Goal: Task Accomplishment & Management: Manage account settings

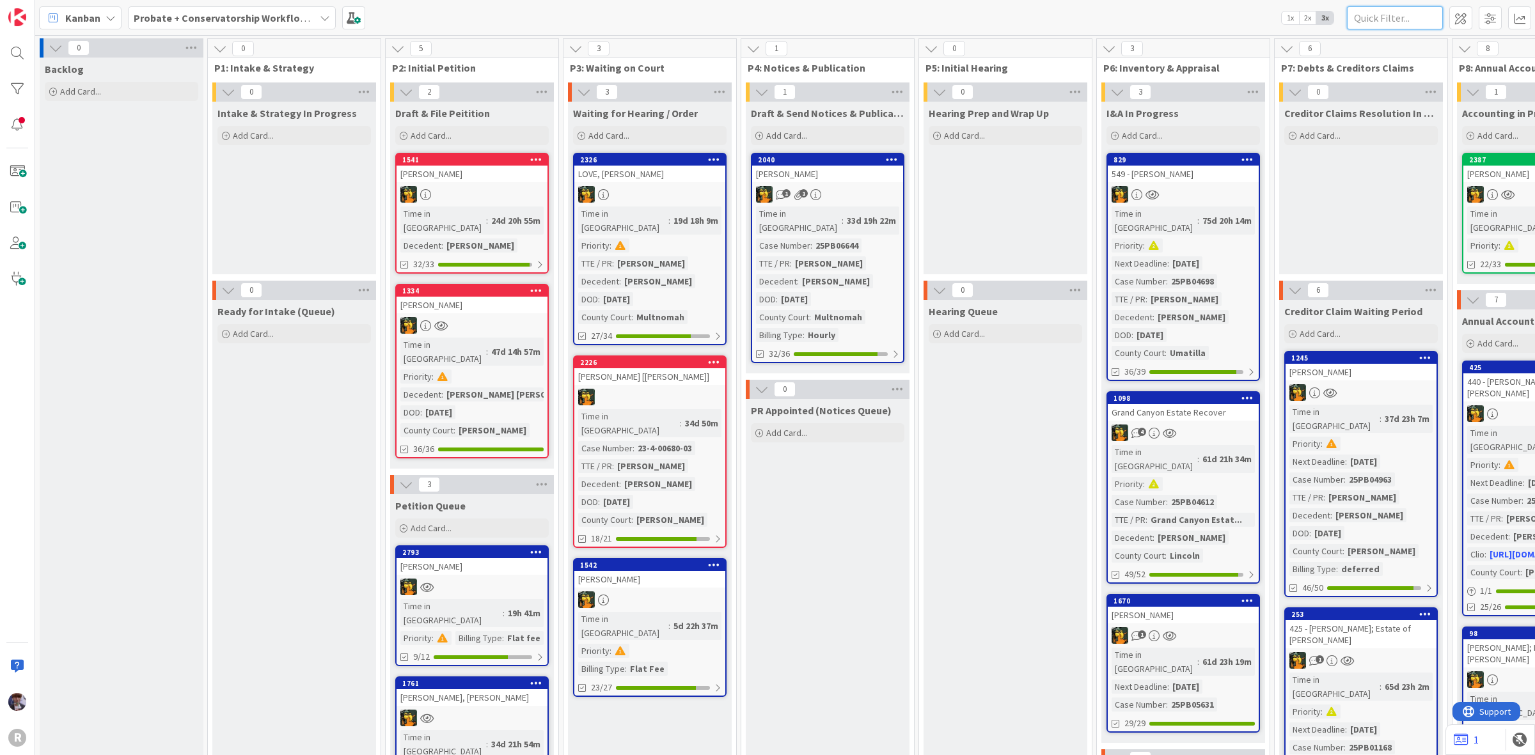
click at [1361, 13] on input "text" at bounding box center [1395, 17] width 96 height 23
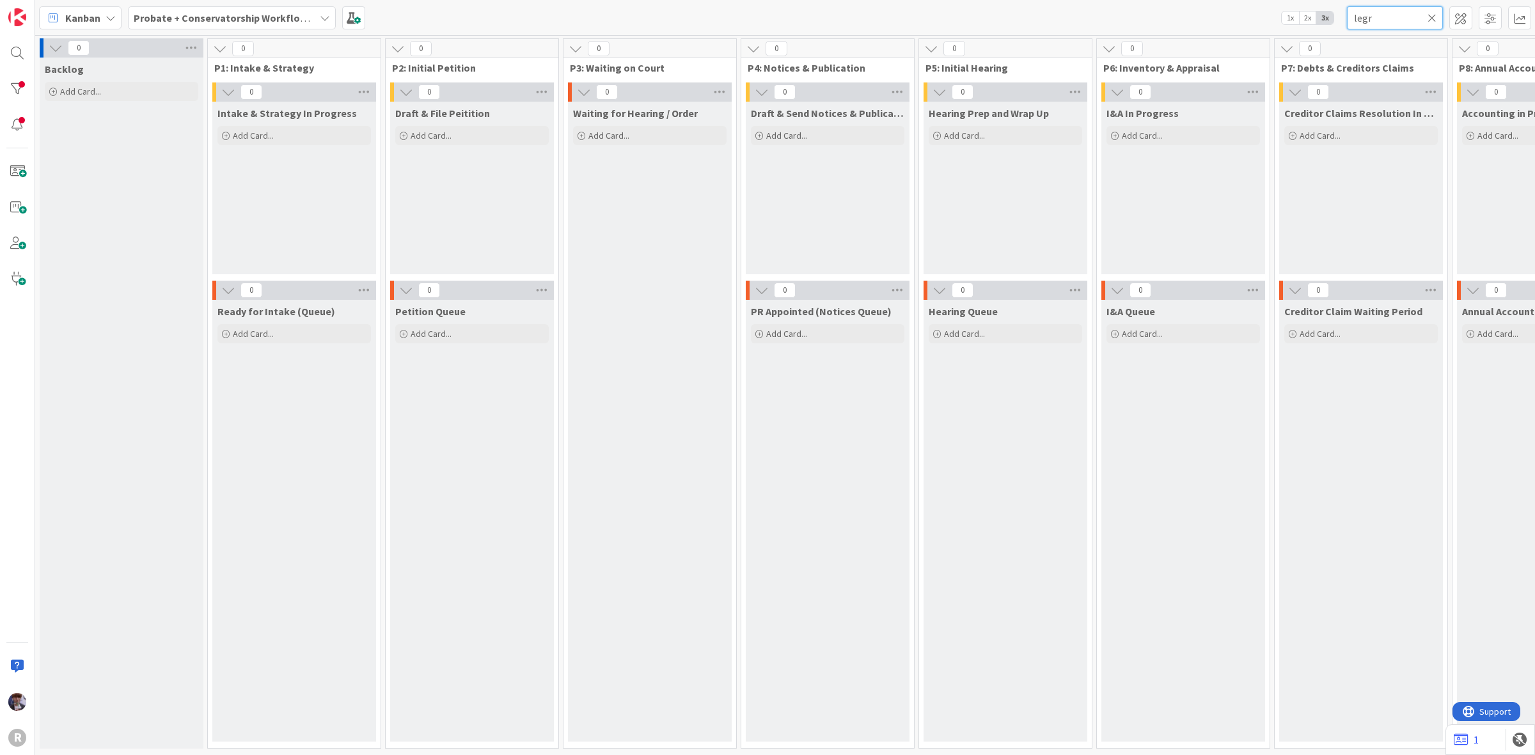
type input "legr"
click at [248, 13] on b "Probate + Conservatorship Workflow (FL2)" at bounding box center [233, 18] width 199 height 13
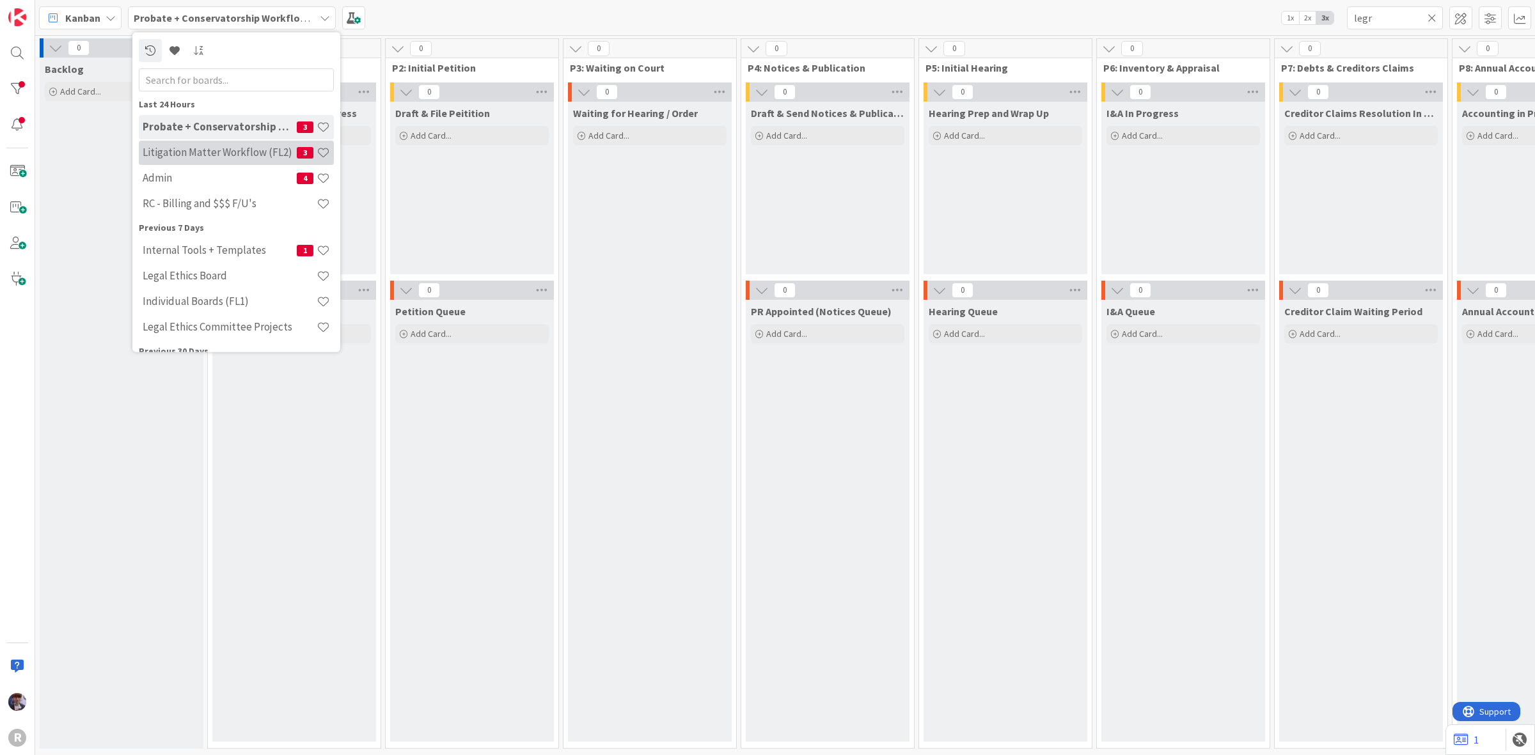
click at [228, 157] on h4 "Litigation Matter Workflow (FL2)" at bounding box center [220, 152] width 154 height 13
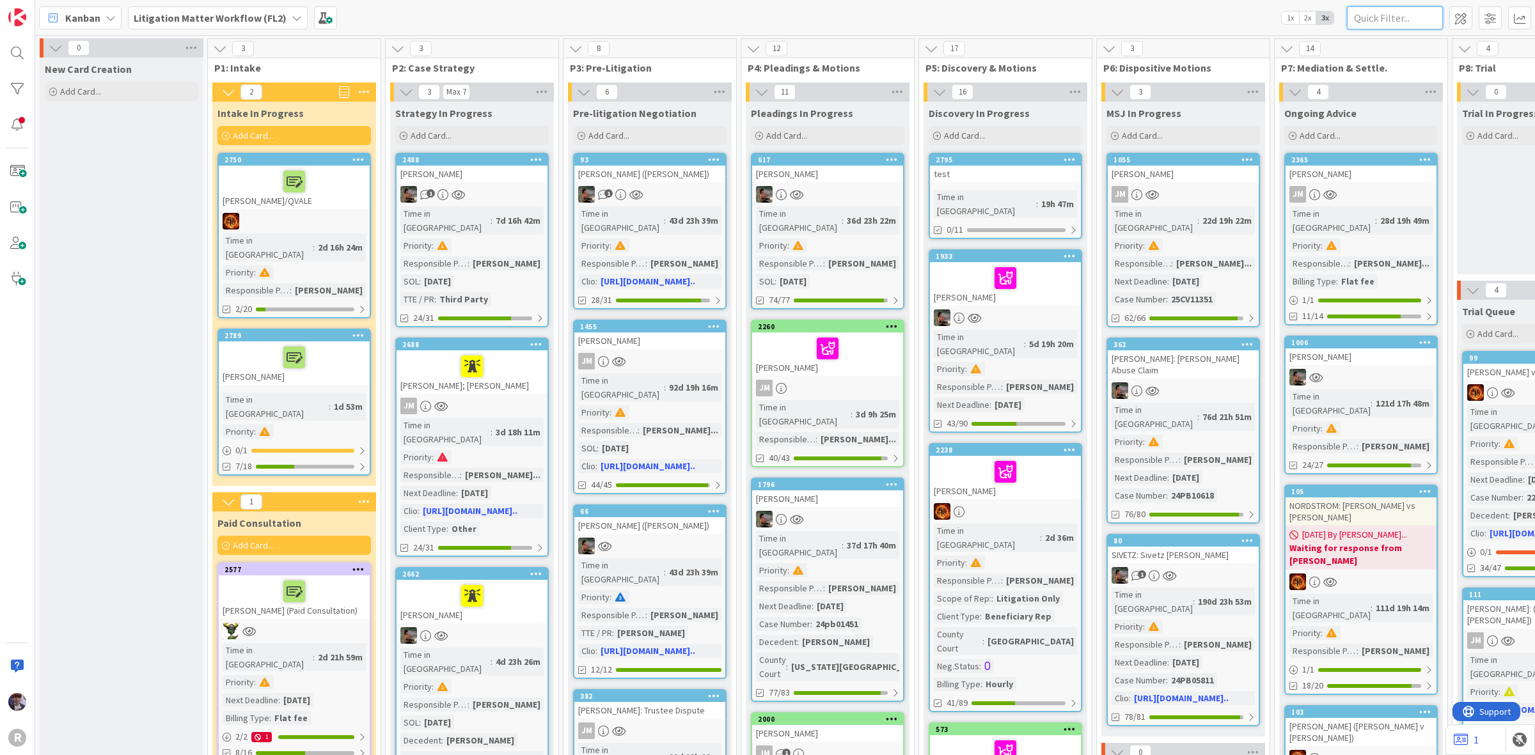
click at [1411, 27] on input "text" at bounding box center [1395, 17] width 96 height 23
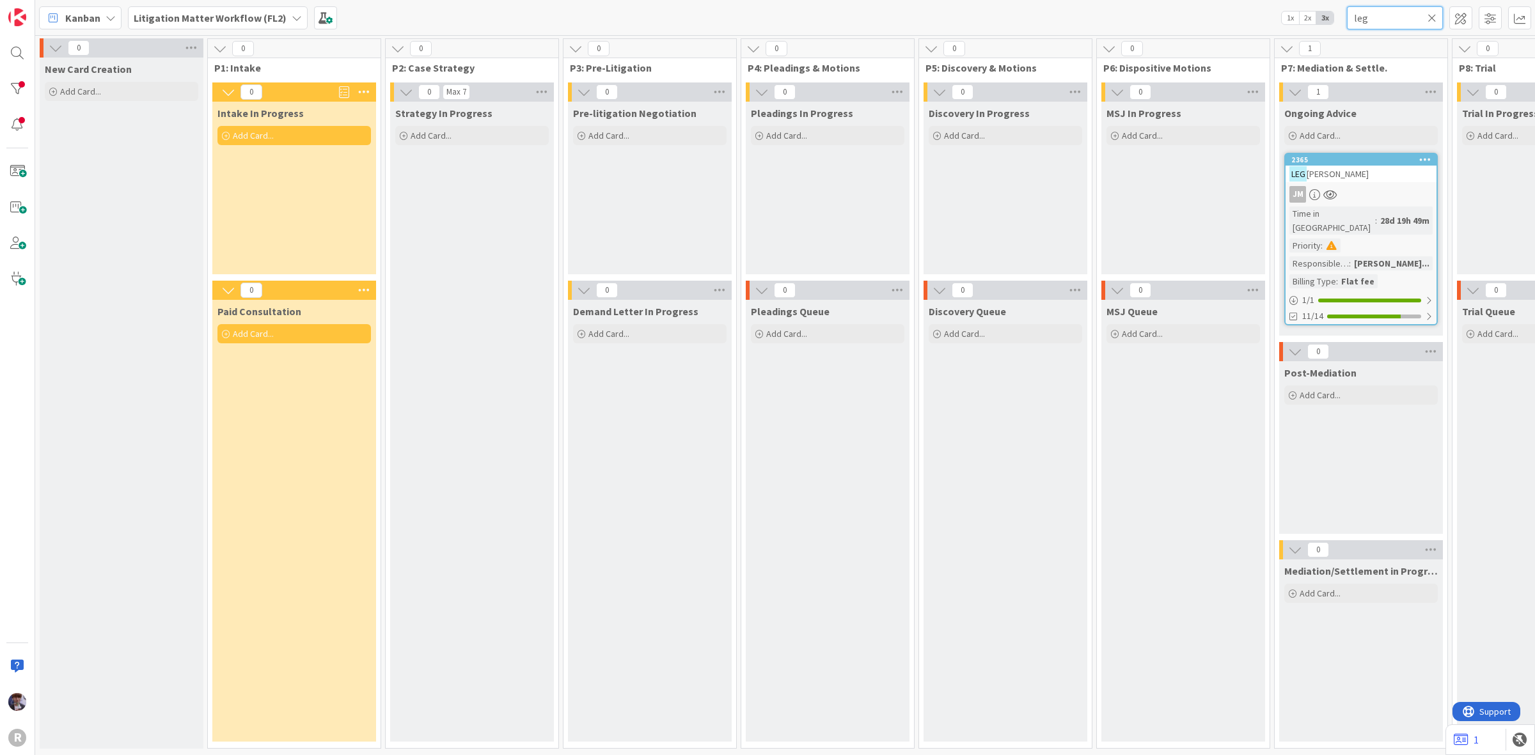
type input "leg"
click at [1398, 179] on div "LEG RADY, Cortney" at bounding box center [1360, 174] width 151 height 17
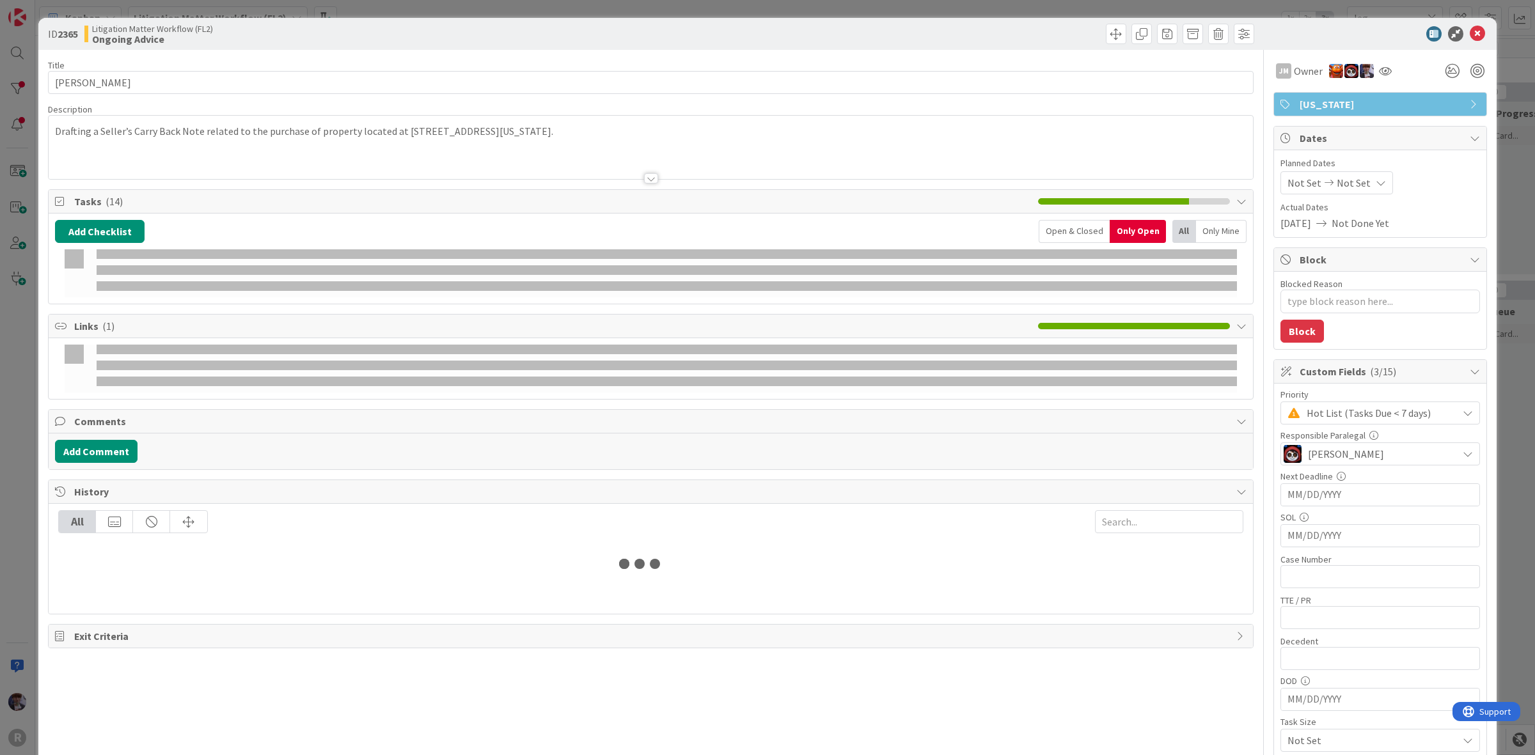
type textarea "x"
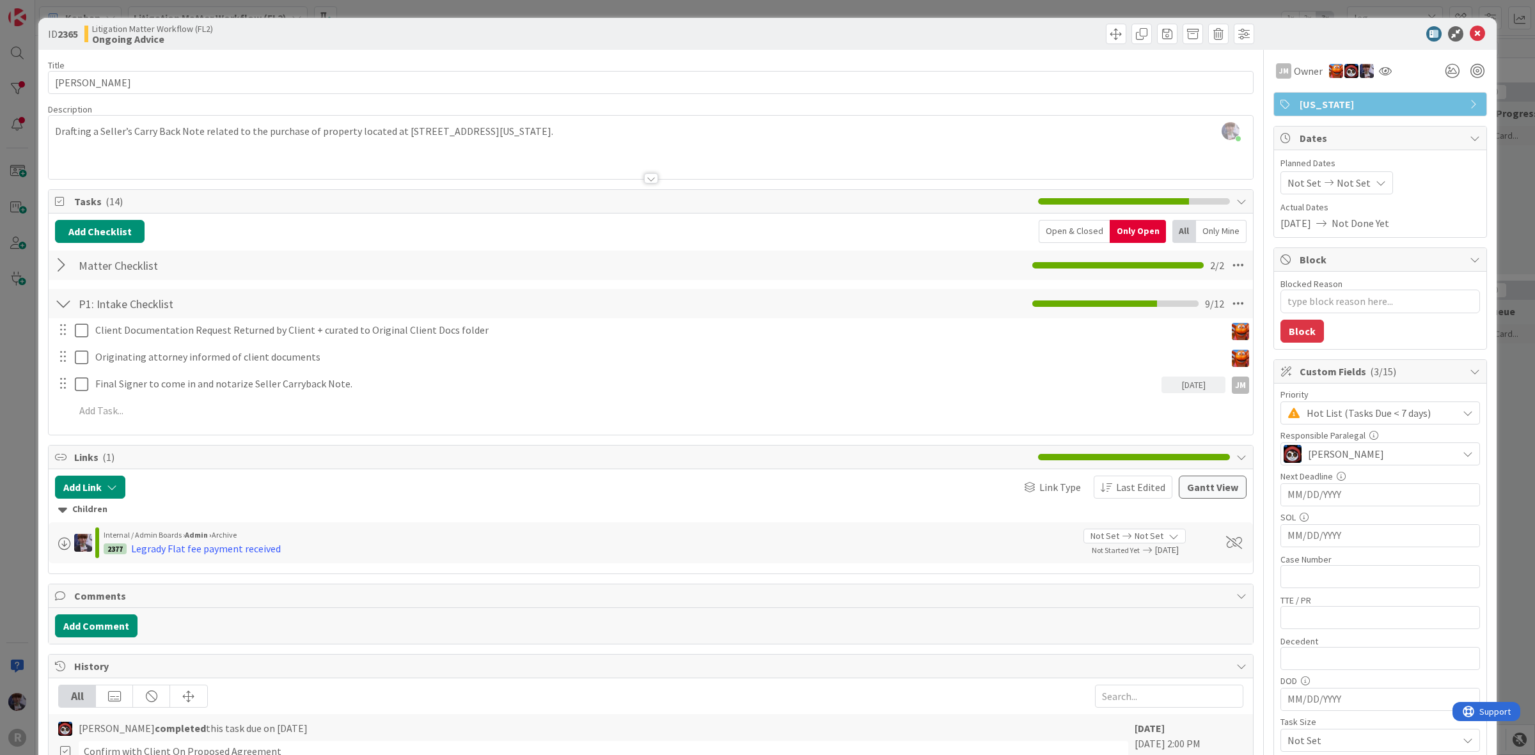
click at [63, 256] on div at bounding box center [63, 265] width 17 height 23
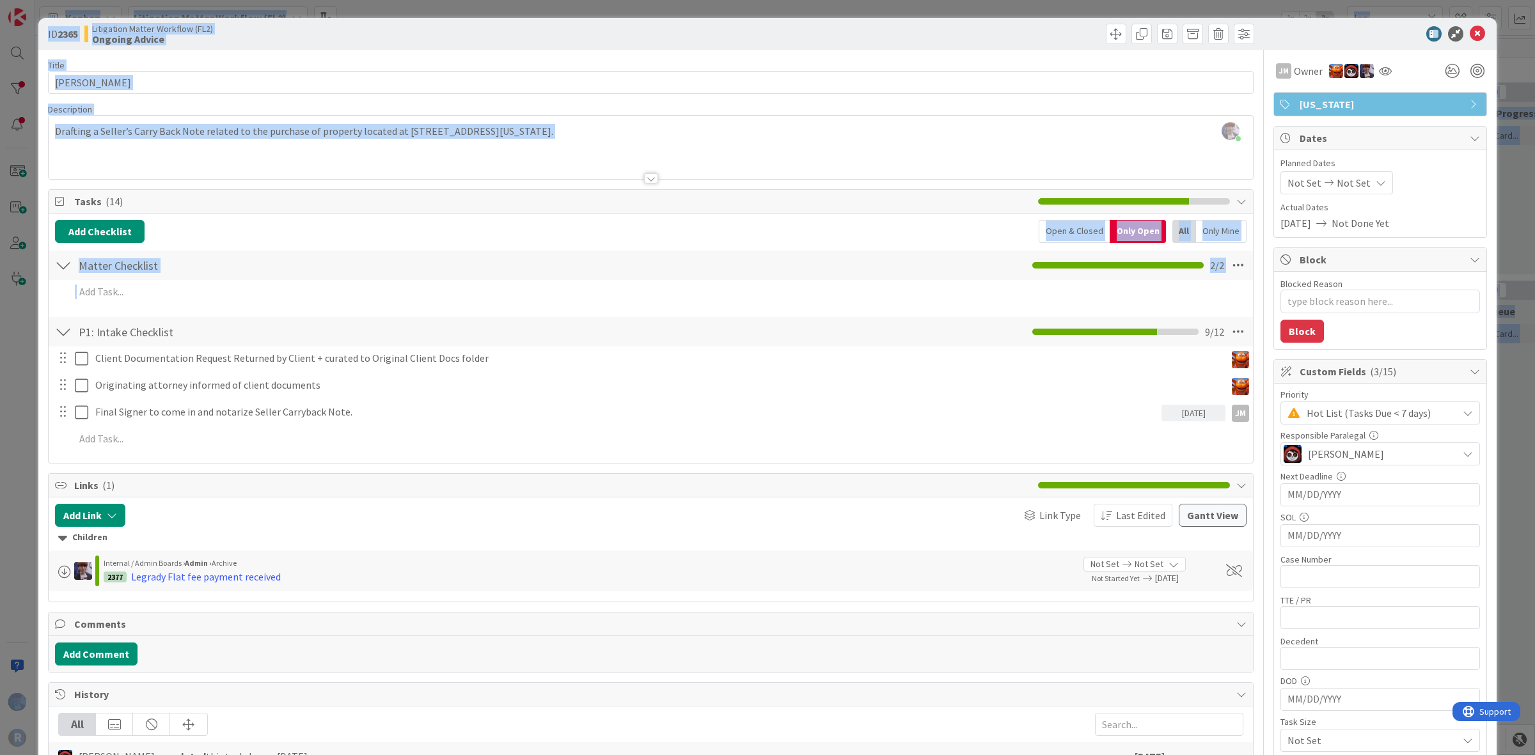
drag, startPoint x: 506, startPoint y: 344, endPoint x: -88, endPoint y: 363, distance: 593.7
click at [0, 363] on html "R Kanban Litigation Matter Workflow (FL2) 1x 2x 3x leg 0 New Card Creation Add …" at bounding box center [767, 377] width 1535 height 755
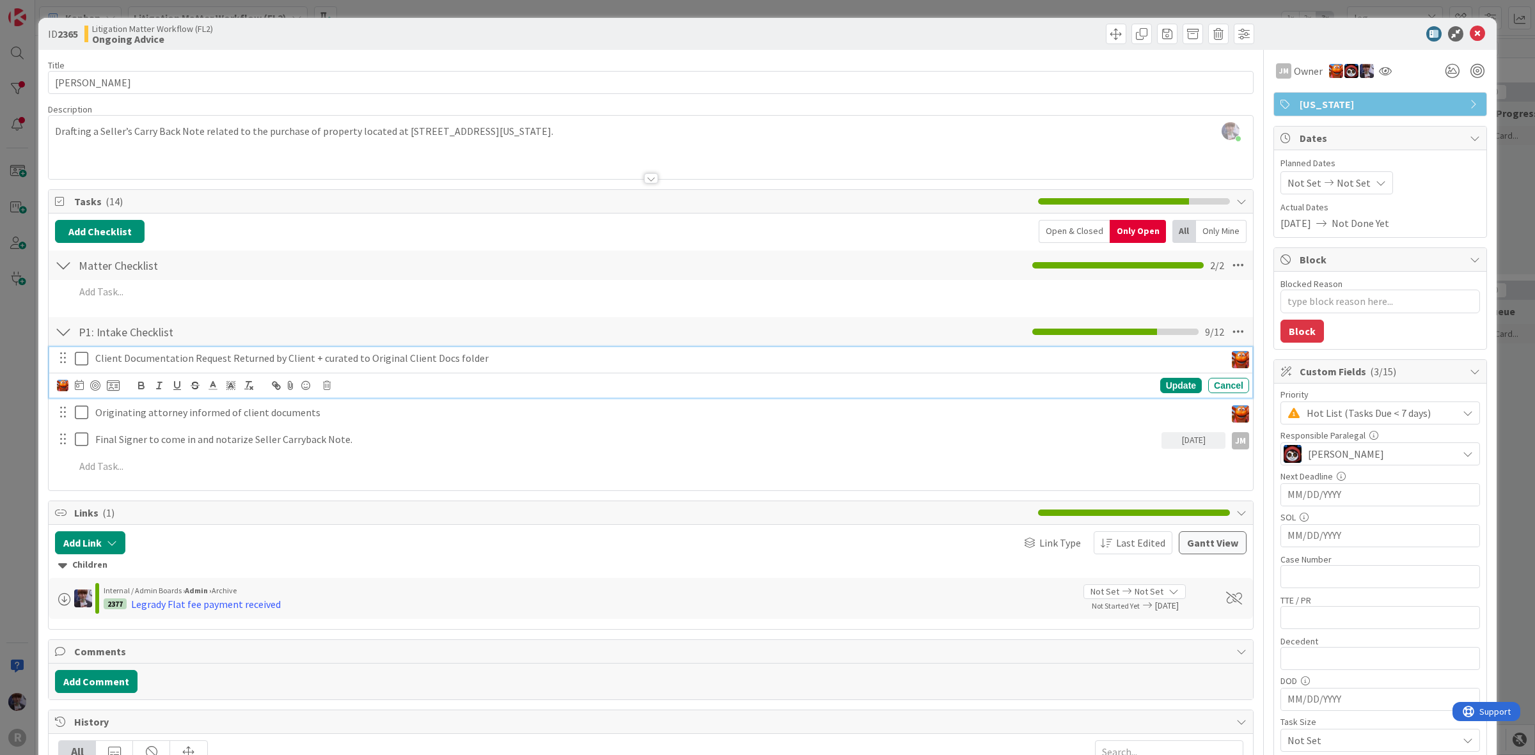
click at [497, 363] on p "Client Documentation Request Returned by Client + curated to Original Client Do…" at bounding box center [657, 358] width 1125 height 15
drag, startPoint x: 496, startPoint y: 357, endPoint x: 36, endPoint y: 345, distance: 460.5
click at [36, 345] on div "ID 2365 Litigation Matter Workflow (FL2) Ongoing Advice Title 16 / 128 LEGRADY,…" at bounding box center [767, 377] width 1535 height 755
click at [194, 391] on icon "button" at bounding box center [195, 386] width 12 height 12
click at [402, 416] on div "Originating attorney informed of client documents Update Cancel" at bounding box center [650, 399] width 1203 height 51
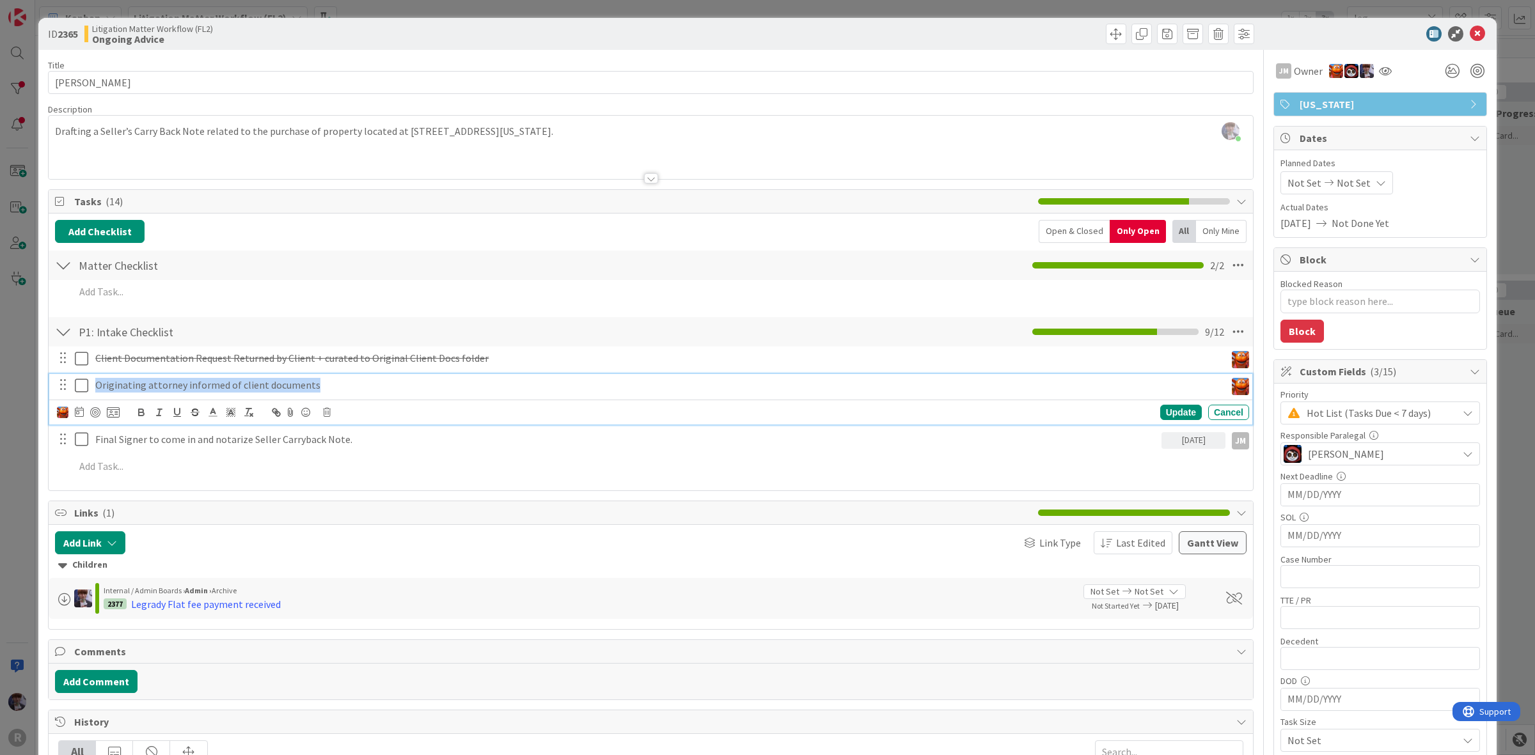
drag, startPoint x: 308, startPoint y: 391, endPoint x: -34, endPoint y: 384, distance: 342.2
click at [0, 384] on html "R Kanban Litigation Matter Workflow (FL2) 1x 2x 3x leg 0 New Card Creation Add …" at bounding box center [767, 377] width 1535 height 755
click at [200, 413] on icon "button" at bounding box center [195, 413] width 12 height 12
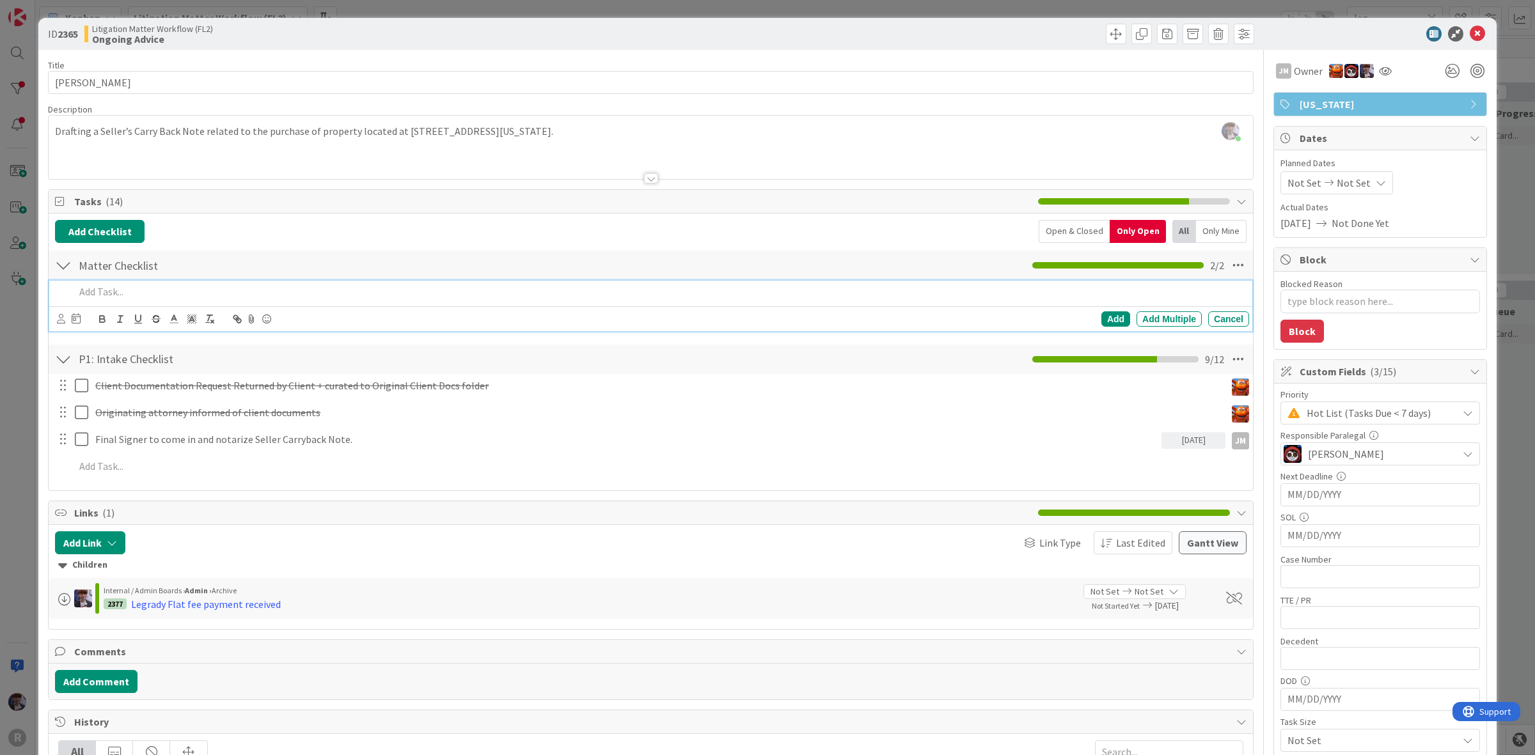
click at [118, 302] on div at bounding box center [659, 292] width 1179 height 22
click at [112, 297] on p "Notarize final signer" at bounding box center [659, 292] width 1169 height 15
click at [61, 321] on icon at bounding box center [61, 319] width 8 height 10
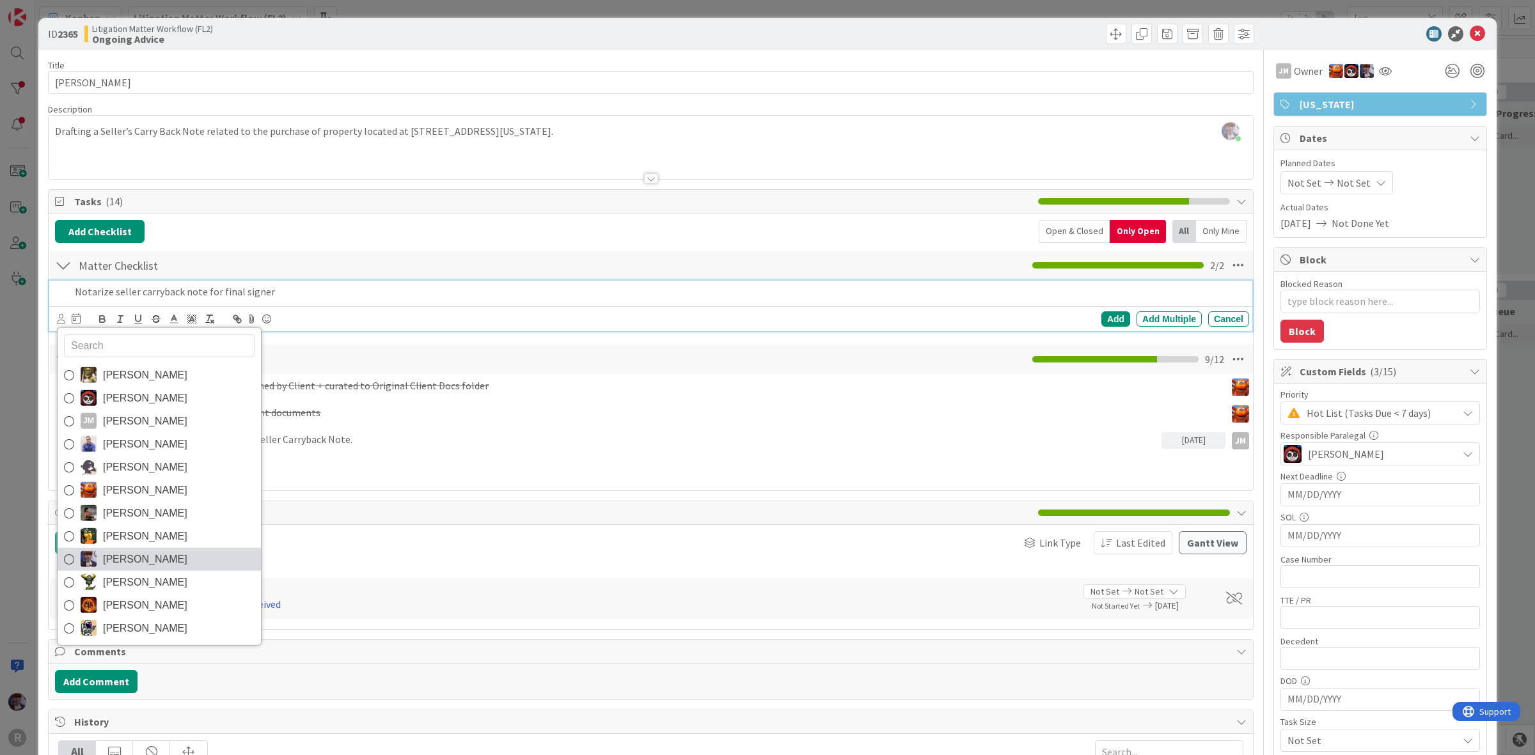
click at [129, 558] on span "[PERSON_NAME]" at bounding box center [145, 558] width 84 height 19
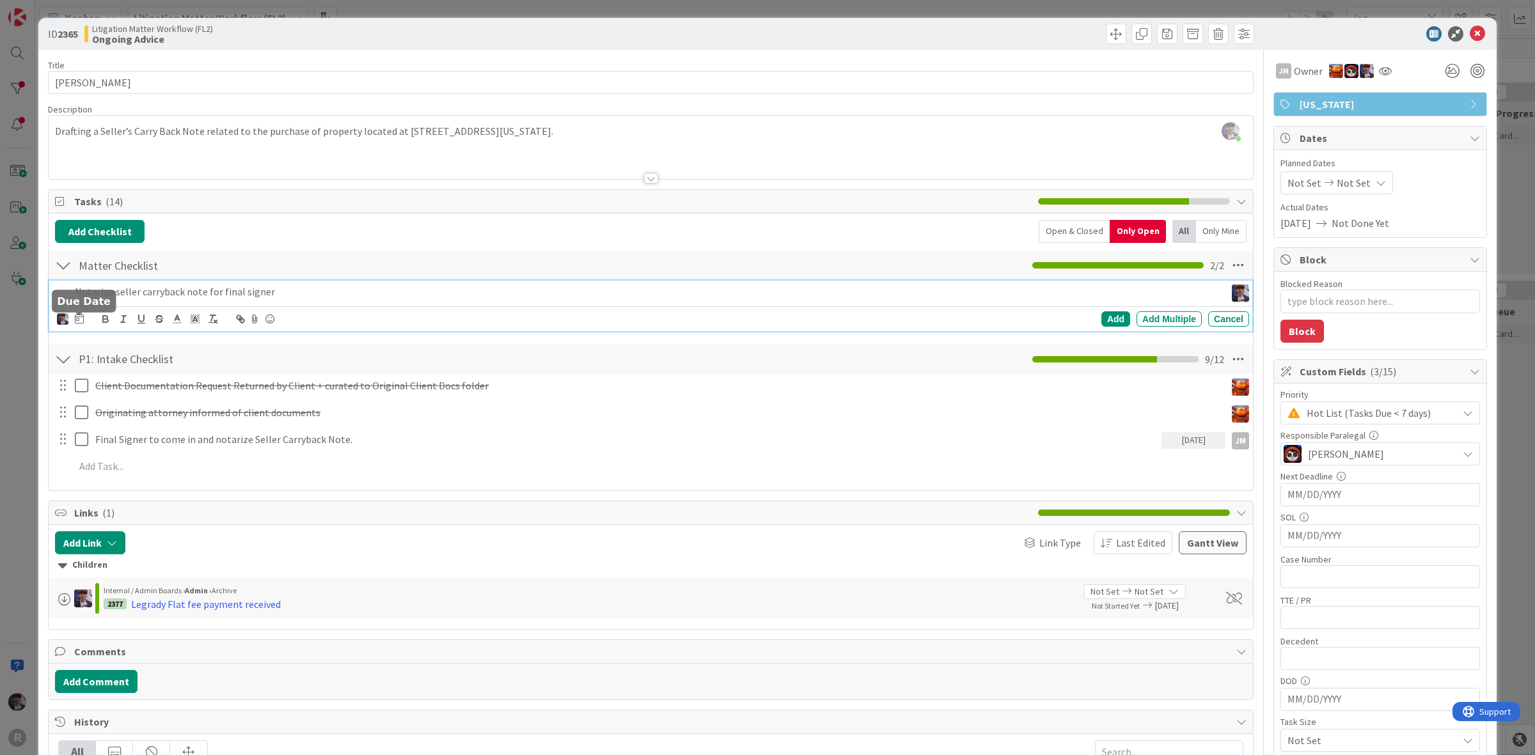
click at [75, 320] on icon at bounding box center [79, 318] width 9 height 10
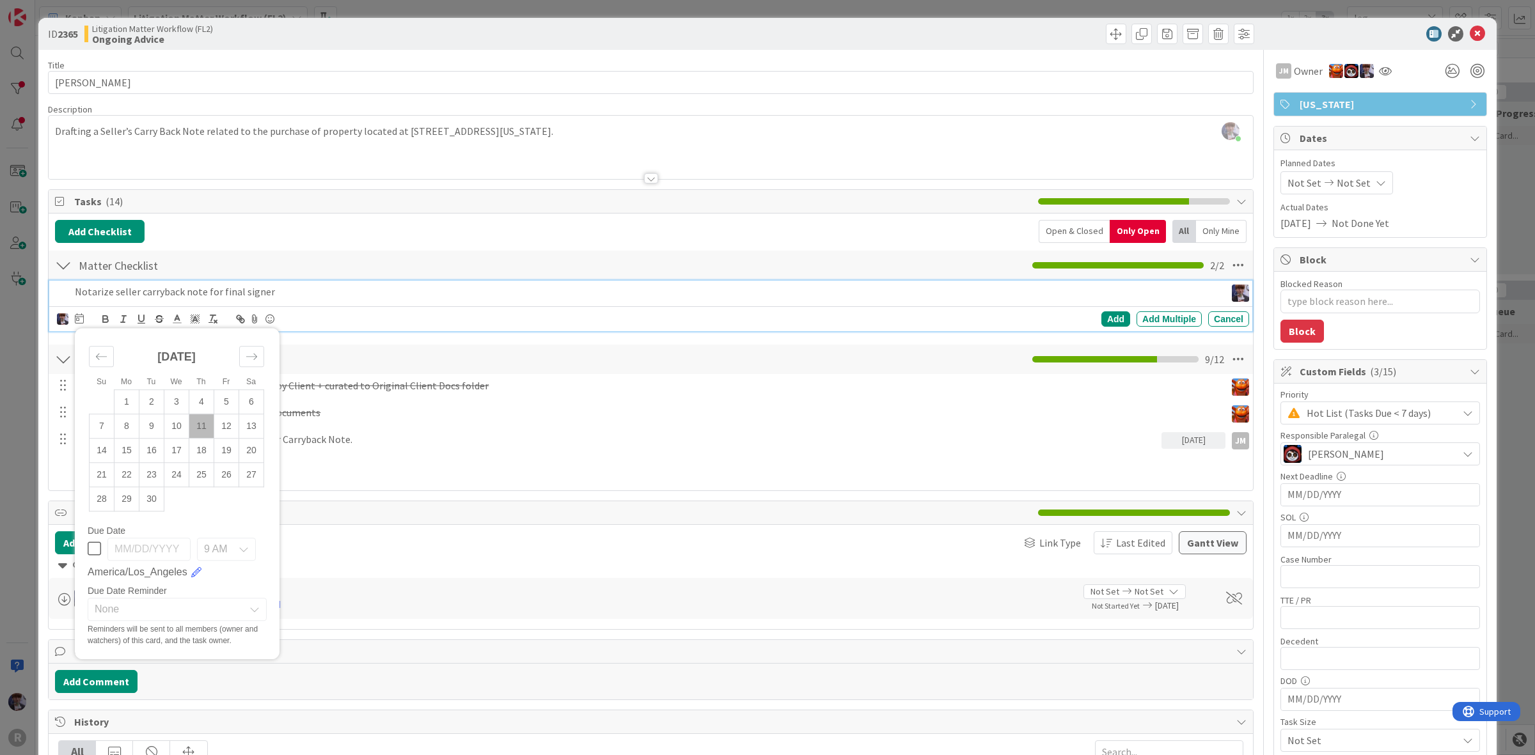
click at [205, 435] on td "11" at bounding box center [201, 426] width 25 height 24
click at [1103, 317] on div "Add" at bounding box center [1115, 318] width 29 height 15
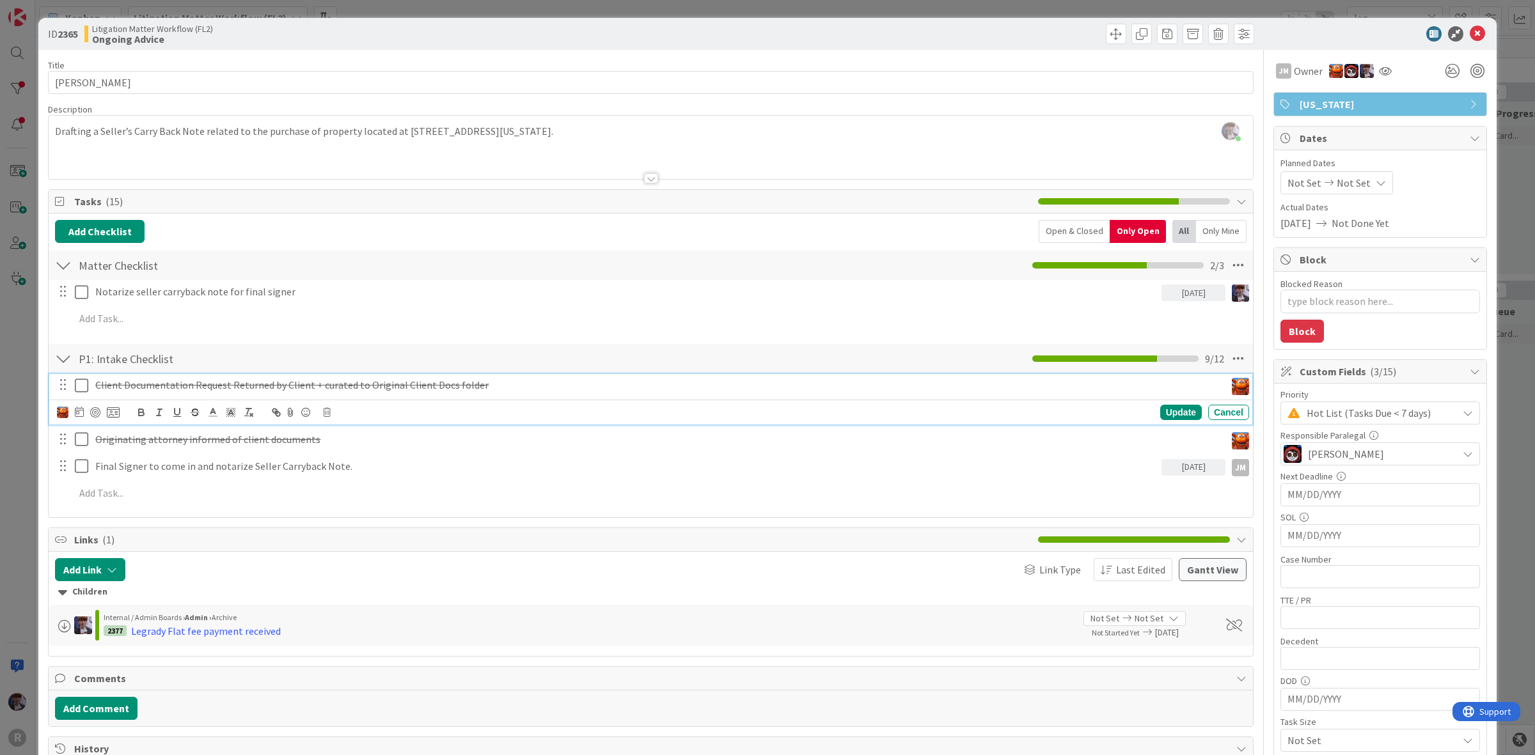
click at [83, 390] on icon at bounding box center [81, 385] width 13 height 15
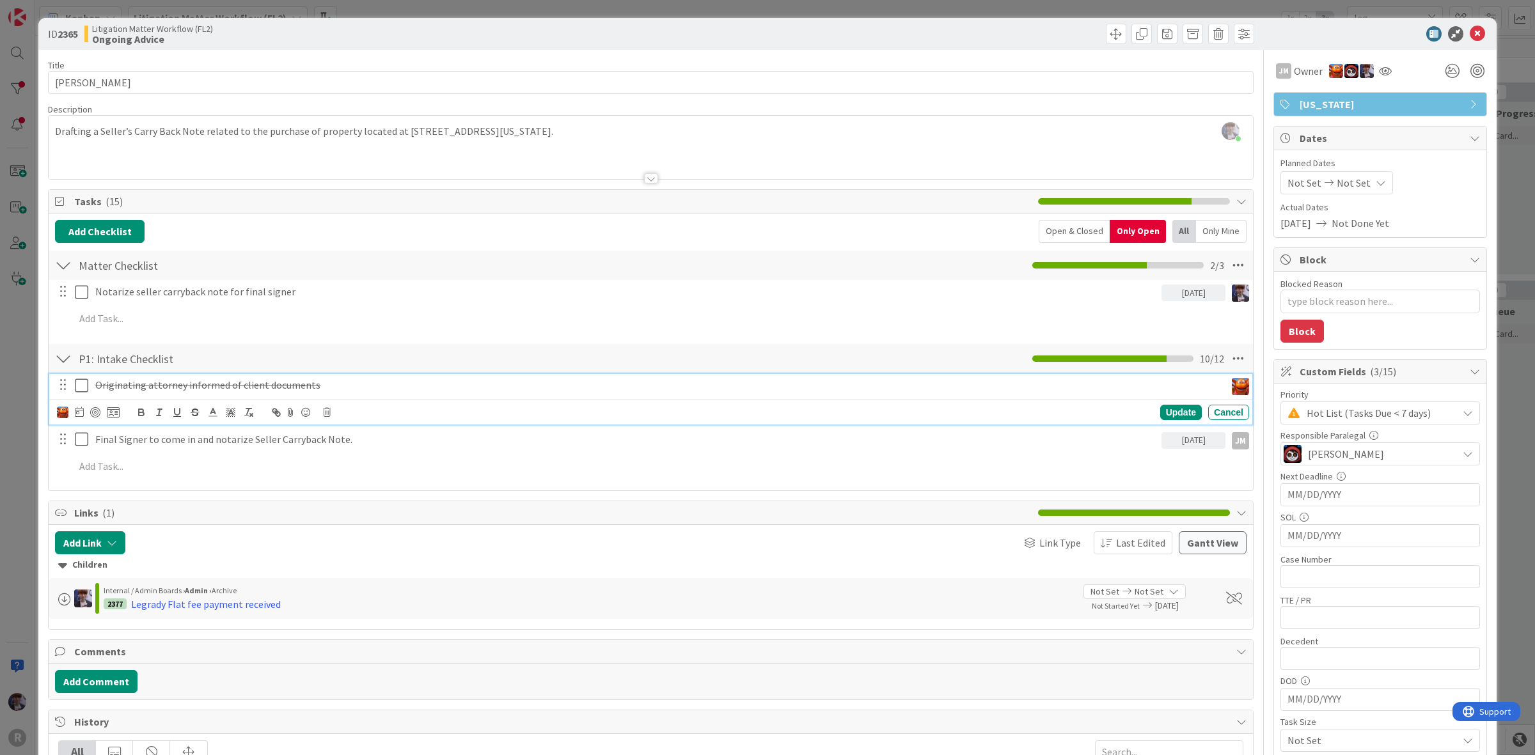
click at [83, 391] on icon at bounding box center [81, 385] width 13 height 15
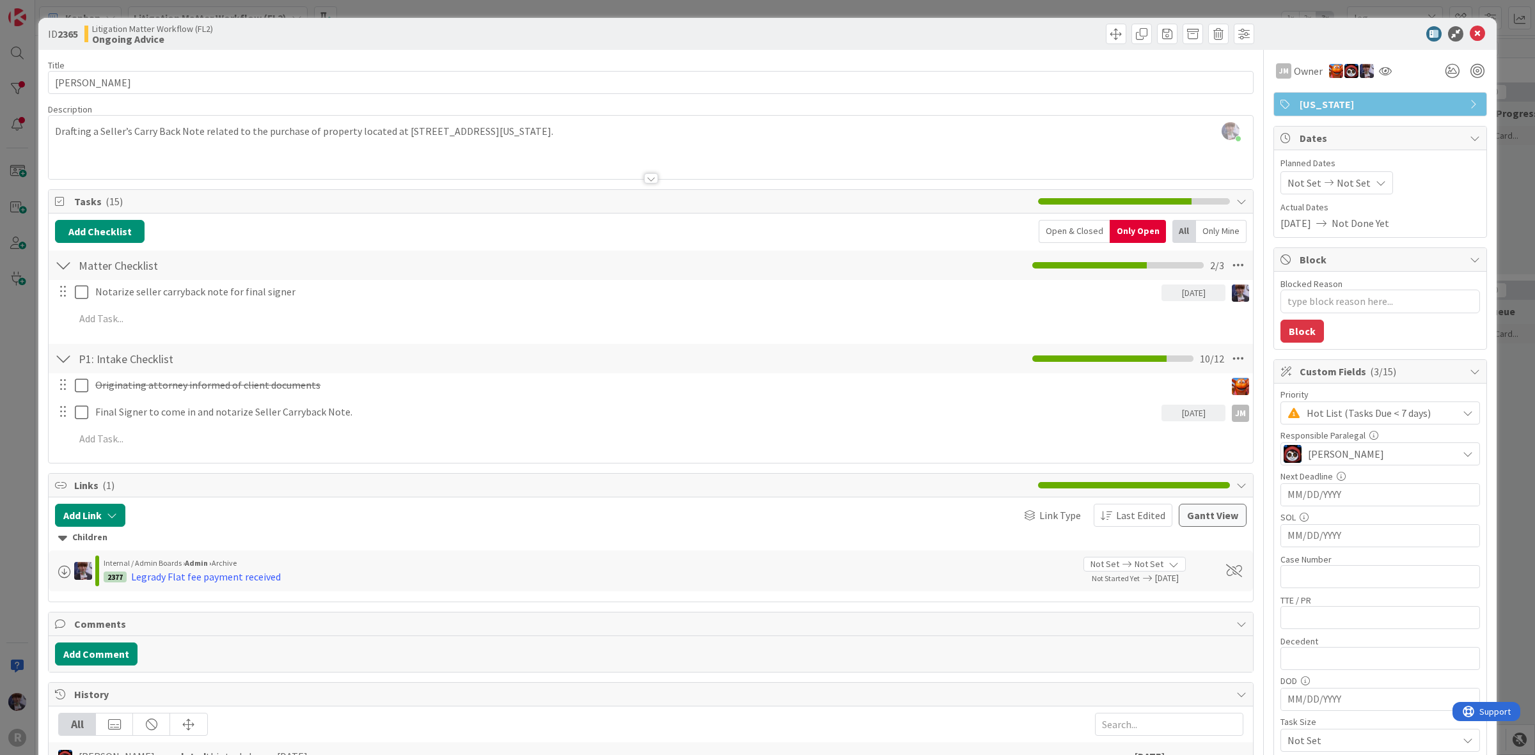
type textarea "x"
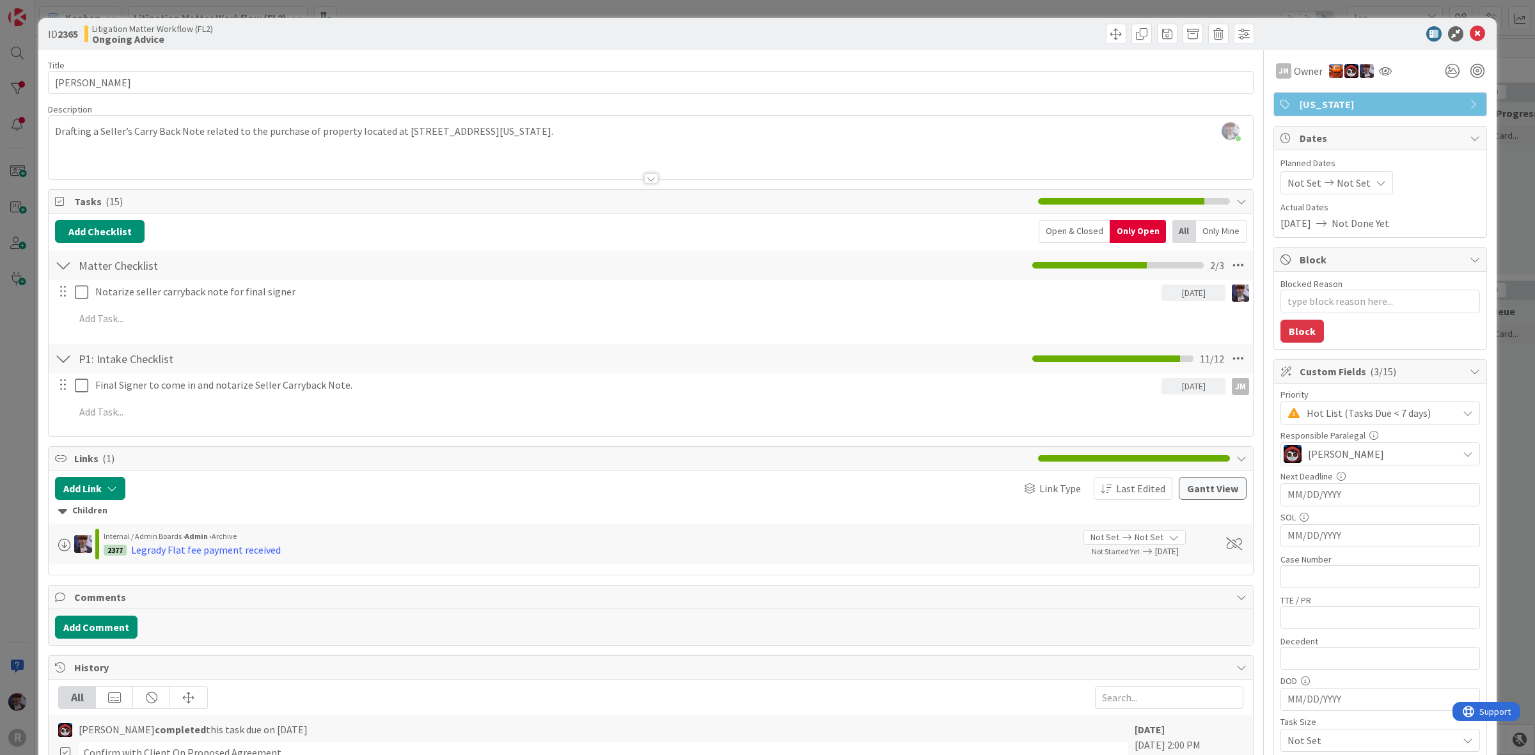
click at [22, 396] on div "ID 2365 Litigation Matter Workflow (FL2) Ongoing Advice Title 16 / 128 LEGRADY,…" at bounding box center [767, 377] width 1535 height 755
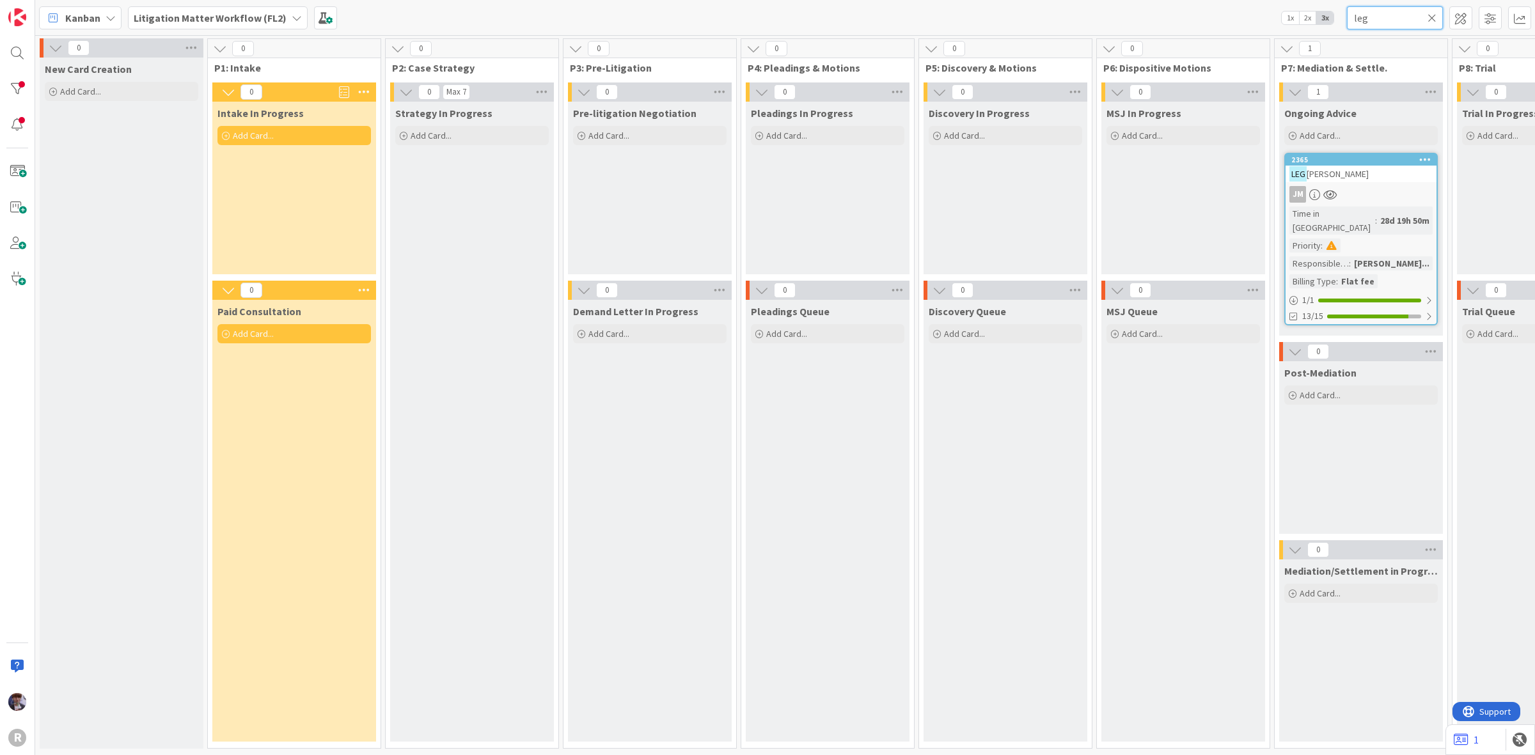
drag, startPoint x: 1386, startPoint y: 27, endPoint x: 1280, endPoint y: 33, distance: 106.3
click at [1280, 33] on div "Kanban Litigation Matter Workflow (FL2) 1x 2x 3x leg" at bounding box center [785, 17] width 1500 height 35
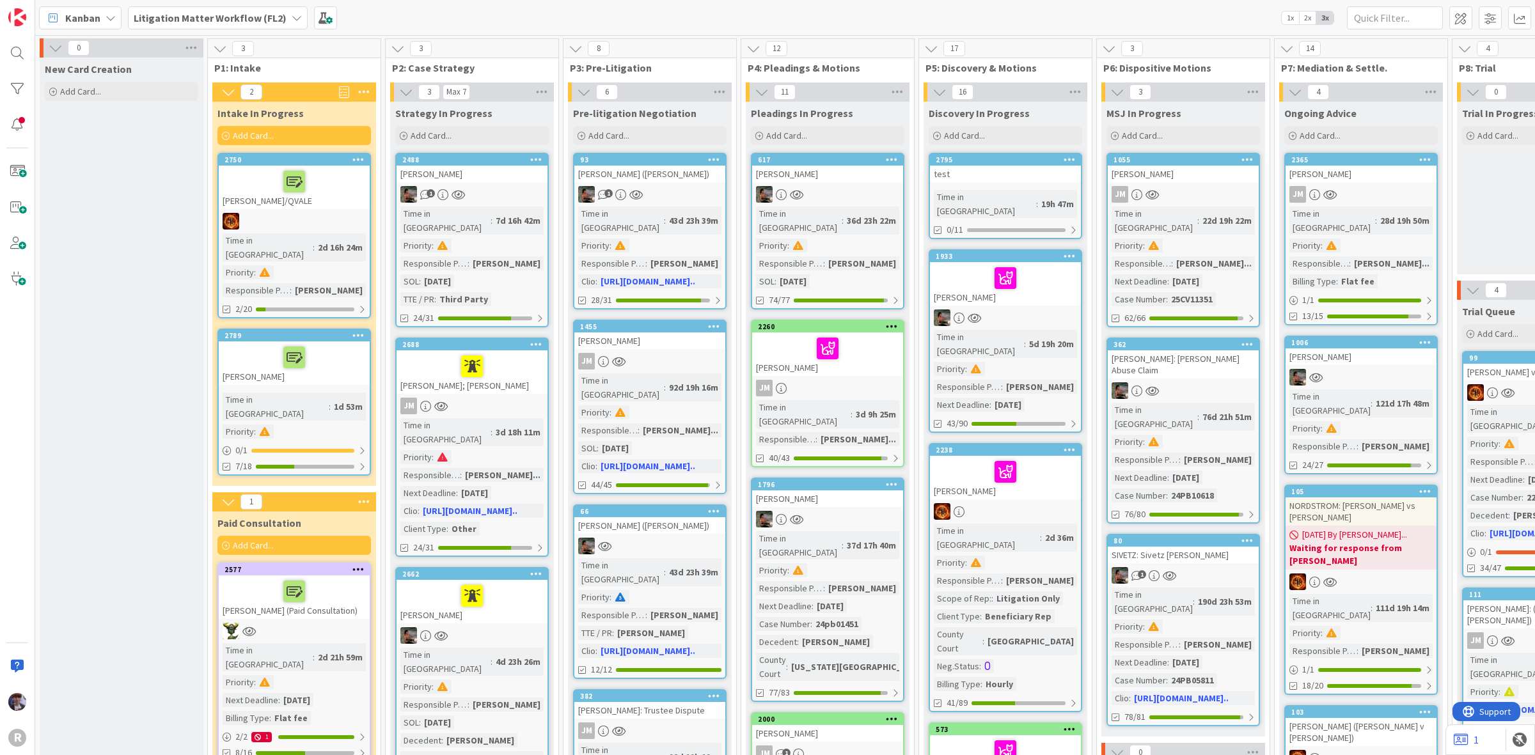
drag, startPoint x: 229, startPoint y: 13, endPoint x: 235, endPoint y: 10, distance: 7.1
click at [229, 13] on b "Litigation Matter Workflow (FL2)" at bounding box center [210, 18] width 153 height 13
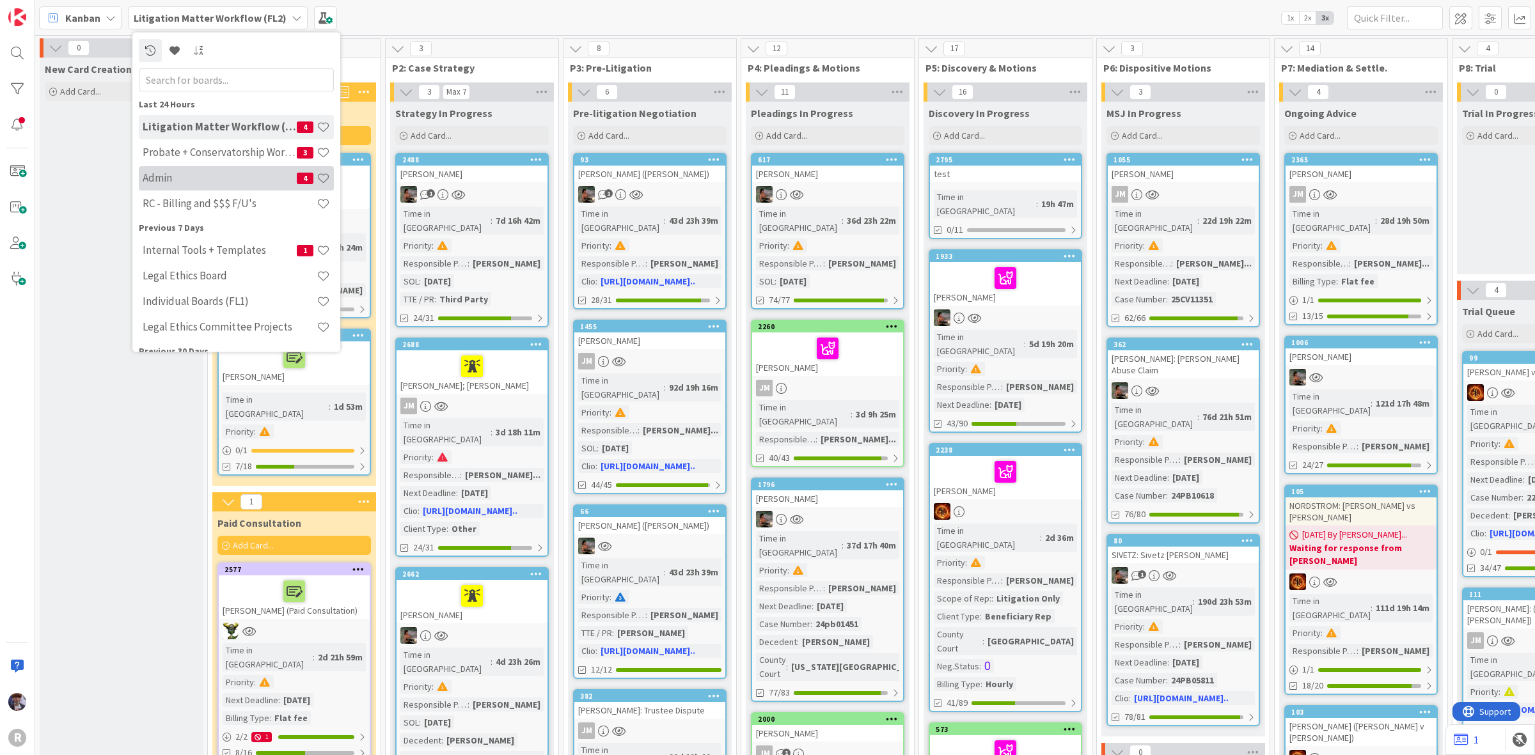
click at [174, 174] on h4 "Admin" at bounding box center [220, 177] width 154 height 13
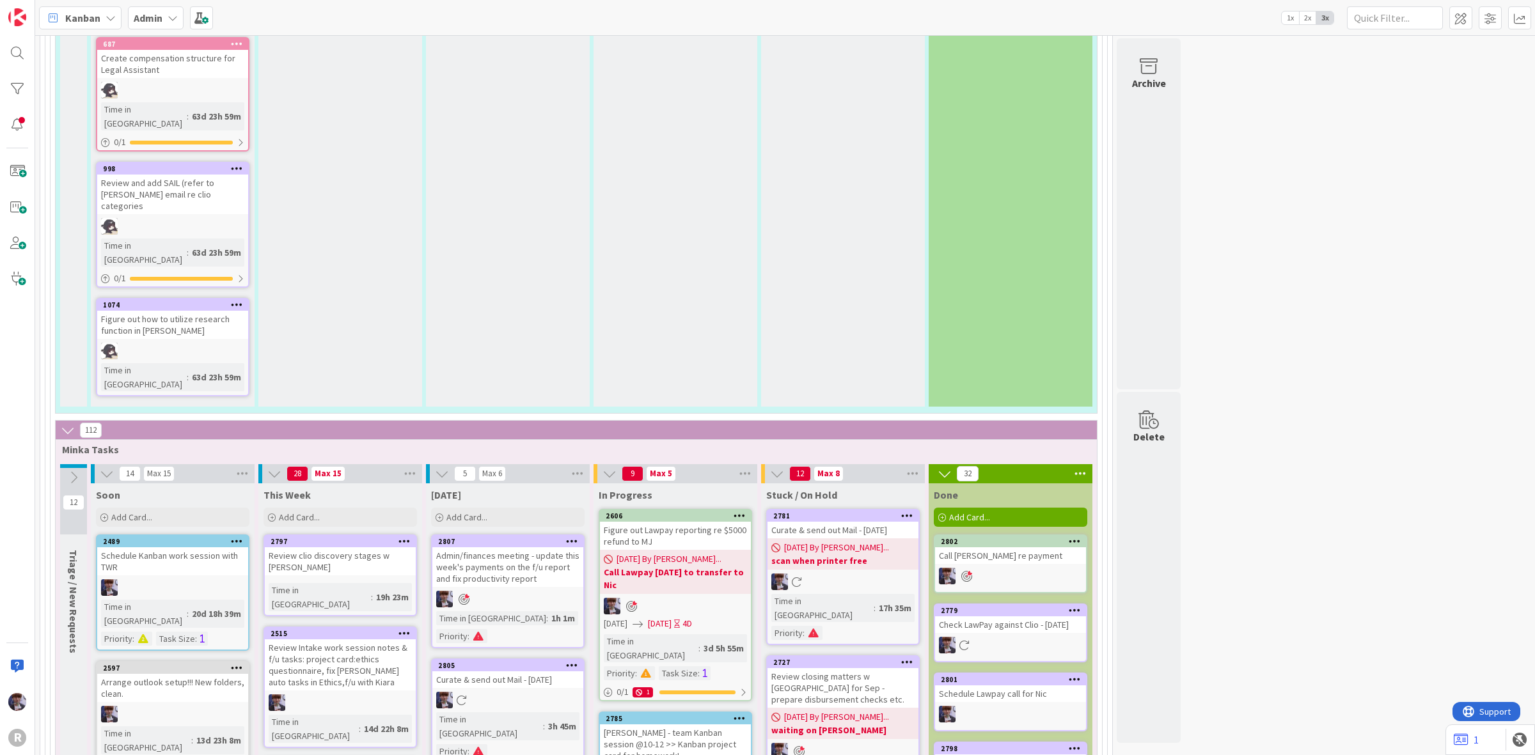
scroll to position [2133, 0]
click at [477, 508] on div "Add Card..." at bounding box center [507, 517] width 153 height 19
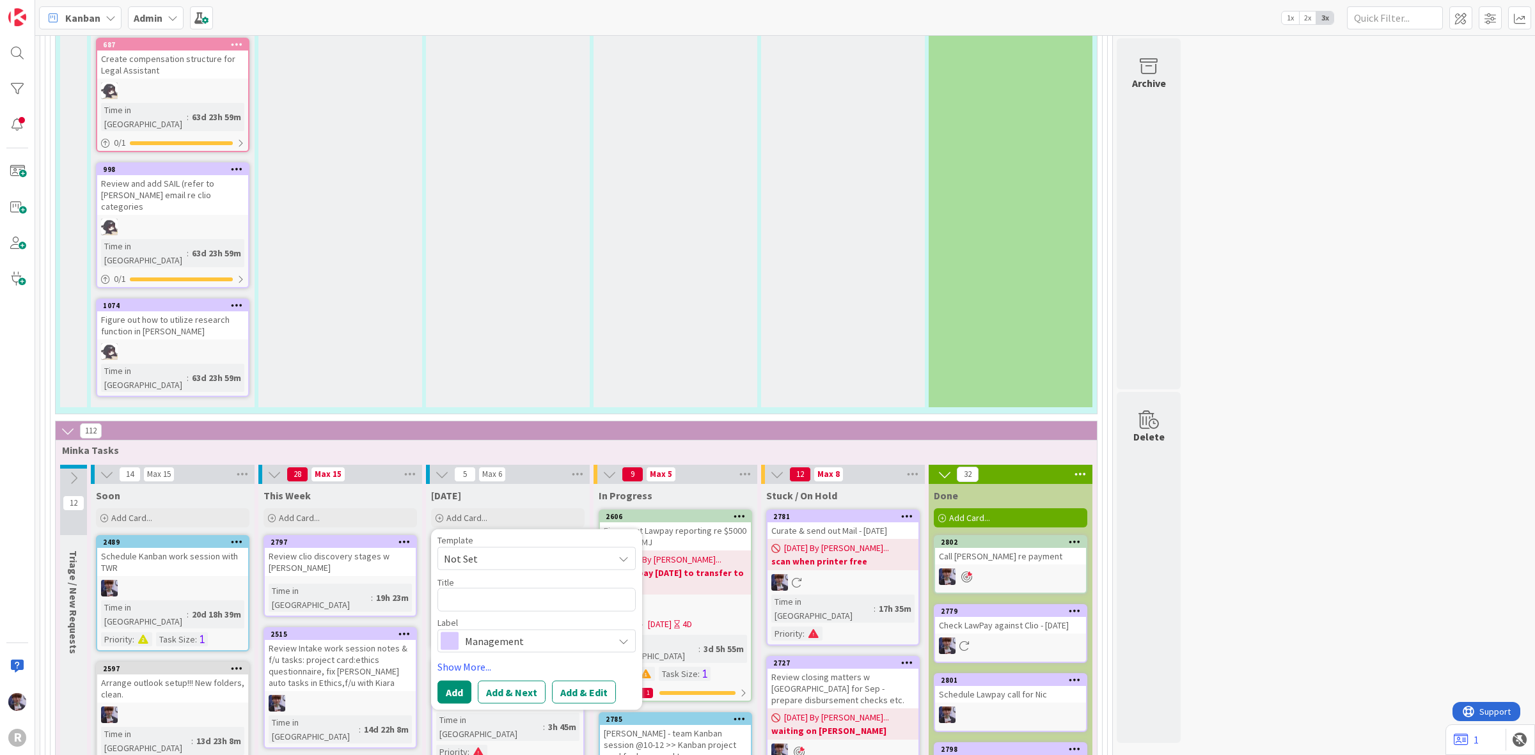
type textarea "x"
type textarea "F"
type textarea "x"
type textarea "F/"
type textarea "x"
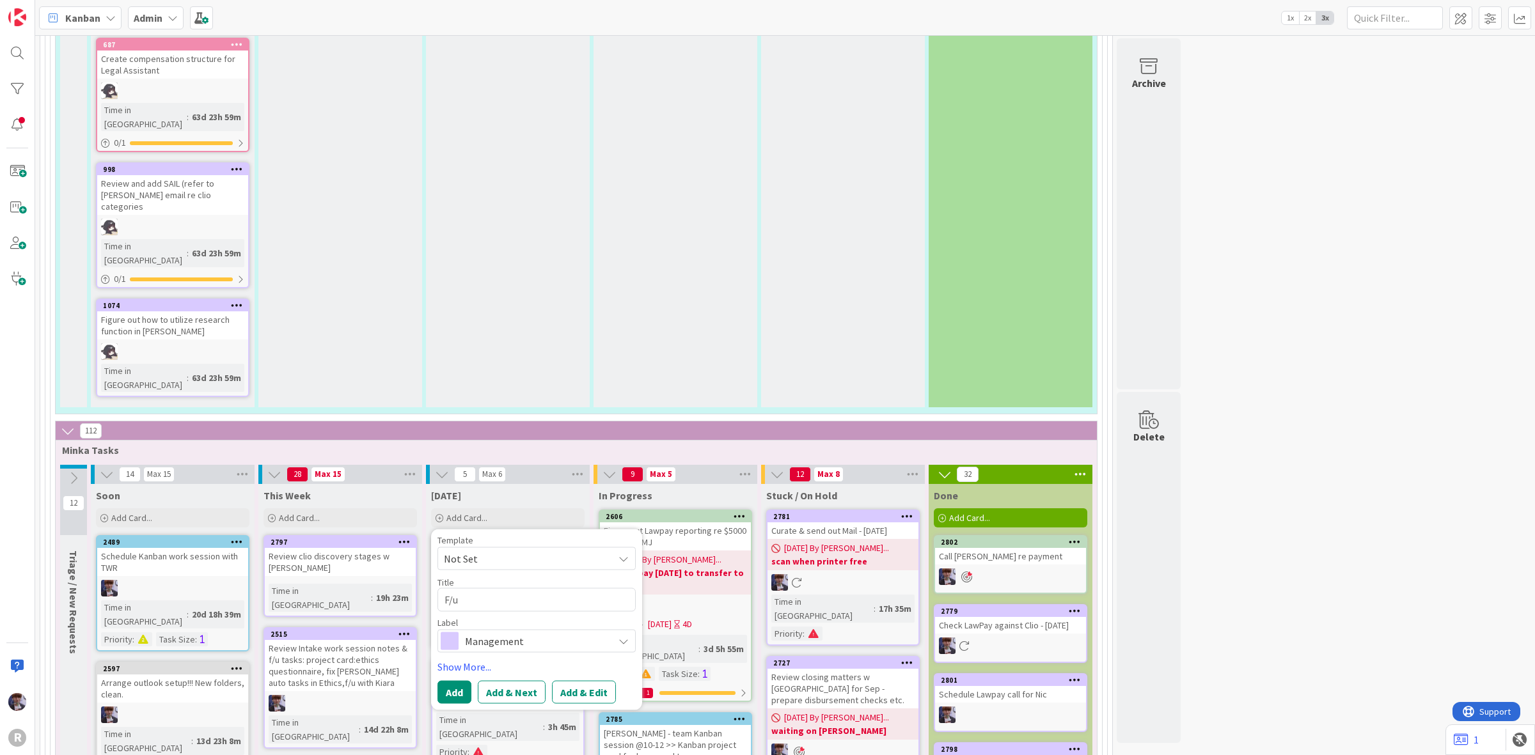
type textarea "F/u"
type textarea "x"
type textarea "F/u w"
type textarea "x"
type textarea "F/u w"
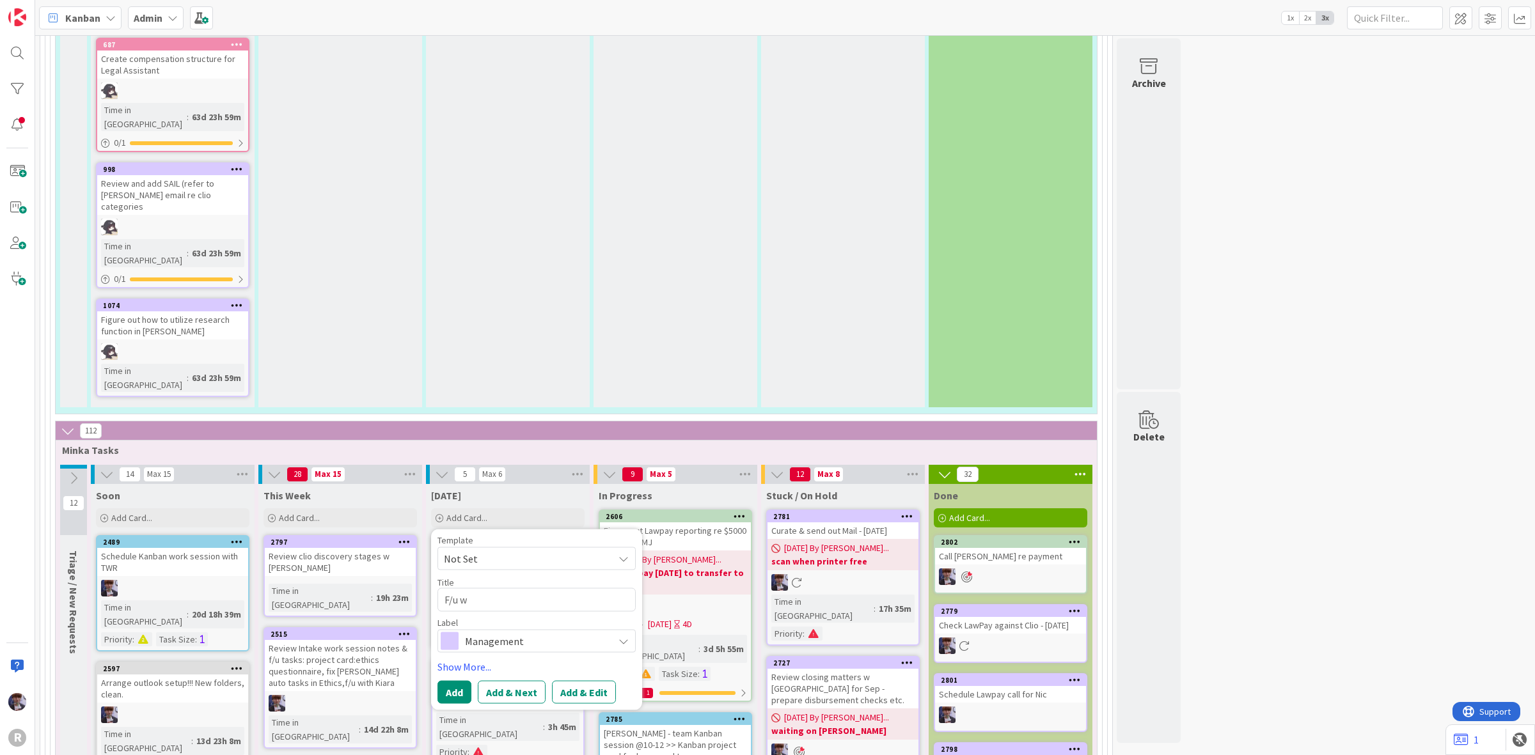
type textarea "x"
type textarea "F/u w H"
type textarea "x"
type textarea "F/u w Ha"
type textarea "x"
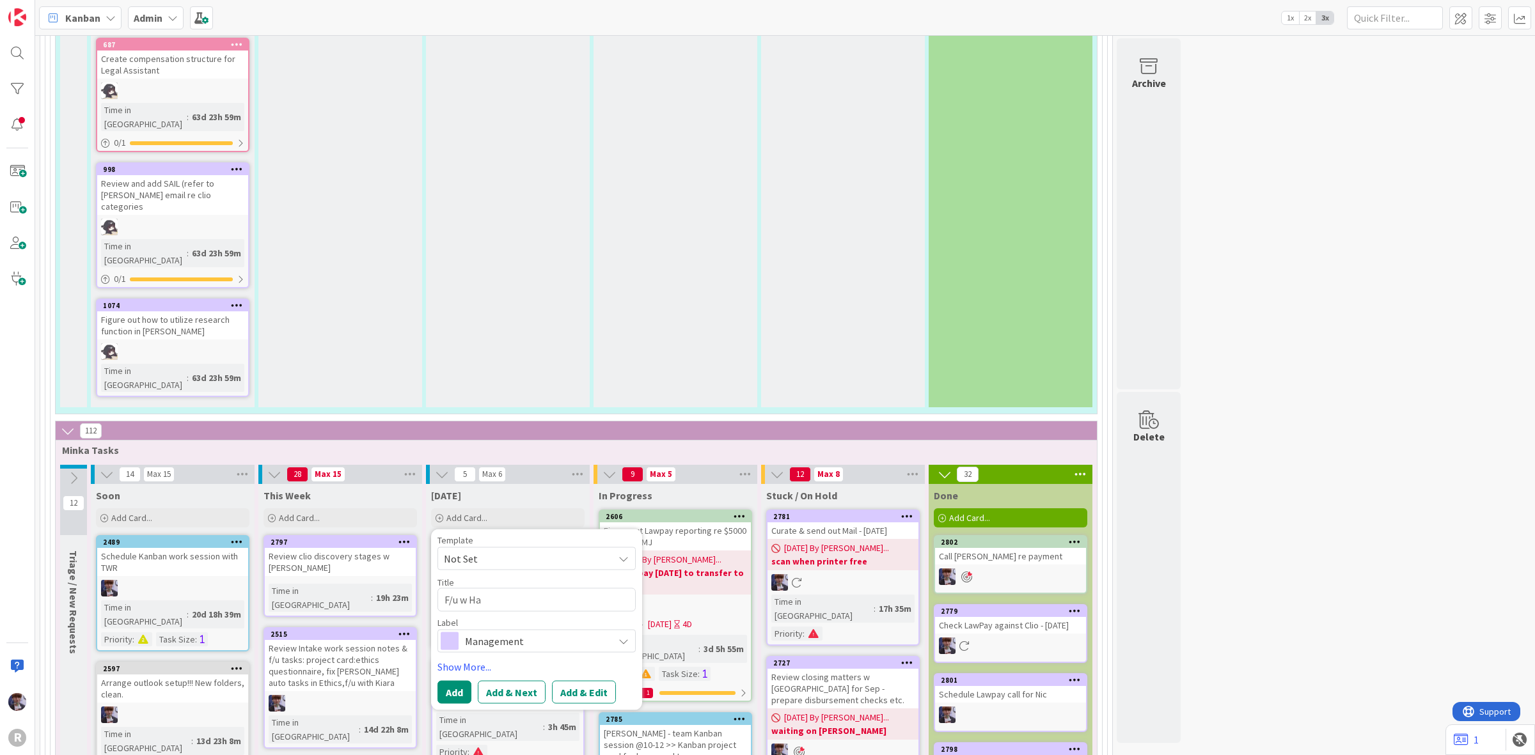
type textarea "F/u w Hal"
type textarea "x"
type textarea "F/u w Hals"
type textarea "x"
type textarea "F/u w Halse"
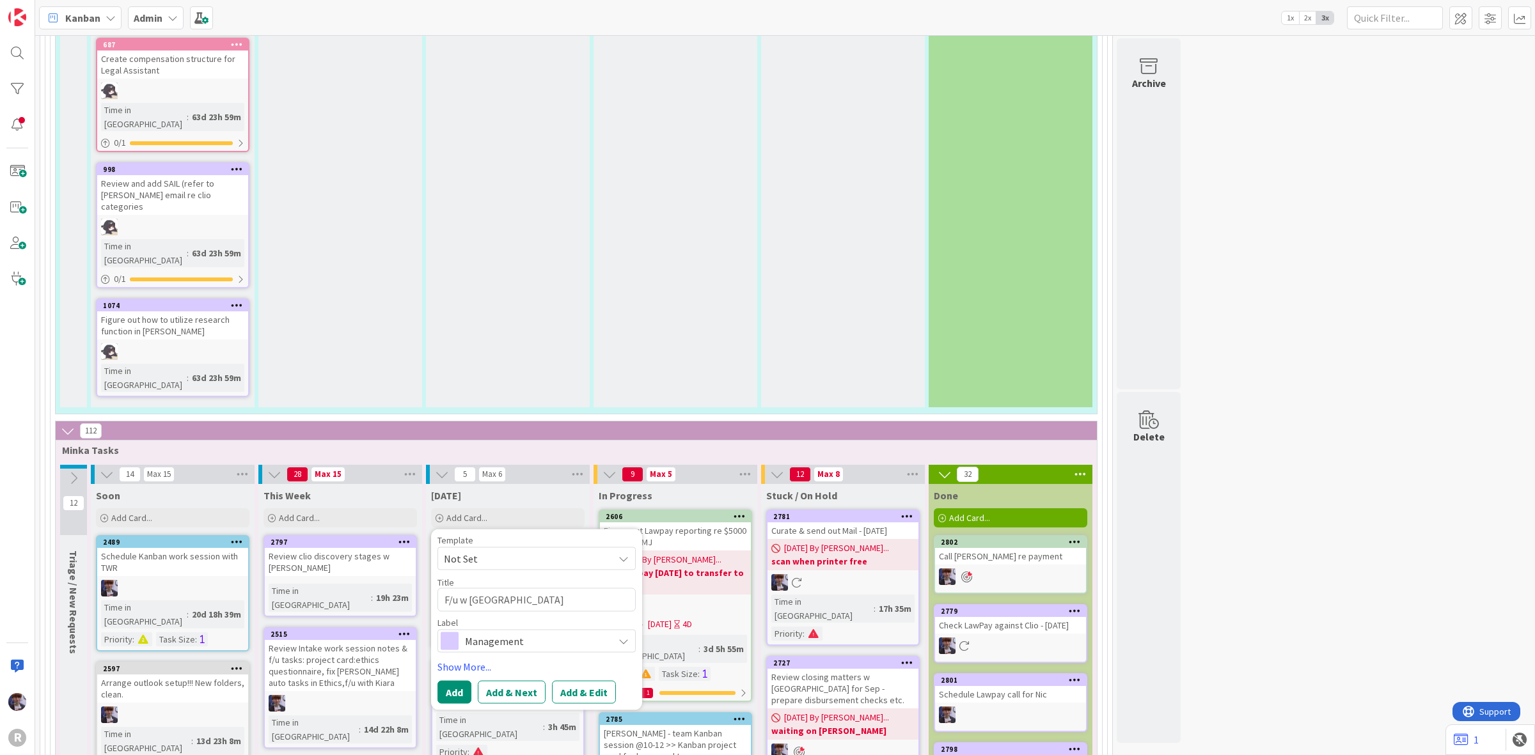
type textarea "x"
type textarea "F/u w Halsey"
type textarea "x"
type textarea "F/u w Halsey"
type textarea "x"
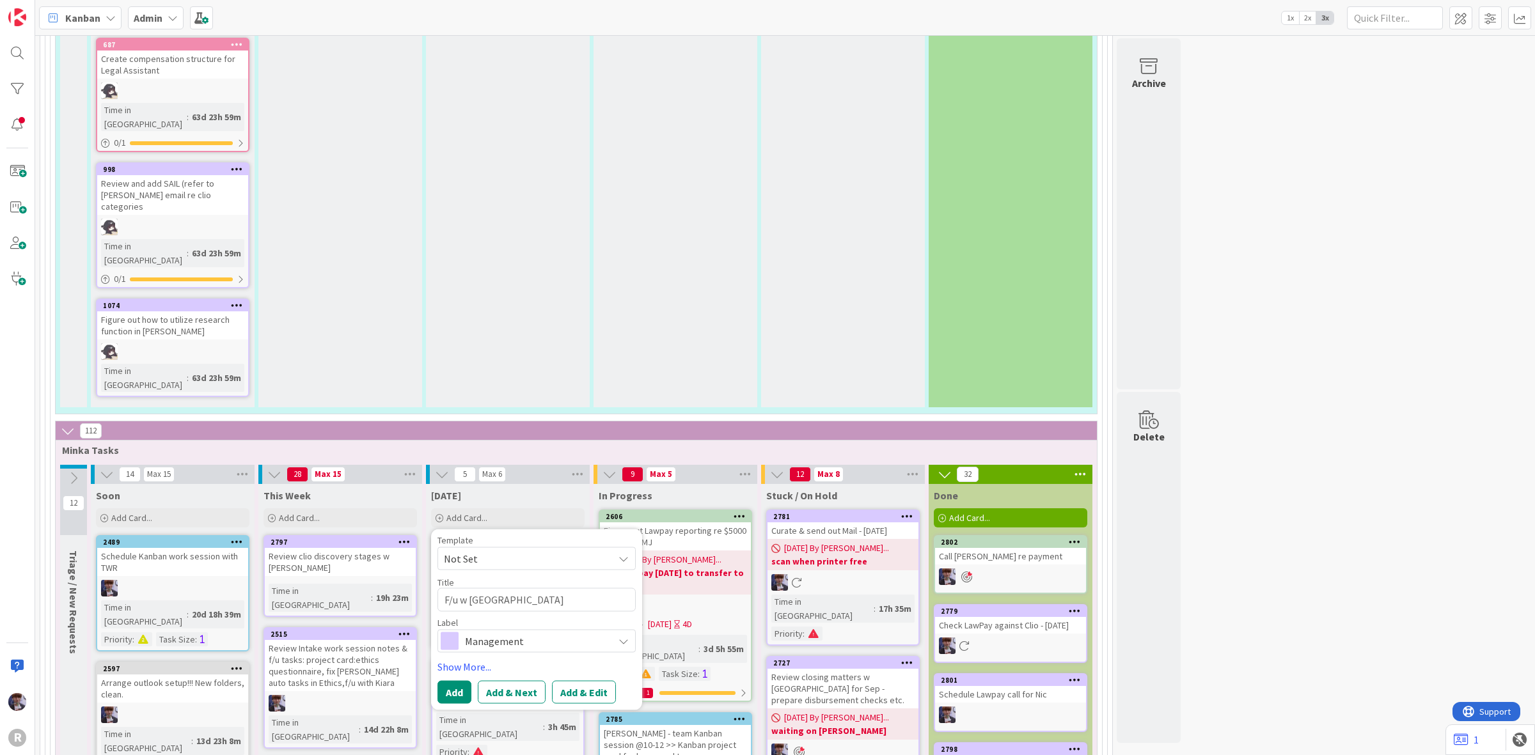
type textarea "F/u w Halsey r"
type textarea "x"
type textarea "F/u w Halsey re"
type textarea "x"
type textarea "F/u w Halsey re"
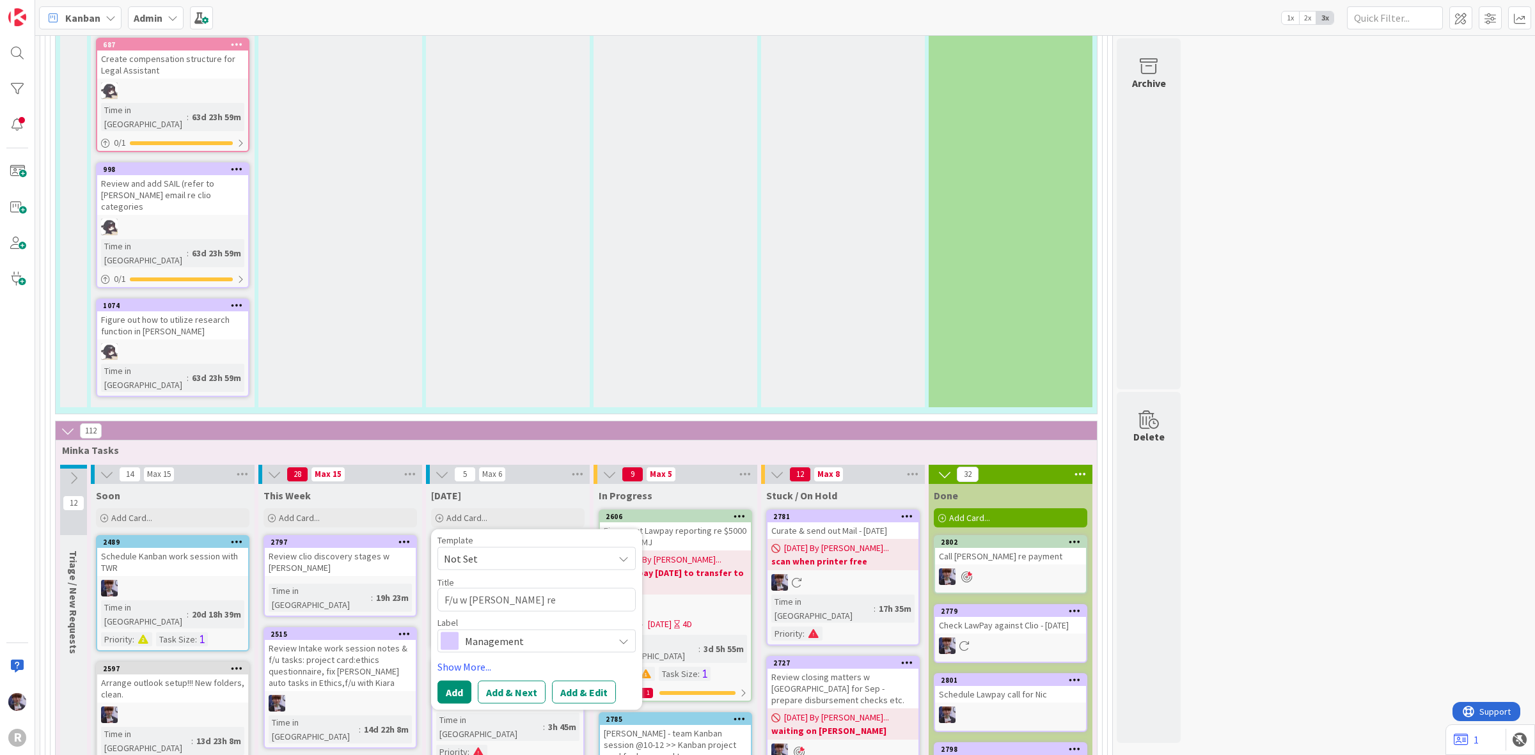
type textarea "x"
type textarea "F/u w Halsey re r"
type textarea "x"
type textarea "F/u w Halsey re re"
type textarea "x"
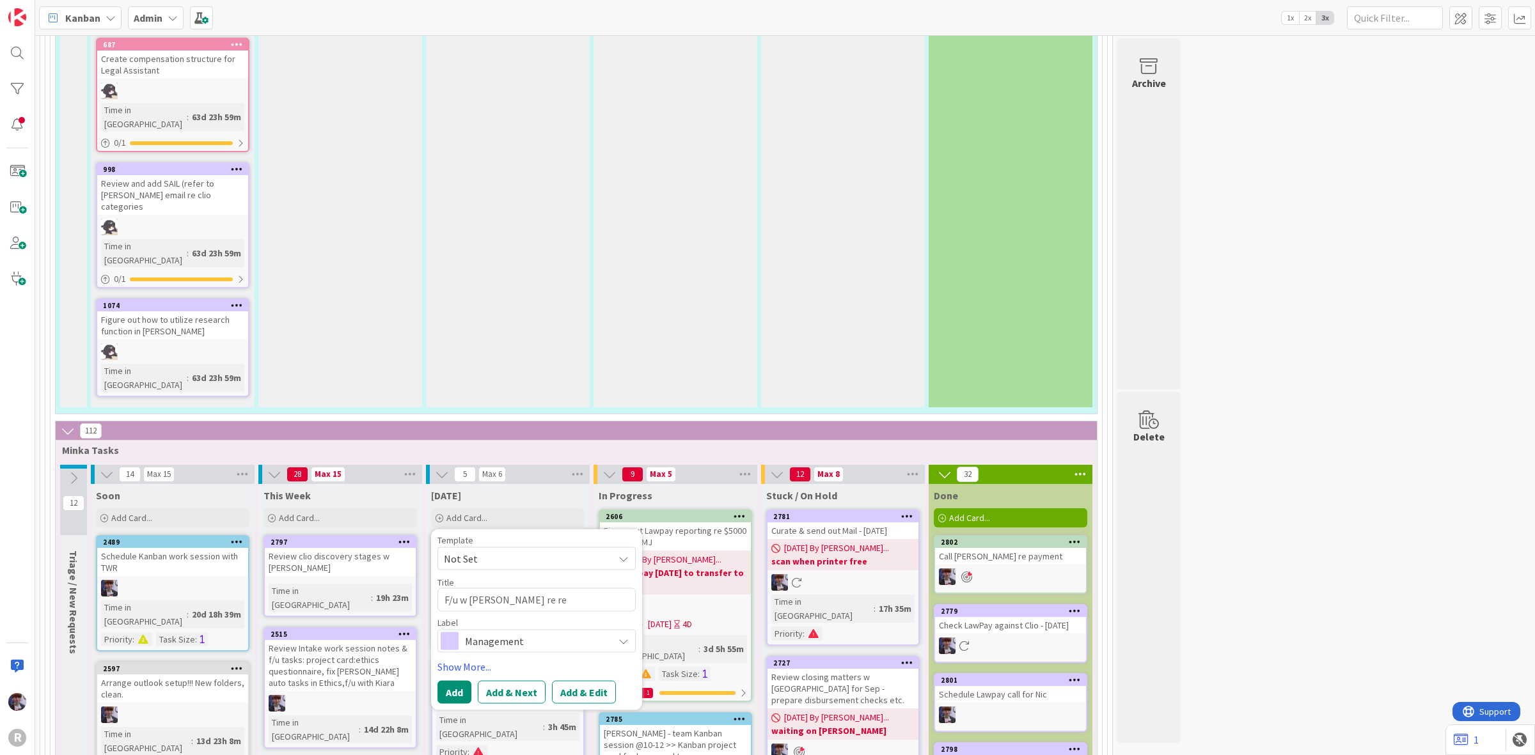
type textarea "F/u w Halsey re ret"
type textarea "x"
type textarea "F/u w Halsey re retai"
type textarea "x"
type textarea "F/u w Halsey re retain"
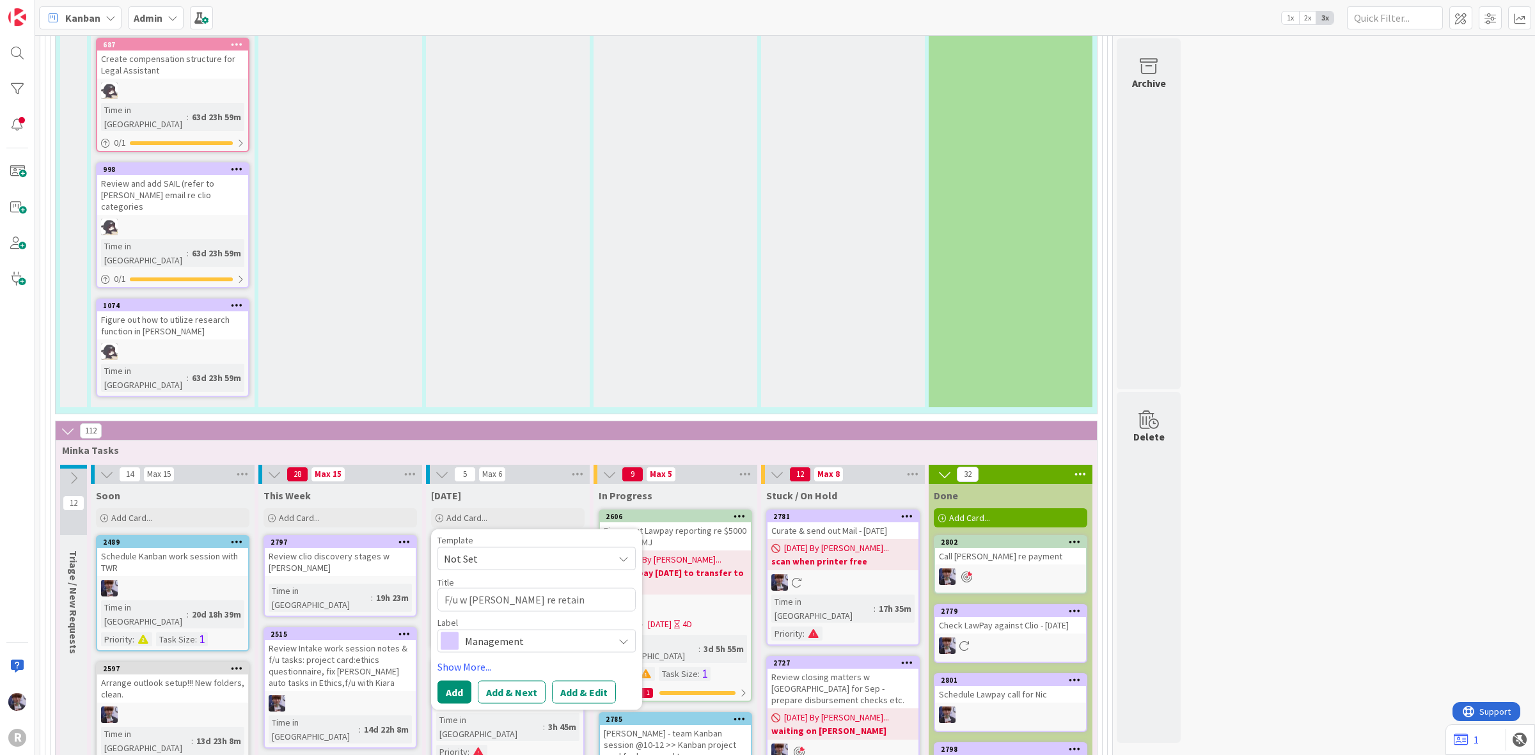
type textarea "x"
type textarea "F/u w Halsey re retaine"
type textarea "x"
type textarea "F/u w Halsey re retainer"
type textarea "x"
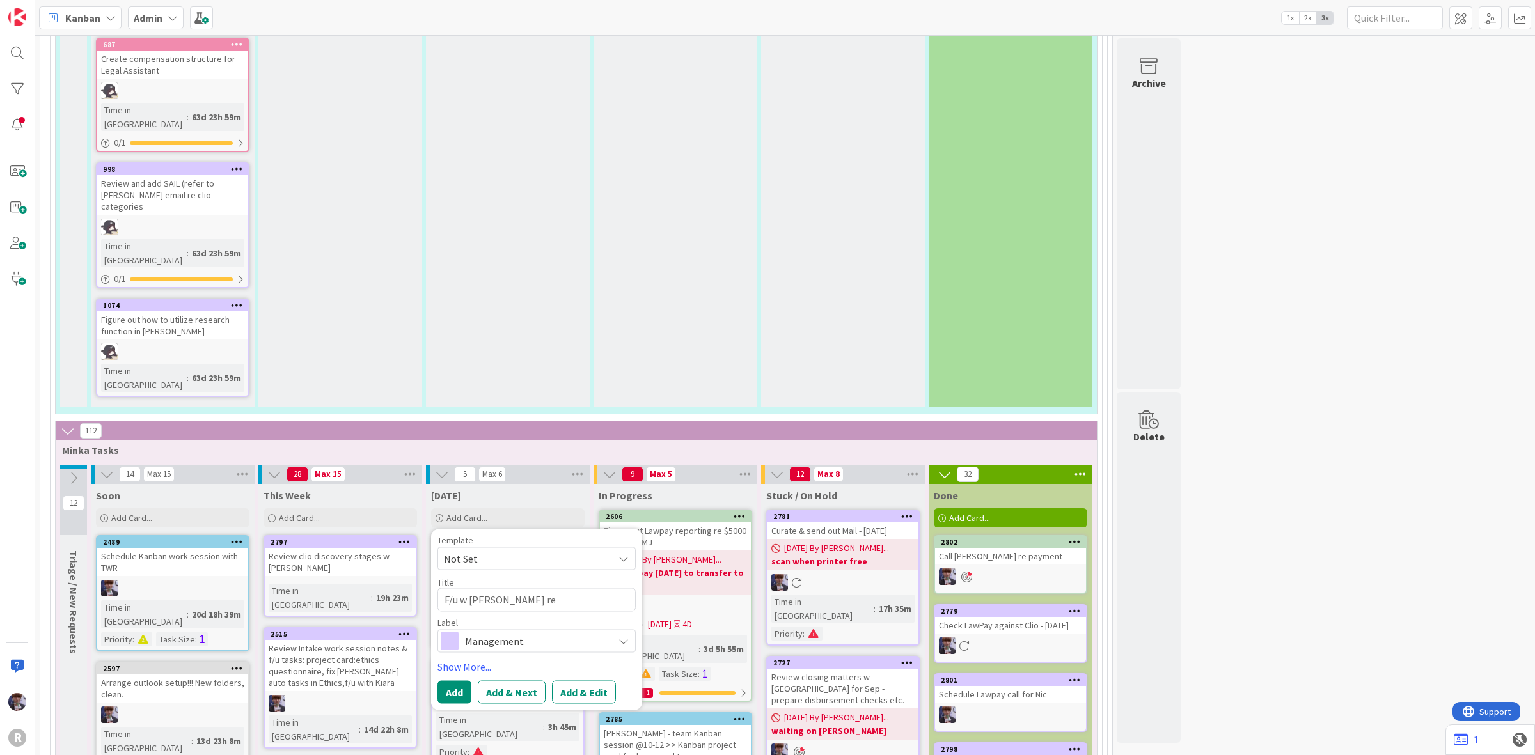
type textarea "F/u w Halsey re retainer"
paste textarea "Retainer Application Between Your Matter"
type textarea "x"
type textarea "F/u w Halsey re retainer Retainer Application Between Your Matter"
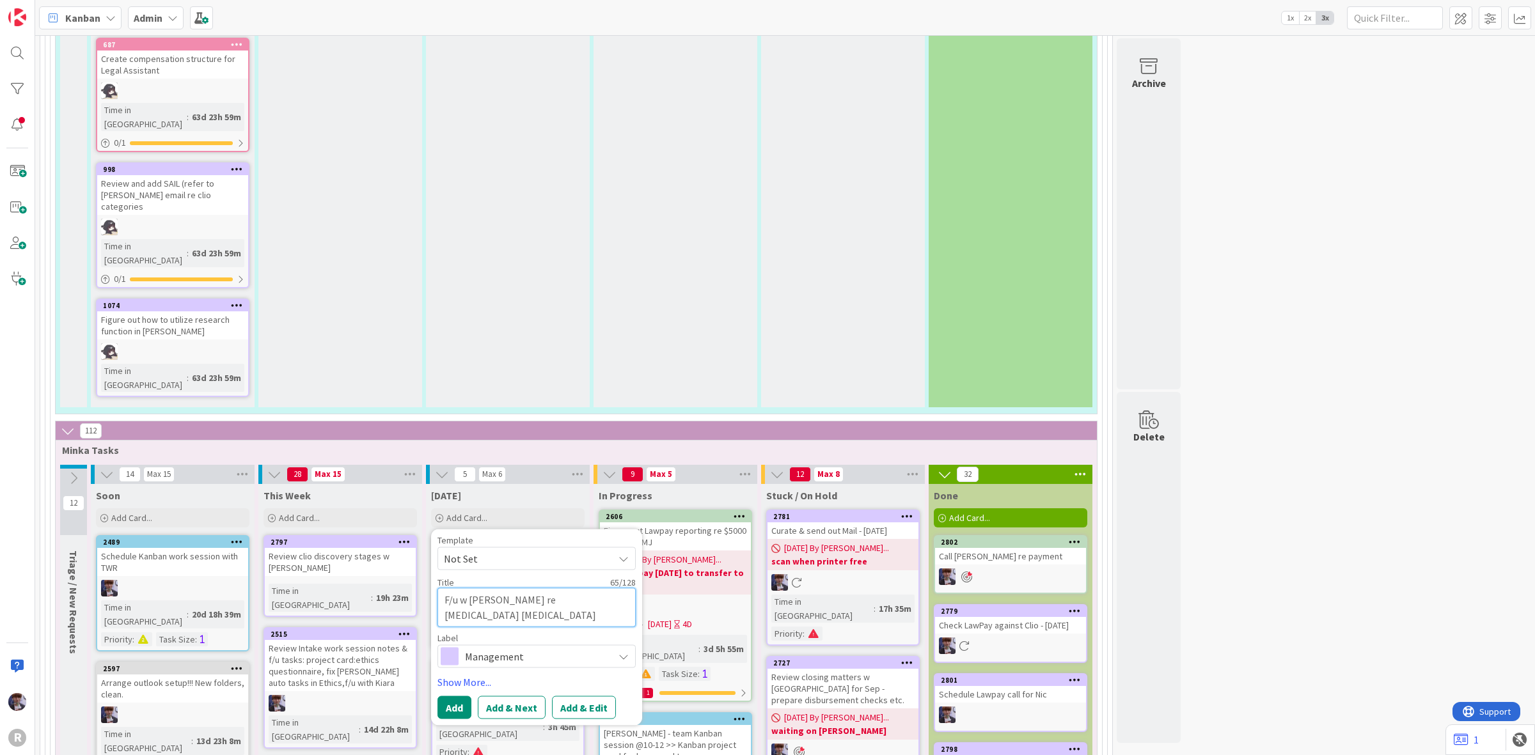
drag, startPoint x: 547, startPoint y: 295, endPoint x: 512, endPoint y: 294, distance: 34.6
click at [512, 588] on textarea "F/u w Halsey re retainer Retainer Application Between Your Matter" at bounding box center [536, 607] width 198 height 39
type textarea "x"
type textarea "F/u w Halsey re Retainer Application Between Your Matter"
drag, startPoint x: 507, startPoint y: 317, endPoint x: 487, endPoint y: 317, distance: 19.8
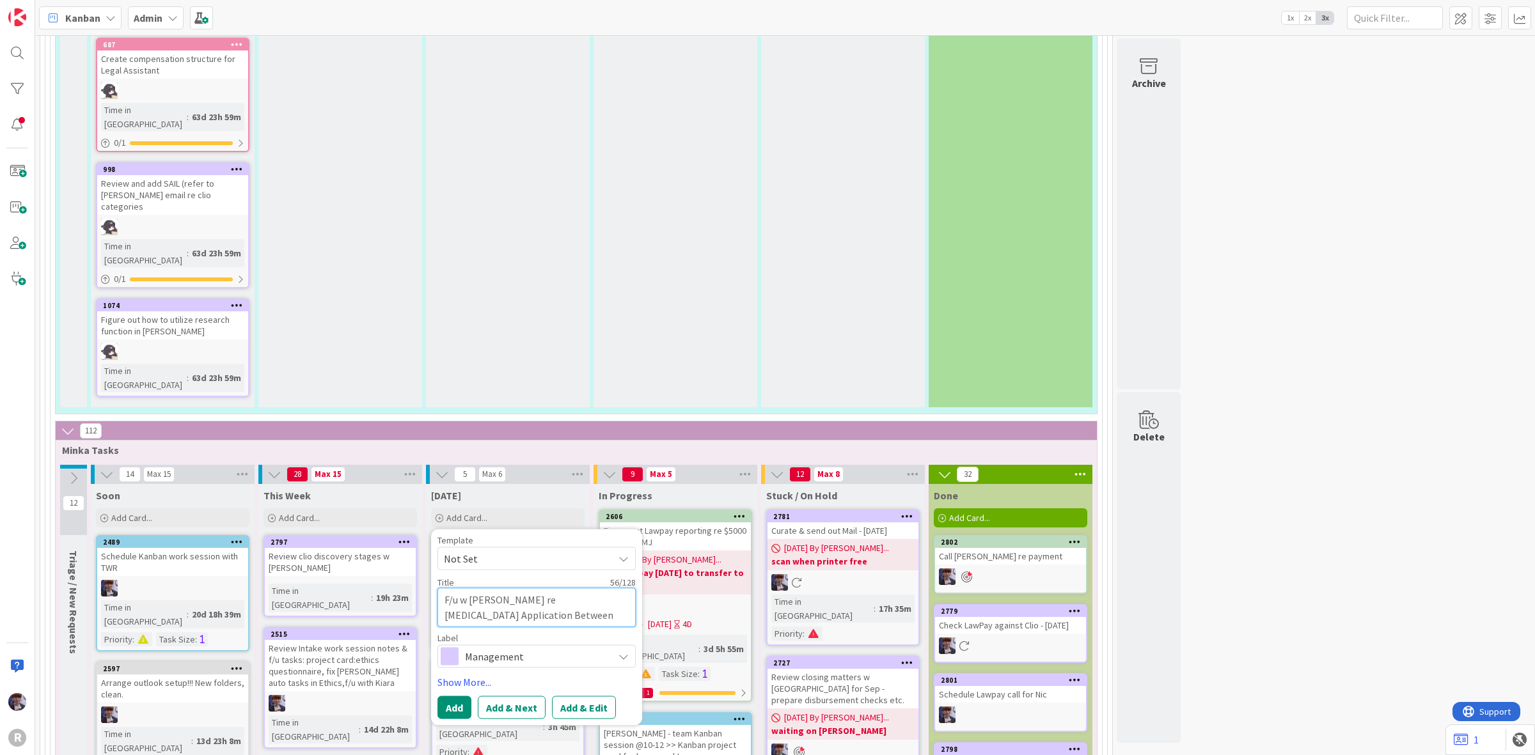
click at [487, 588] on textarea "F/u w Halsey re Retainer Application Between Your Matter" at bounding box center [536, 607] width 198 height 39
type textarea "x"
type textarea "F/u w Halsey re Retainer Application Between YMatter"
type textarea "x"
type textarea "F/u w Halsey re Retainer Application Between Matter"
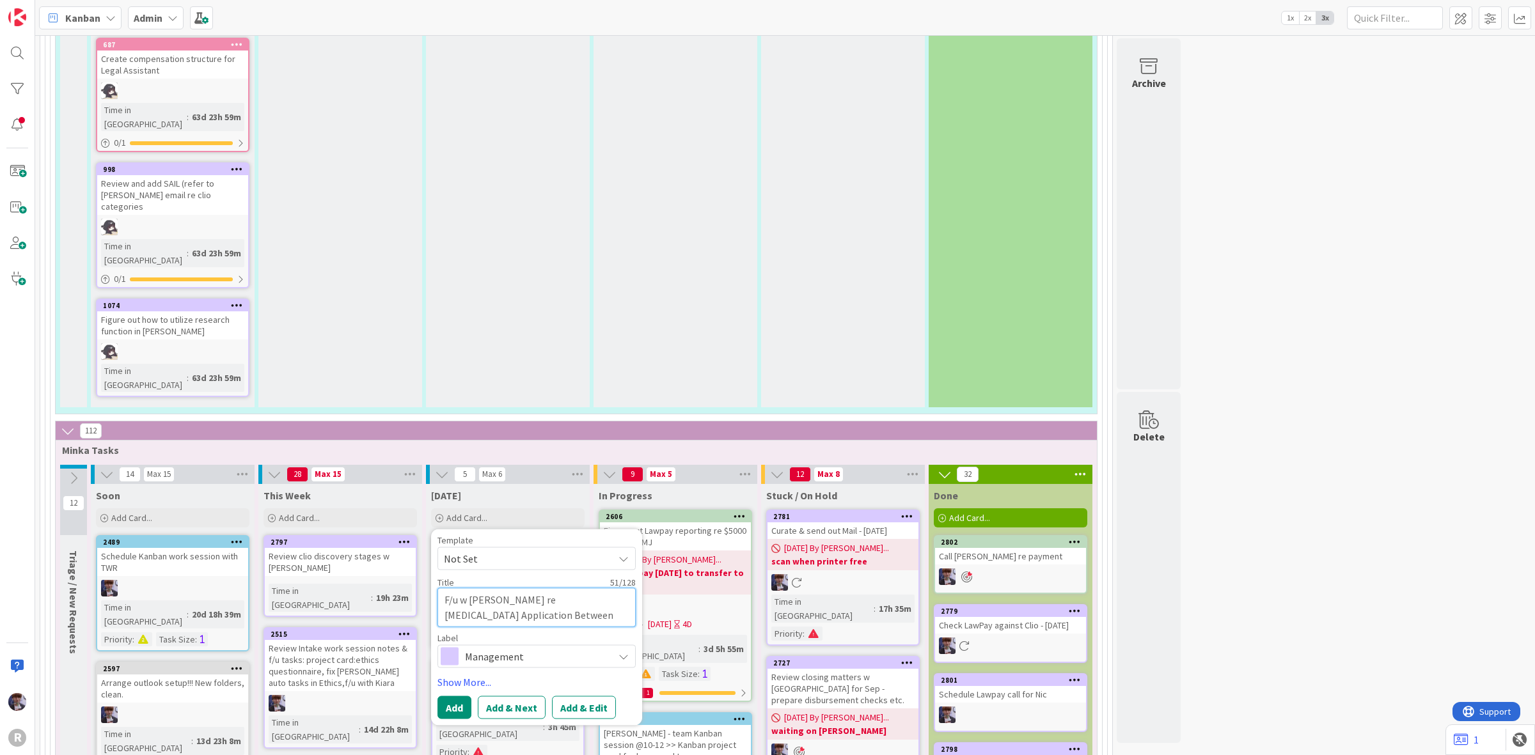
click at [523, 588] on textarea "F/u w Halsey re Retainer Application Between Matter" at bounding box center [536, 607] width 198 height 39
type textarea "x"
type textarea "F/u w Halsey re Retainer Application Between Matters"
click at [521, 647] on span "Management" at bounding box center [536, 656] width 142 height 18
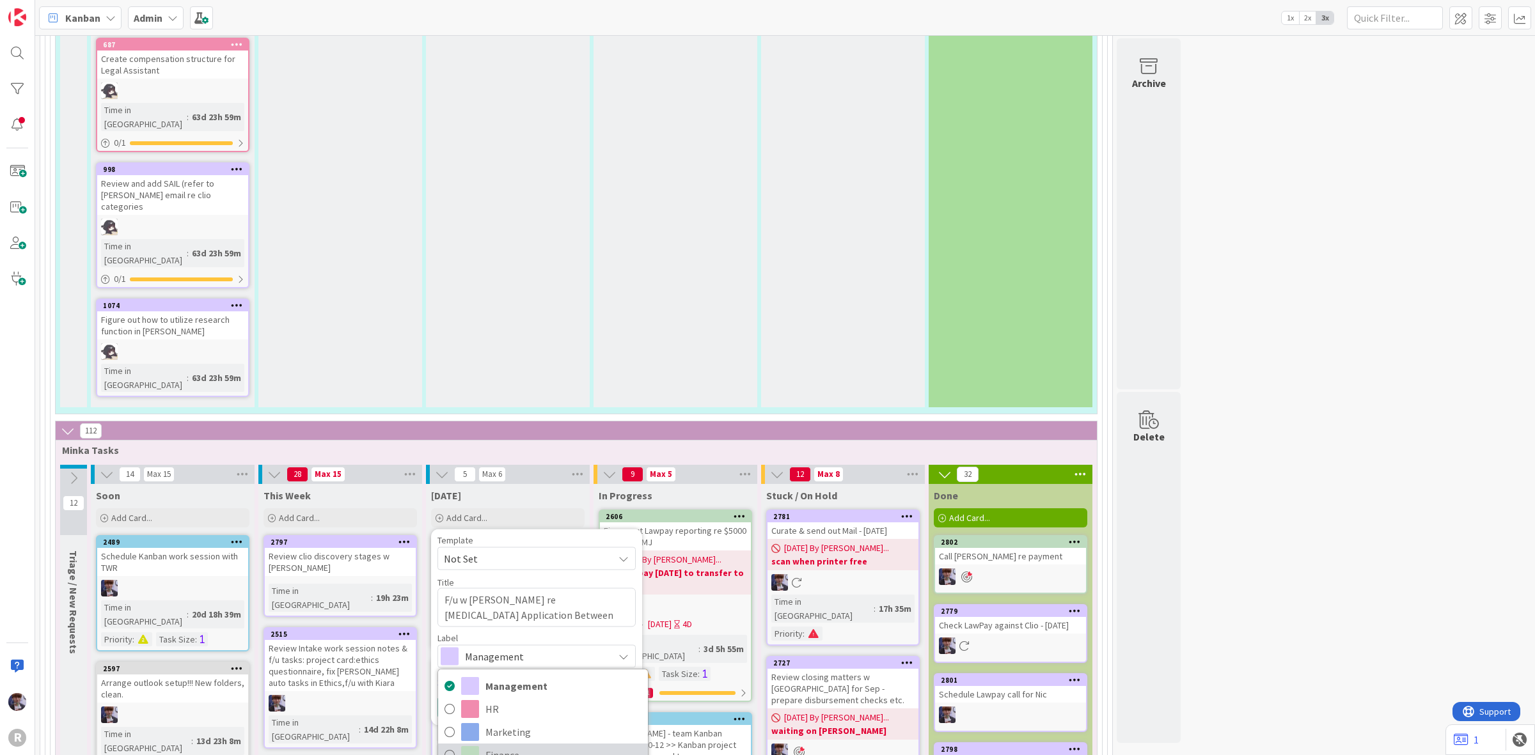
click at [534, 746] on span "Finance" at bounding box center [563, 755] width 156 height 19
click at [478, 674] on link "Show More..." at bounding box center [536, 681] width 198 height 15
click at [534, 536] on div "Template Not Set Title 52 / 128 F/u w Halsey re Retainer Application Between Ma…" at bounding box center [536, 770] width 198 height 469
click at [551, 711] on div "Select..." at bounding box center [528, 718] width 169 height 15
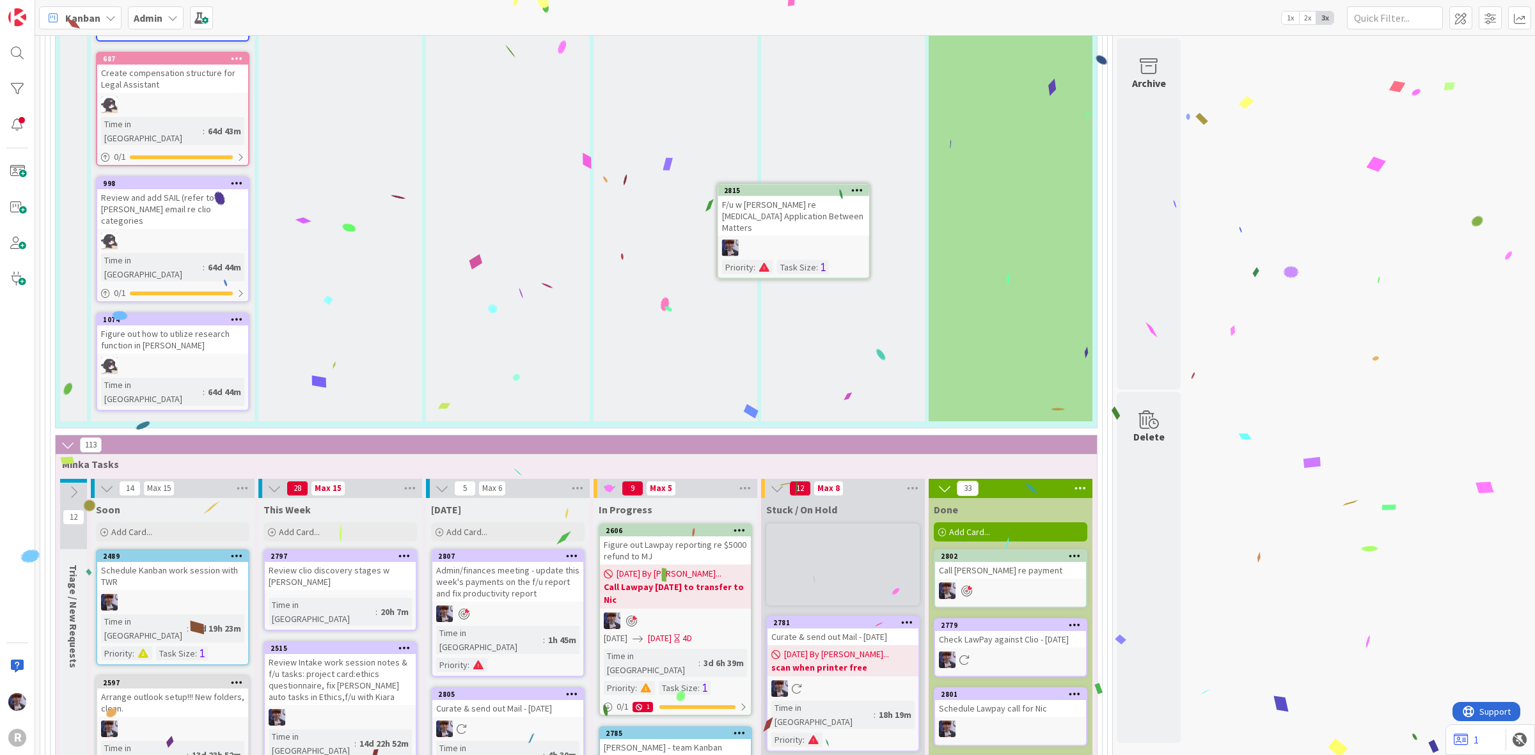
scroll to position [2131, 0]
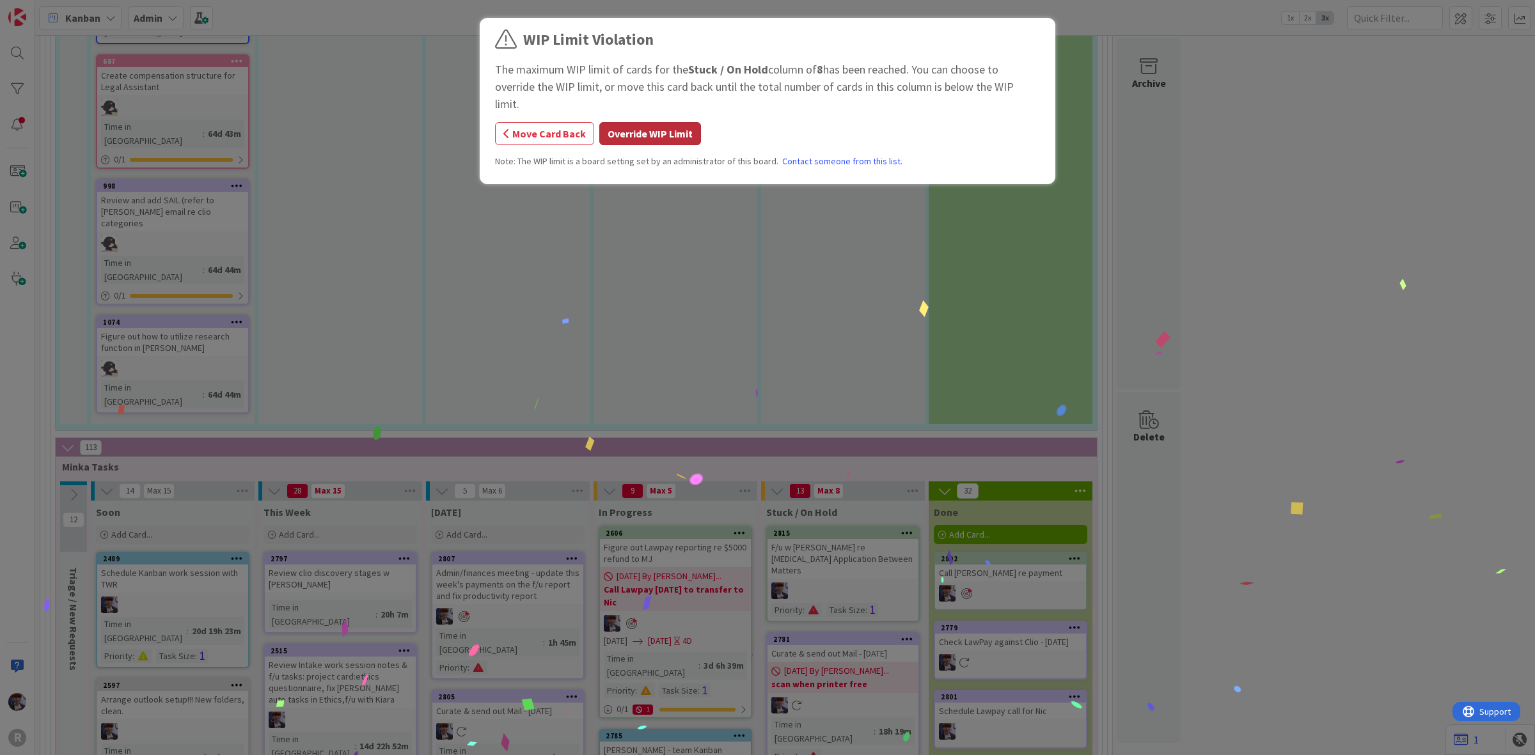
click at [678, 122] on button "Override WIP Limit" at bounding box center [650, 133] width 102 height 23
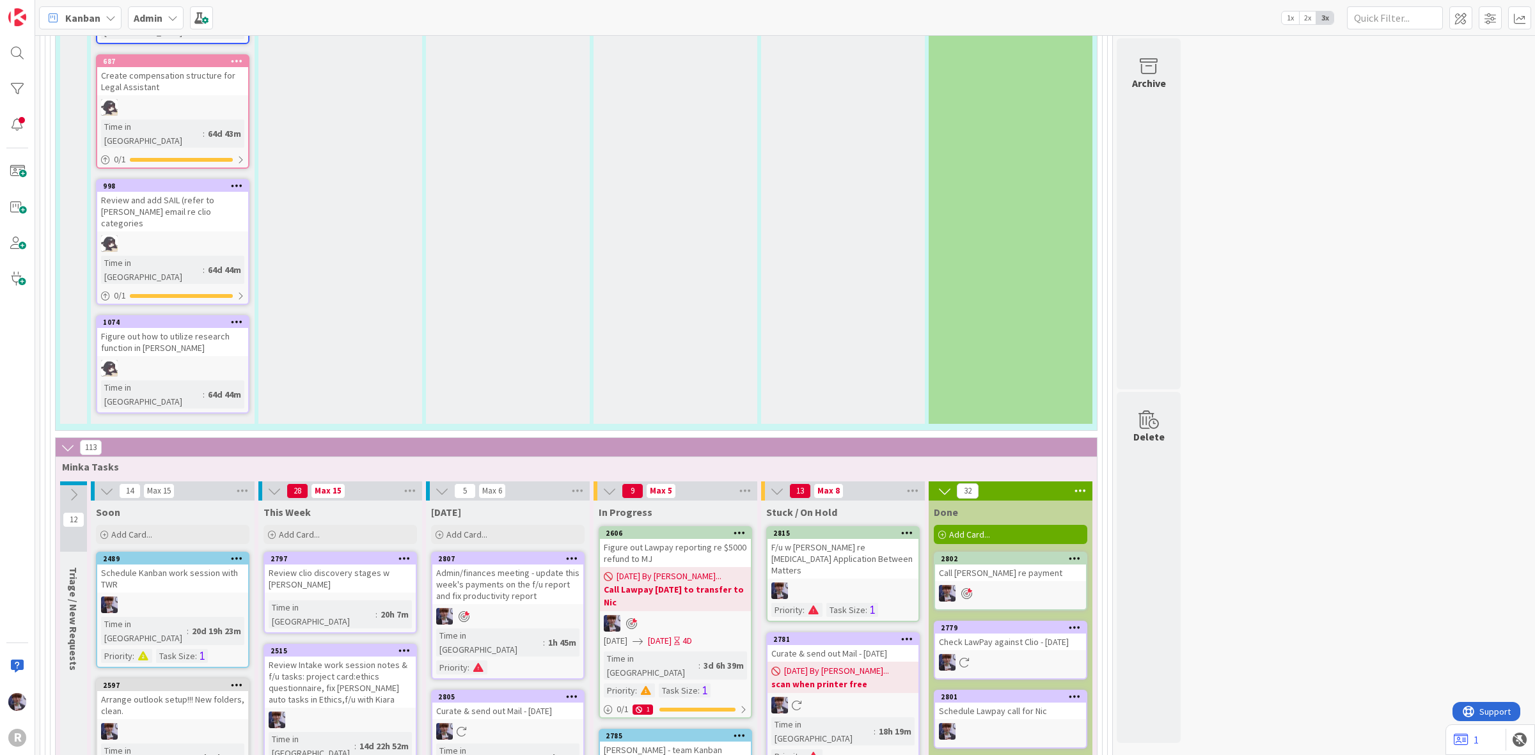
click at [822, 539] on div "F/u w Halsey re Retainer Application Between Matters" at bounding box center [842, 559] width 151 height 40
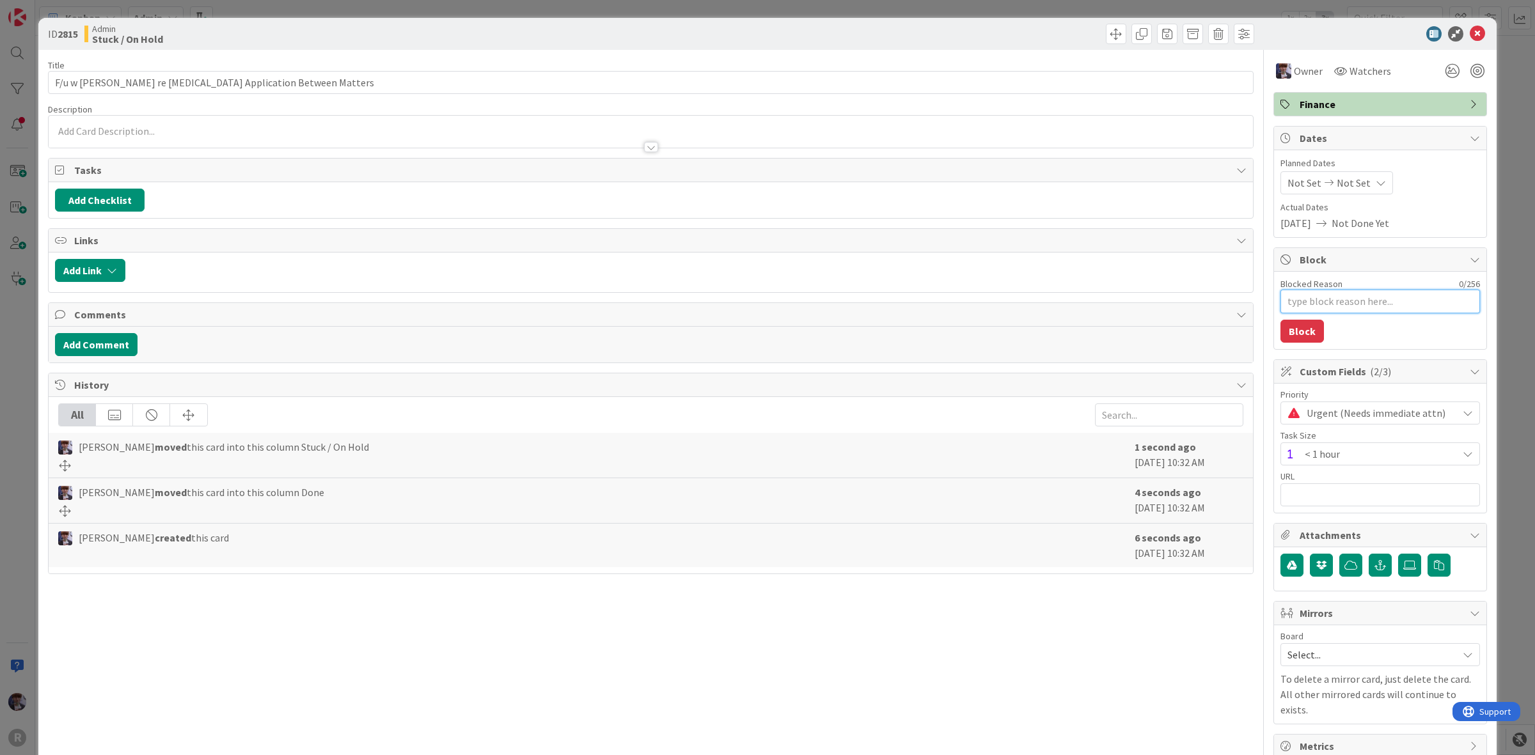
click at [1343, 311] on textarea "Blocked Reason" at bounding box center [1380, 302] width 200 height 24
type textarea "x"
type textarea "w"
type textarea "x"
type textarea "wa"
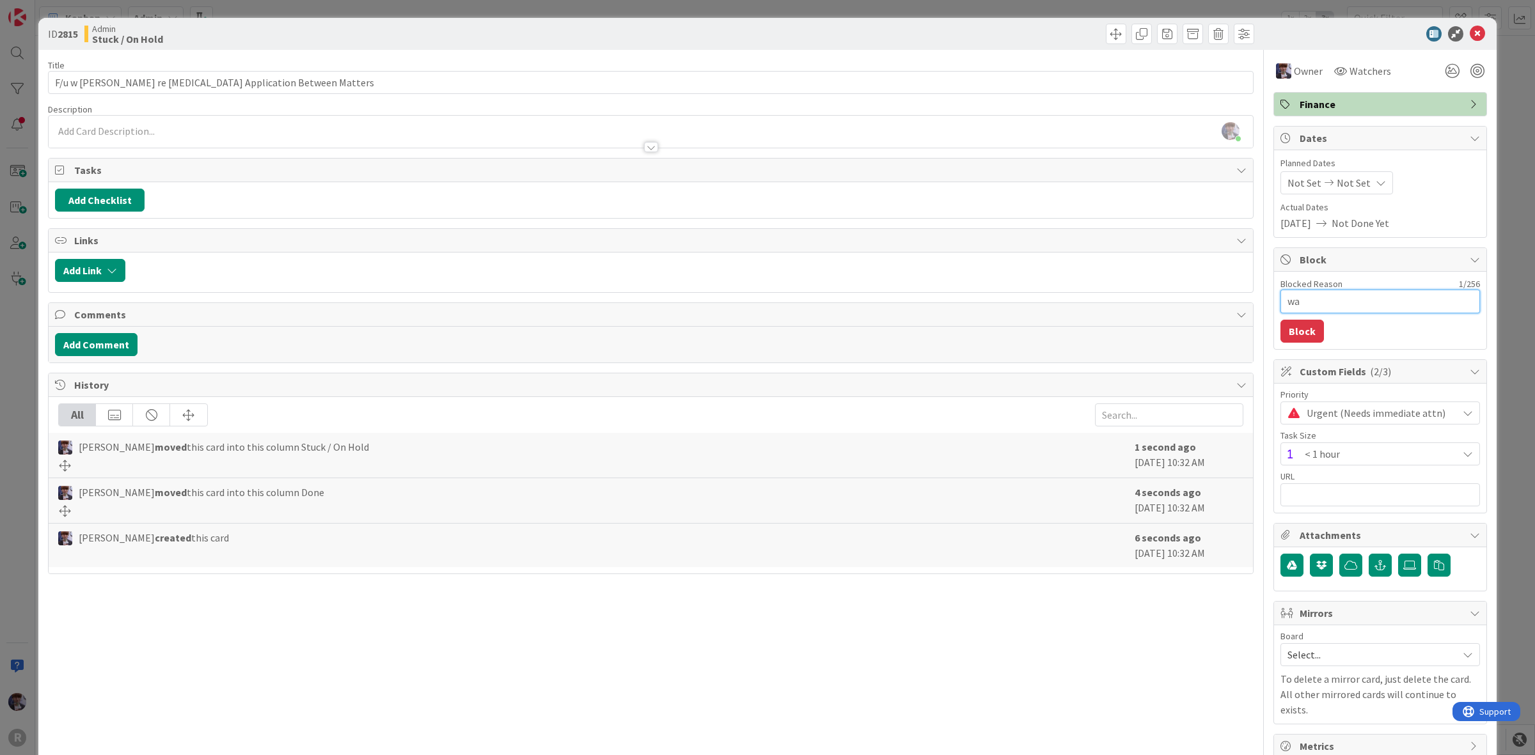
type textarea "x"
type textarea "wai"
type textarea "x"
type textarea "wait"
type textarea "x"
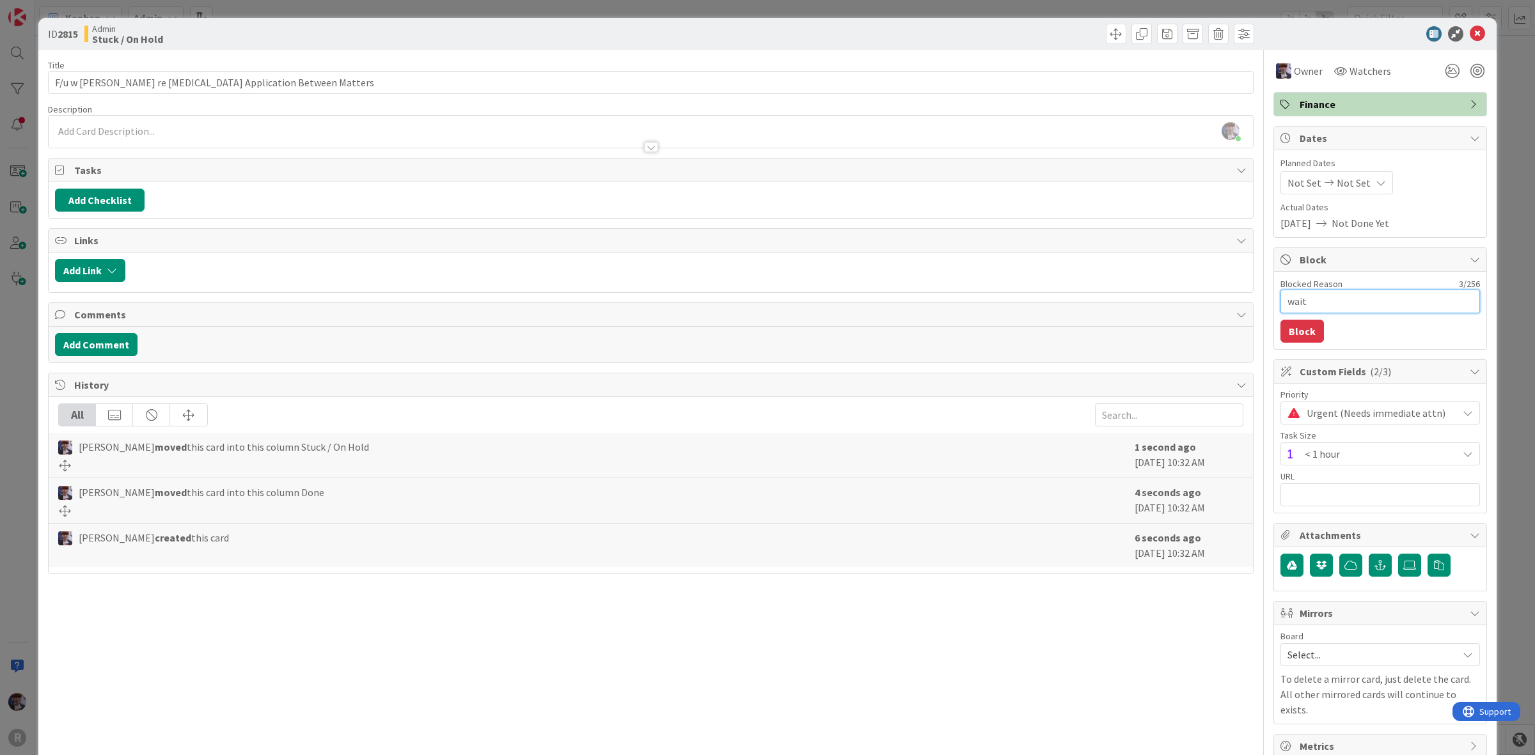
type textarea "waiti"
type textarea "x"
type textarea "waitin"
type textarea "x"
type textarea "waiting"
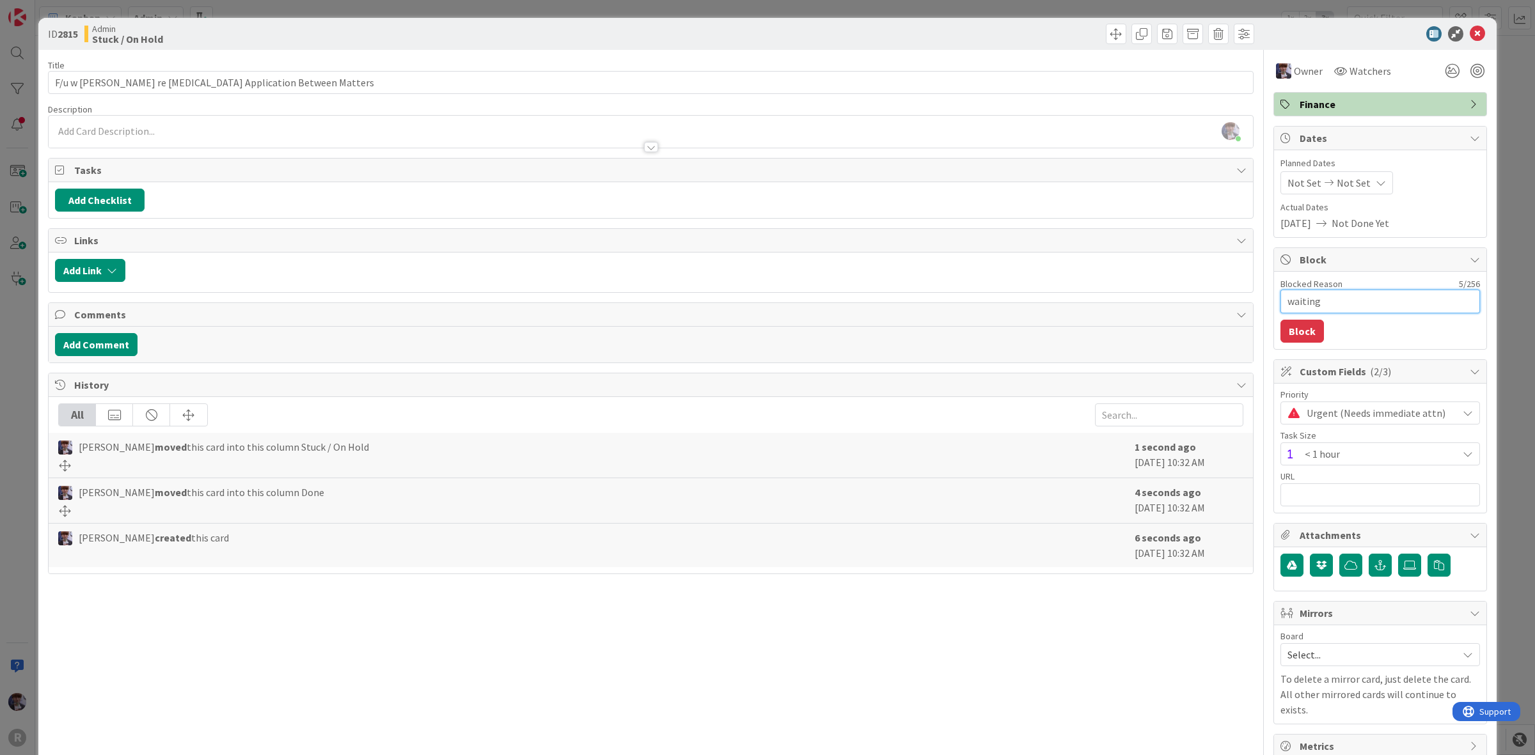
type textarea "x"
type textarea "waiting"
type textarea "x"
type textarea "waiting o"
type textarea "x"
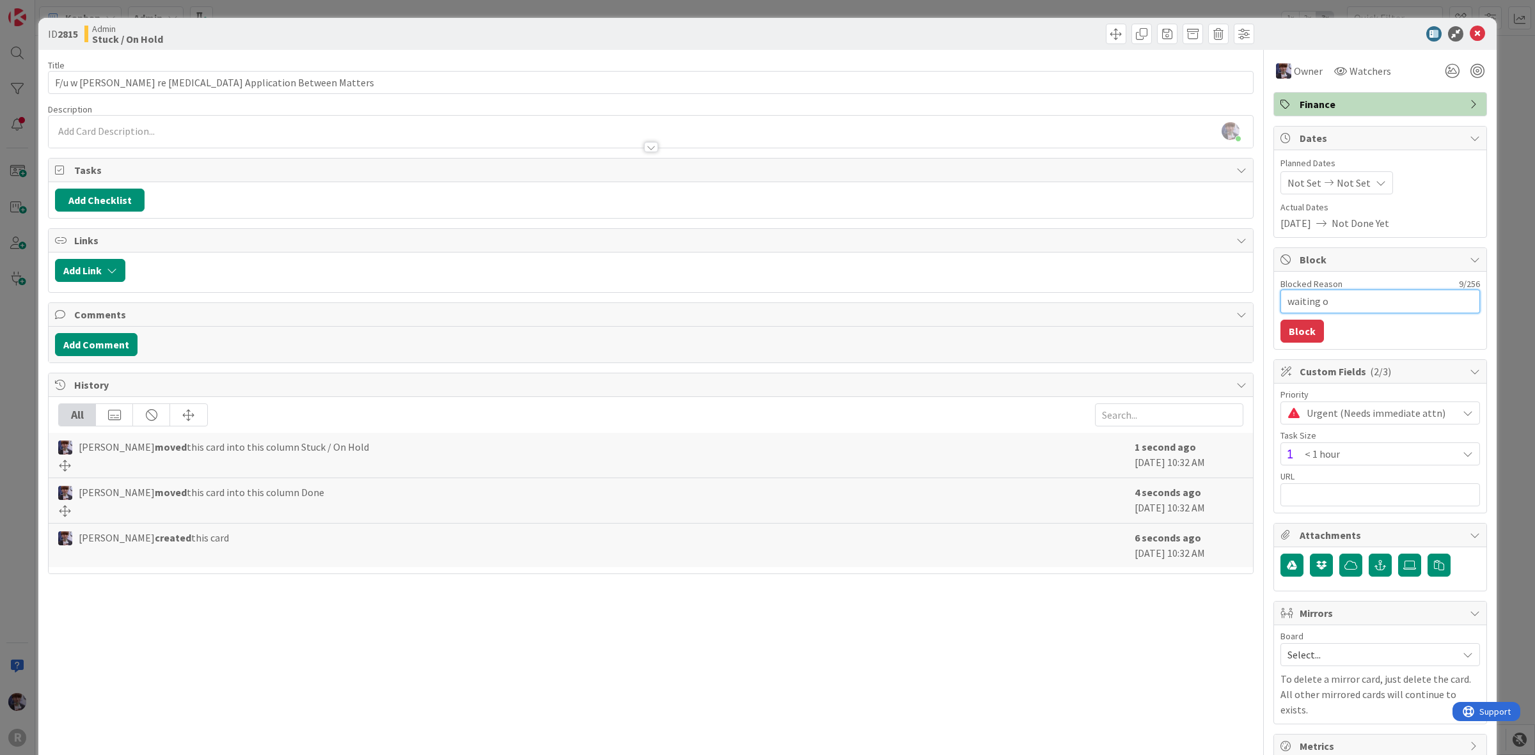
type textarea "waiting on"
type textarea "x"
type textarea "waiting on"
type textarea "x"
type textarea "waiting on c"
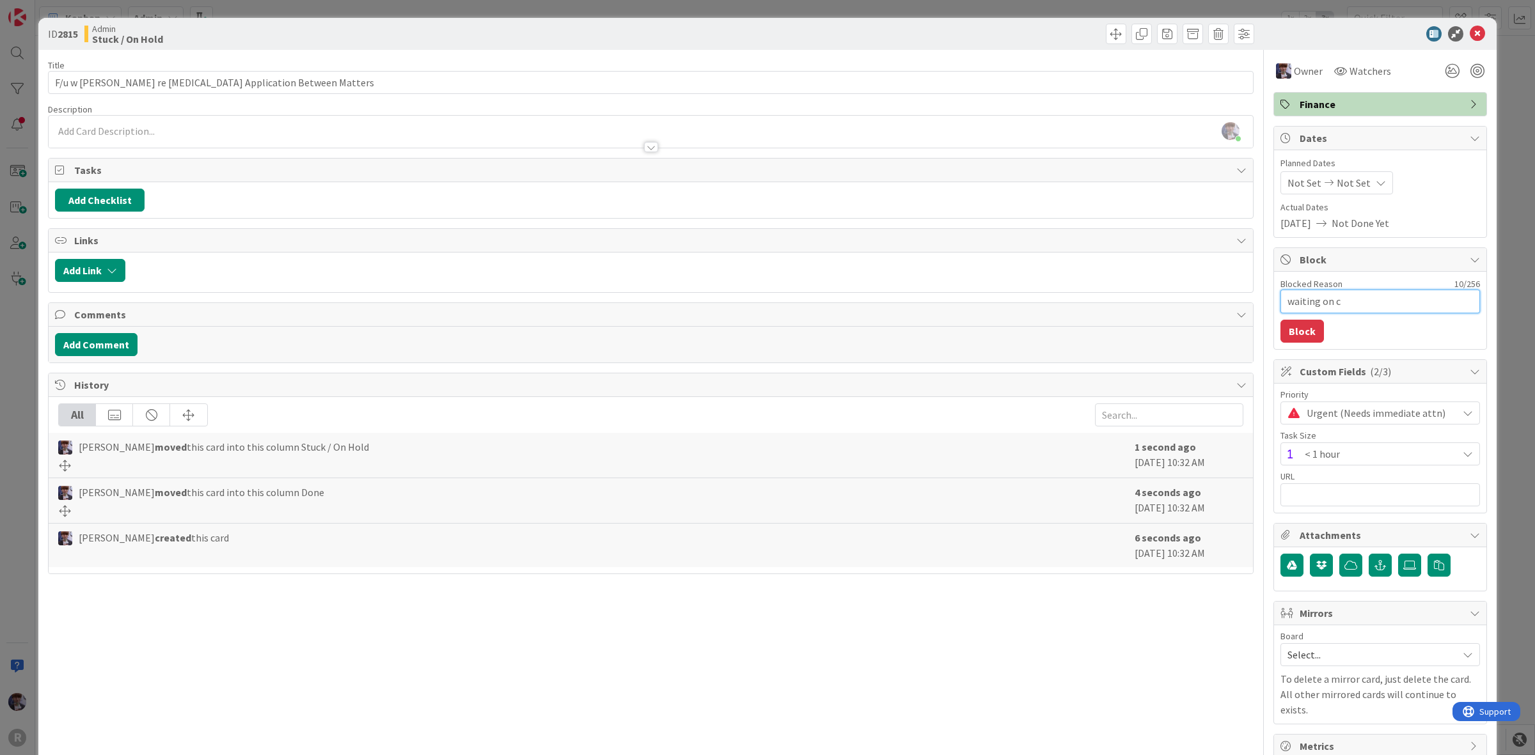
type textarea "x"
type textarea "waiting on cl"
type textarea "x"
type textarea "waiting on cli"
type textarea "x"
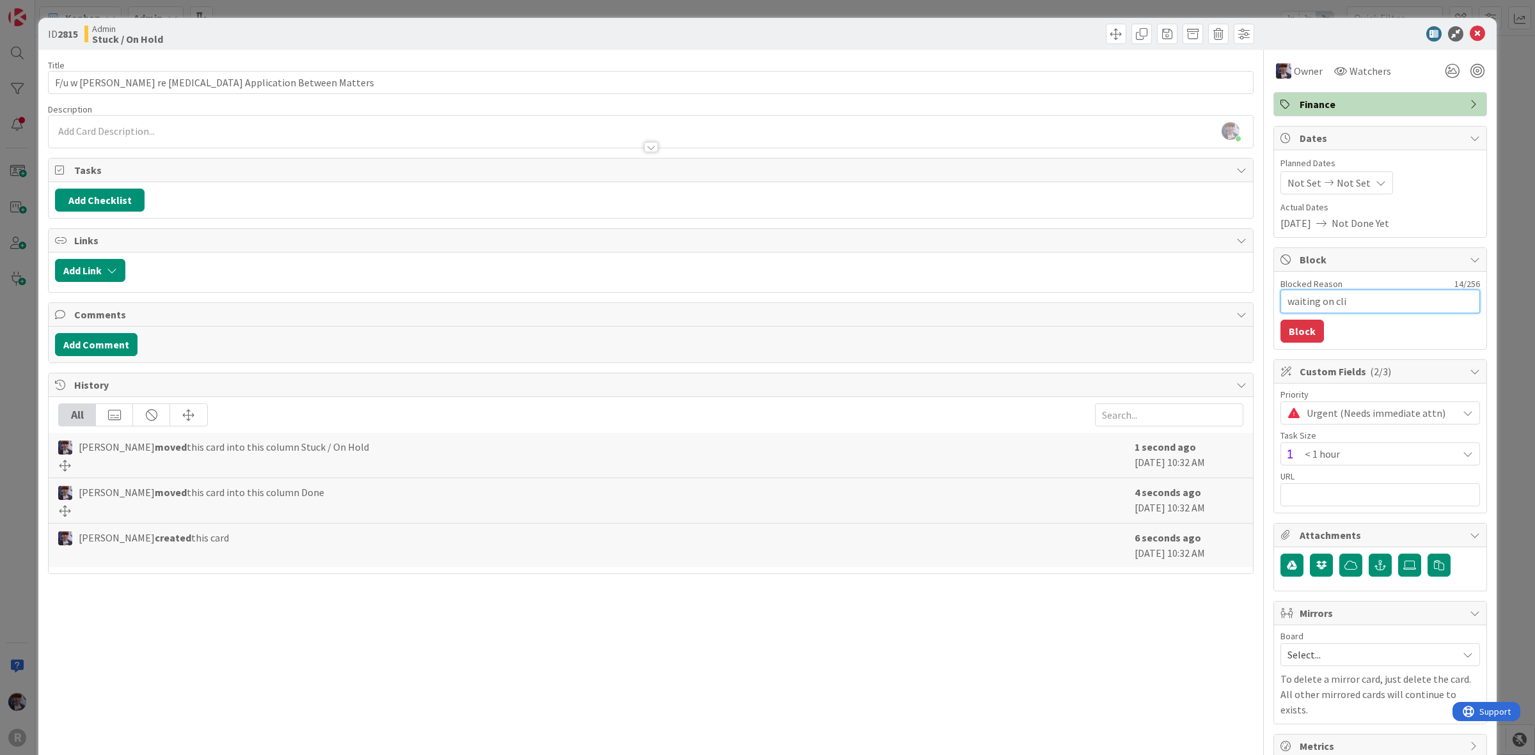
type textarea "waiting on clie"
type textarea "x"
type textarea "waiting on clien"
type textarea "x"
type textarea "waiting on client"
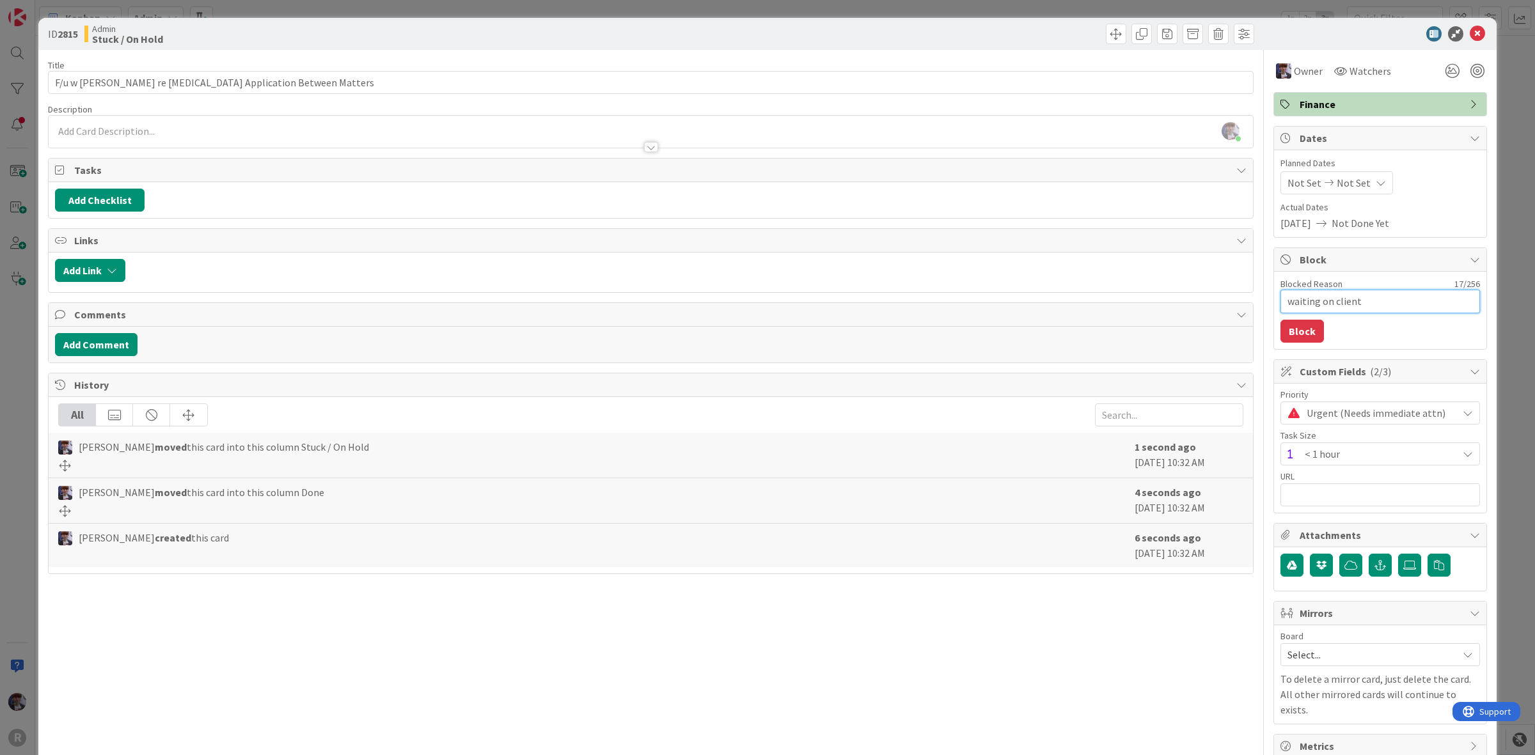
type textarea "x"
type textarea "waiting on client"
type textarea "x"
type textarea "waiting on client r"
type textarea "x"
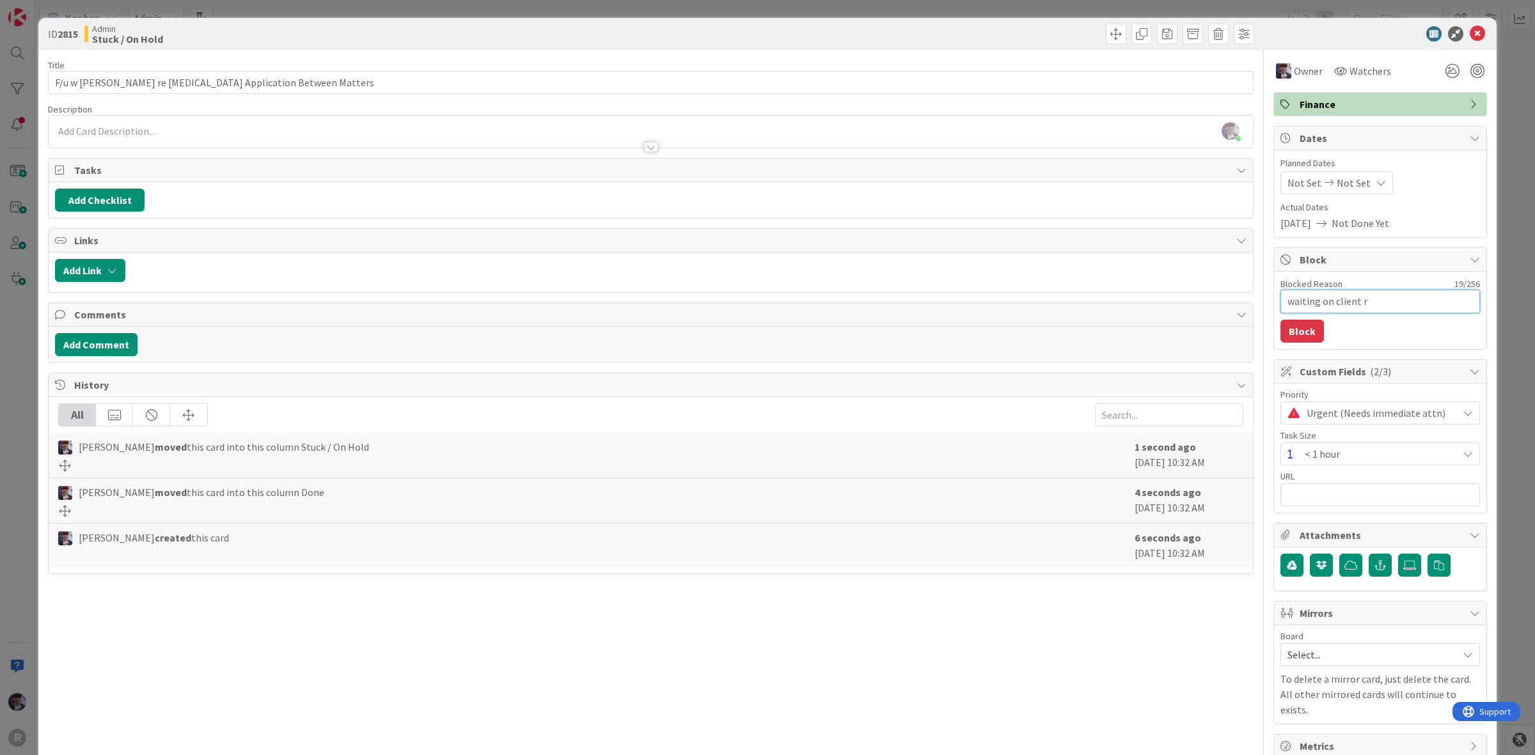
type textarea "waiting on client re"
type textarea "x"
type textarea "waiting on client res"
type textarea "x"
type textarea "waiting on client resp"
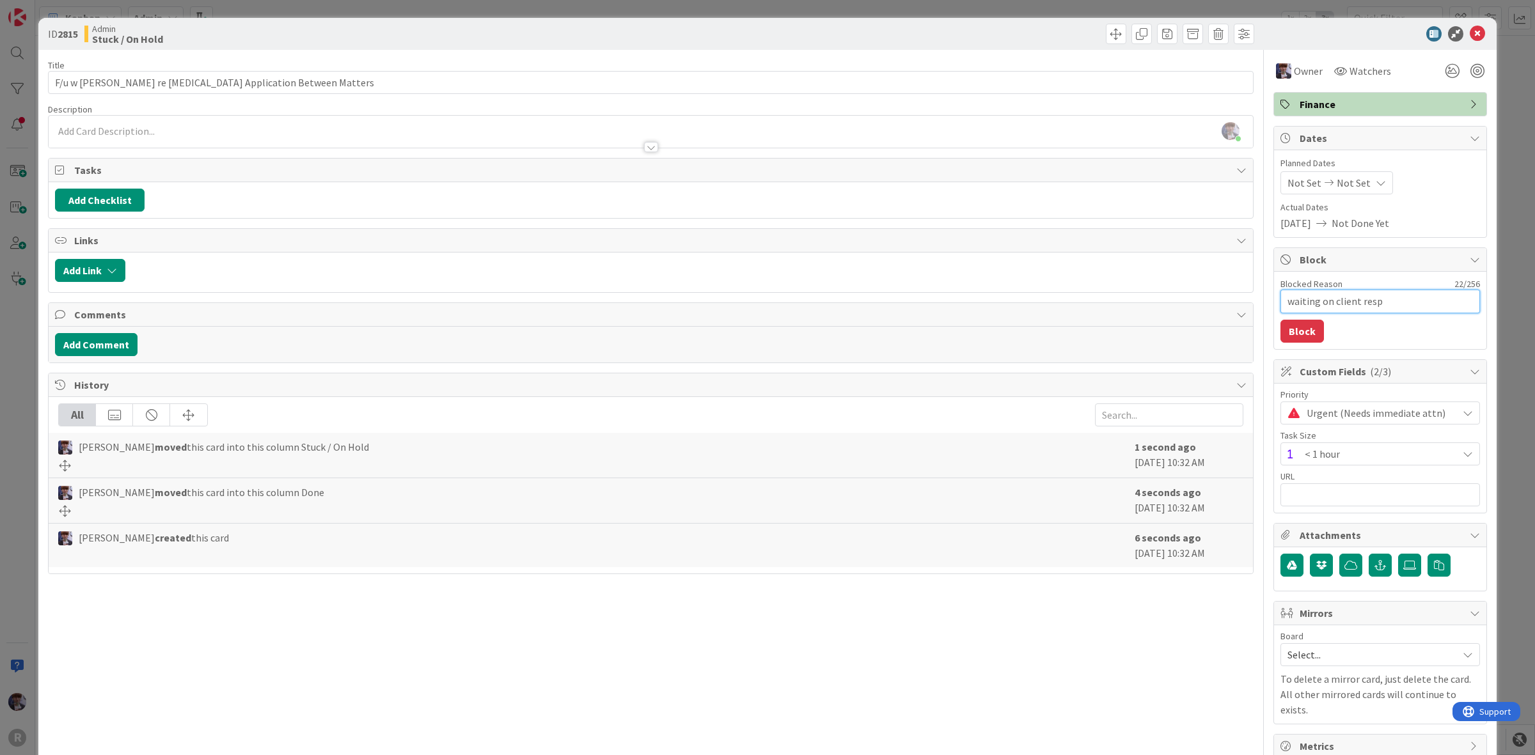
type textarea "x"
type textarea "waiting on client respo"
type textarea "x"
type textarea "waiting on client respon"
type textarea "x"
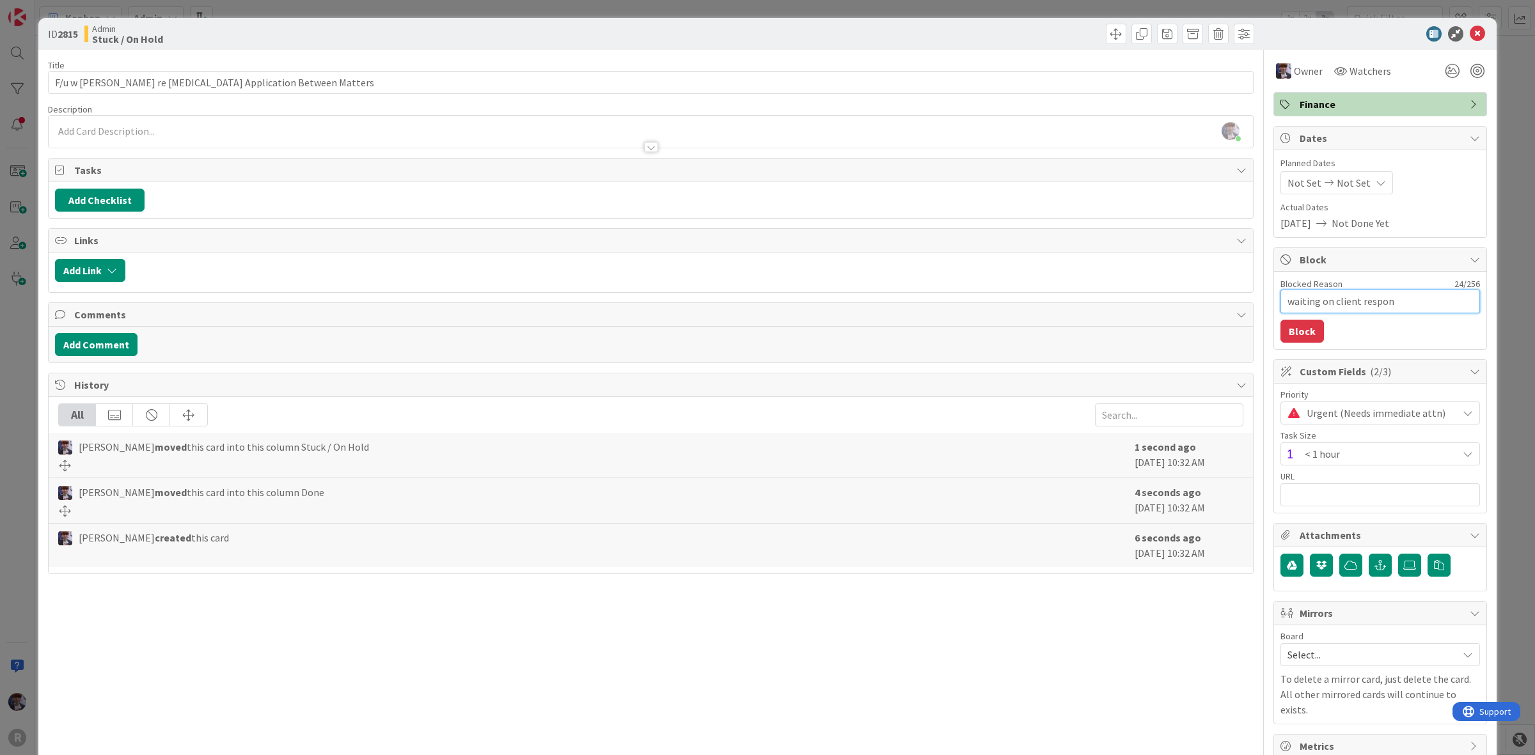
type textarea "waiting on client respons"
type textarea "x"
type textarea "waiting on client response"
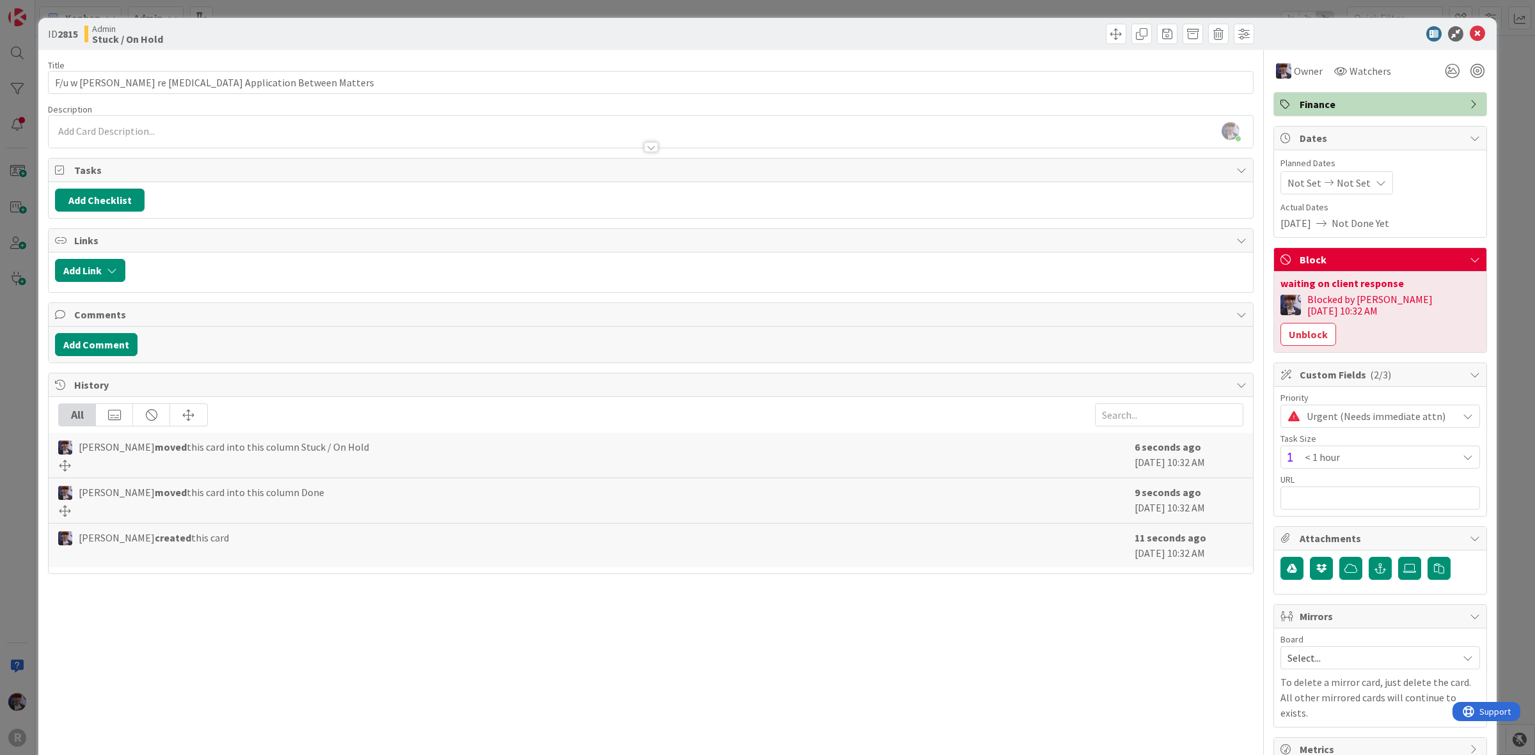
click at [1497, 180] on div "ID 2815 Admin Stuck / On Hold Title 52 / 128 F/u w Halsey re Retainer Applicati…" at bounding box center [767, 377] width 1535 height 755
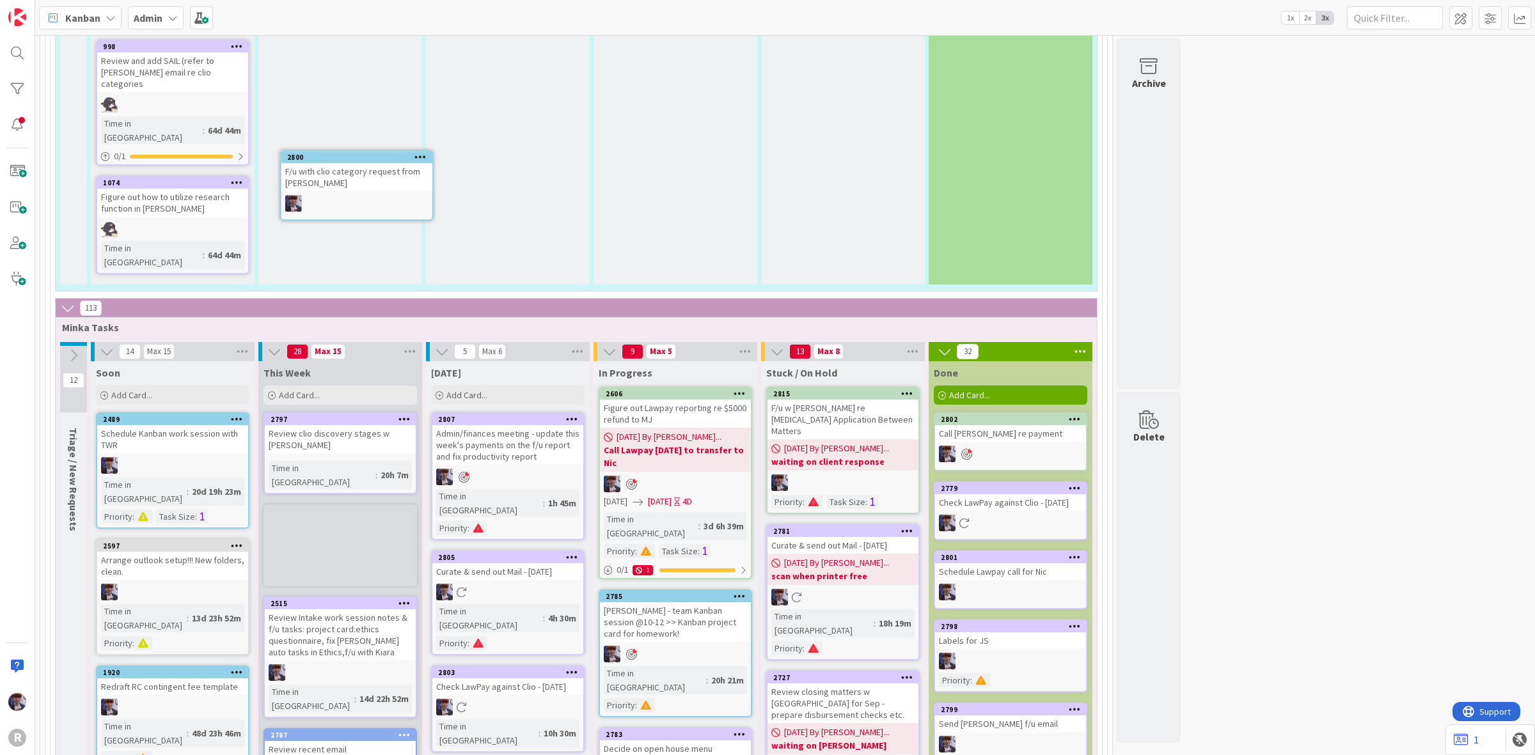
scroll to position [2267, 0]
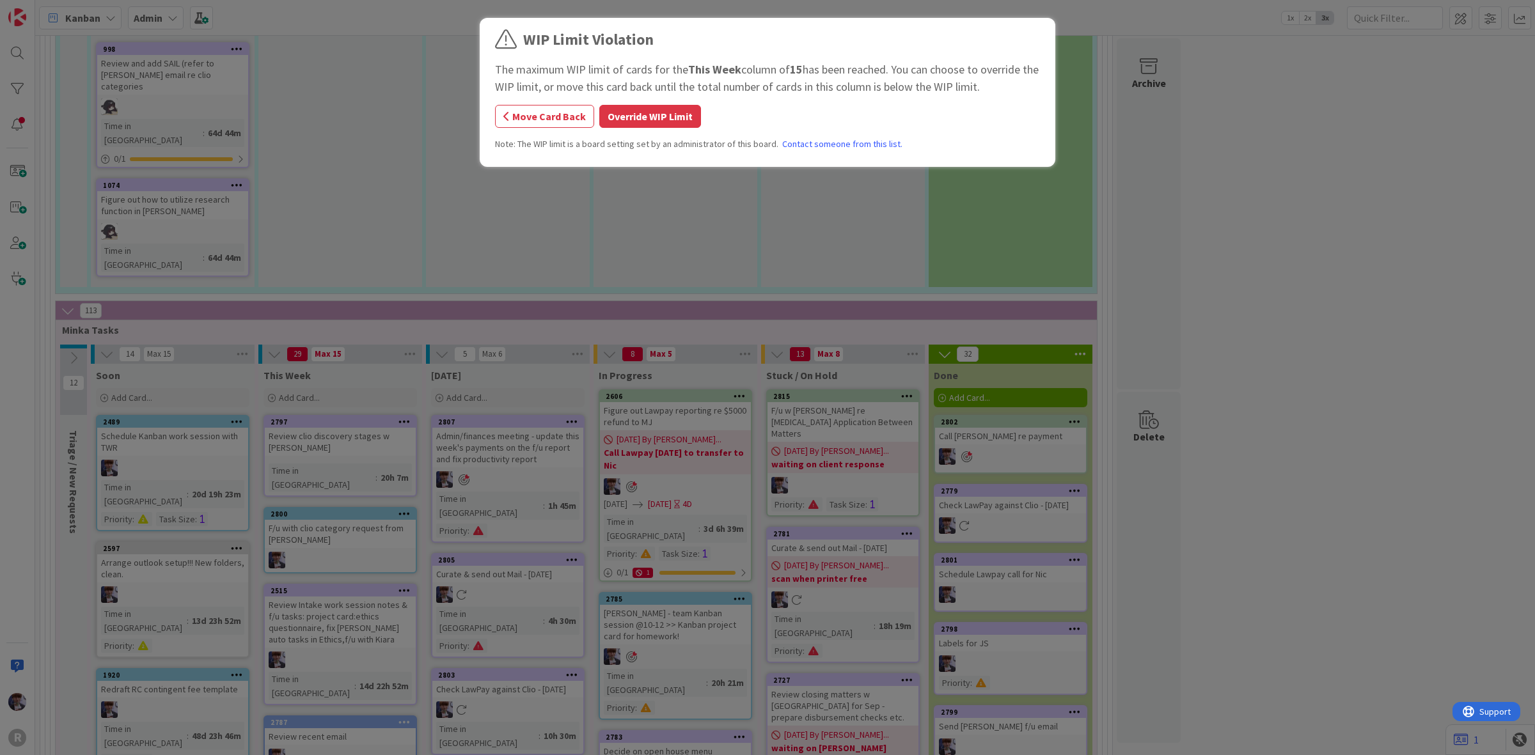
click at [600, 120] on button "Override WIP Limit" at bounding box center [650, 116] width 102 height 23
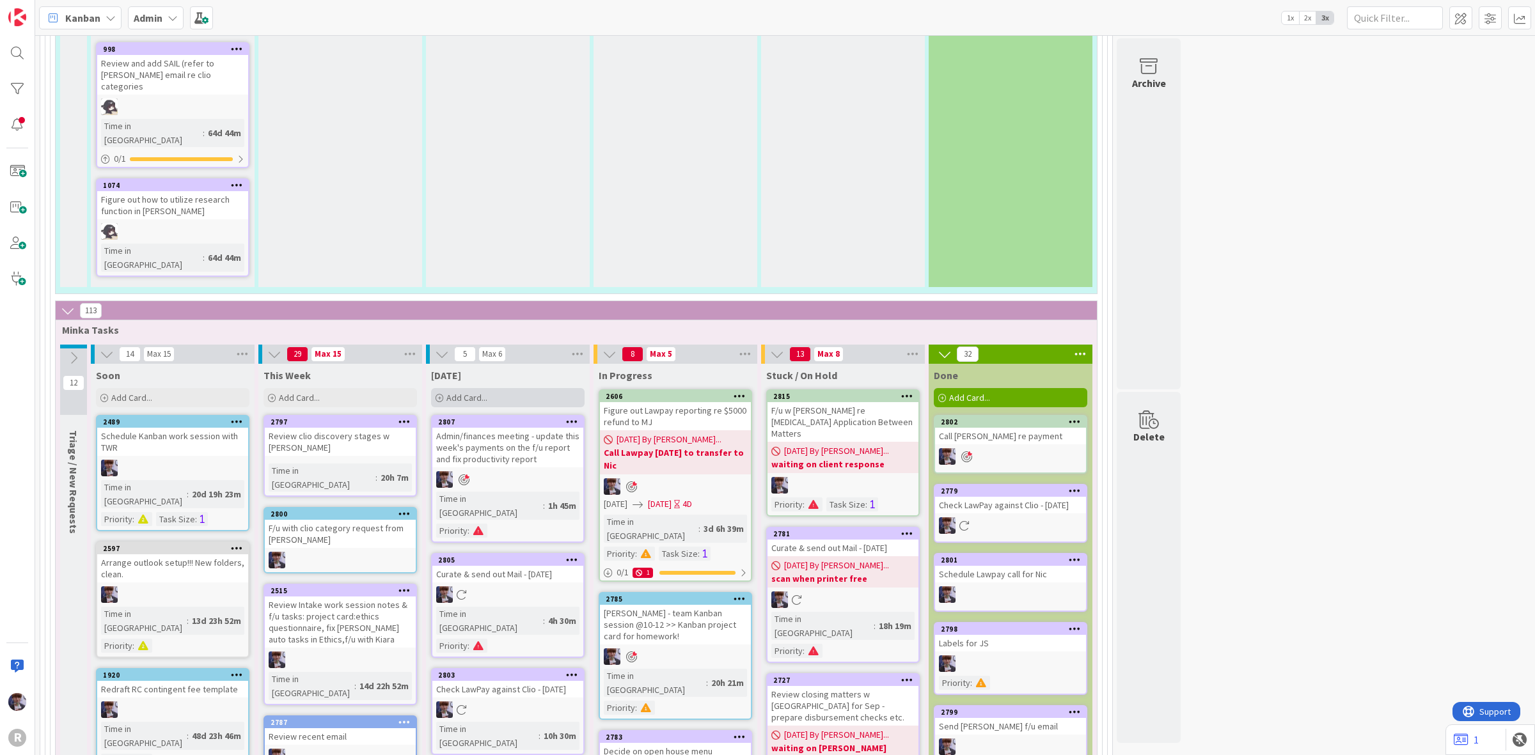
click at [513, 388] on div "Add Card..." at bounding box center [507, 397] width 153 height 19
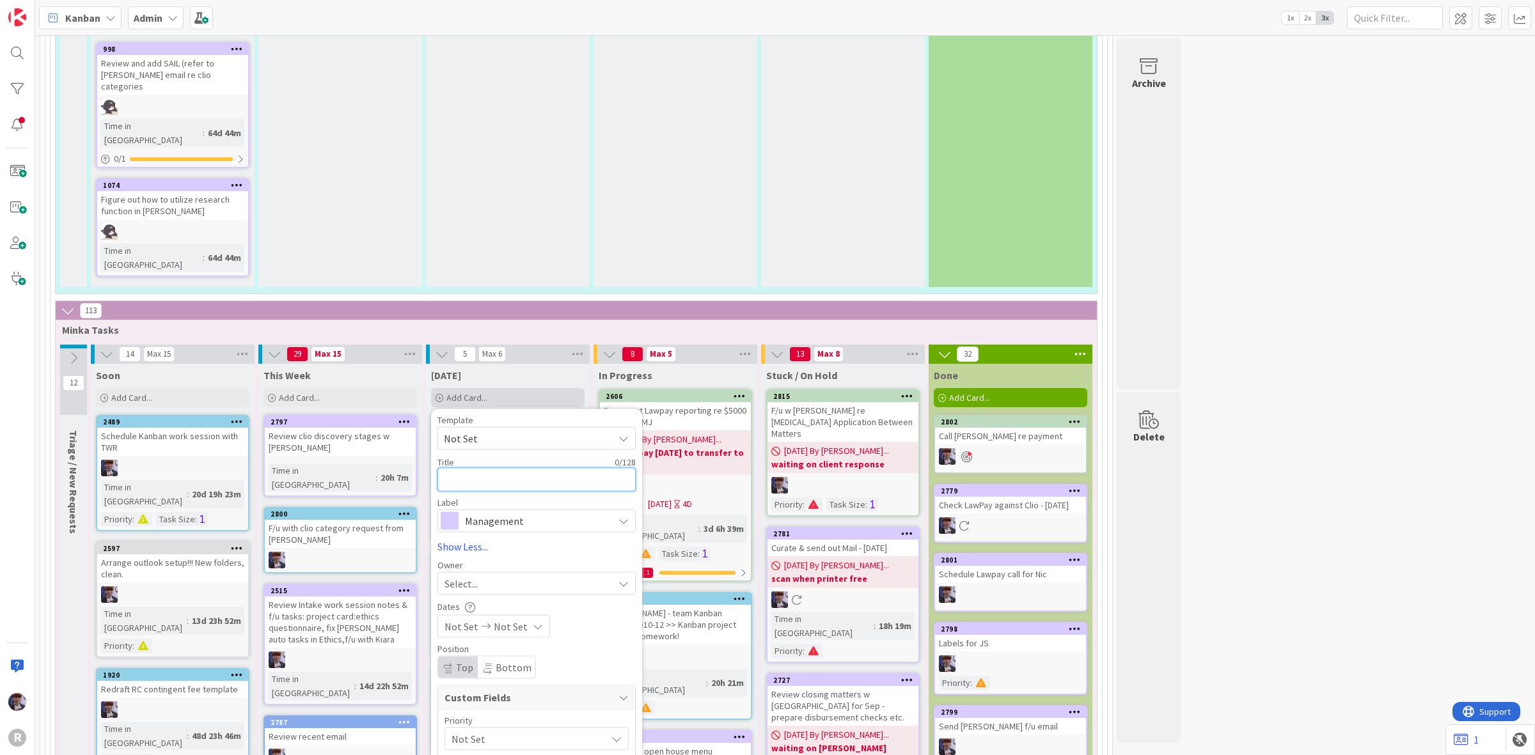
type textarea "x"
type textarea "R"
type textarea "x"
type textarea "Re"
type textarea "x"
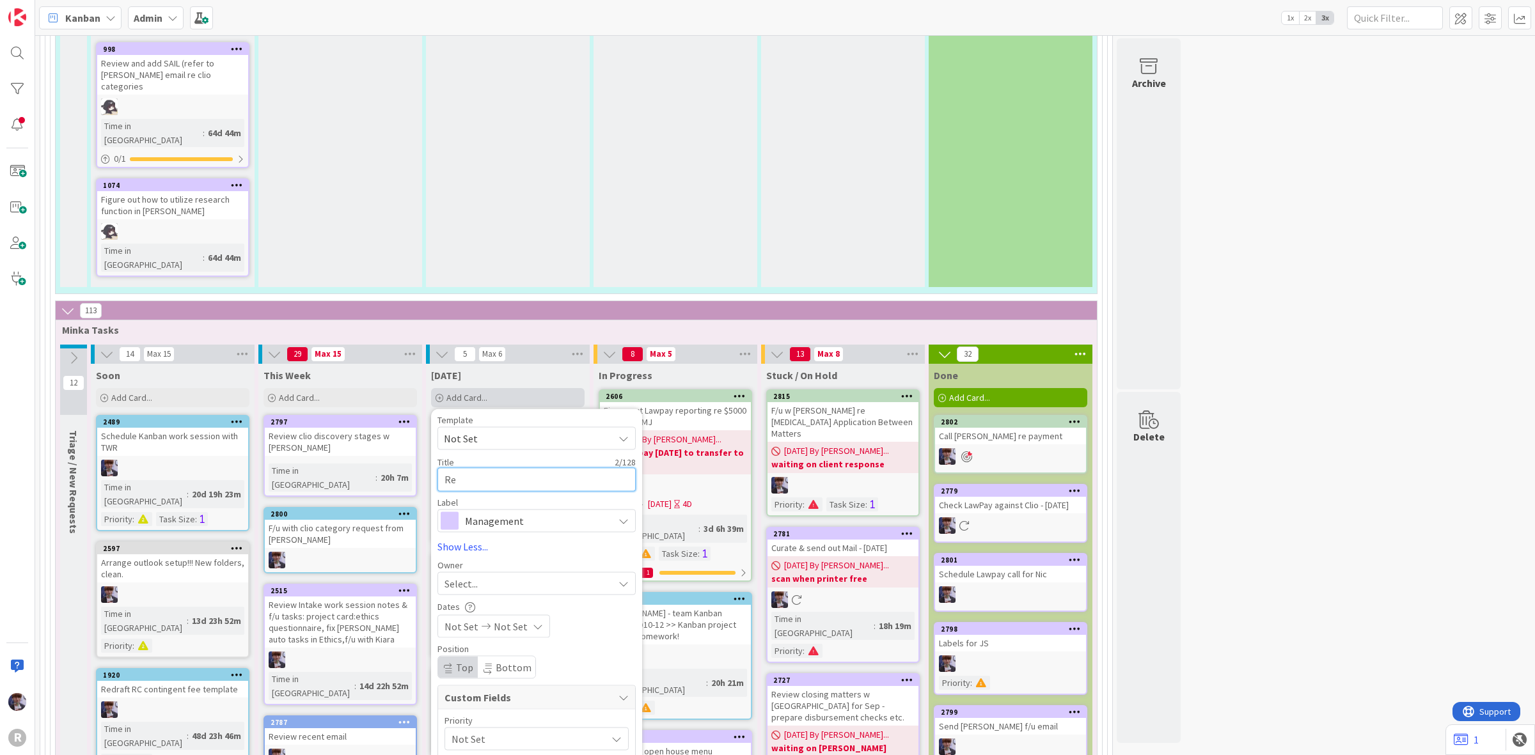
type textarea "Rev"
type textarea "x"
type textarea "Revi"
type textarea "x"
type textarea "Revie"
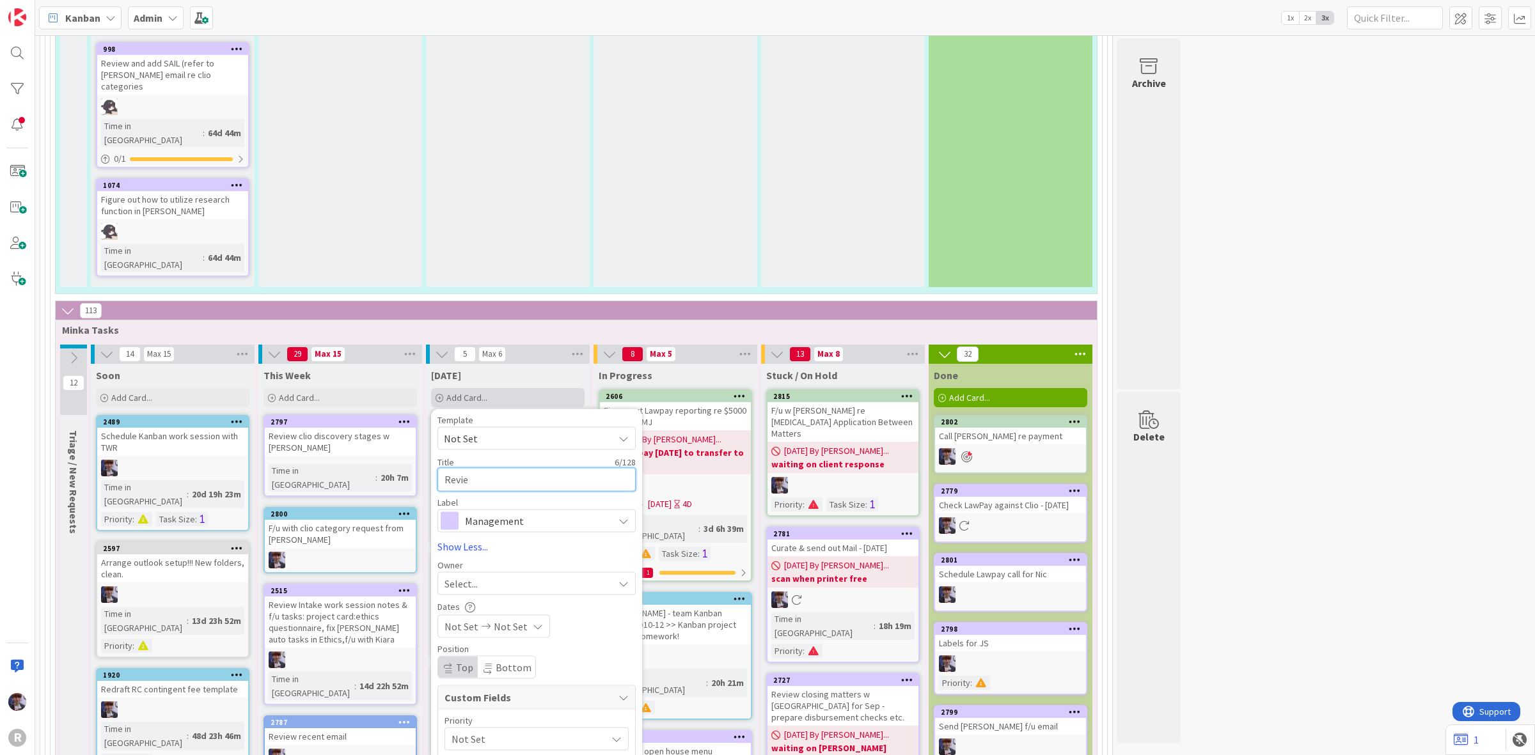
type textarea "x"
type textarea "Review"
type textarea "x"
type textarea "Review"
type textarea "x"
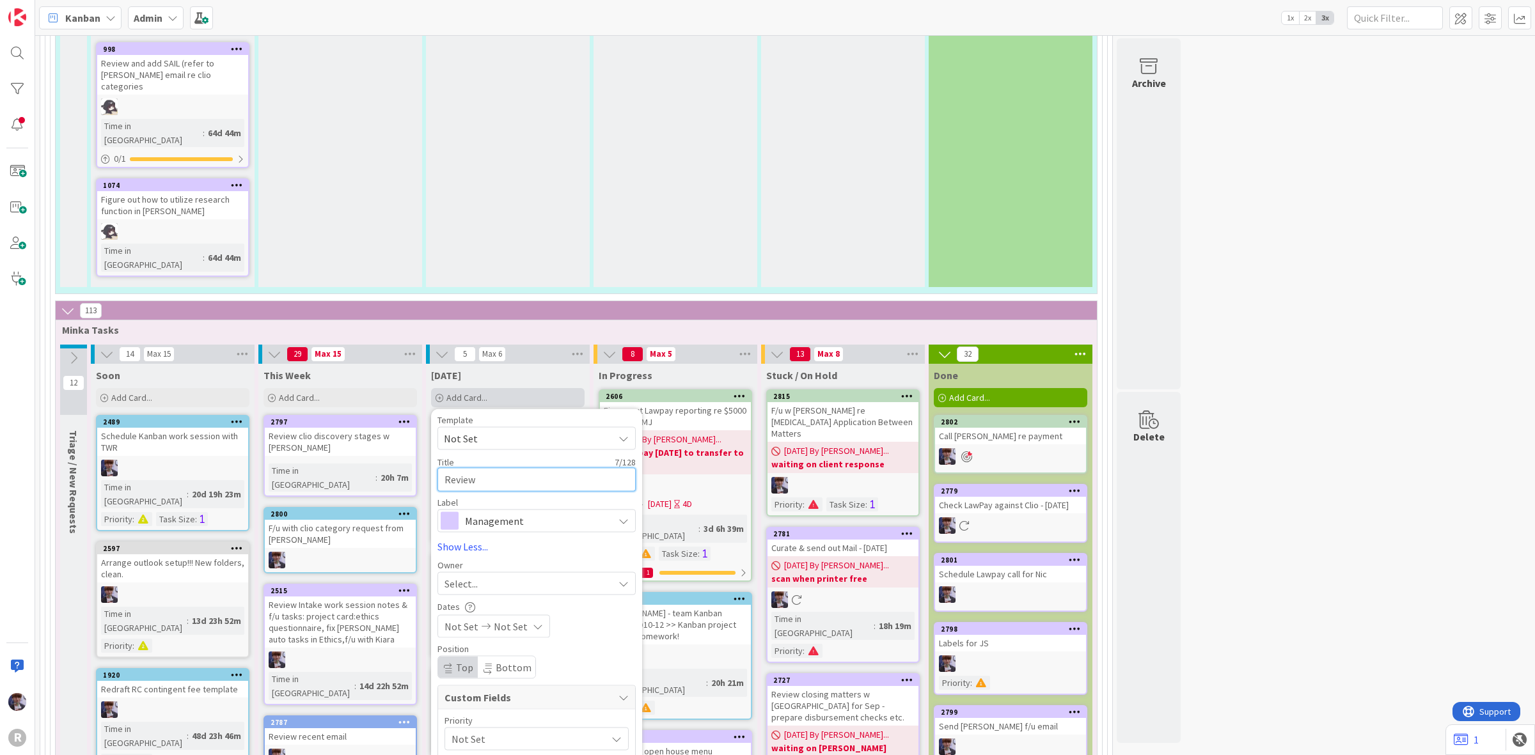
type textarea "Review C"
type textarea "x"
type textarea "Review Cl"
type textarea "x"
type textarea "Review Clo"
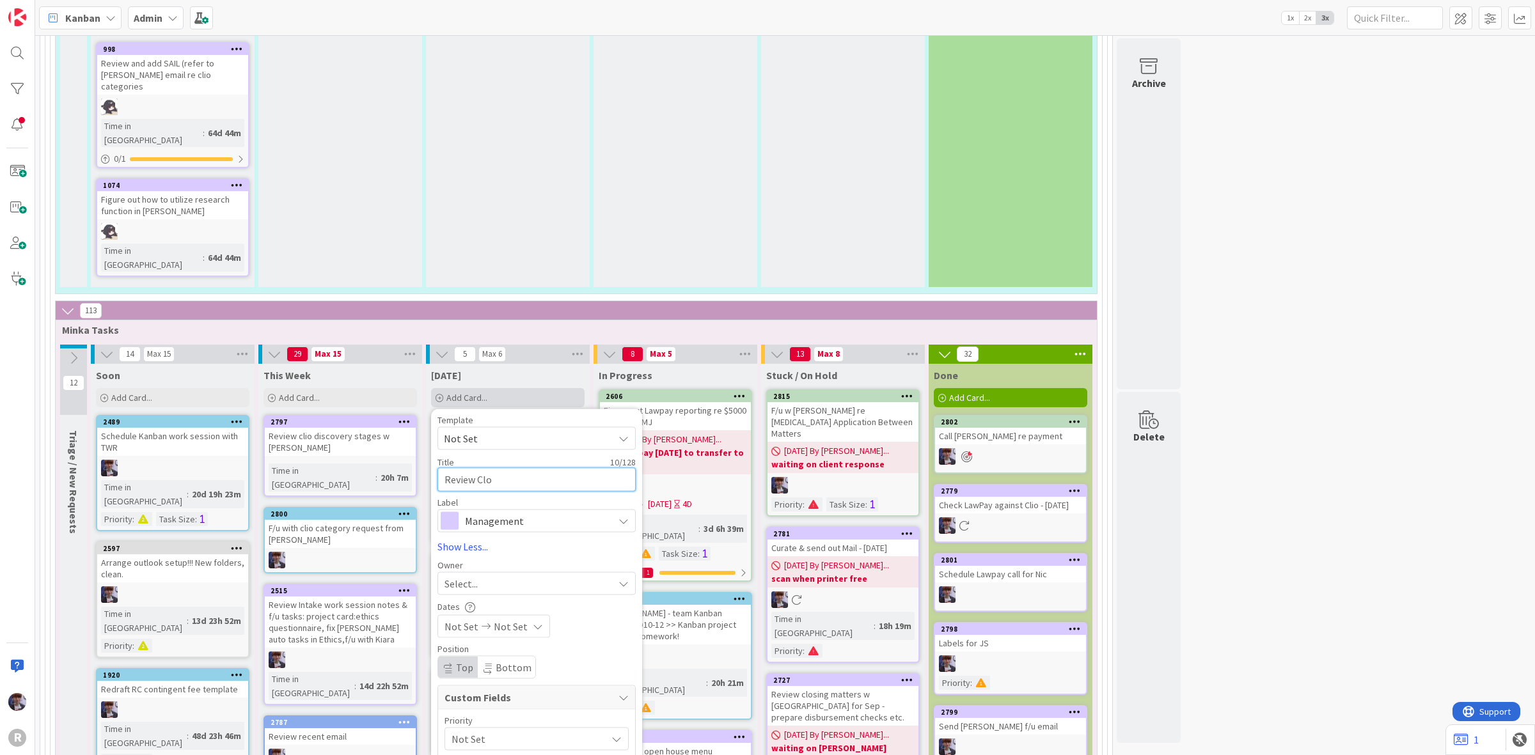
type textarea "x"
type textarea "Review Clos"
type textarea "x"
type textarea "Review Closi"
type textarea "x"
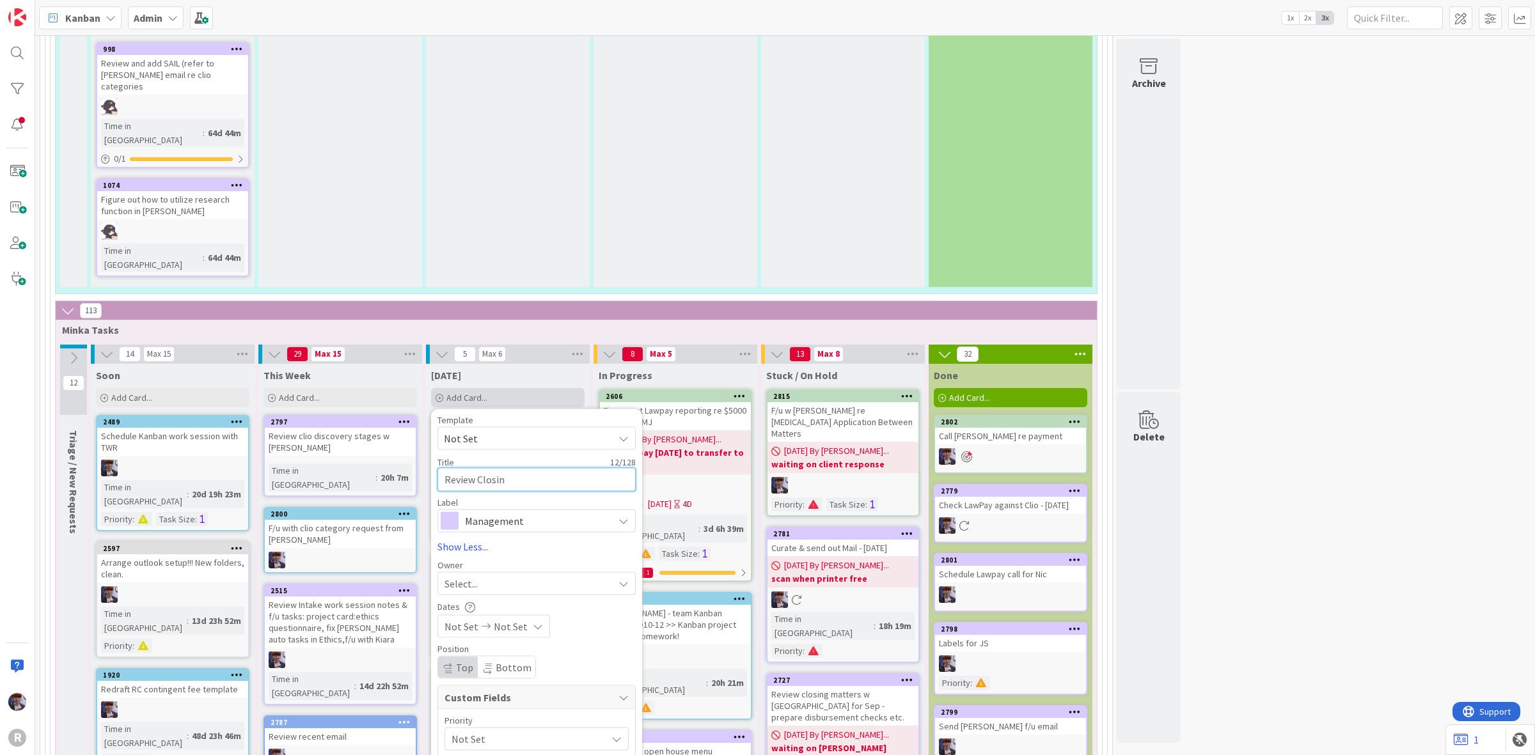
type textarea "Review Closing"
type textarea "x"
type textarea "Review Closing"
type textarea "x"
type textarea "Review Closing c"
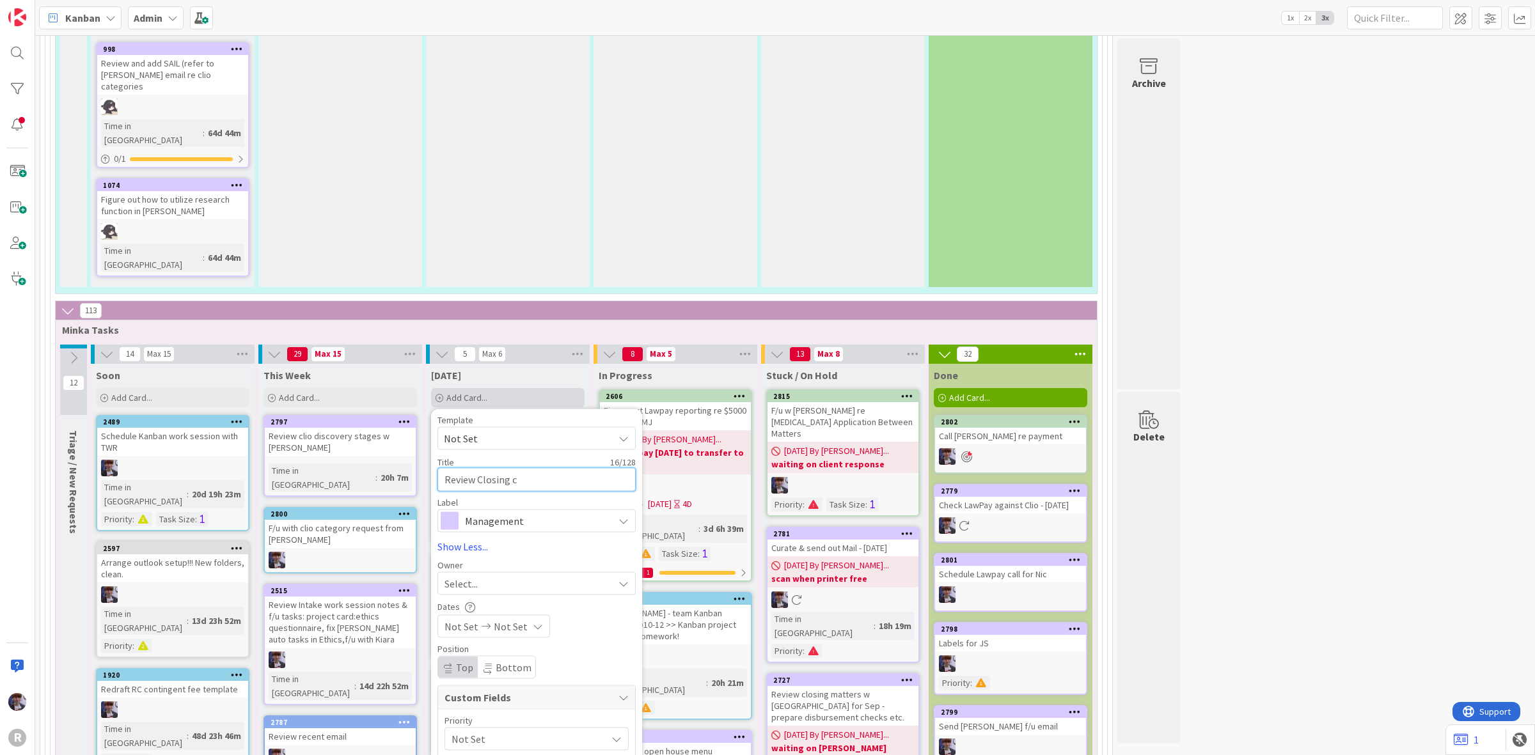
type textarea "x"
type textarea "Review Closing co"
type textarea "x"
type textarea "Review Closing col"
type textarea "x"
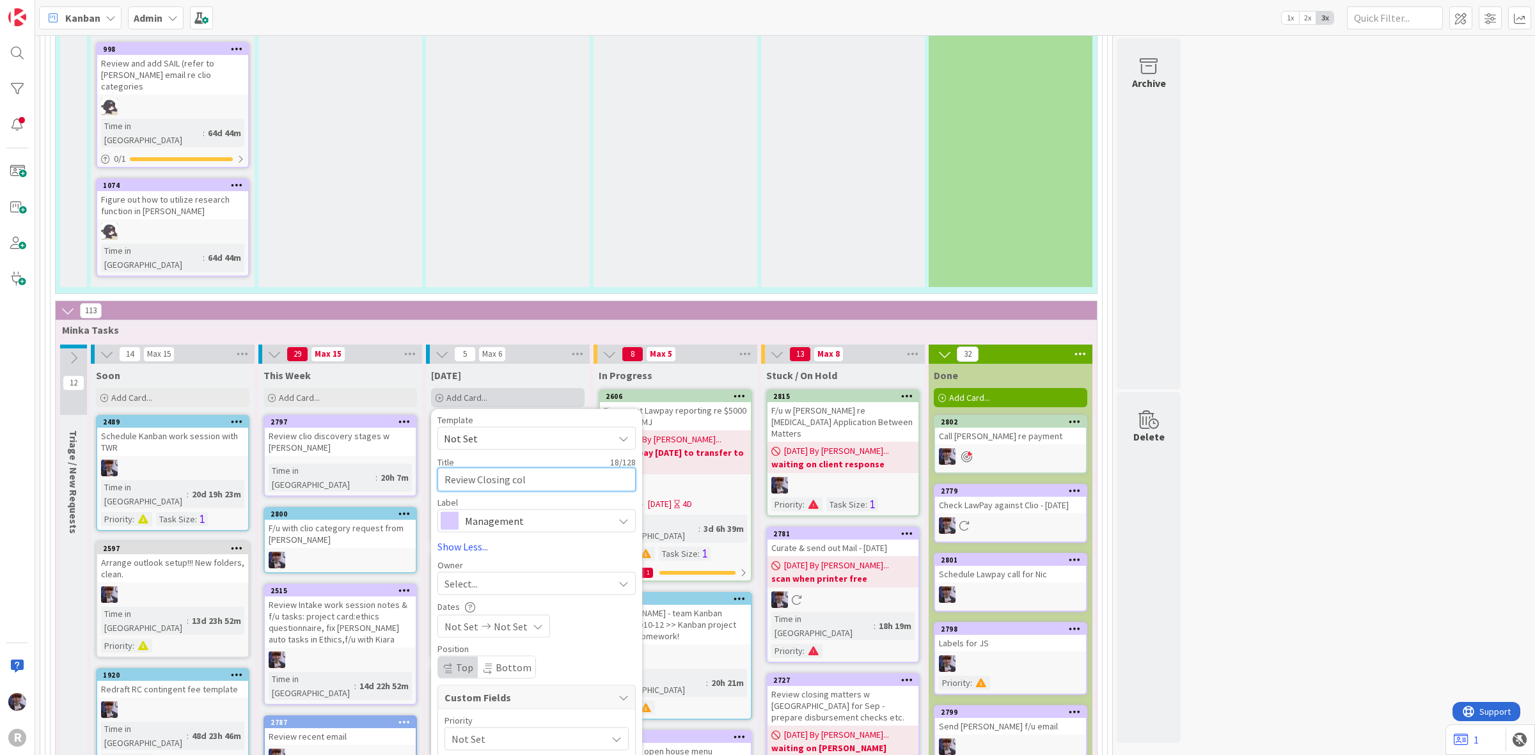
type textarea "Review Closing colu"
type textarea "x"
type textarea "Review Closing colum"
type textarea "x"
type textarea "Review Closing colum"
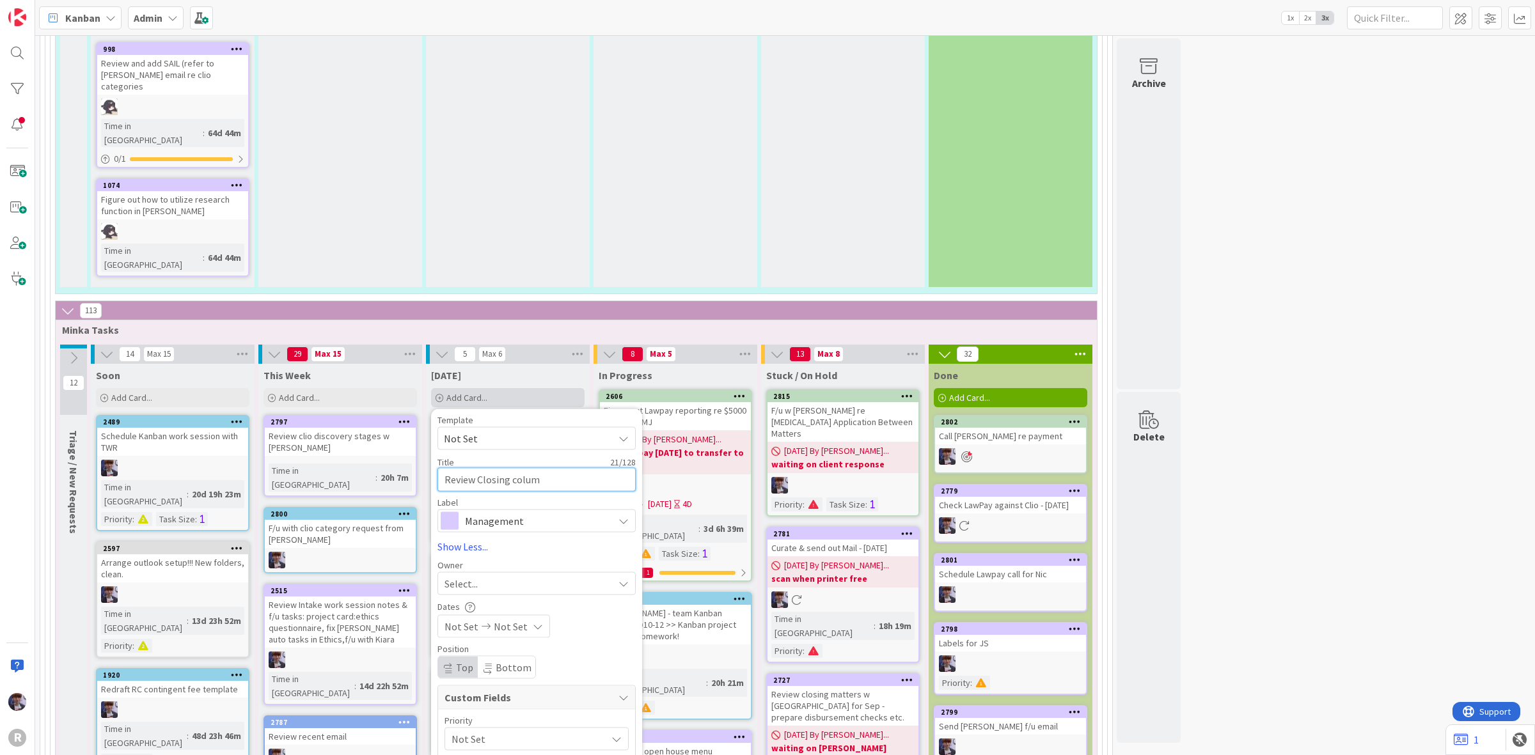
type textarea "x"
type textarea "Review Closing colum"
type textarea "x"
type textarea "Review Closing column"
type textarea "x"
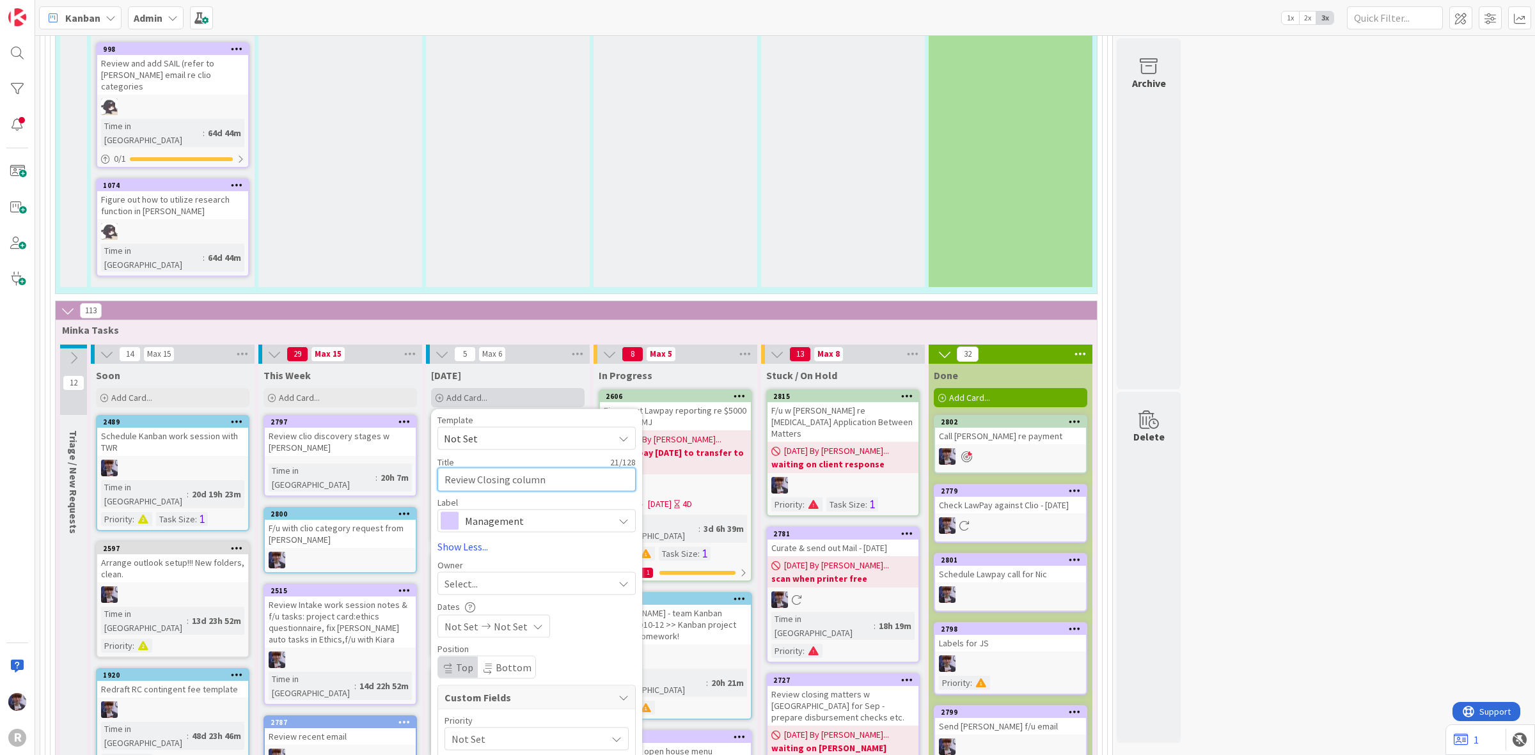
type textarea "Review Closing column"
type textarea "x"
type textarea "Review Closing column i"
type textarea "x"
type textarea "Review Closing column in"
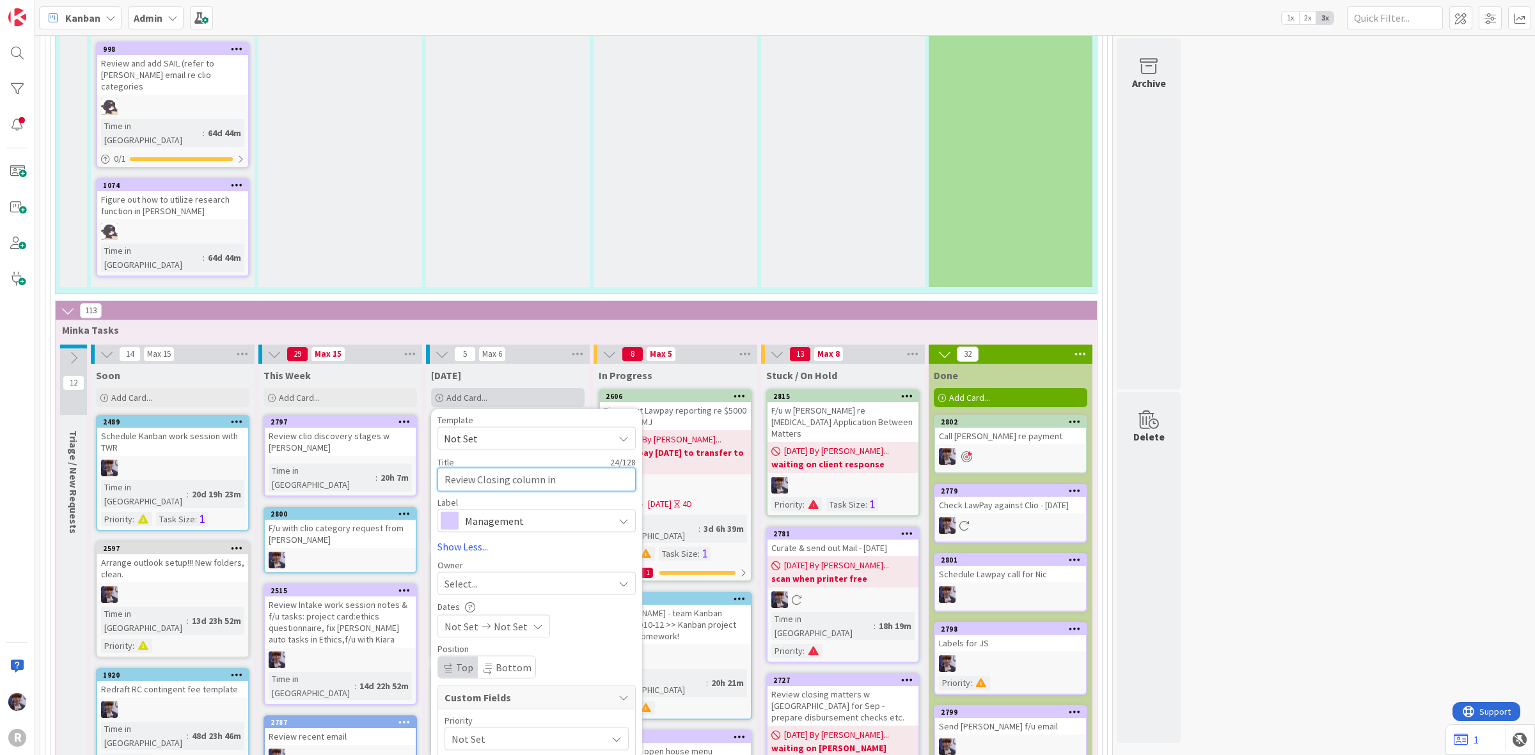
type textarea "x"
type textarea "Review Closing column in"
type textarea "x"
type textarea "Review Closing column in k"
type textarea "x"
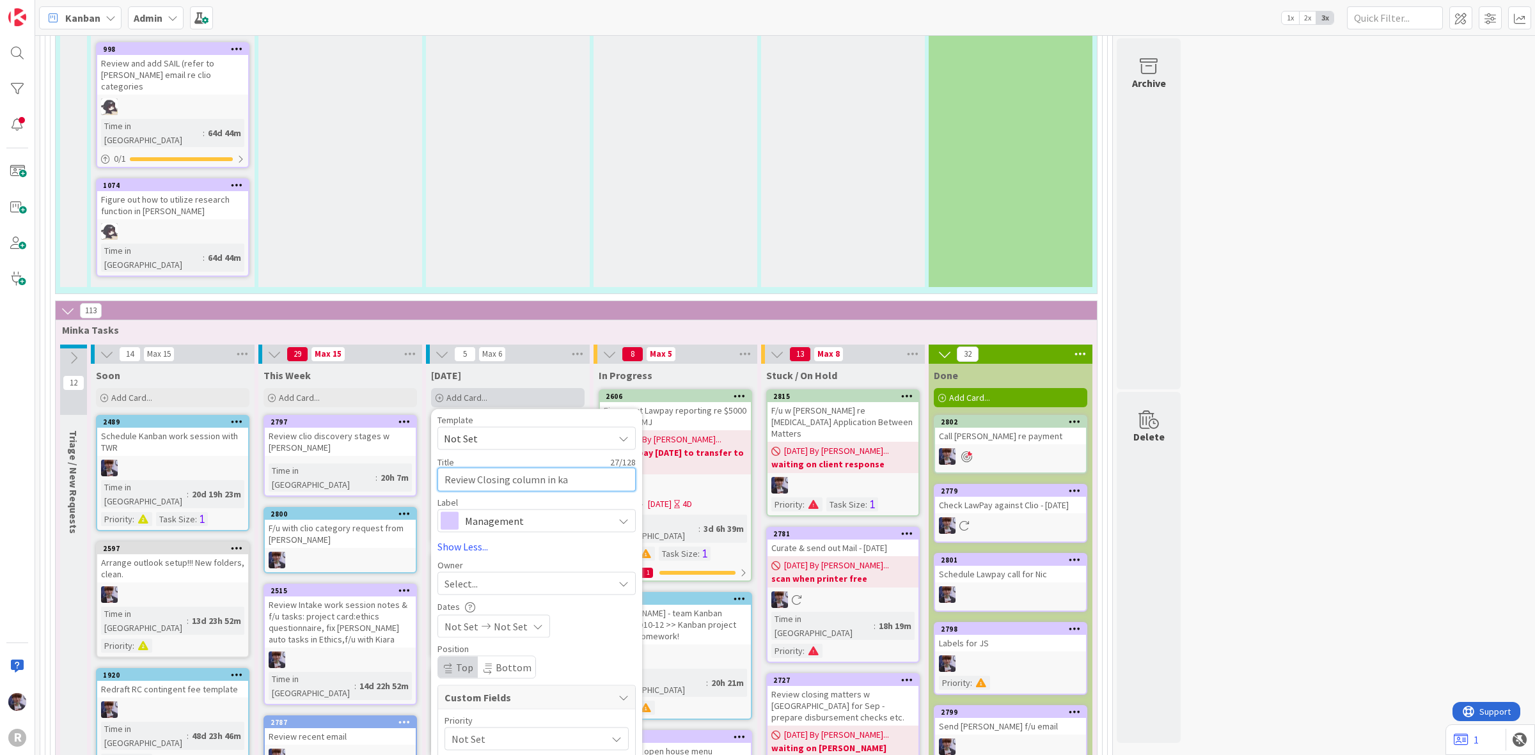
type textarea "Review Closing column in kan"
type textarea "x"
type textarea "Review Closing column in kanb"
type textarea "x"
type textarea "Review Closing column in kanban"
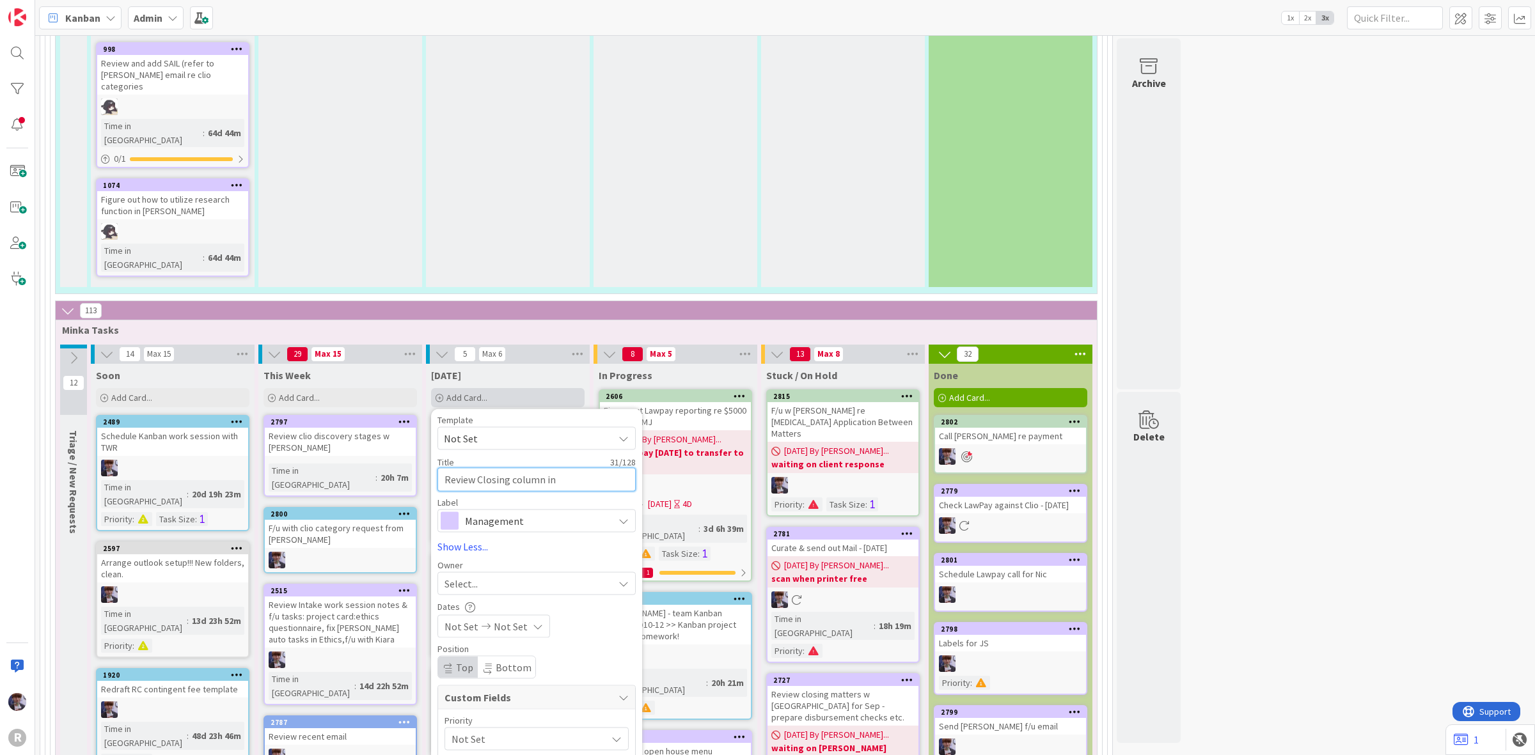
type textarea "x"
type textarea "Review Closing column in kanban"
click at [476, 468] on textarea "Review Closing column in kanban" at bounding box center [536, 480] width 198 height 24
type textarea "x"
type textarea "Review Closing column in kanban"
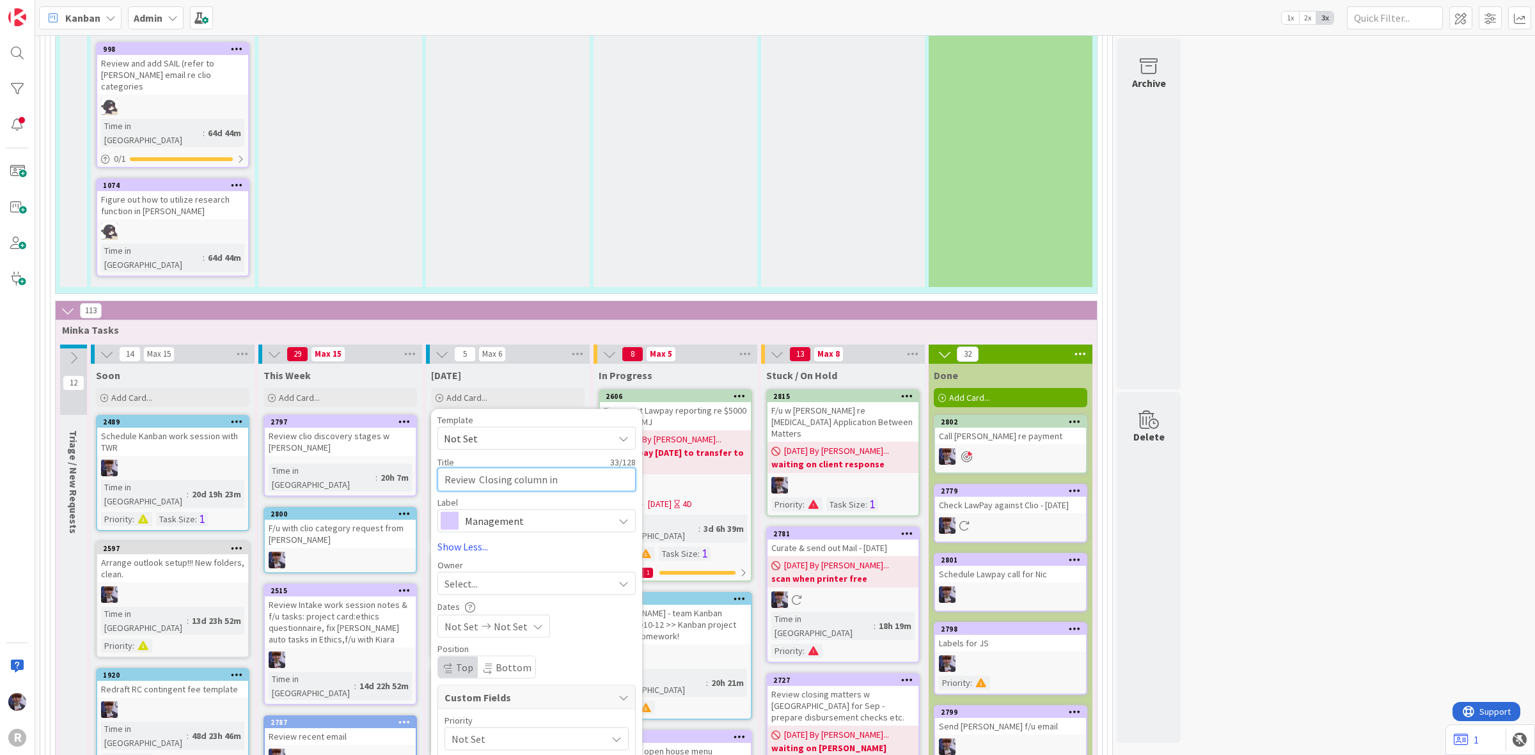
type textarea "x"
type textarea "Review & Closing column in kanban"
type textarea "x"
type textarea "Review & Closing column in kanban"
type textarea "x"
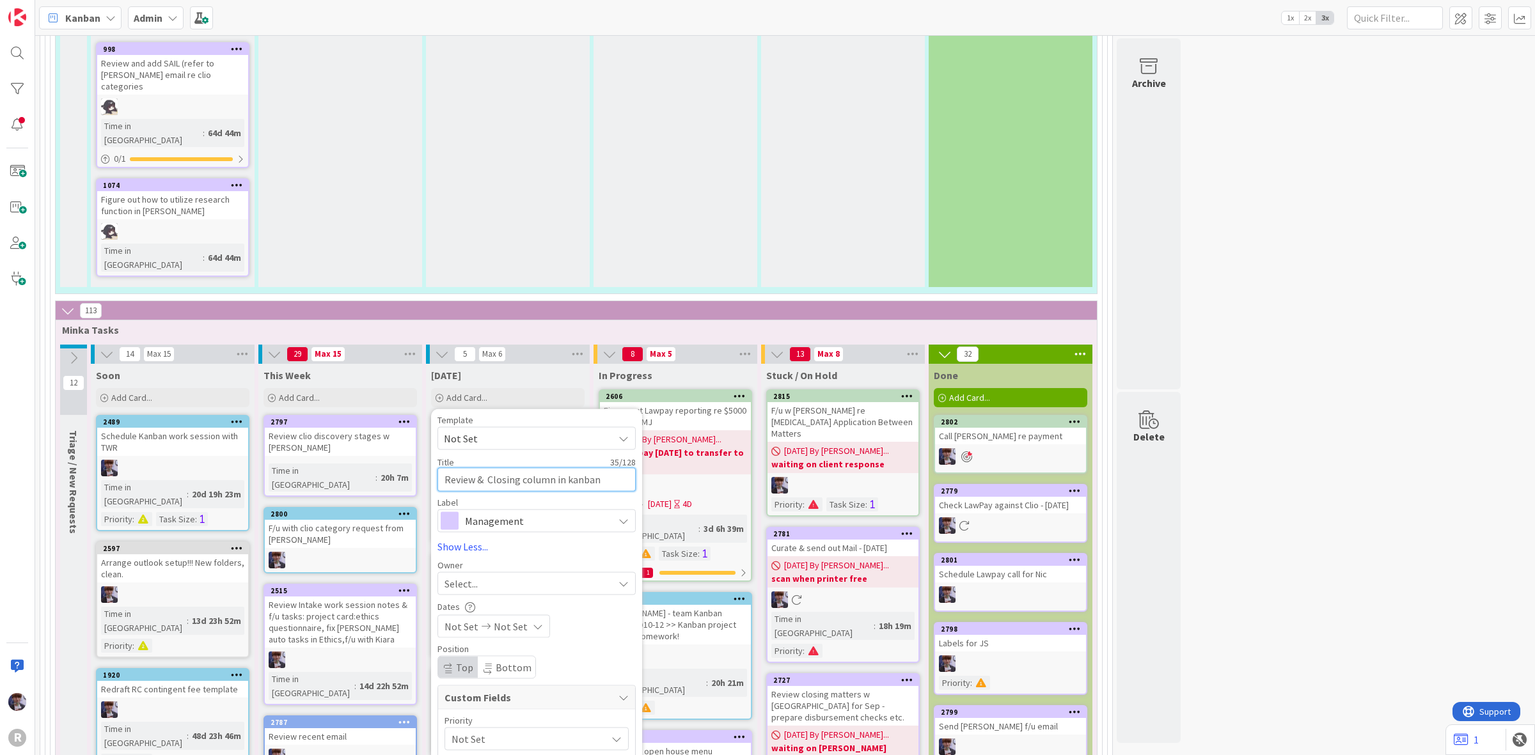
type textarea "Review & u Closing column in kanban"
type textarea "x"
type textarea "Review & ud Closing column in kanban"
type textarea "x"
type textarea "Review & uda Closing column in kanban"
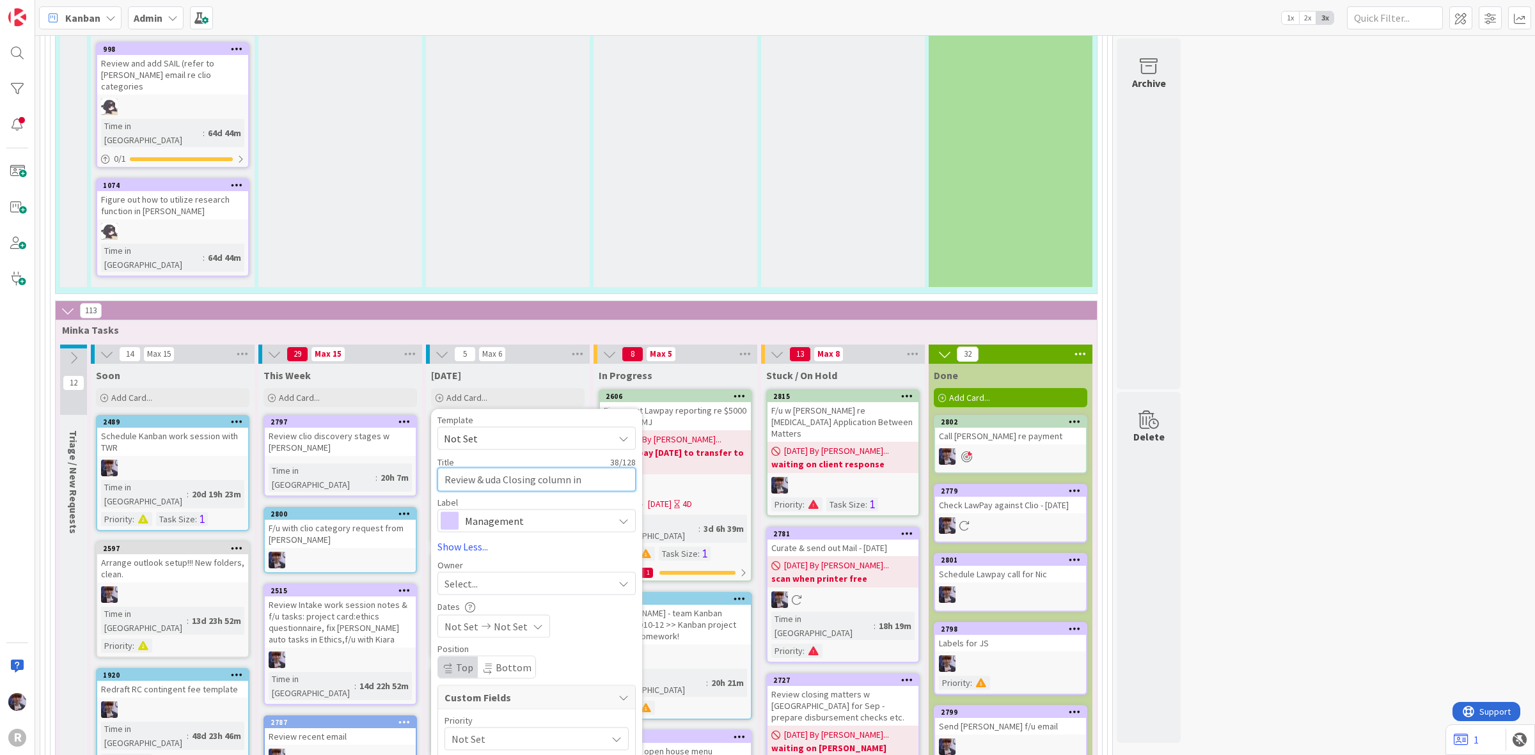
type textarea "x"
type textarea "Review & udat Closing column in kanban"
type textarea "x"
type textarea "Review & udate Closing column in kanban"
click at [492, 468] on textarea "Review & udate Closing column in kanban" at bounding box center [536, 480] width 198 height 24
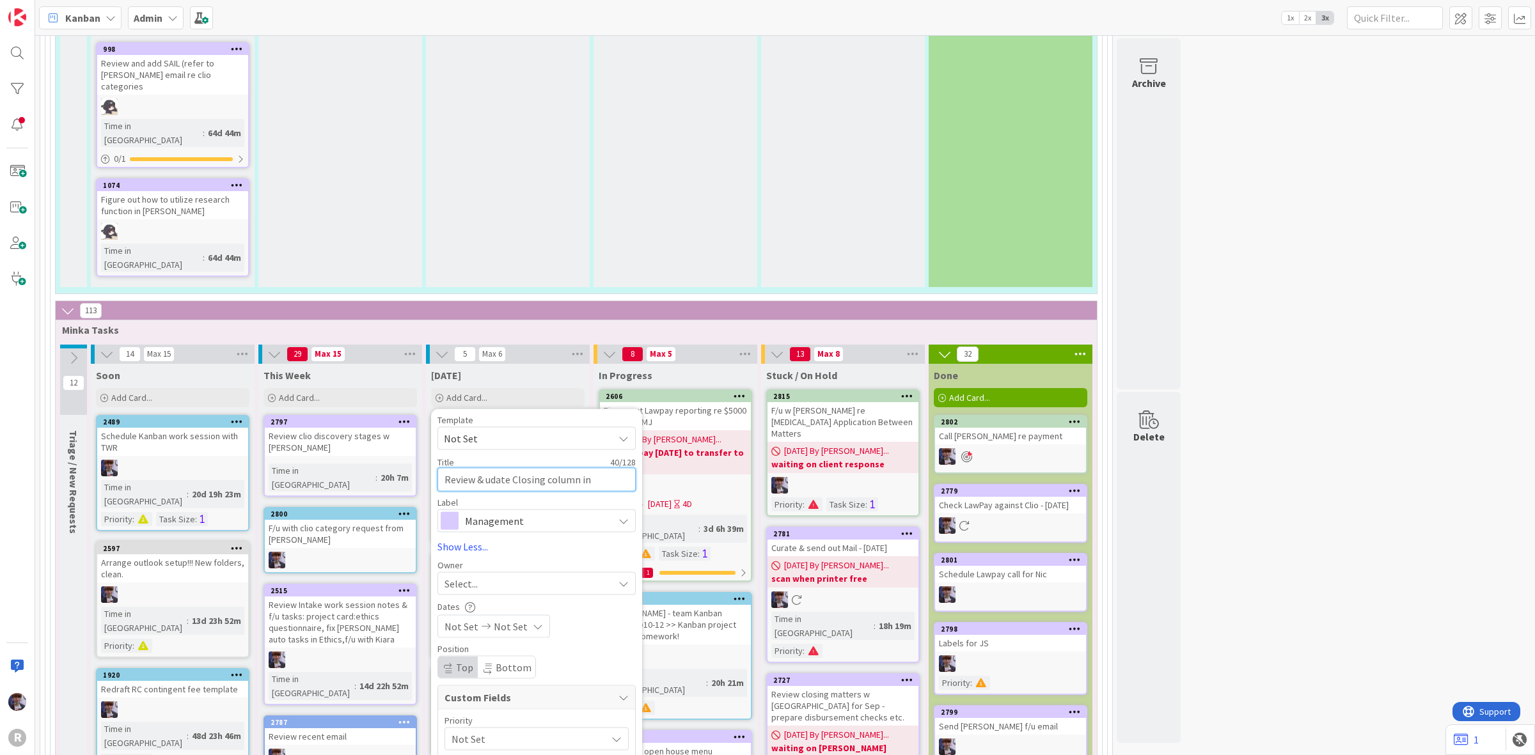
type textarea "x"
type textarea "Review & update Closing column in kanban"
click at [600, 468] on textarea "Review & update Closing column in kanban" at bounding box center [536, 480] width 198 height 24
type textarea "x"
type textarea "Review & update Closing column in anban"
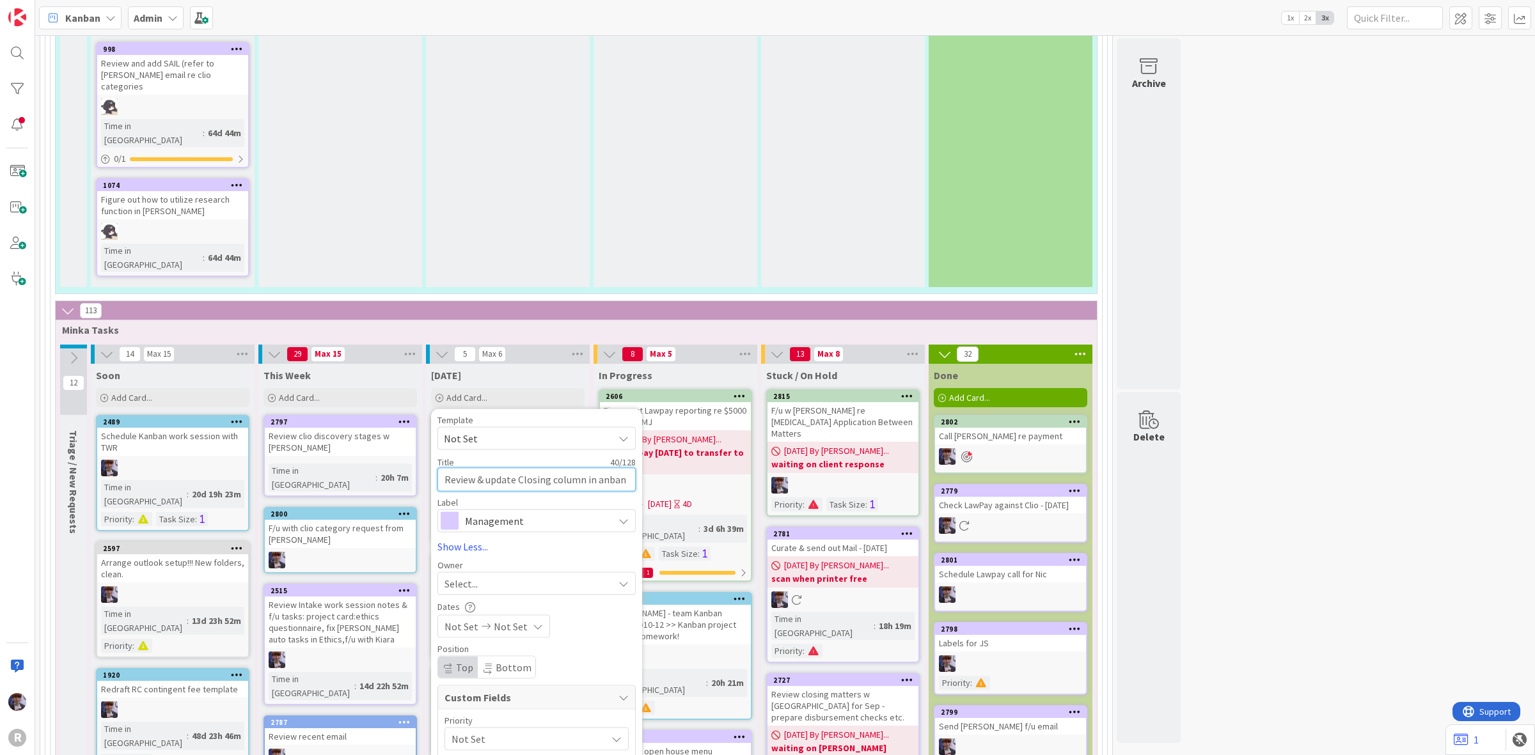
type textarea "x"
type textarea "Review & update Closing column in Kanban"
click at [545, 527] on span "Management" at bounding box center [536, 536] width 142 height 18
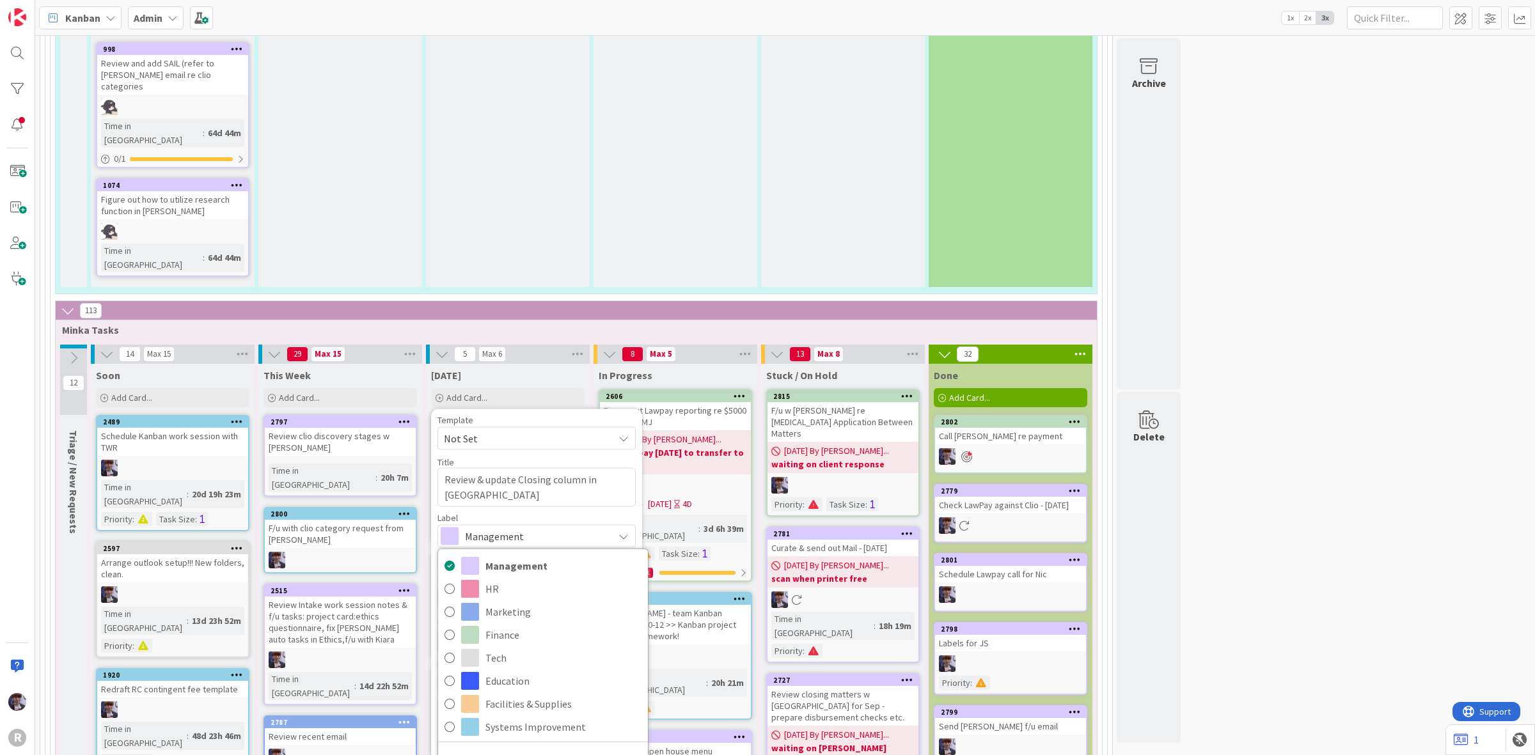
click at [545, 527] on span "Management" at bounding box center [536, 536] width 142 height 18
click at [489, 745] on span "Not Set" at bounding box center [525, 754] width 148 height 18
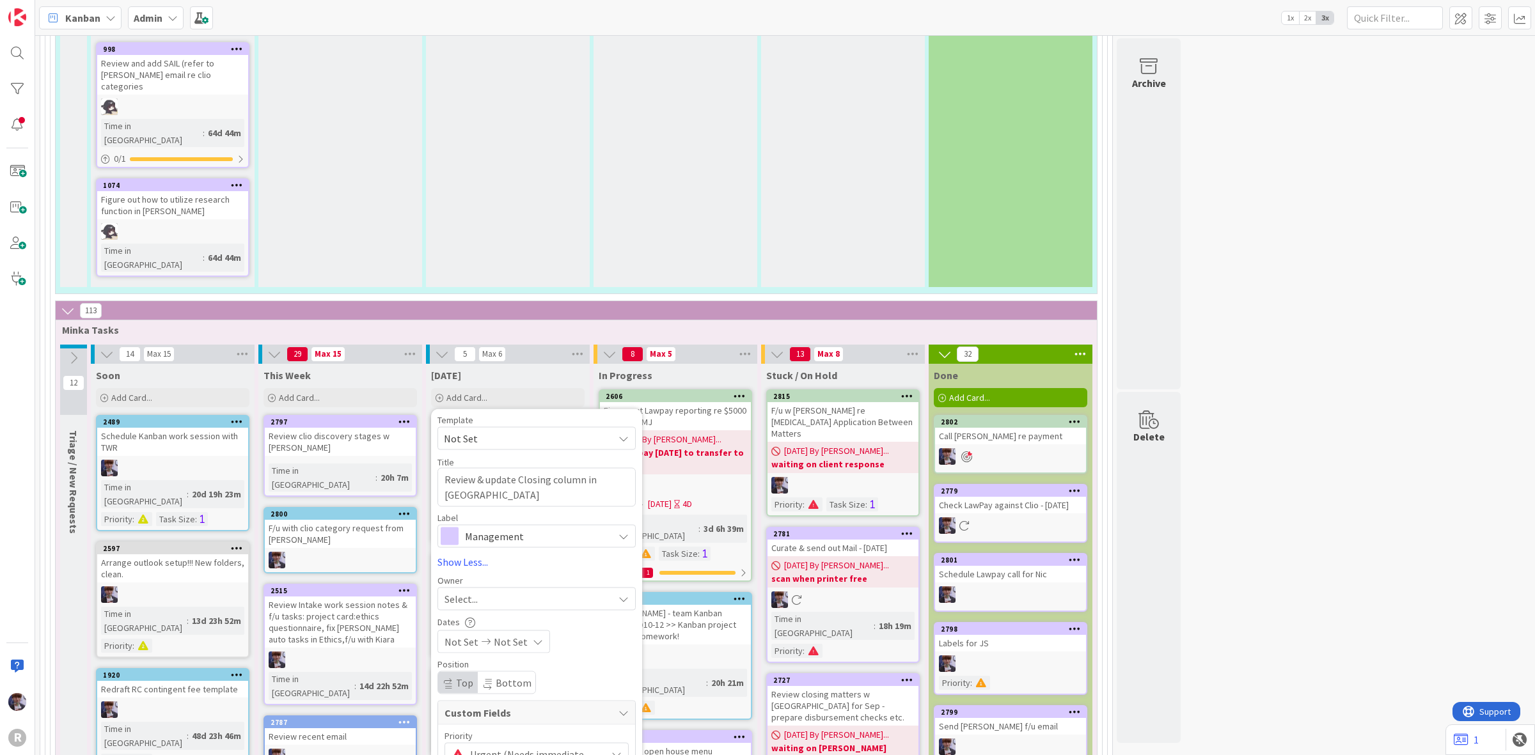
drag, startPoint x: 440, startPoint y: 577, endPoint x: 467, endPoint y: 560, distance: 32.5
click at [441, 576] on div "Template Not Set Title 41 / 128 Review & update Closing column in Kanban Label …" at bounding box center [536, 650] width 211 height 482
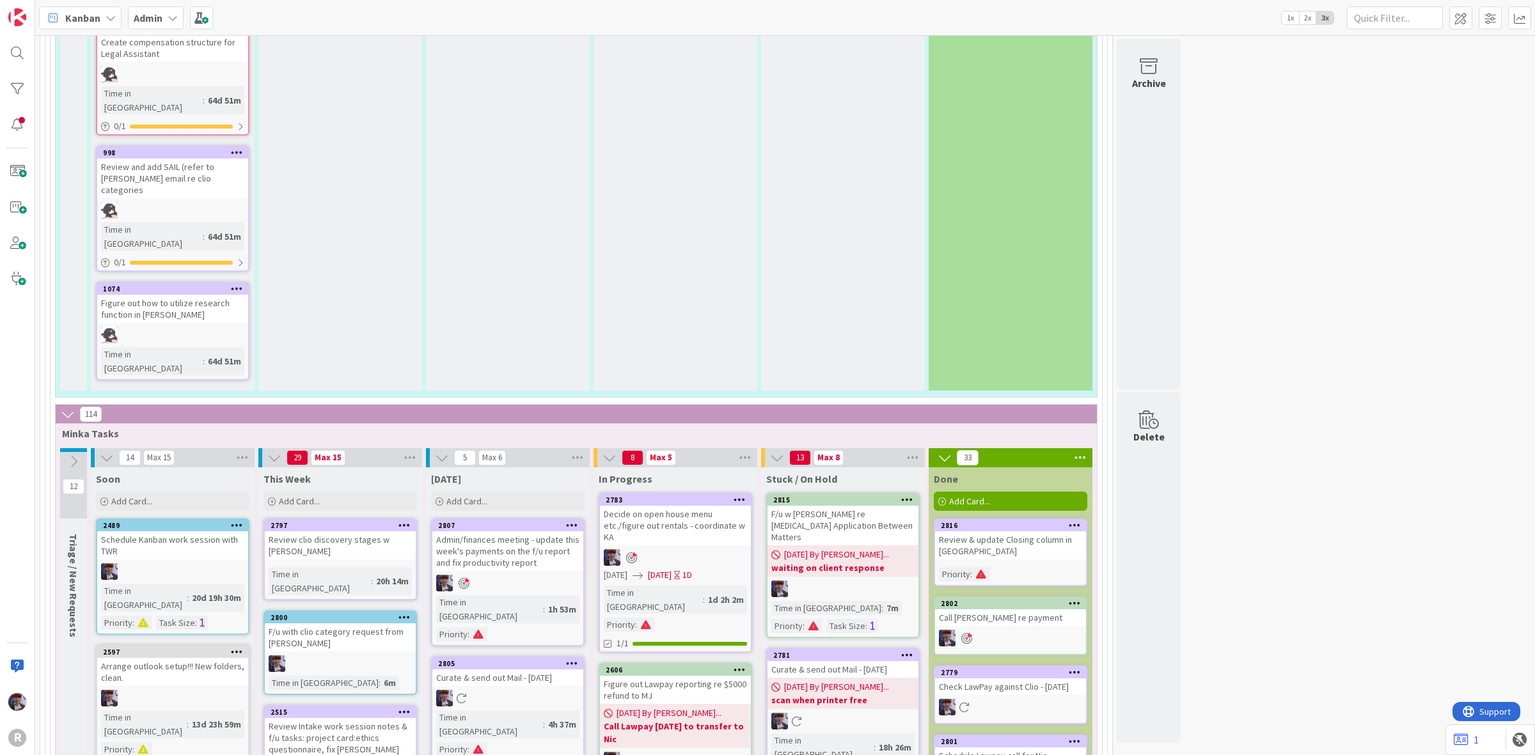
scroll to position [2142, 0]
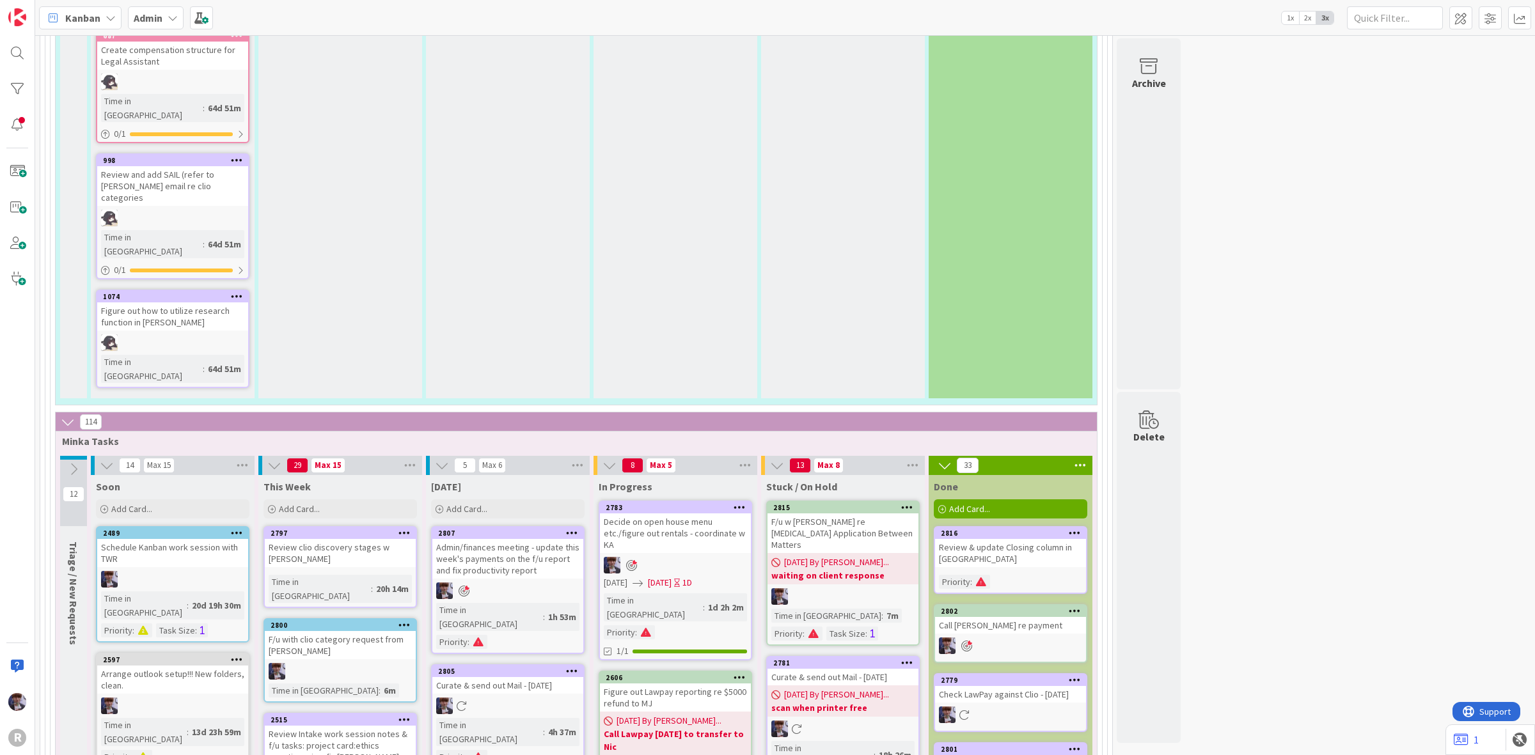
click at [677, 513] on div "Decide on open house menu etc./figure out rentals - coordinate w KA" at bounding box center [675, 533] width 151 height 40
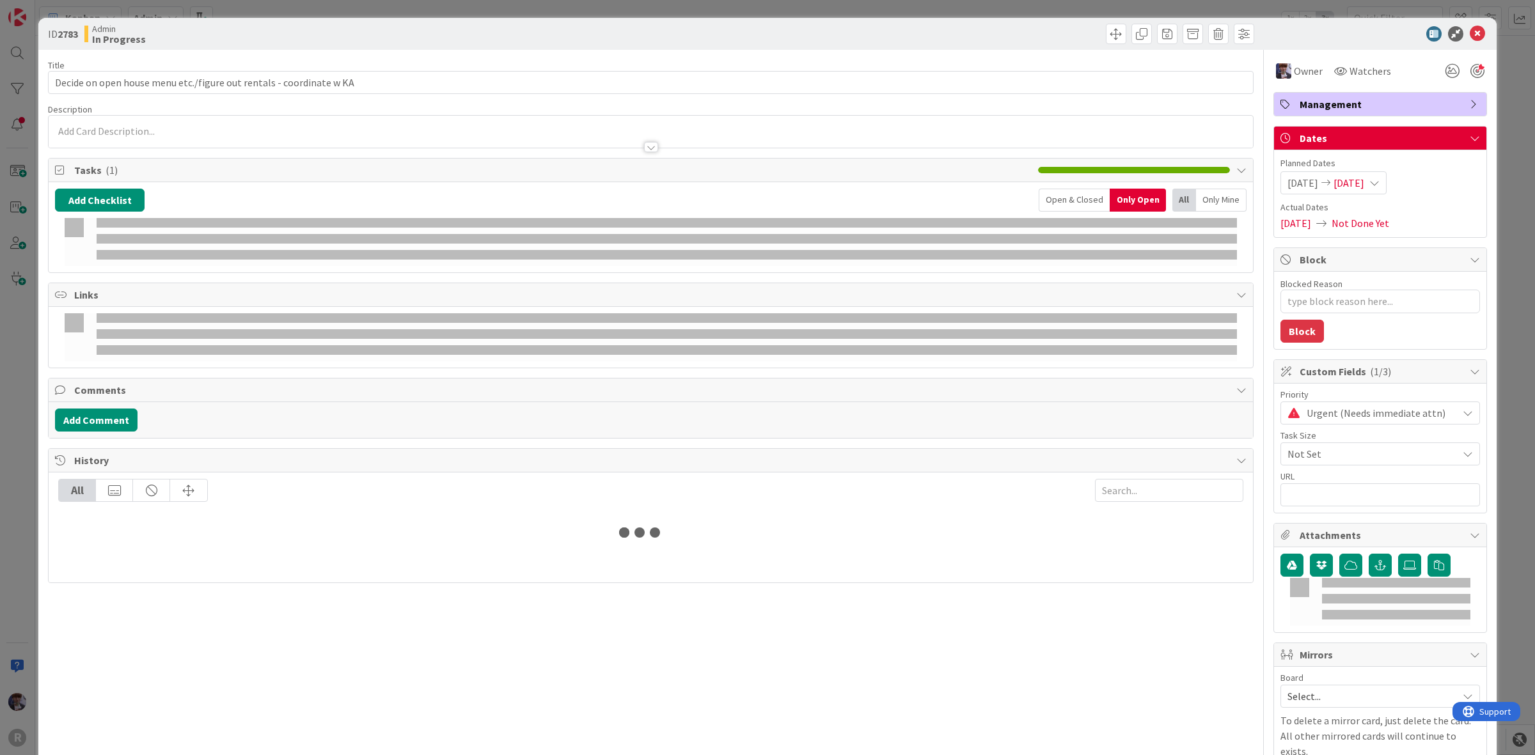
type textarea "x"
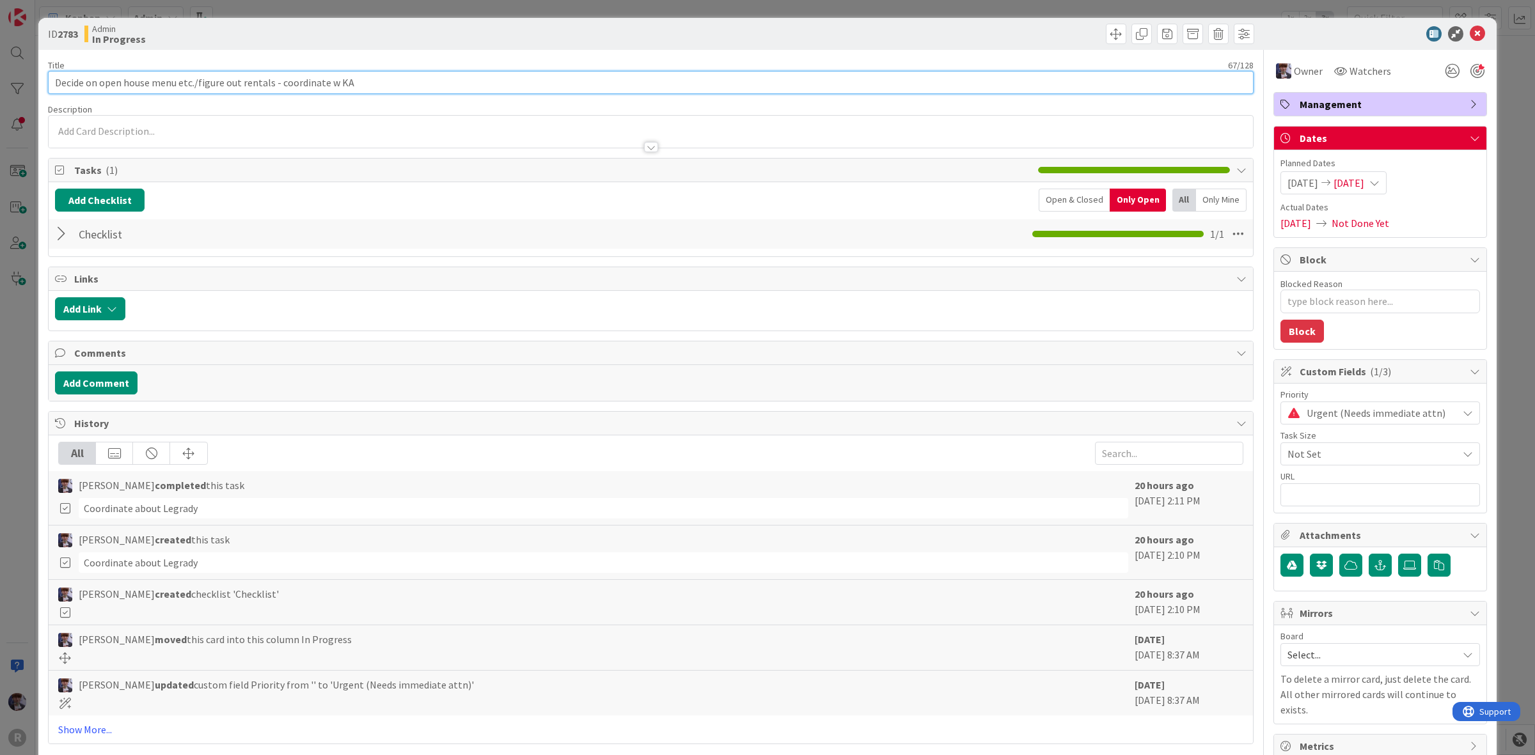
click at [373, 78] on input "Decide on open house menu etc./figure out rentals - coordinate w KA" at bounding box center [650, 82] width 1205 height 23
type input "Decide on open house menu etc./figure out rentals - coordinate w KA & KPN"
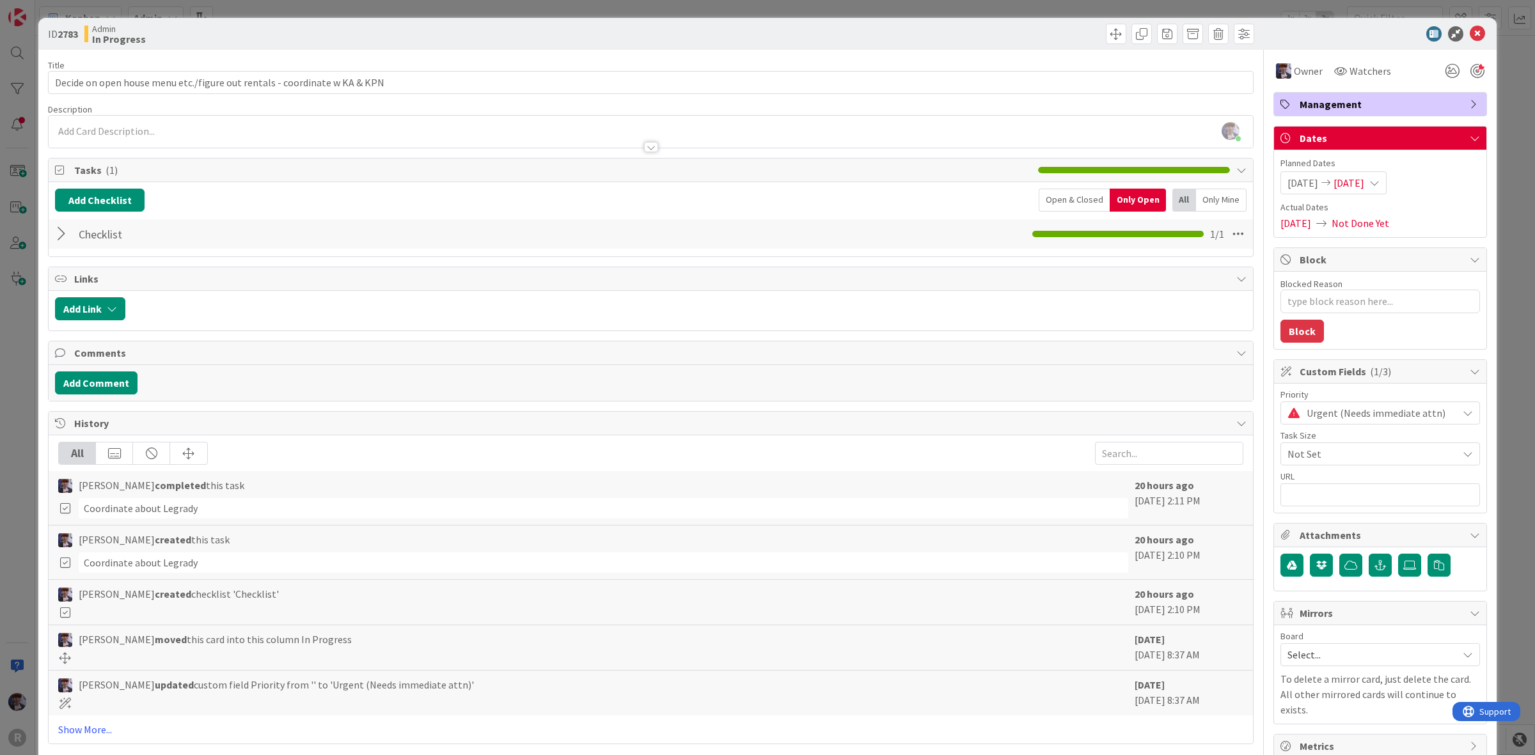
drag, startPoint x: 34, startPoint y: 334, endPoint x: 24, endPoint y: 341, distance: 11.5
click at [33, 336] on div "ID 2783 Admin In Progress Title 73 / 128 Decide on open house menu etc./figure …" at bounding box center [767, 377] width 1535 height 755
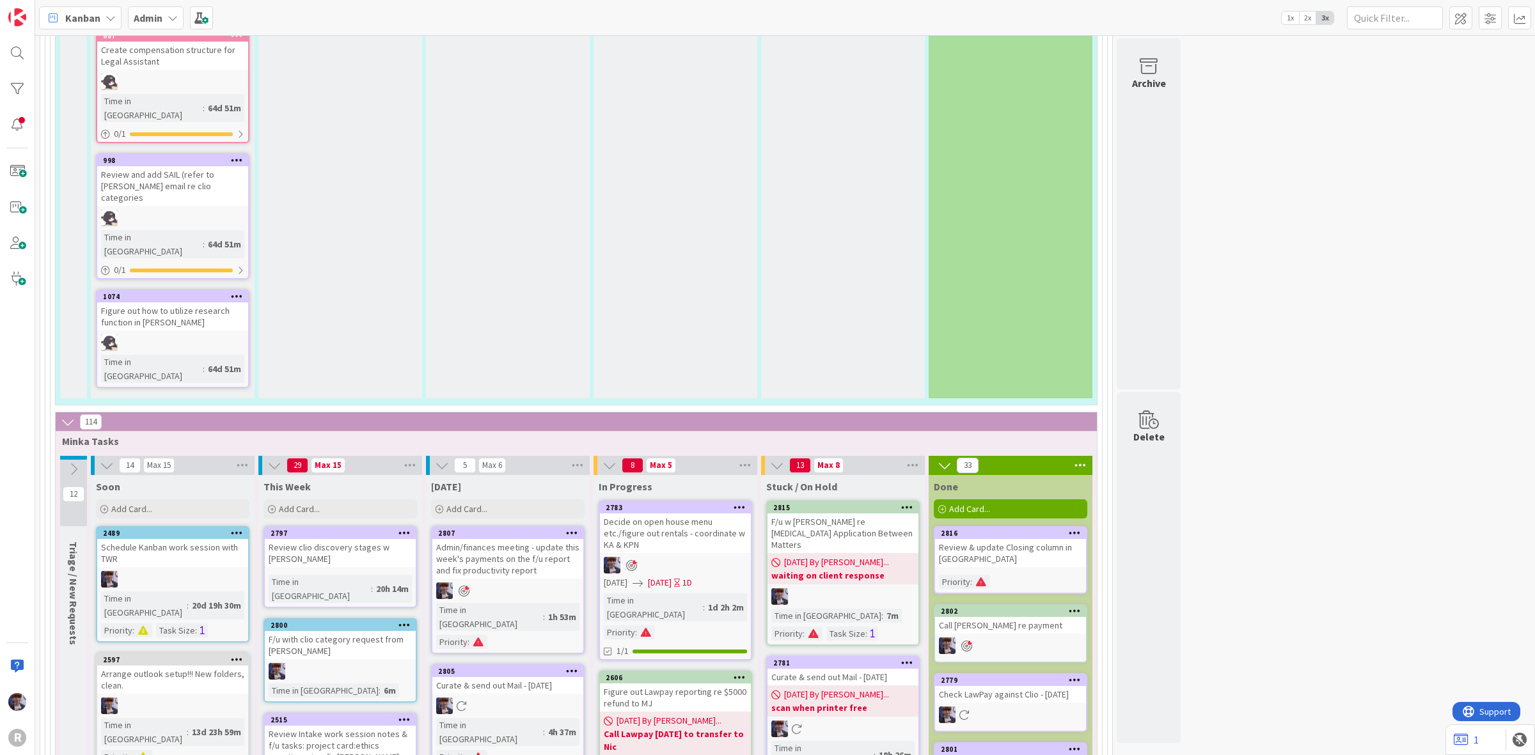
click at [17, 347] on div "R" at bounding box center [17, 377] width 35 height 755
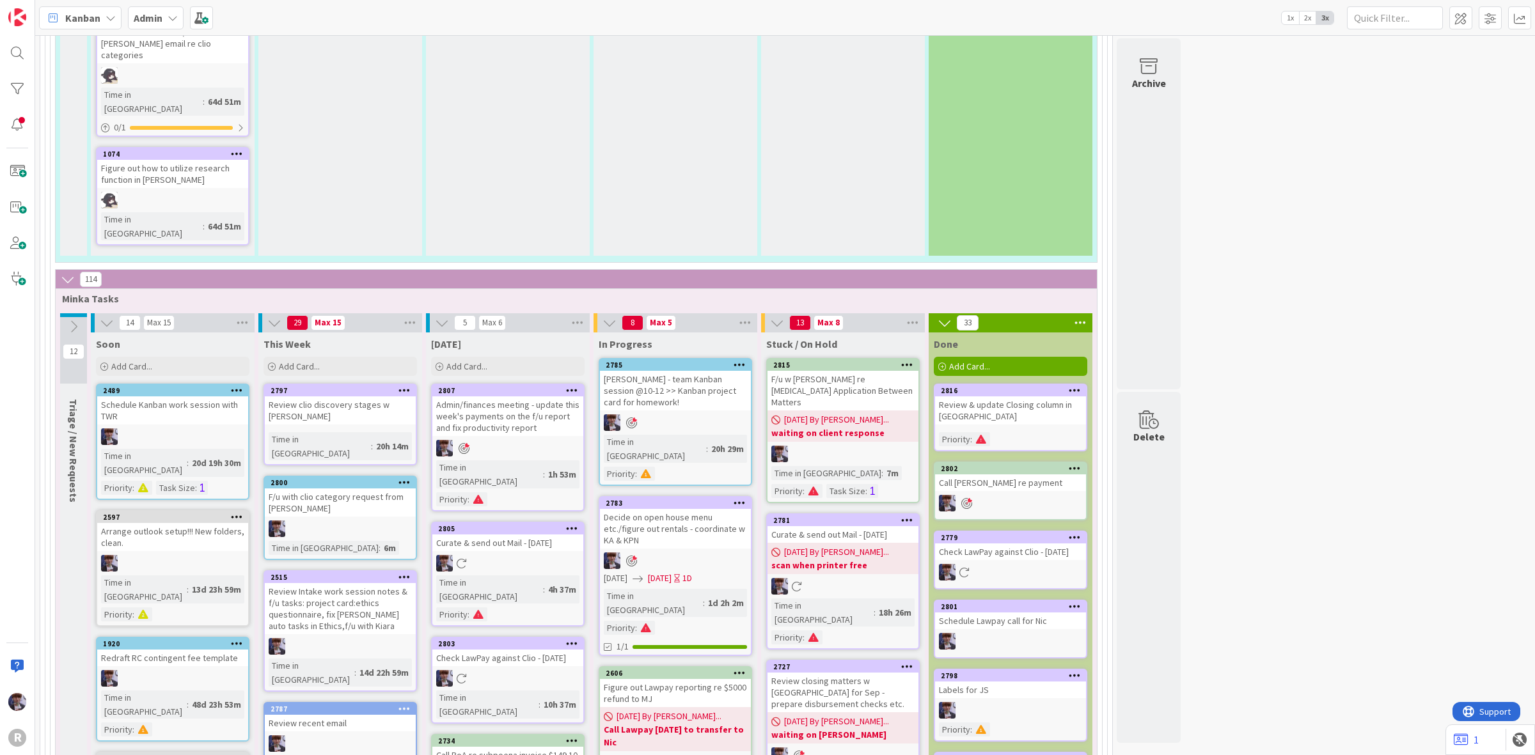
scroll to position [2142, 0]
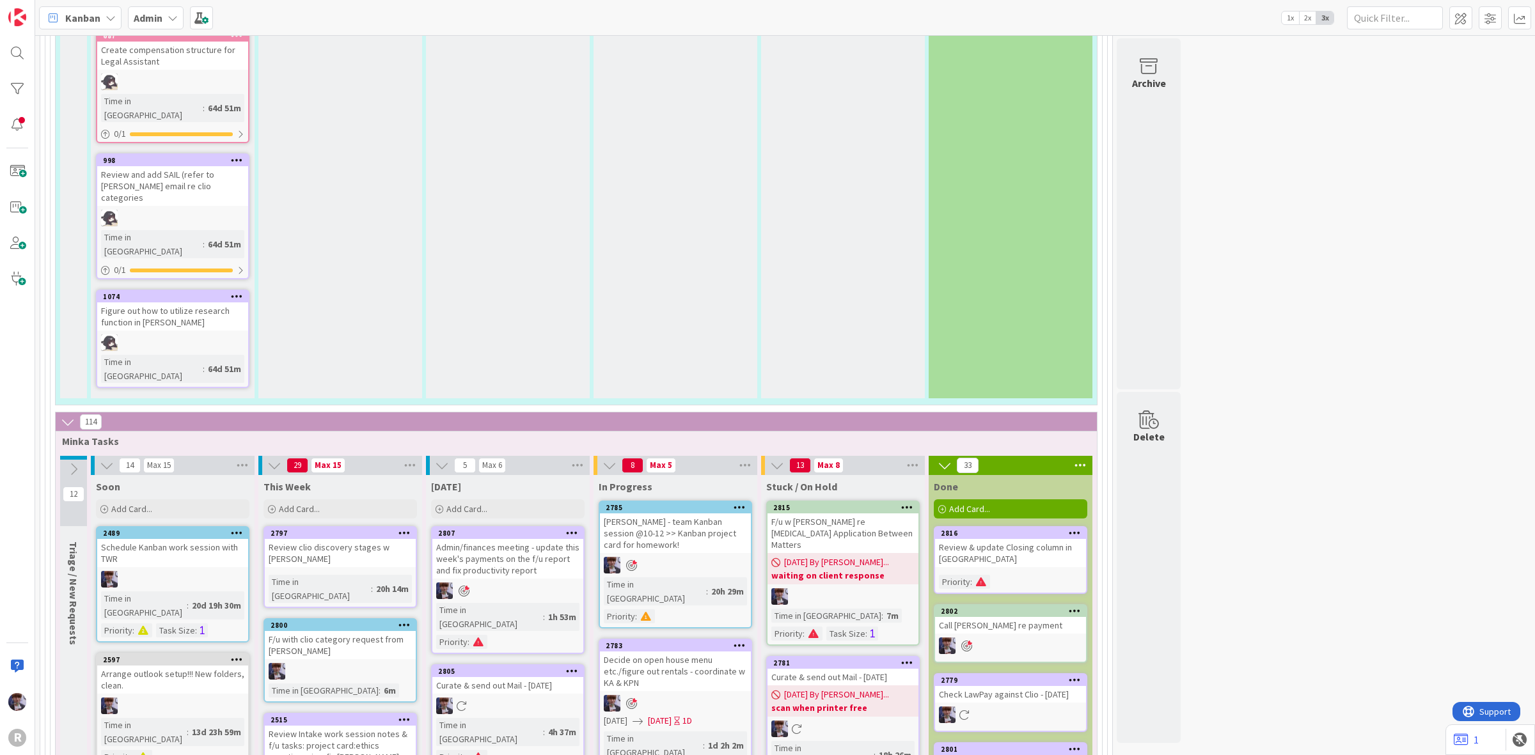
click at [655, 652] on div "Decide on open house menu etc./figure out rentals - coordinate w KA & KPN" at bounding box center [675, 672] width 151 height 40
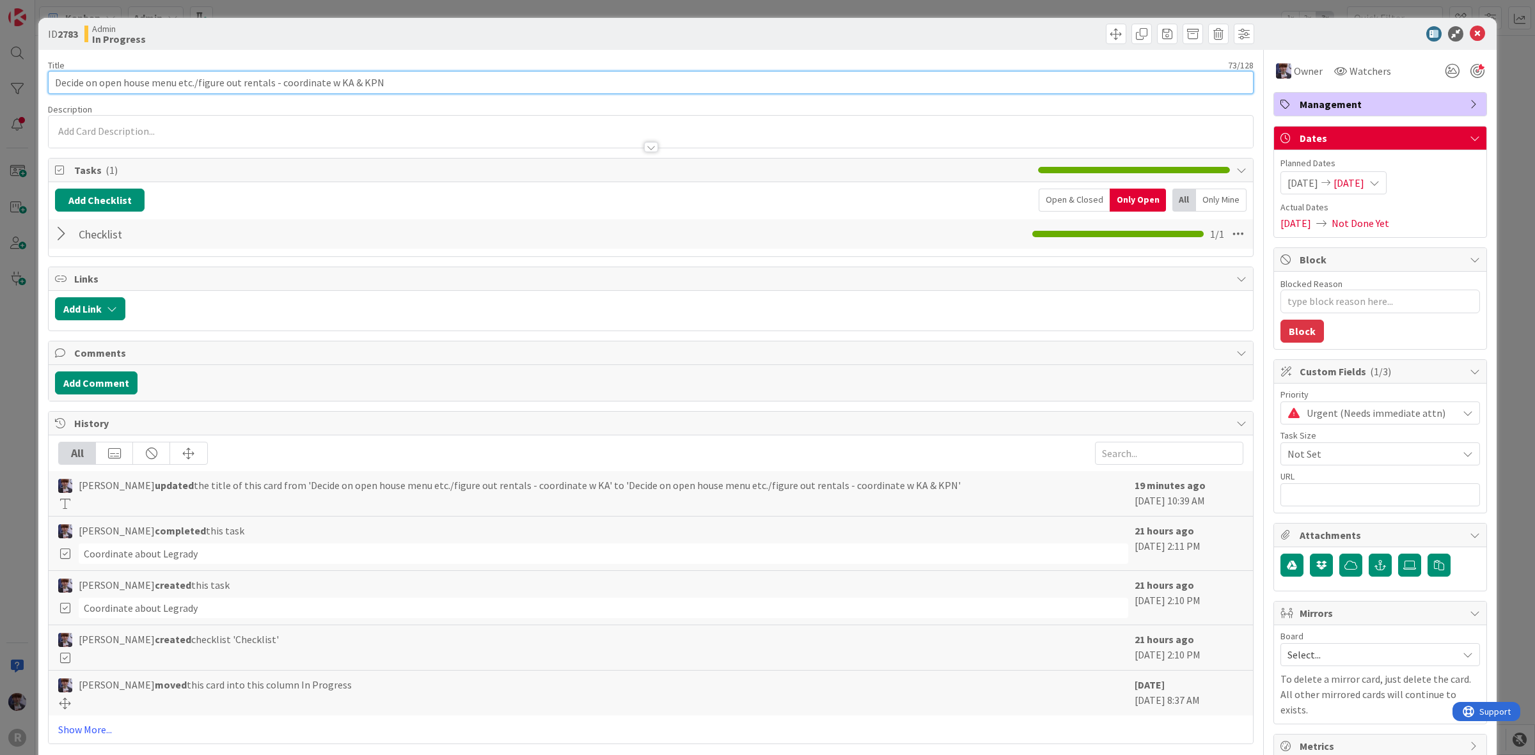
click at [407, 78] on input "Decide on open house menu etc./figure out rentals - coordinate w KA & KPN" at bounding box center [650, 82] width 1205 height 23
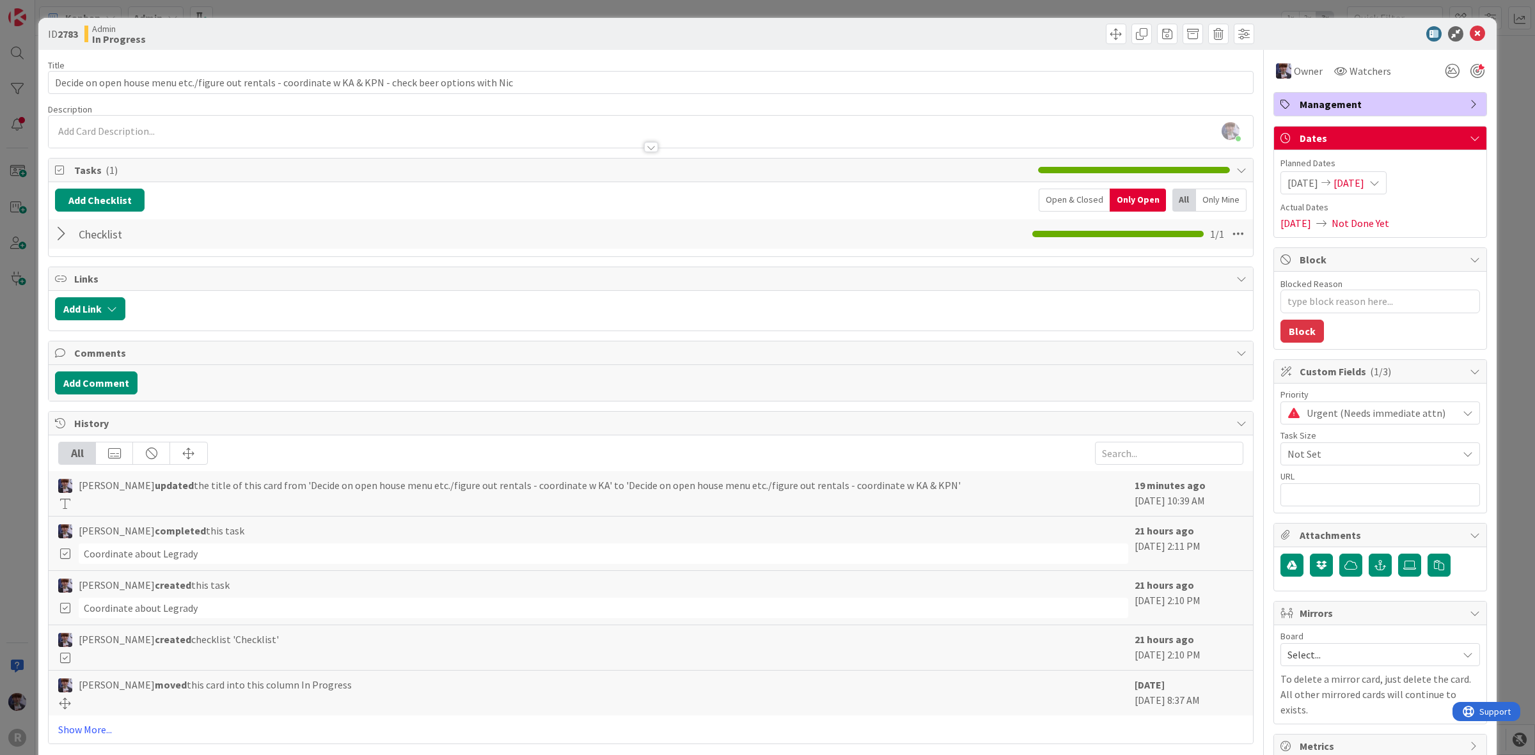
click at [1, 341] on div "ID 2783 Admin In Progress Title 103 / 128 Decide on open house menu etc./figure…" at bounding box center [767, 377] width 1535 height 755
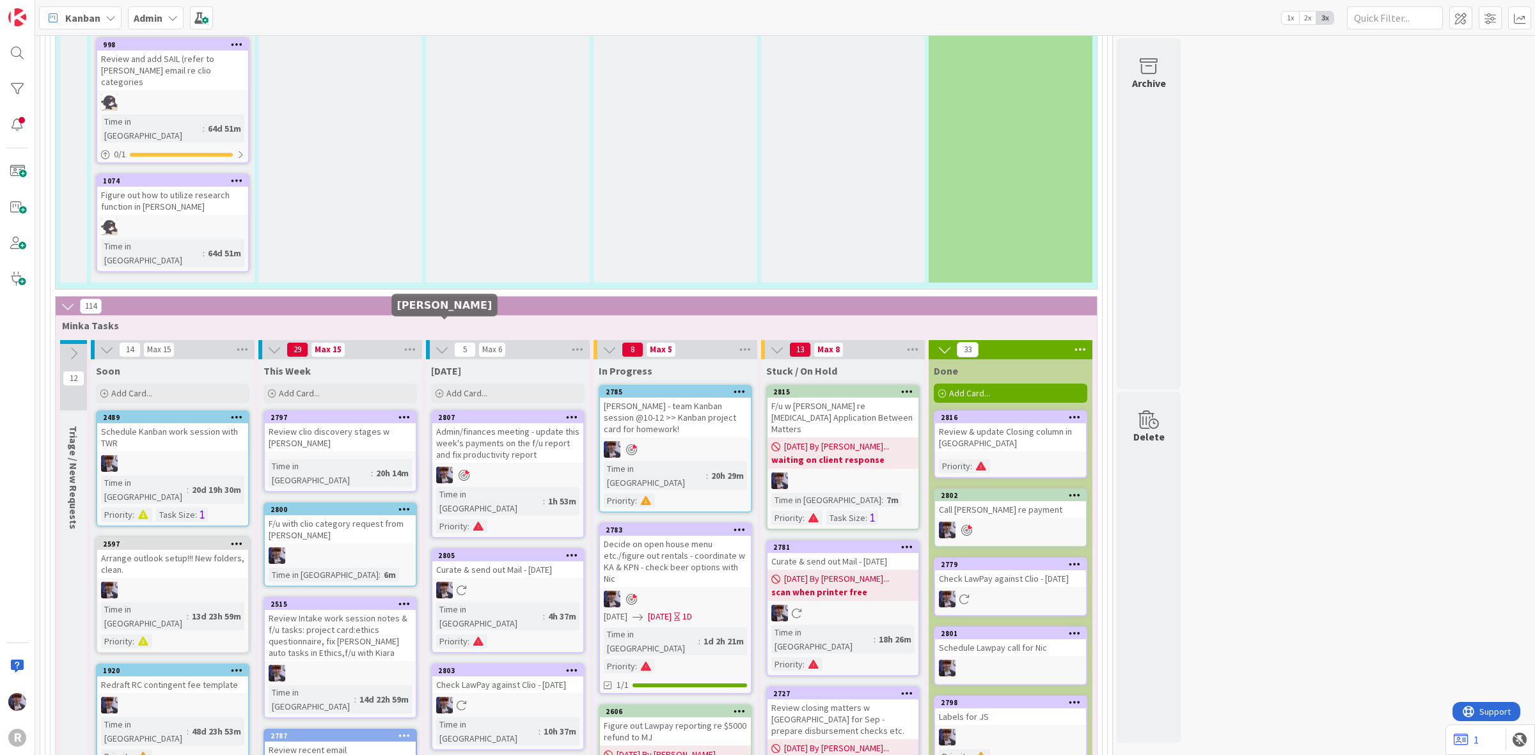
scroll to position [2078, 0]
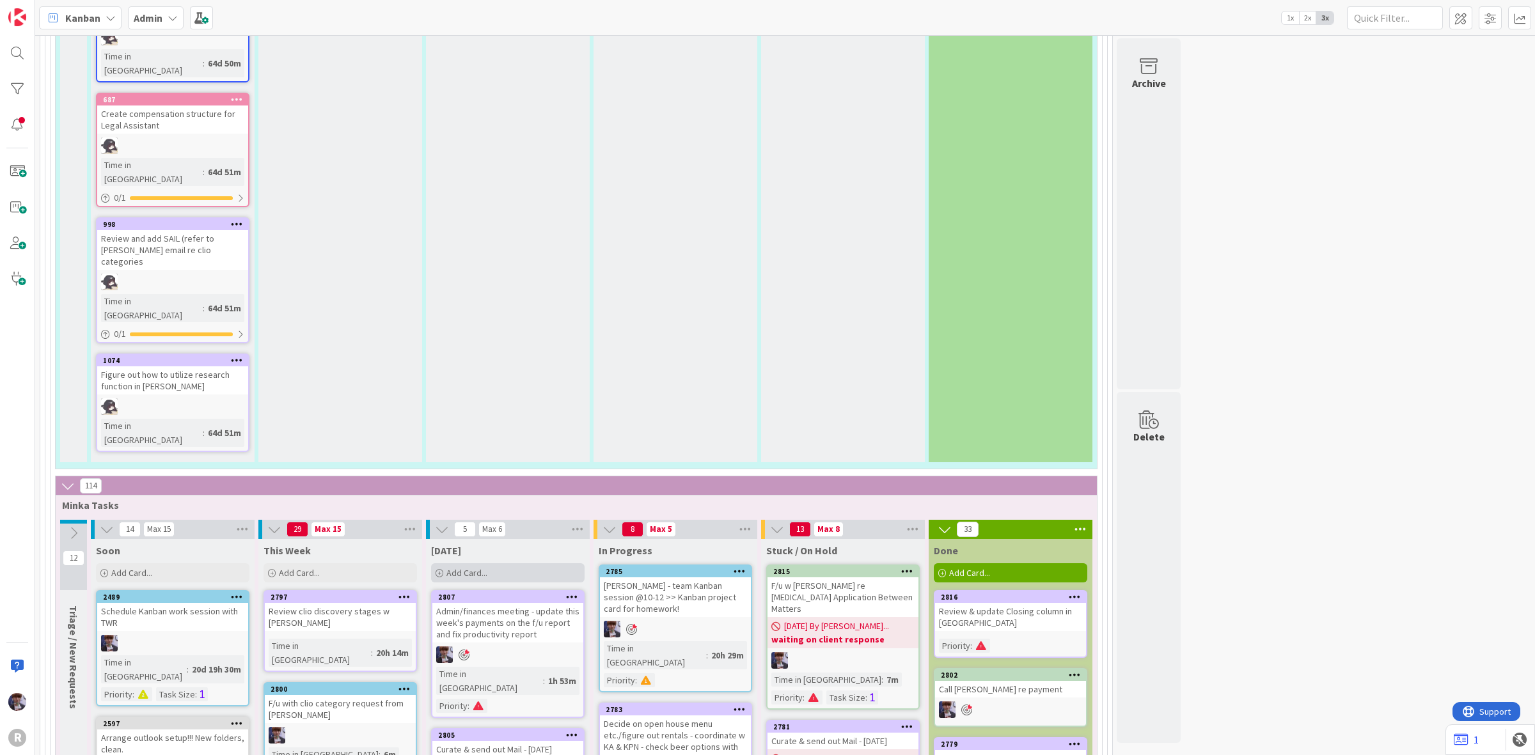
click at [477, 563] on div "Add Card..." at bounding box center [507, 572] width 153 height 19
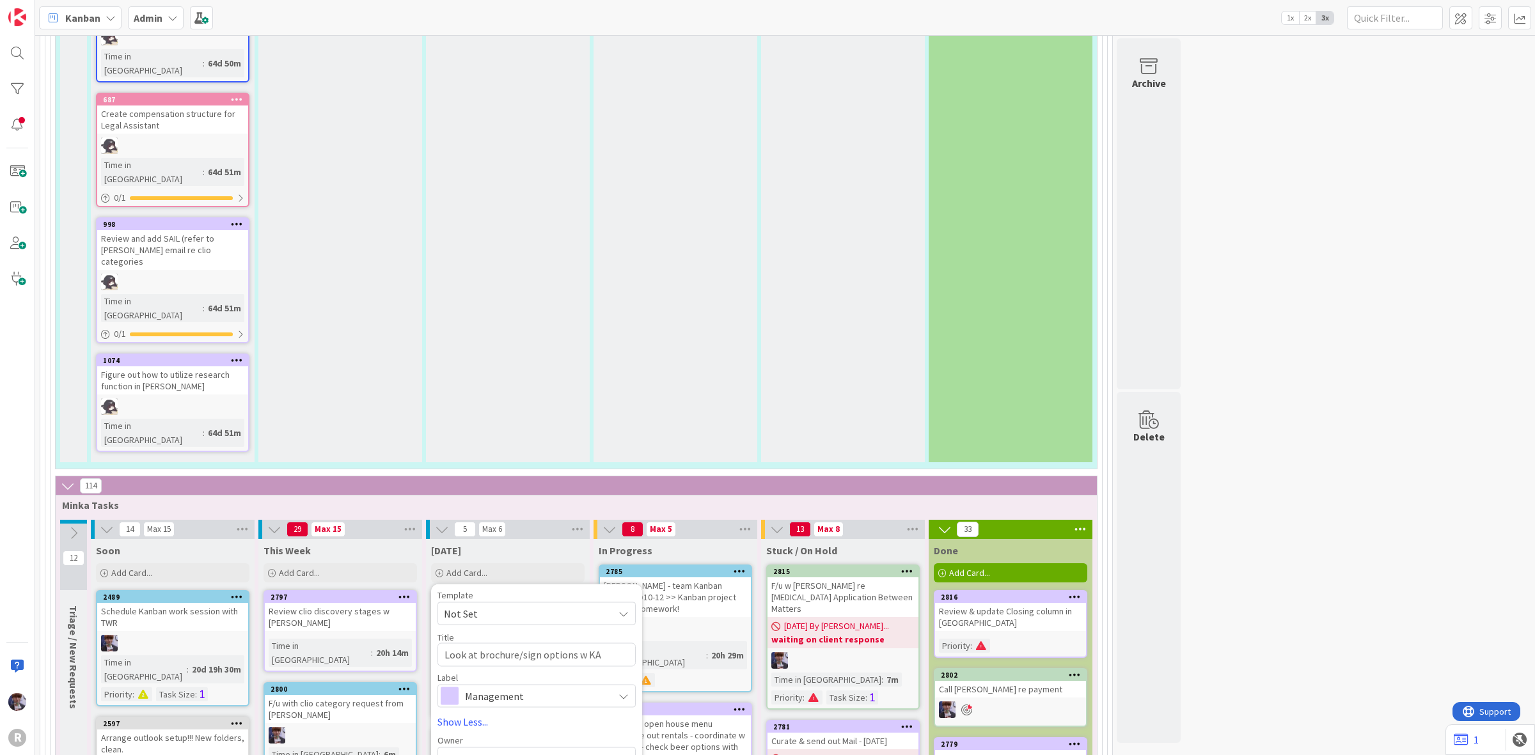
click at [506, 687] on span "Management" at bounding box center [536, 696] width 142 height 18
click at [478, 714] on link "Show Less..." at bounding box center [536, 721] width 198 height 15
click at [462, 714] on link "Show More..." at bounding box center [536, 721] width 198 height 15
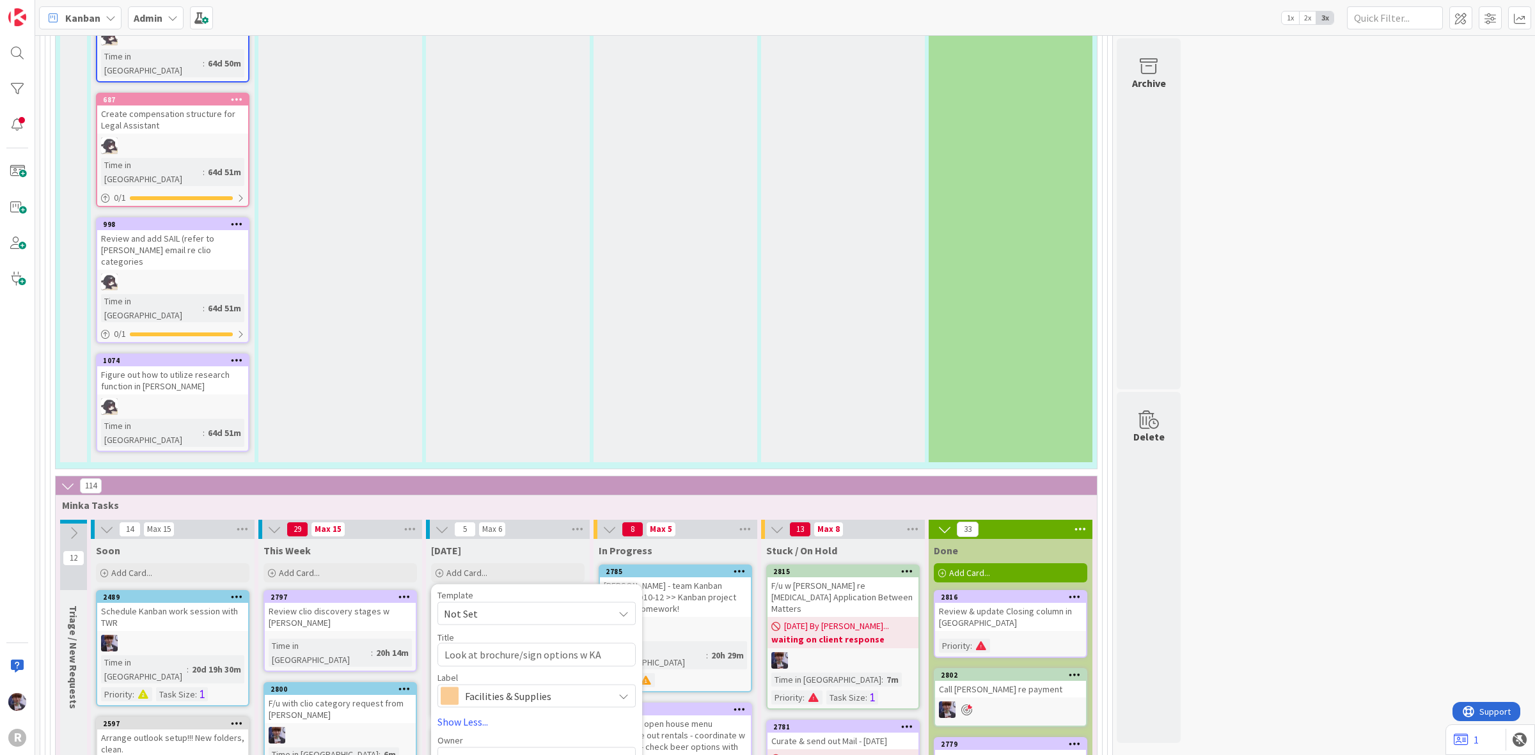
click at [510, 751] on div "Select..." at bounding box center [528, 758] width 169 height 15
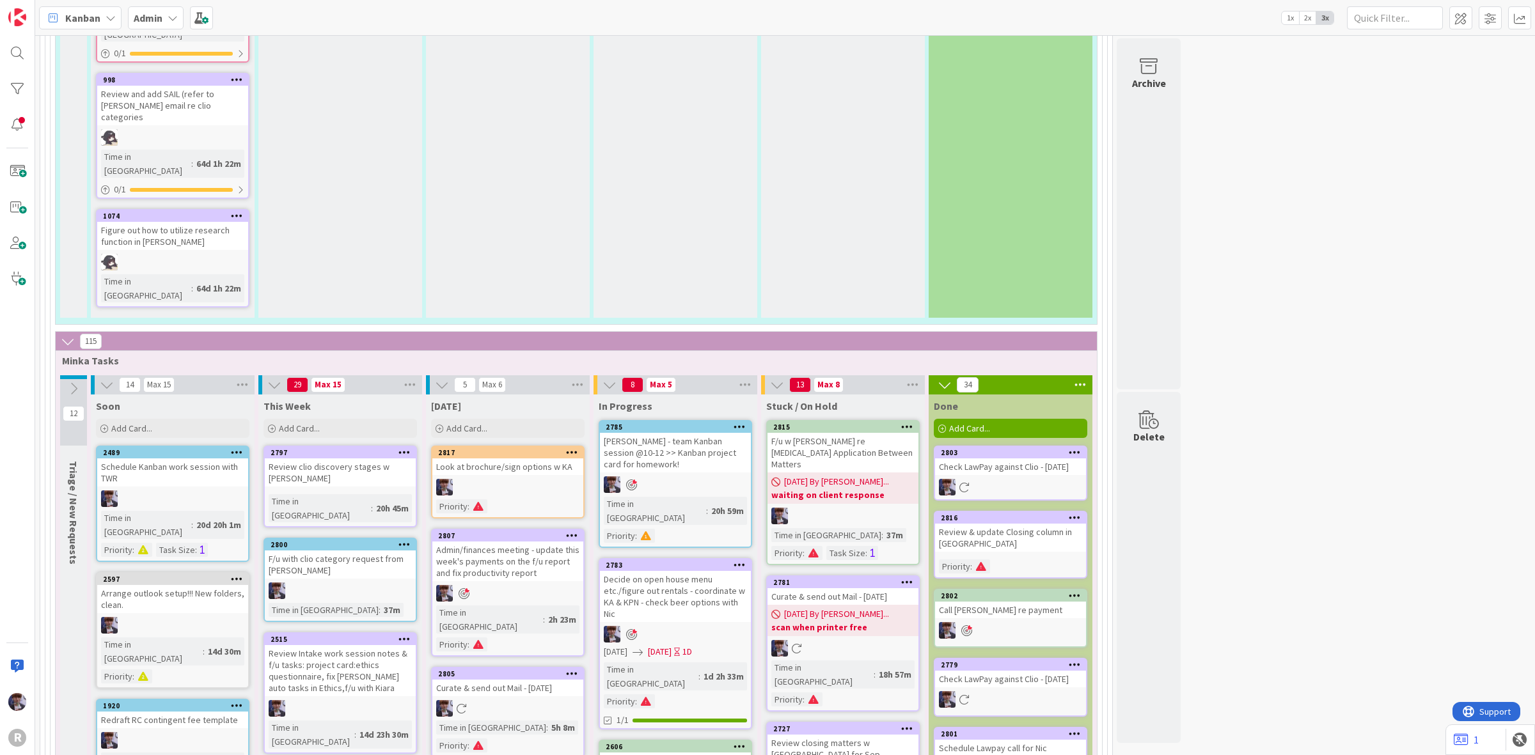
scroll to position [2238, 0]
click at [1232, 189] on div "235 Admin Projects + Tasks 33 Projects / Recurring Task Sets 202 Admin Tasks 20…" at bounding box center [785, 57] width 1494 height 4515
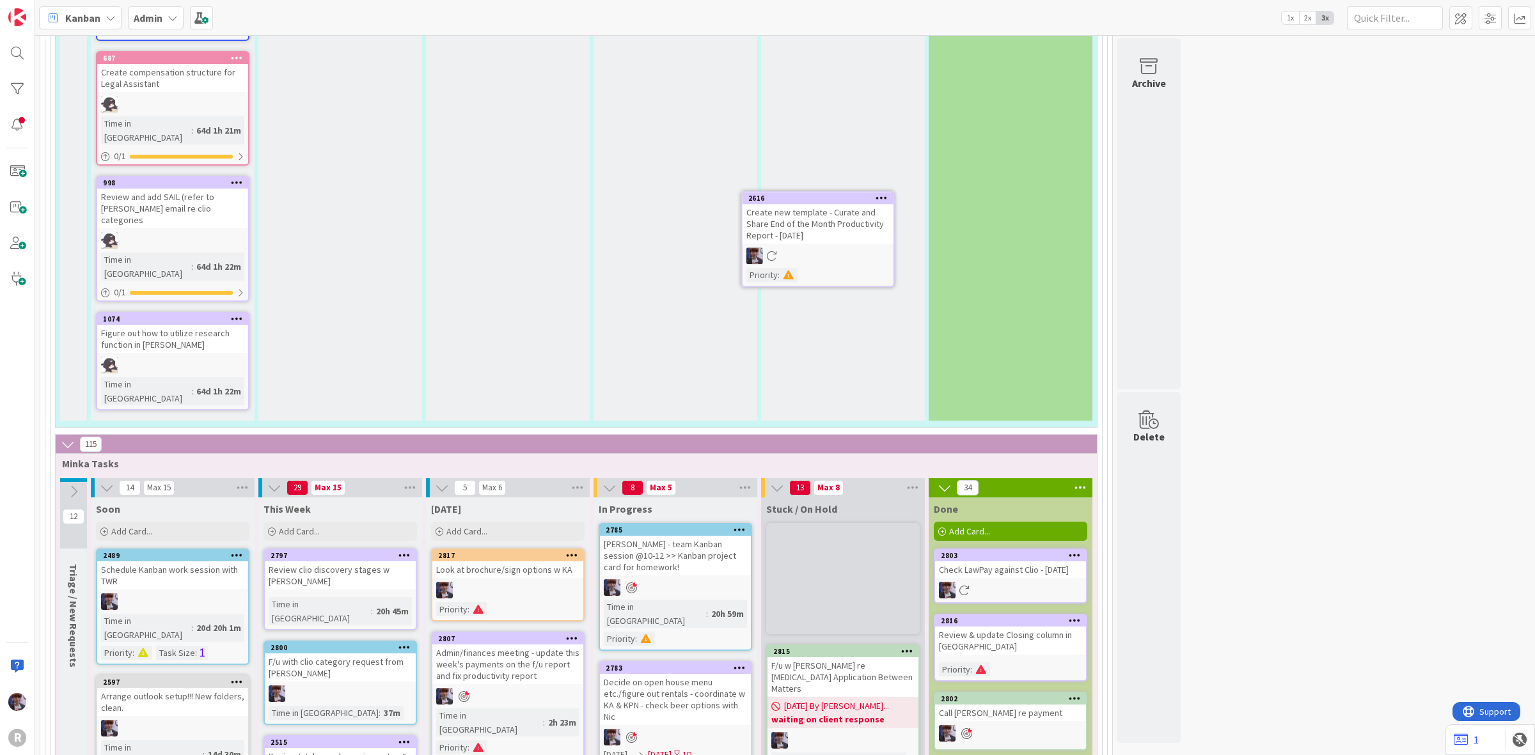
scroll to position [2127, 0]
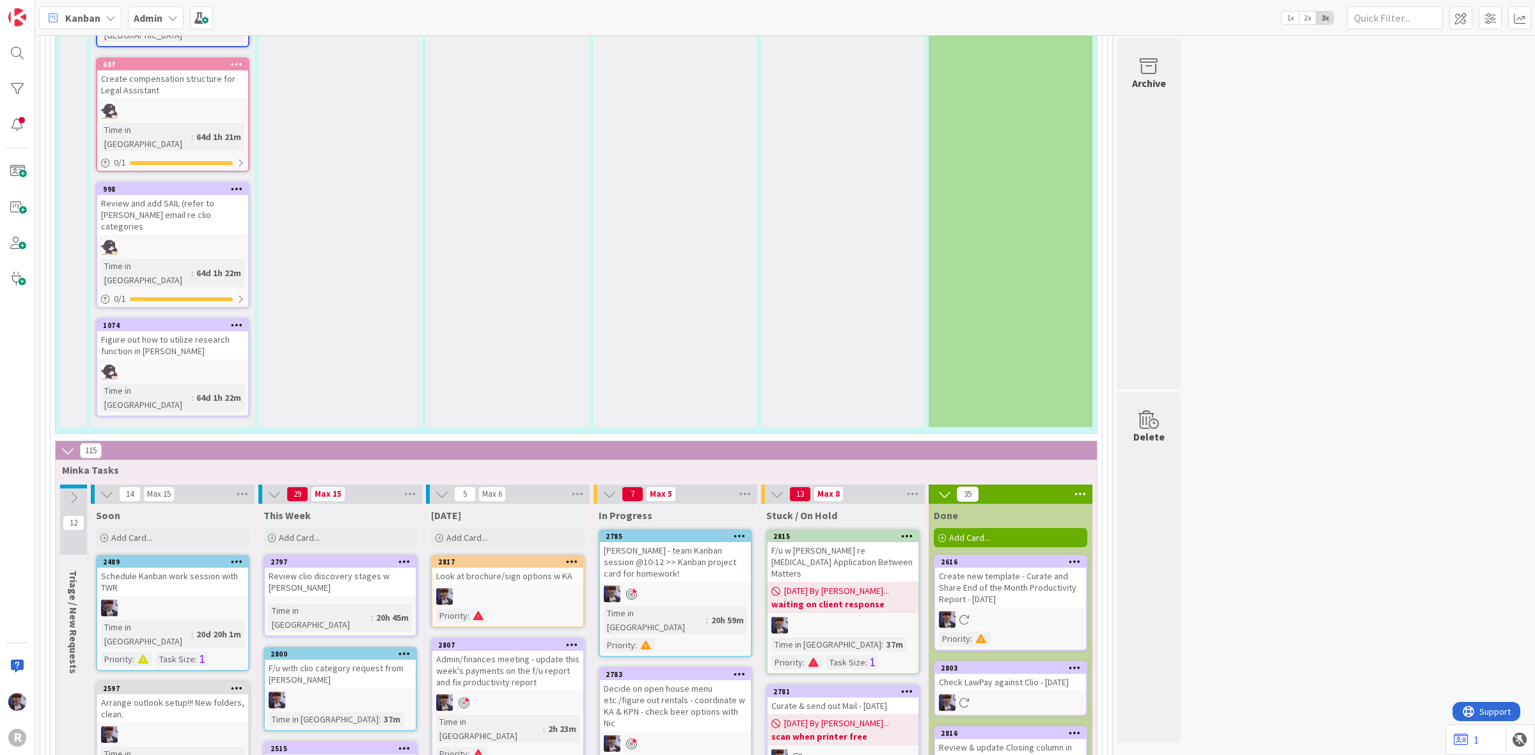
click at [1362, 168] on div "235 Admin Projects + Tasks 33 Projects / Recurring Task Sets 202 Admin Tasks 20…" at bounding box center [785, 168] width 1494 height 4515
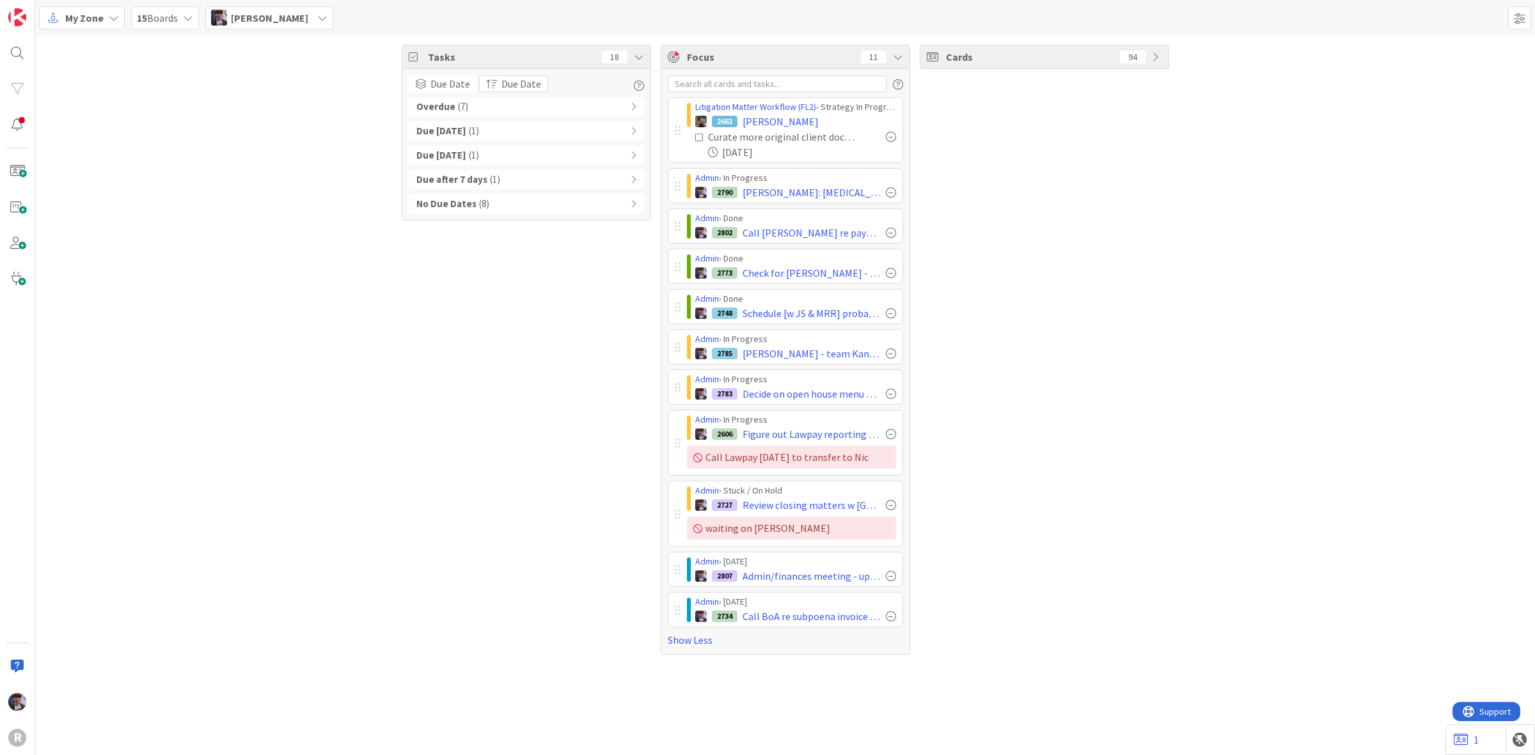
click at [449, 100] on b "Overdue" at bounding box center [435, 107] width 39 height 15
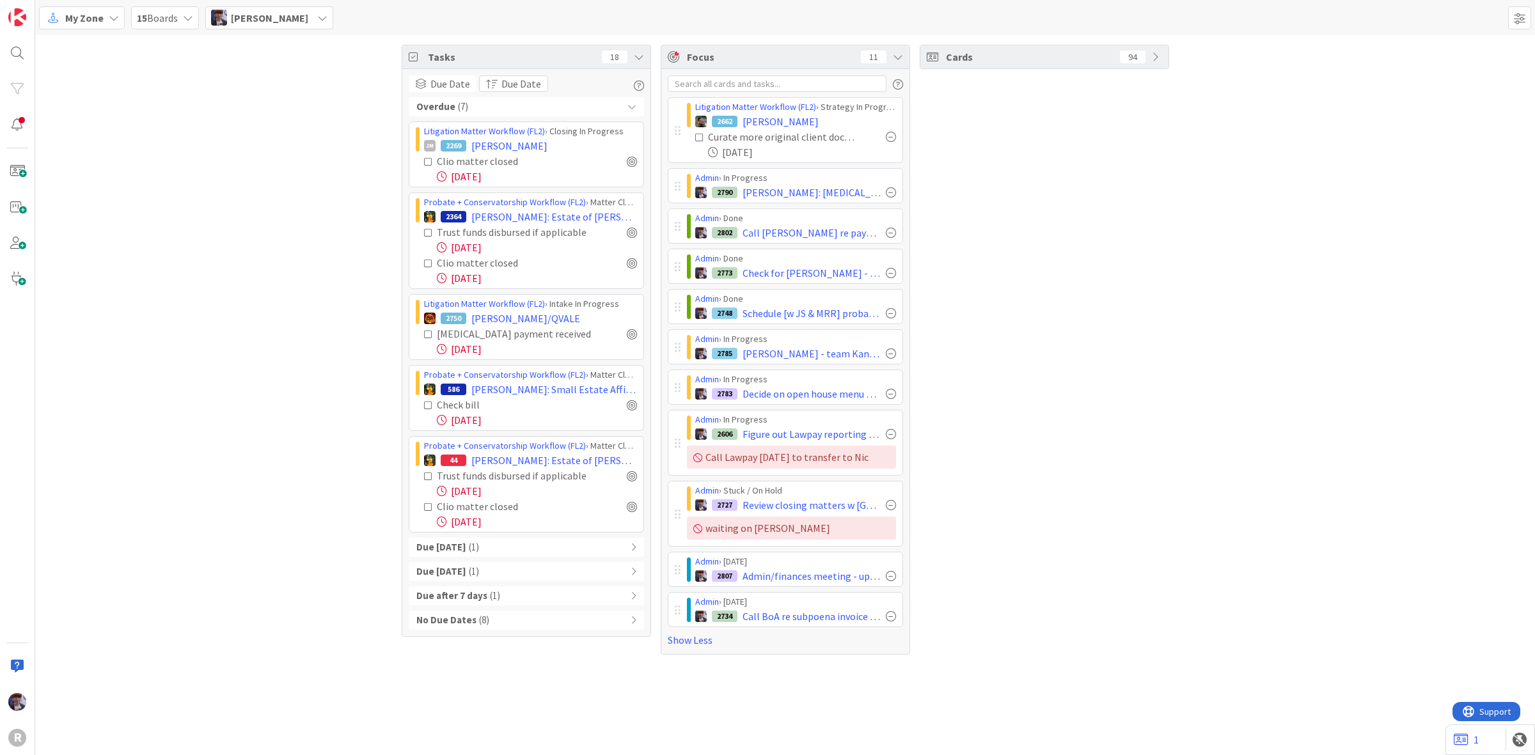
click at [135, 263] on div "Tasks 18 Due Date Due Date Overdue ( 7 ) Litigation Matter Workflow (FL2) › Clo…" at bounding box center [785, 349] width 1500 height 629
click at [516, 219] on span "[PERSON_NAME]: Estate of [PERSON_NAME]" at bounding box center [554, 216] width 166 height 15
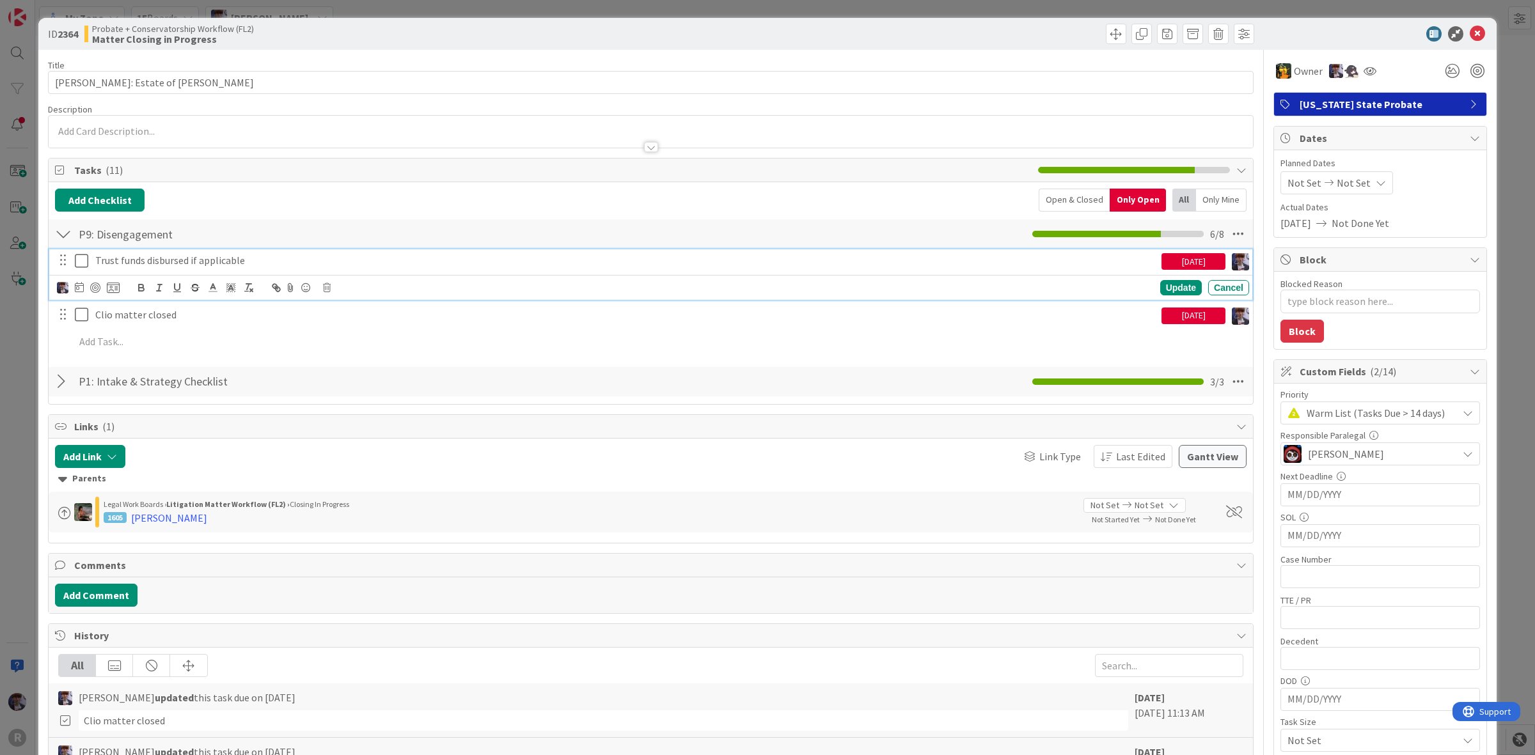
click at [82, 263] on icon at bounding box center [81, 260] width 13 height 15
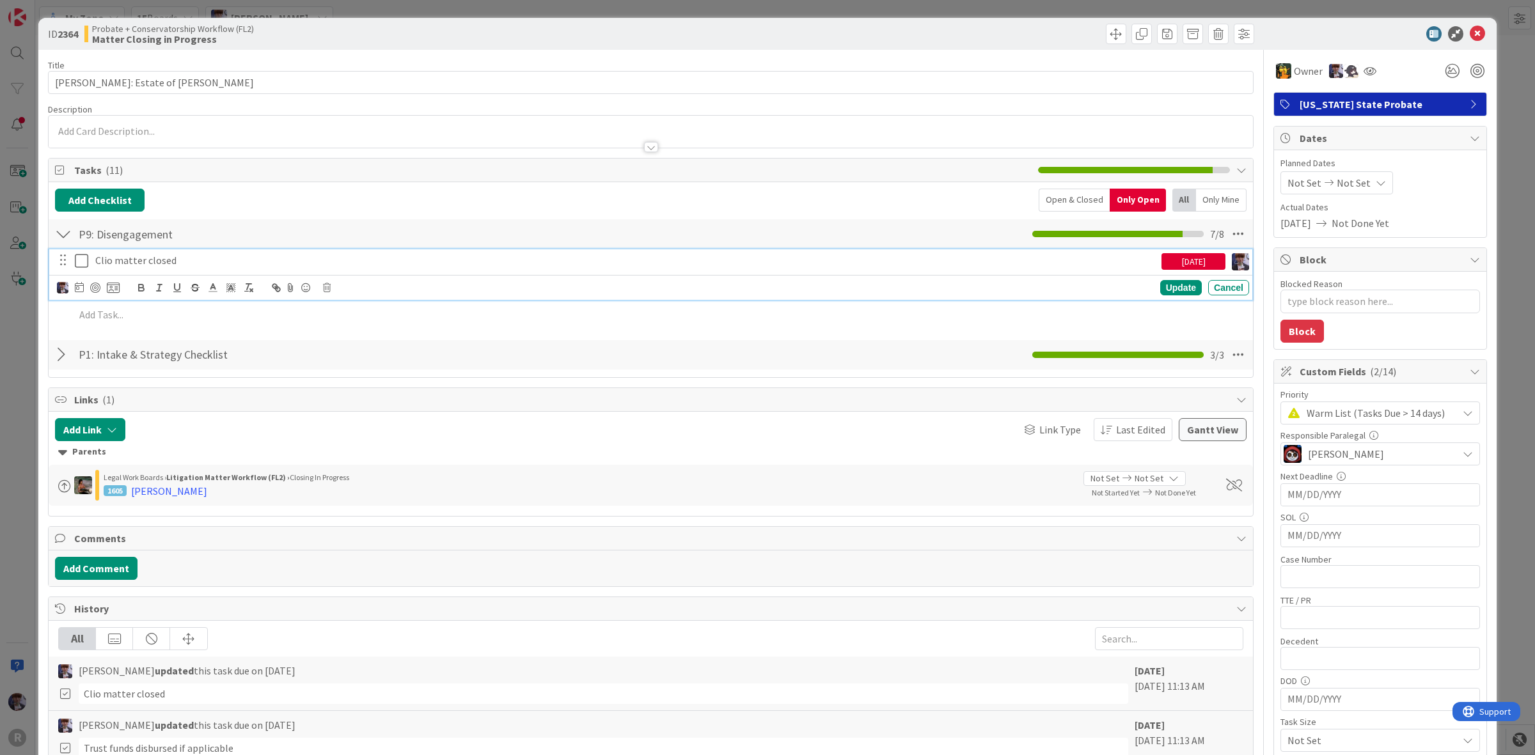
click at [82, 263] on icon at bounding box center [81, 260] width 13 height 15
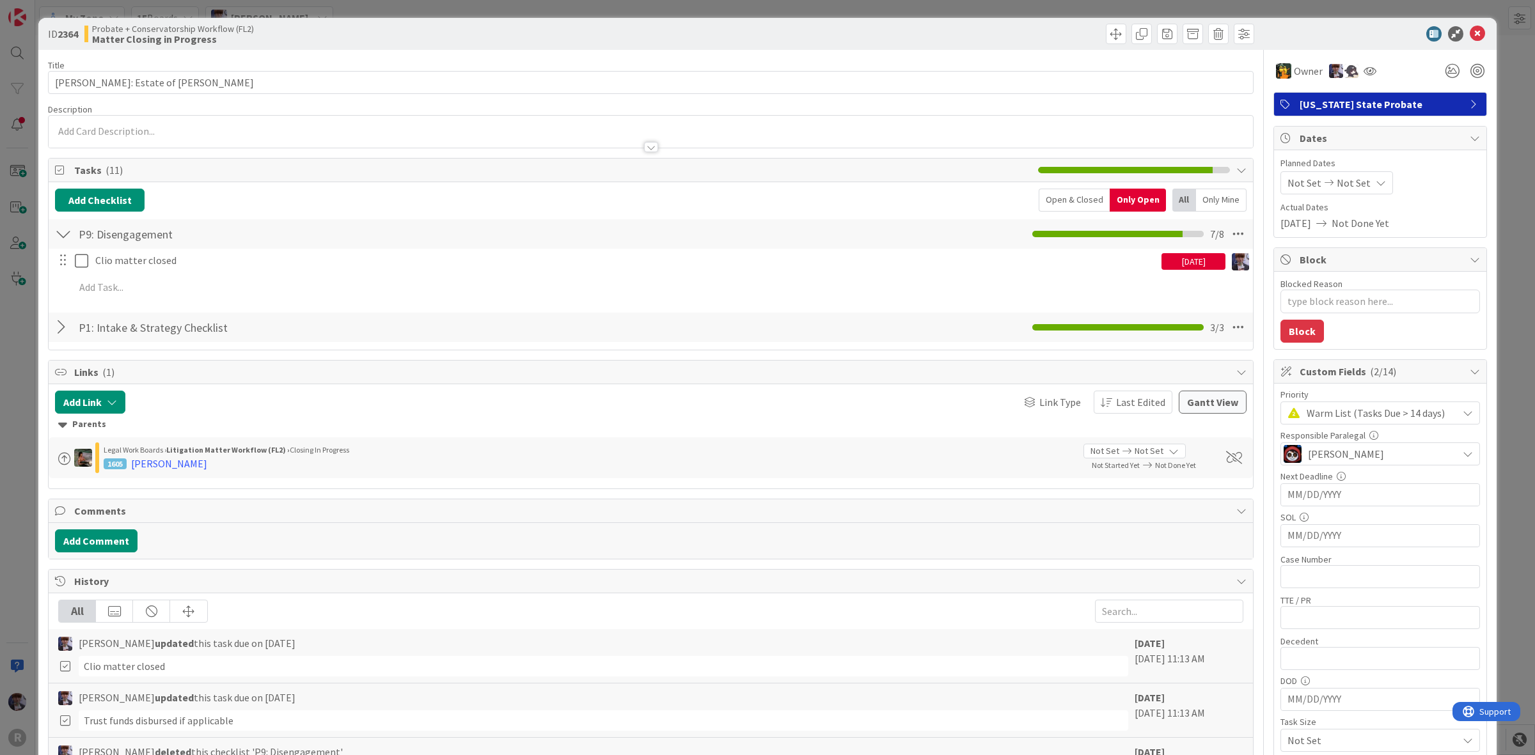
type textarea "x"
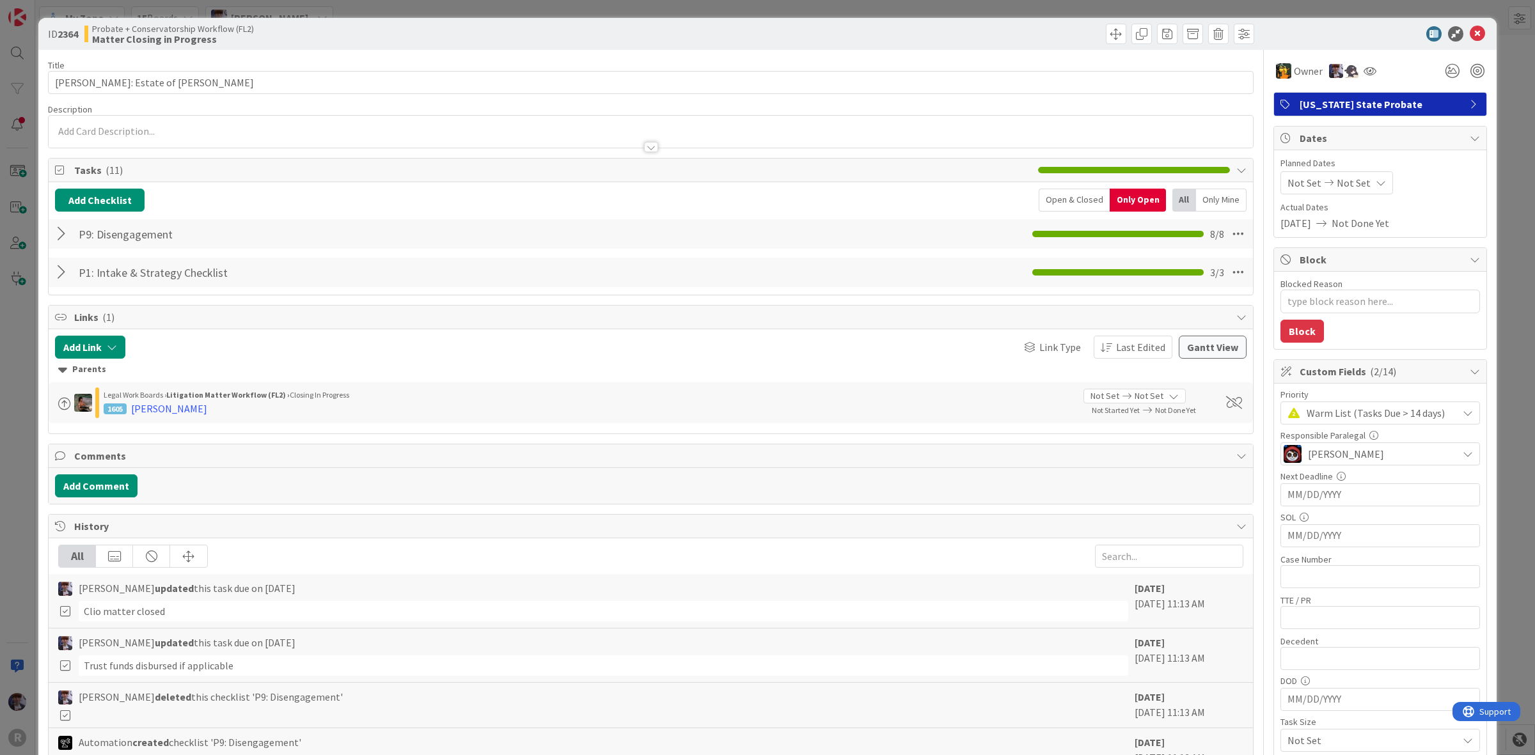
click at [23, 326] on div "ID 2364 Probate + Conservatorship Workflow (FL2) Matter Closing in Progress Tit…" at bounding box center [767, 377] width 1535 height 755
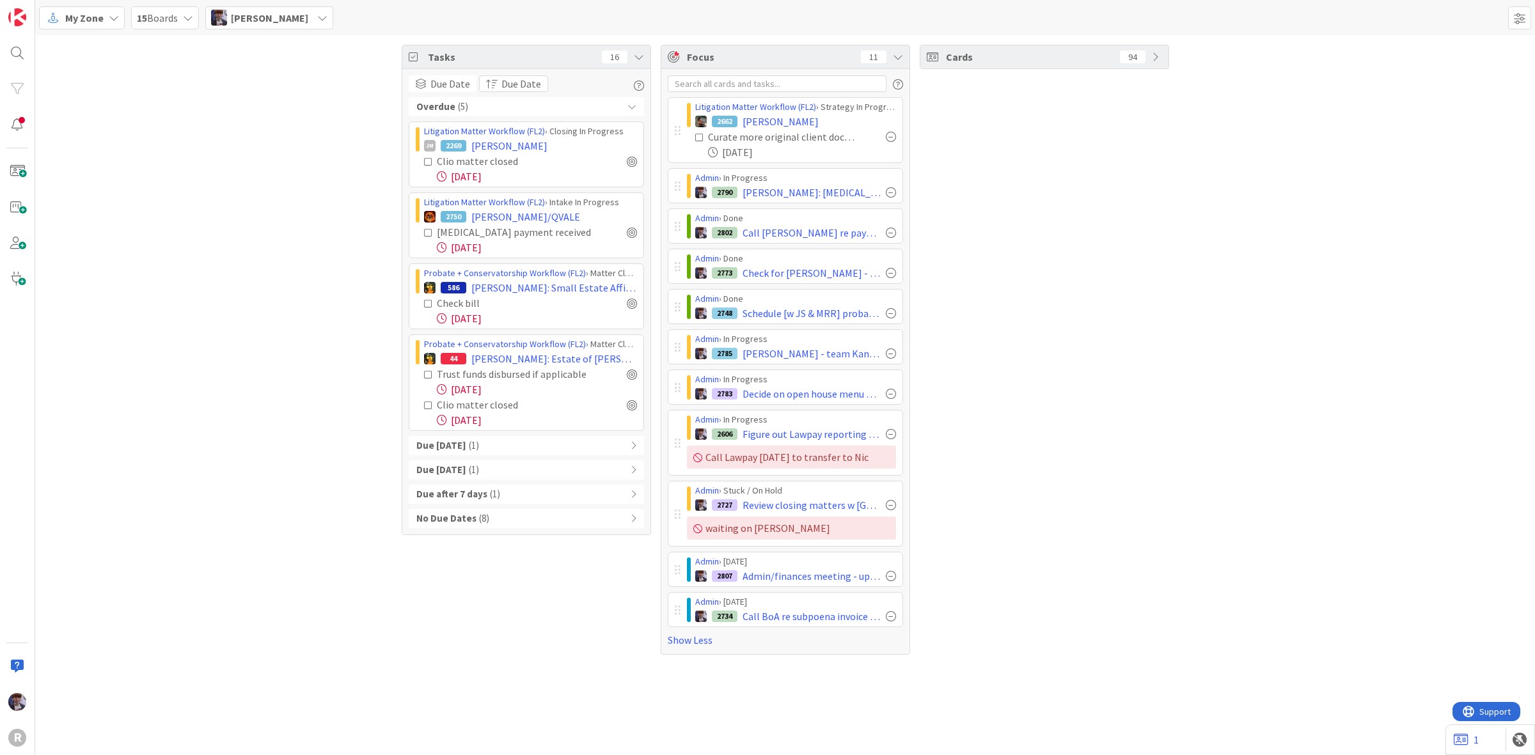
click at [270, 24] on div "[PERSON_NAME]" at bounding box center [269, 17] width 128 height 23
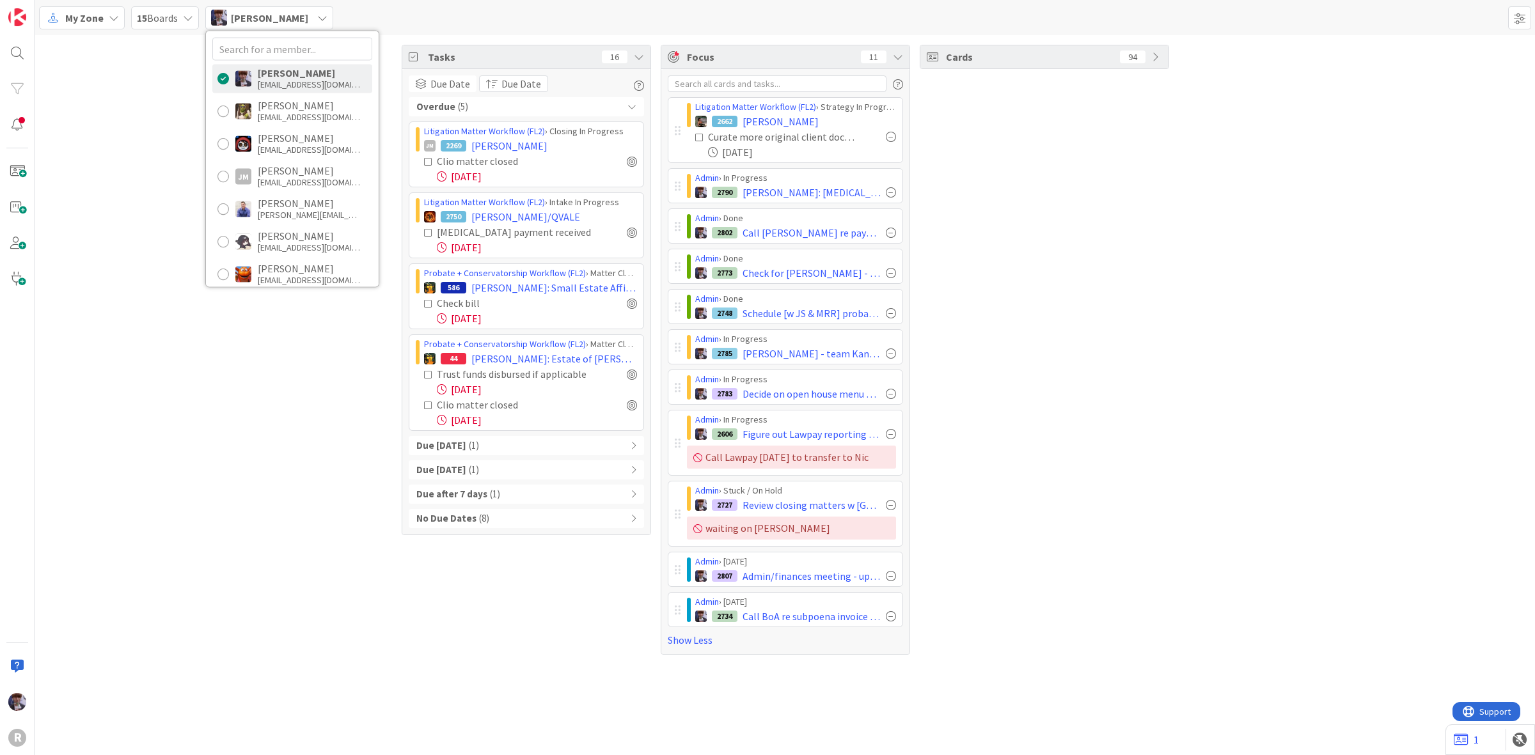
click at [251, 17] on span "[PERSON_NAME]" at bounding box center [269, 17] width 77 height 15
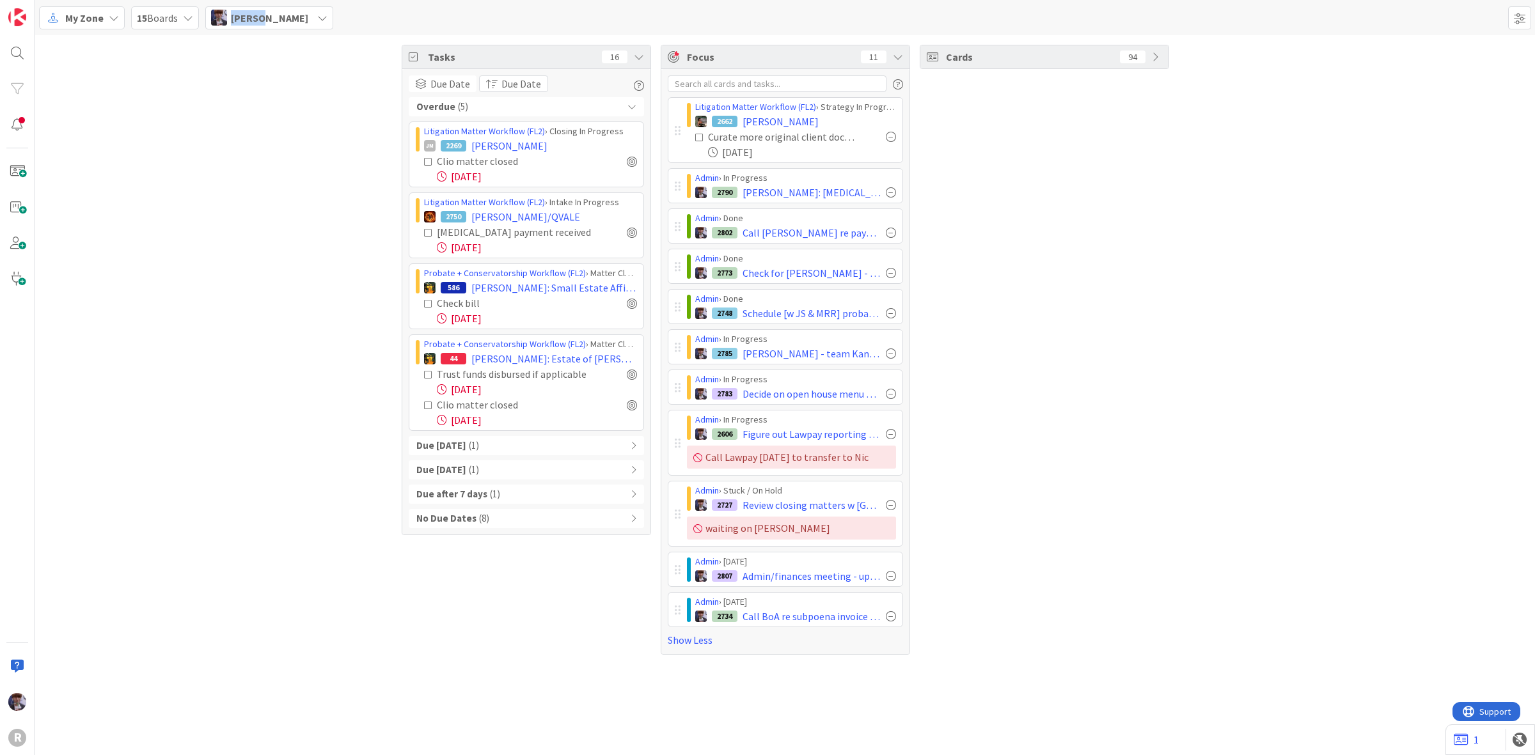
click at [251, 17] on span "[PERSON_NAME]" at bounding box center [269, 17] width 77 height 15
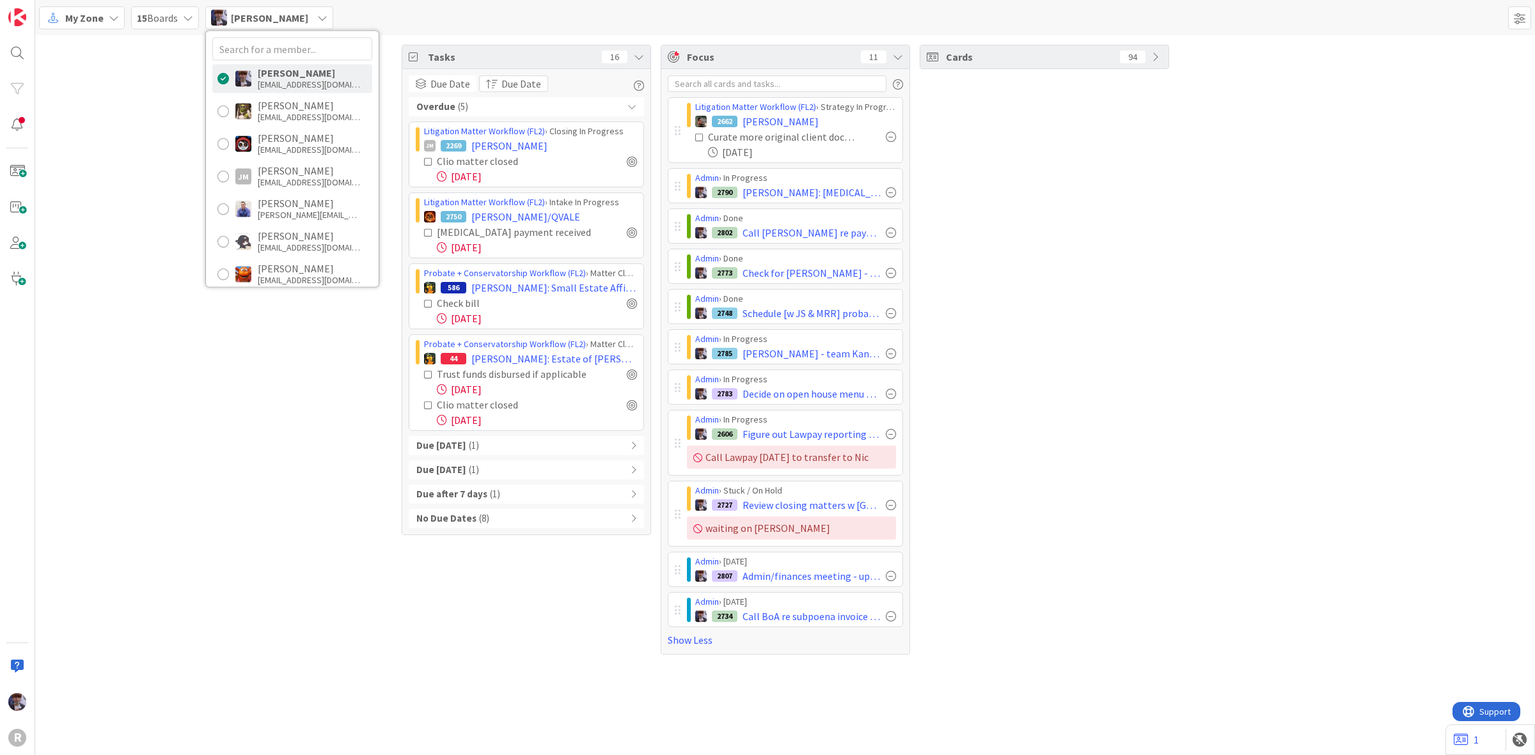
click at [106, 26] on div "My Zone" at bounding box center [82, 17] width 86 height 23
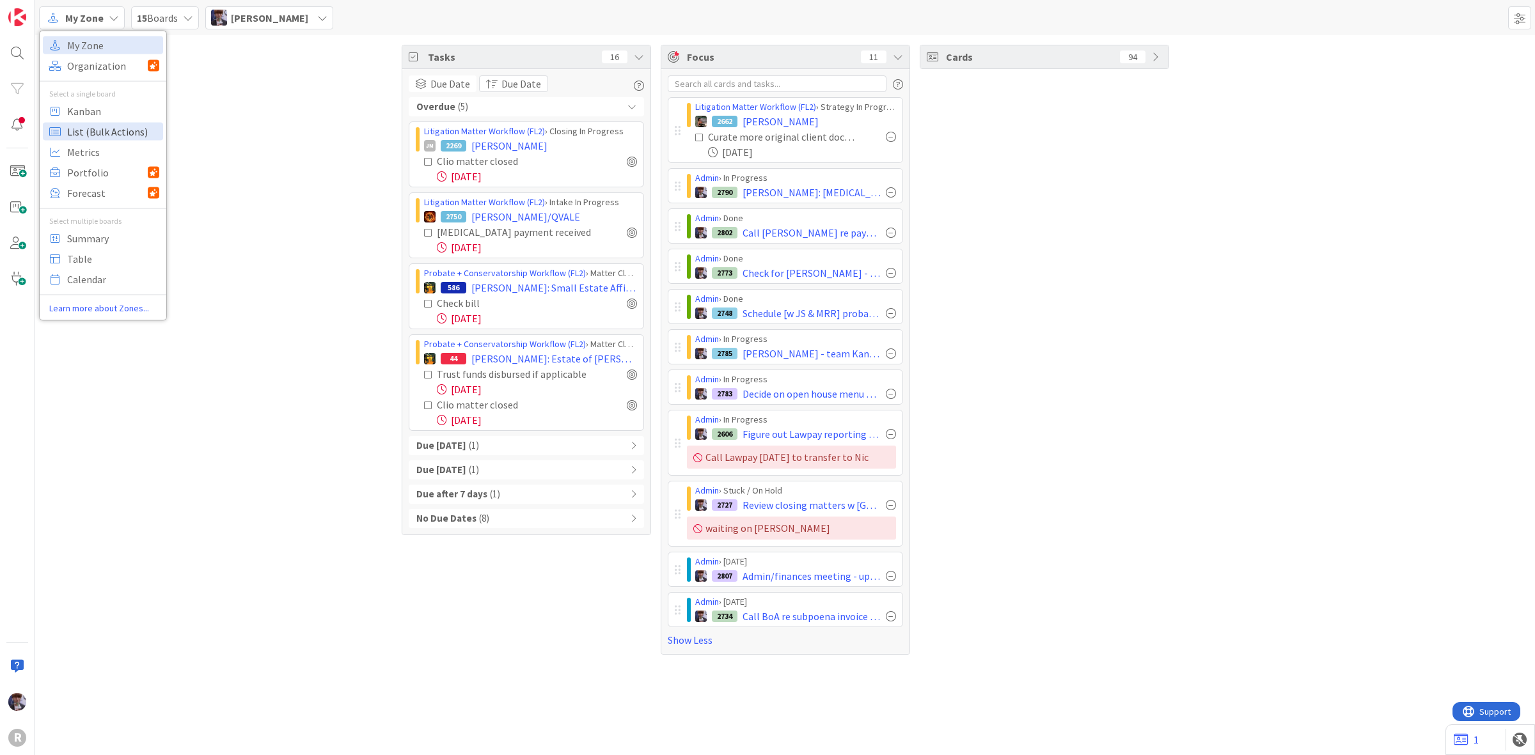
click at [94, 130] on span "List (Bulk Actions)" at bounding box center [113, 130] width 92 height 19
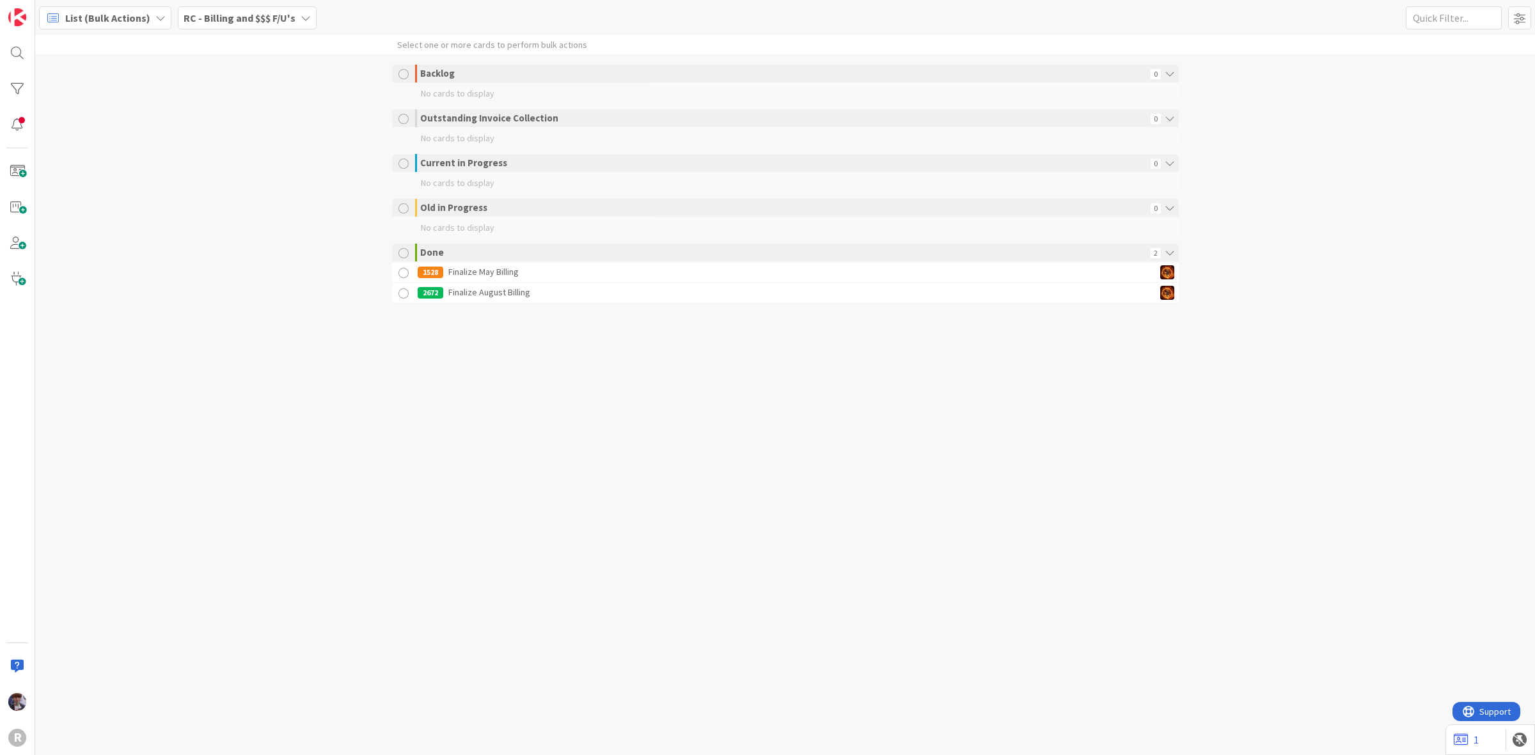
click at [103, 22] on span "List (Bulk Actions)" at bounding box center [107, 17] width 85 height 15
click at [99, 115] on span "Kanban" at bounding box center [113, 110] width 92 height 19
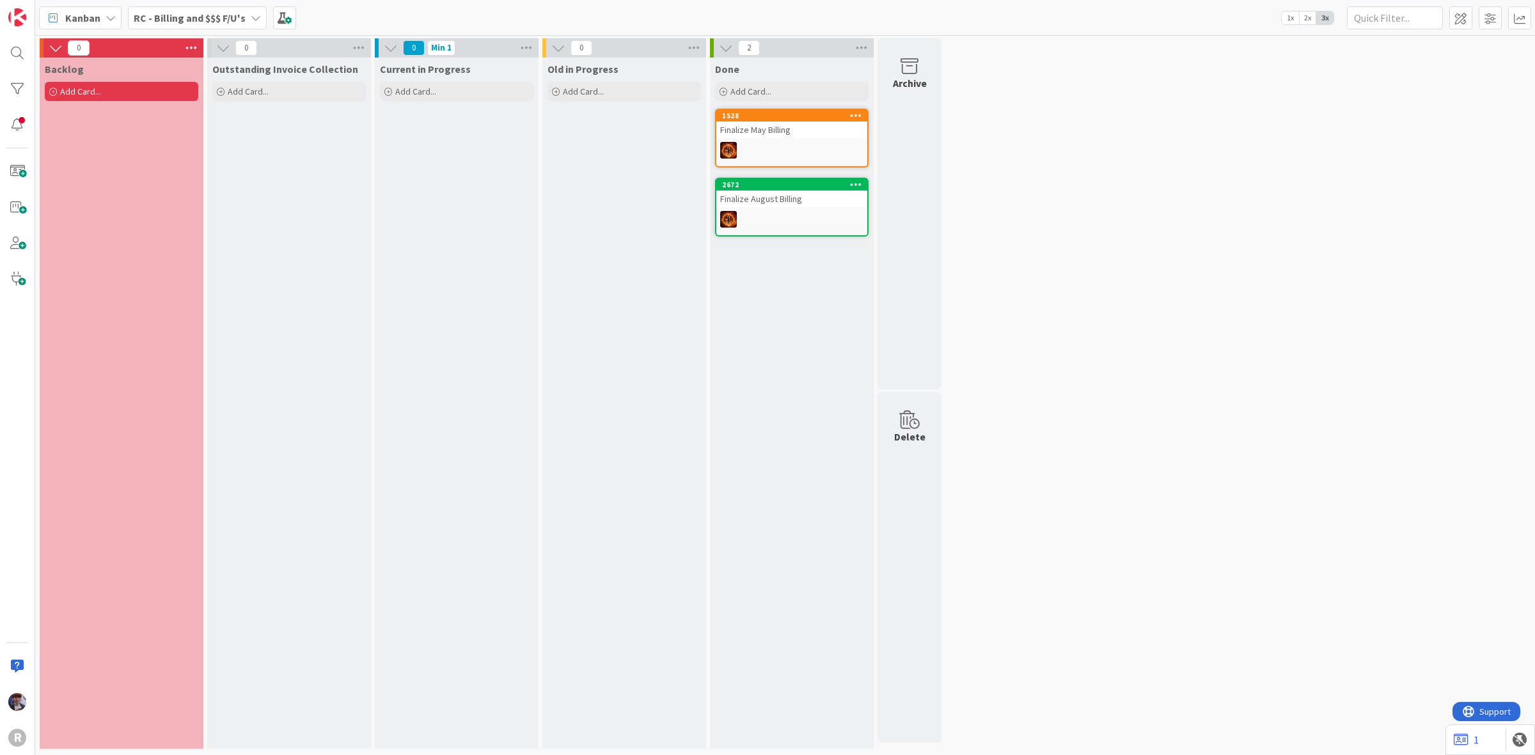
click at [197, 32] on div "Kanban My Zone Organization Select a single board Kanban List (Bulk Actions) Me…" at bounding box center [785, 17] width 1500 height 35
click at [208, 24] on span "RC - Billing and $$$ F/U's" at bounding box center [190, 17] width 112 height 15
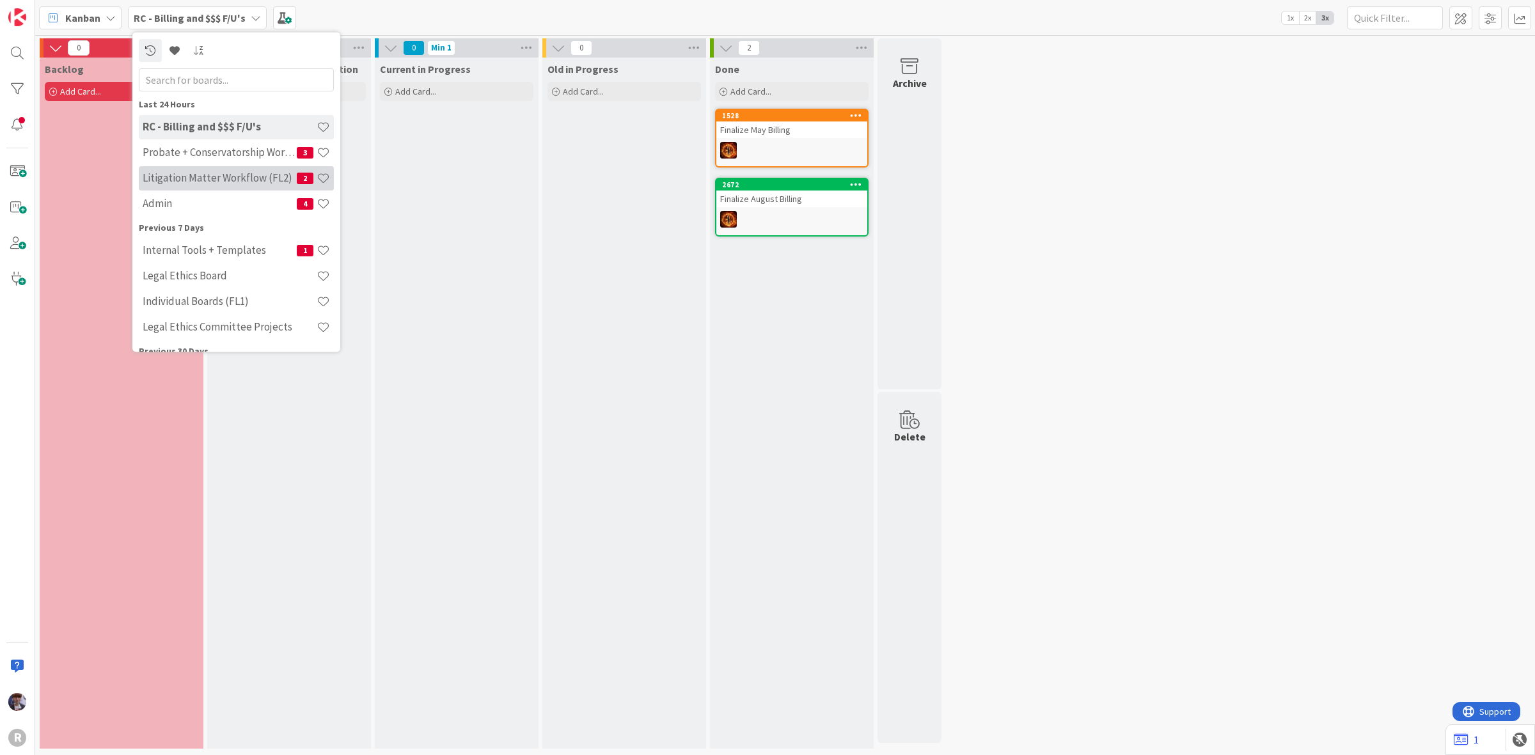
click at [209, 177] on h4 "Litigation Matter Workflow (FL2)" at bounding box center [220, 177] width 154 height 13
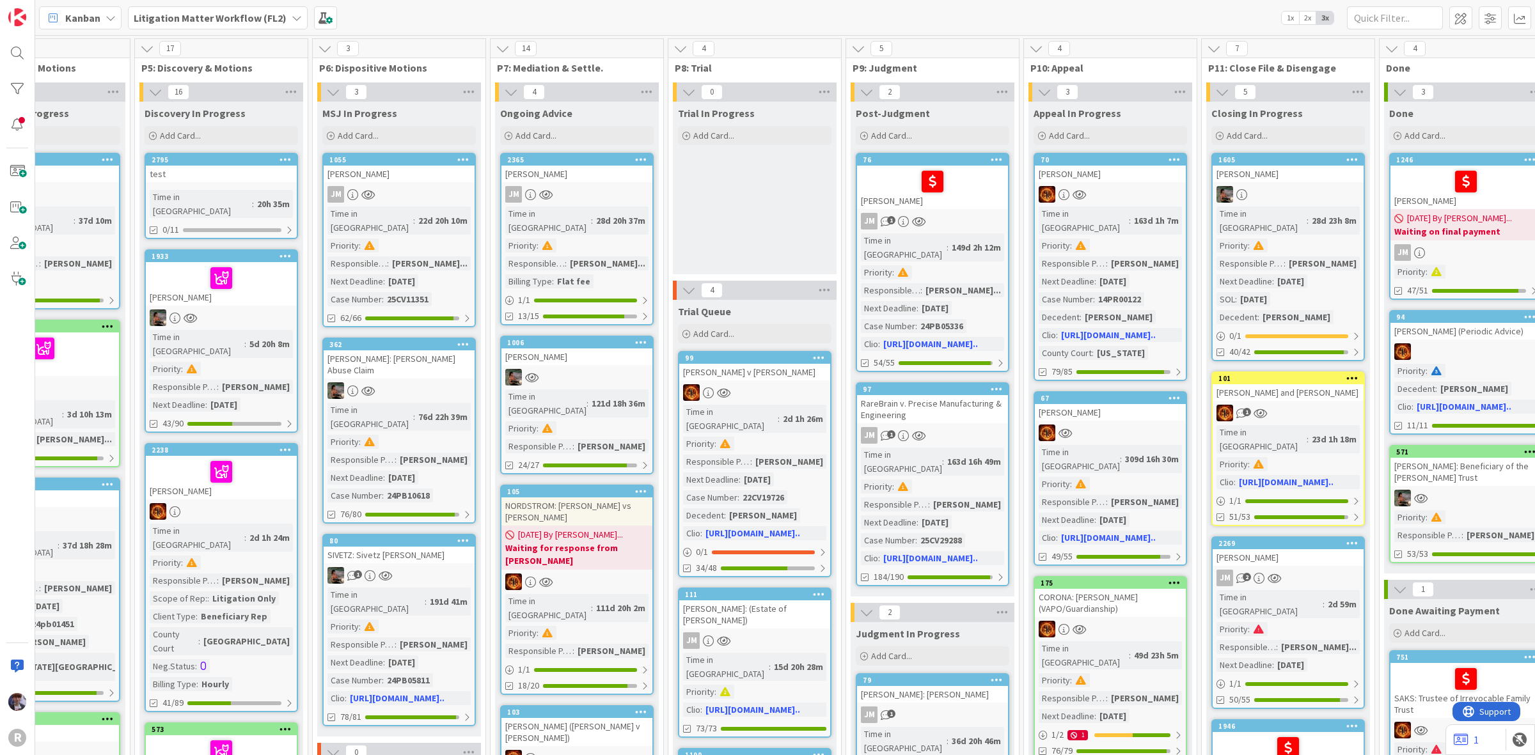
scroll to position [0, 889]
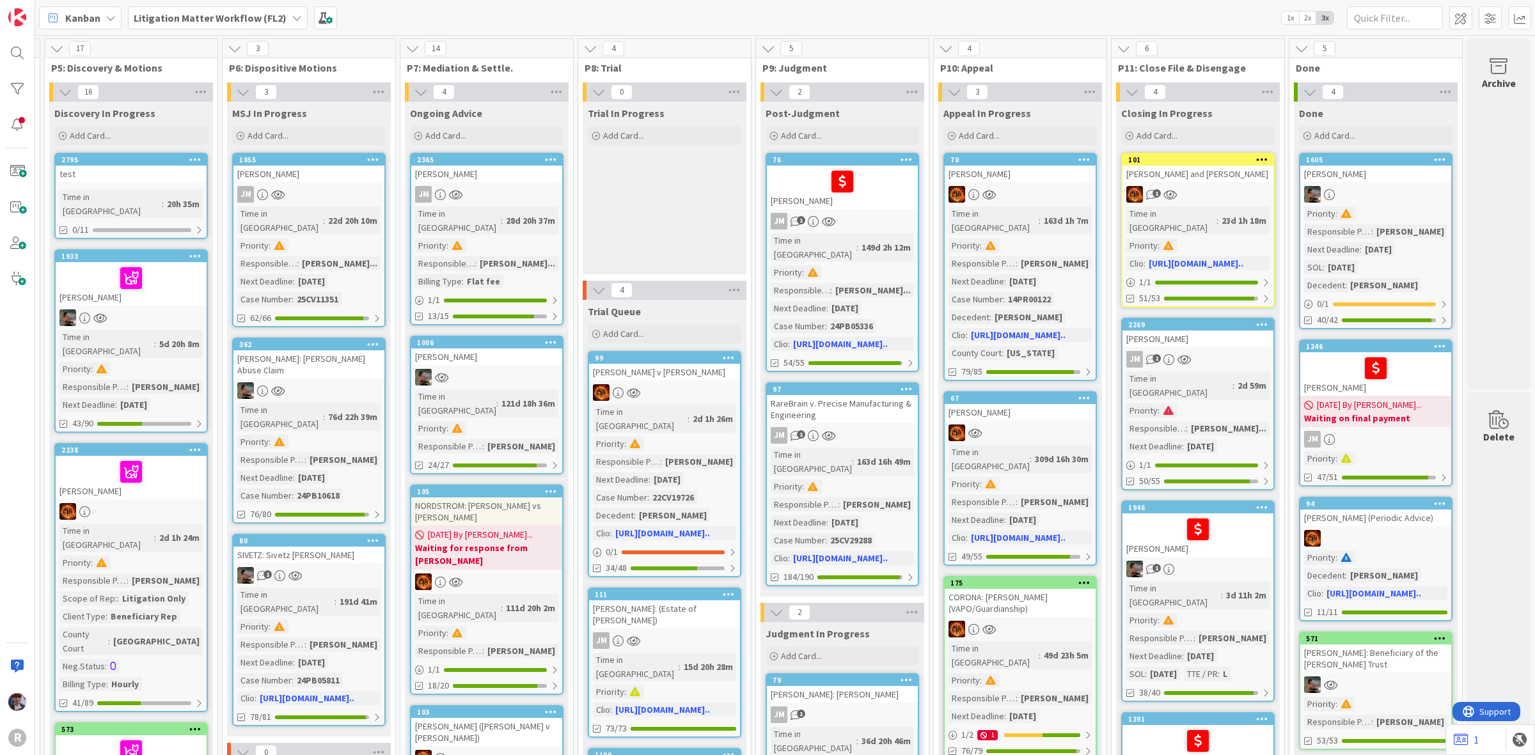
click at [1326, 357] on div at bounding box center [1375, 368] width 143 height 27
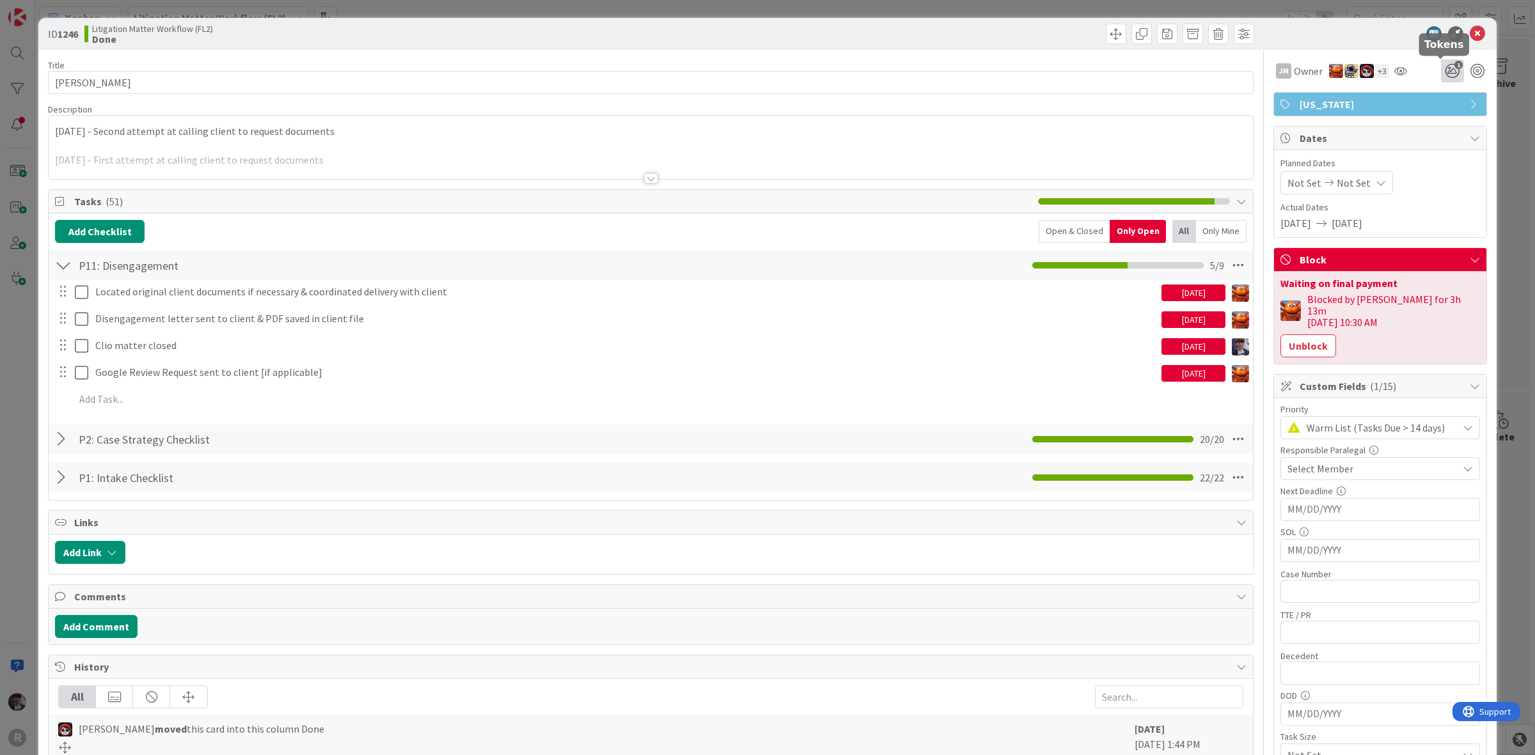
click at [1441, 71] on icon "1" at bounding box center [1452, 70] width 23 height 23
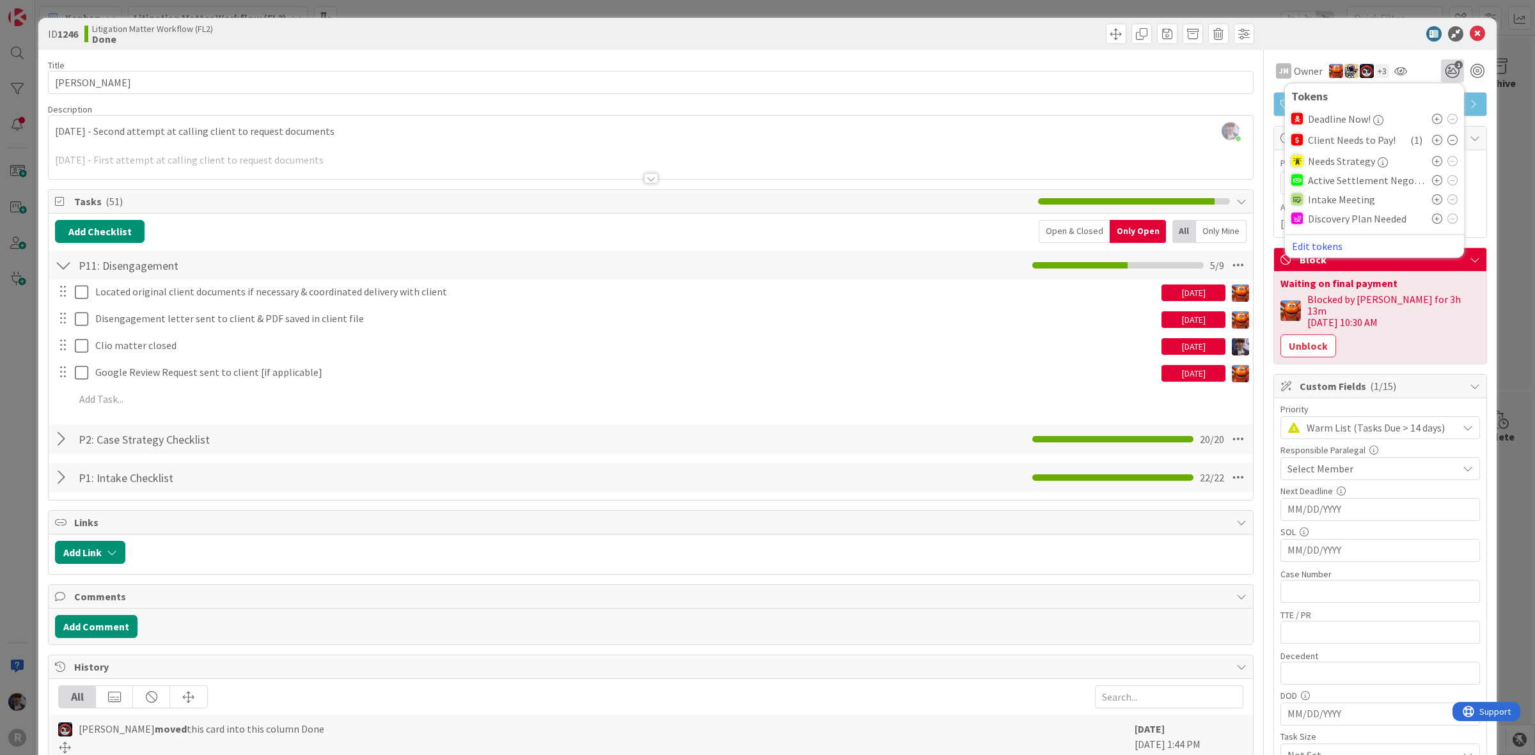
click at [1447, 139] on icon at bounding box center [1452, 140] width 10 height 10
click at [20, 363] on div "ID 1246 Litigation Matter Workflow (FL2) Done Title 13 / 128 MATTSON, Doug Desc…" at bounding box center [767, 377] width 1535 height 755
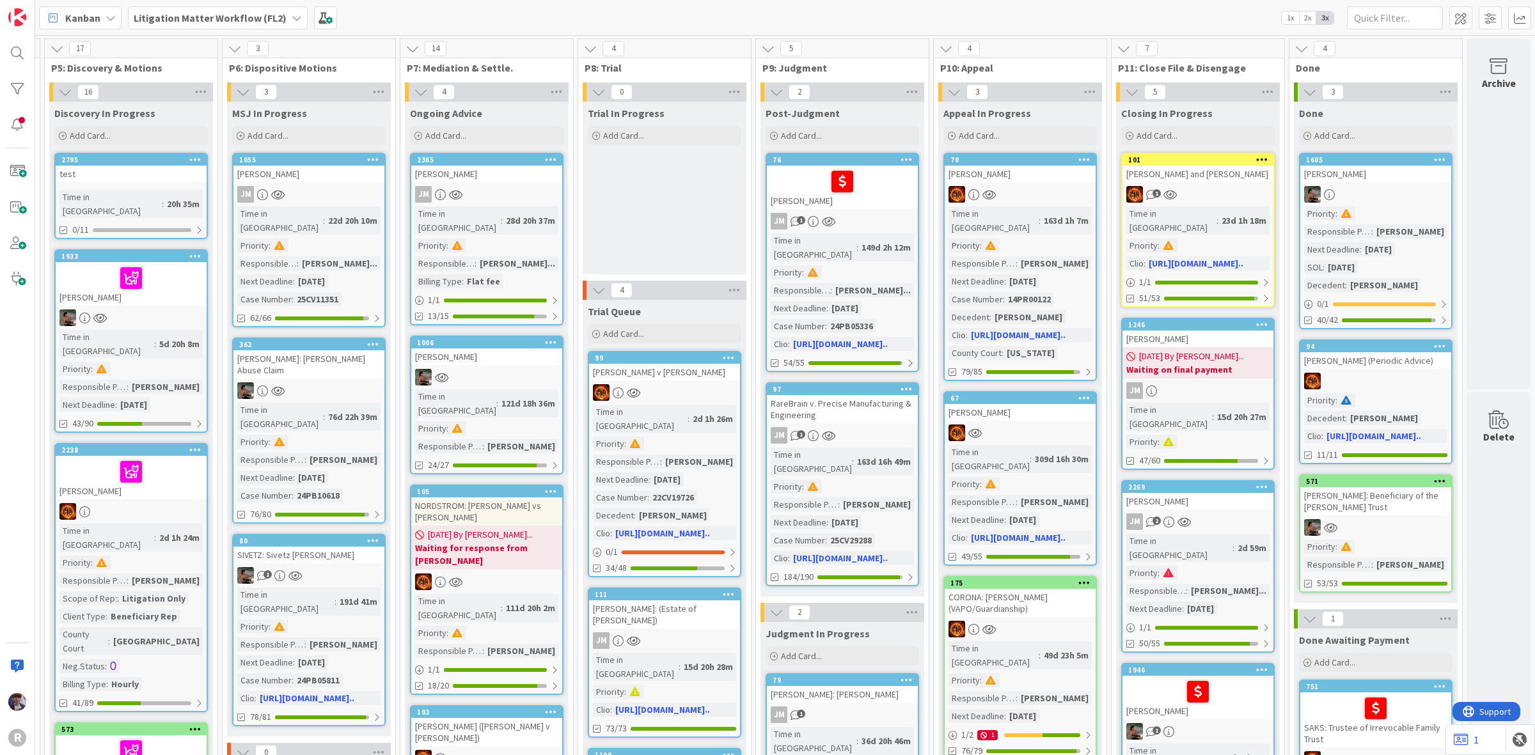
click at [1177, 363] on b "Waiting on final payment" at bounding box center [1197, 369] width 143 height 13
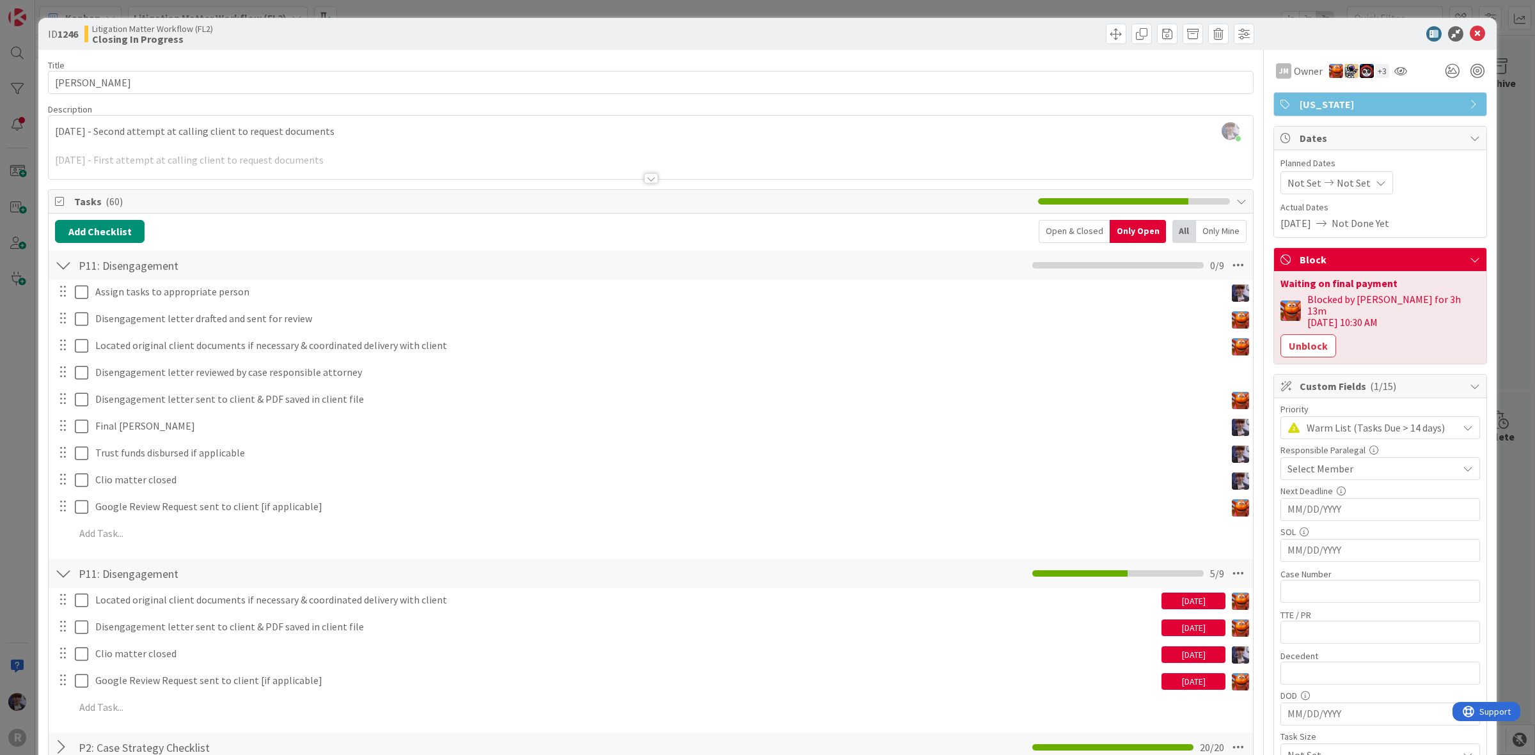
click at [1239, 264] on div "P11: Disengagement Checklist Name 18 / 64 P11: Disengagement 0 / 9" at bounding box center [651, 265] width 1204 height 29
click at [1228, 267] on icon at bounding box center [1237, 265] width 23 height 23
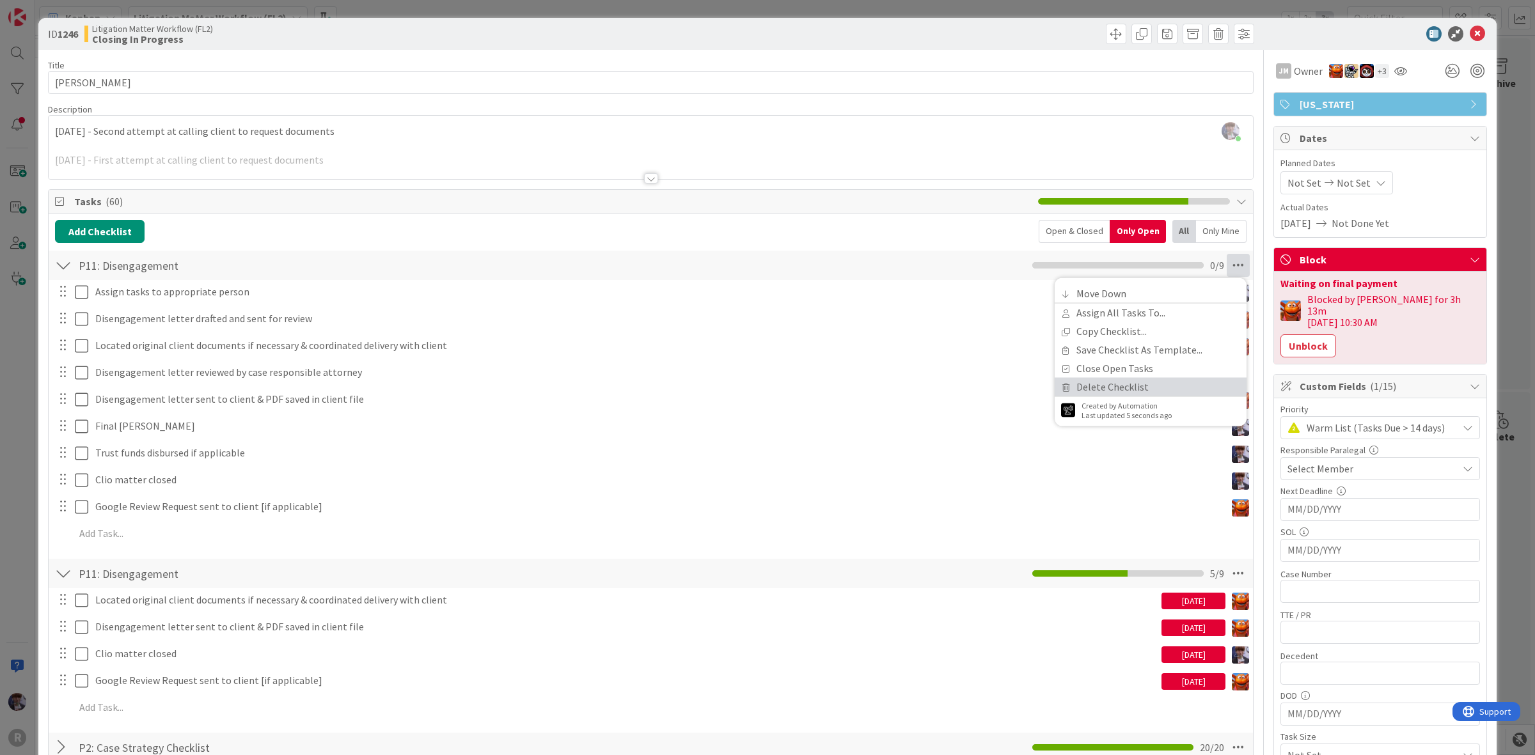
click at [1110, 379] on link "Delete Checklist" at bounding box center [1150, 387] width 192 height 19
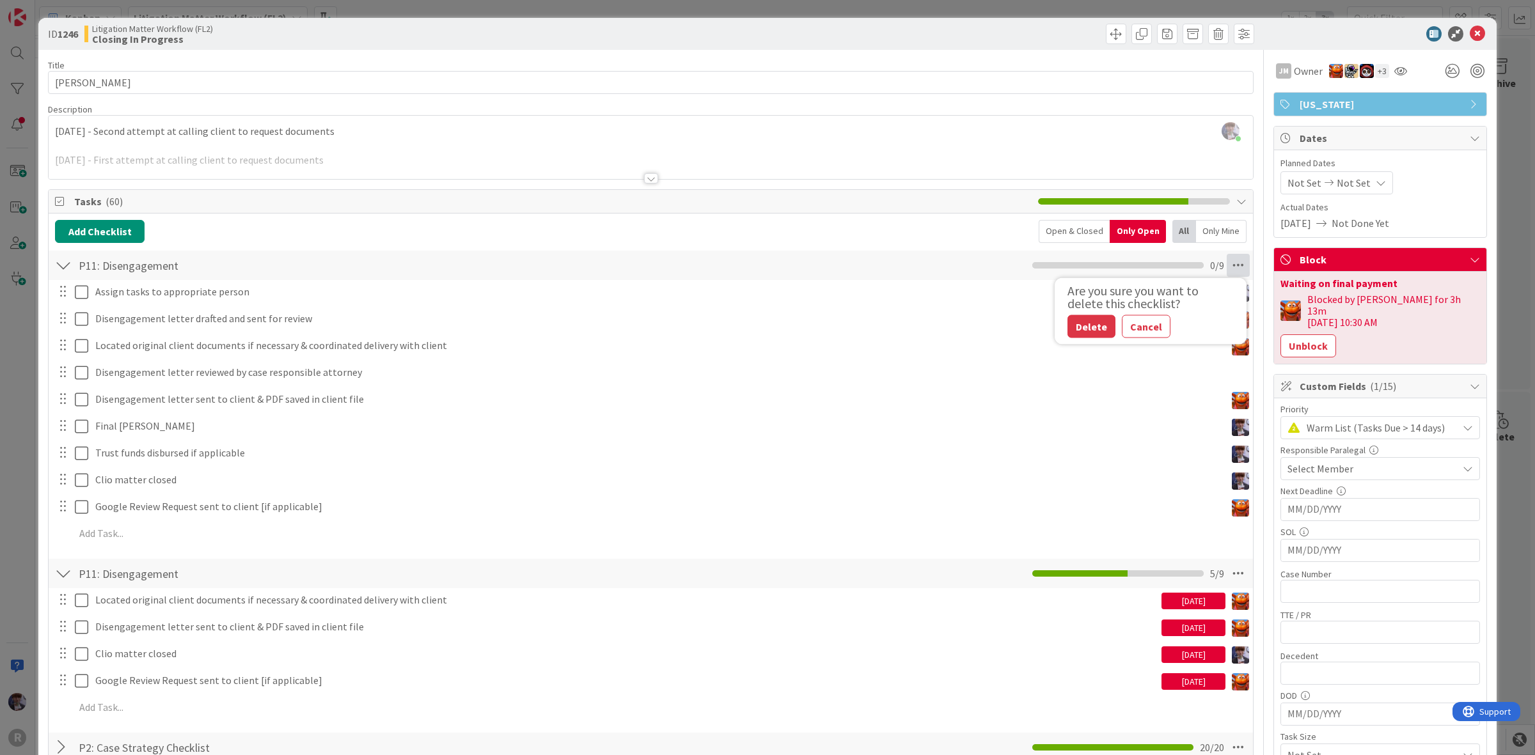
click at [1071, 302] on div "Are you sure you want to delete this checklist?" at bounding box center [1140, 298] width 147 height 26
click at [1067, 323] on button "Delete" at bounding box center [1091, 326] width 48 height 23
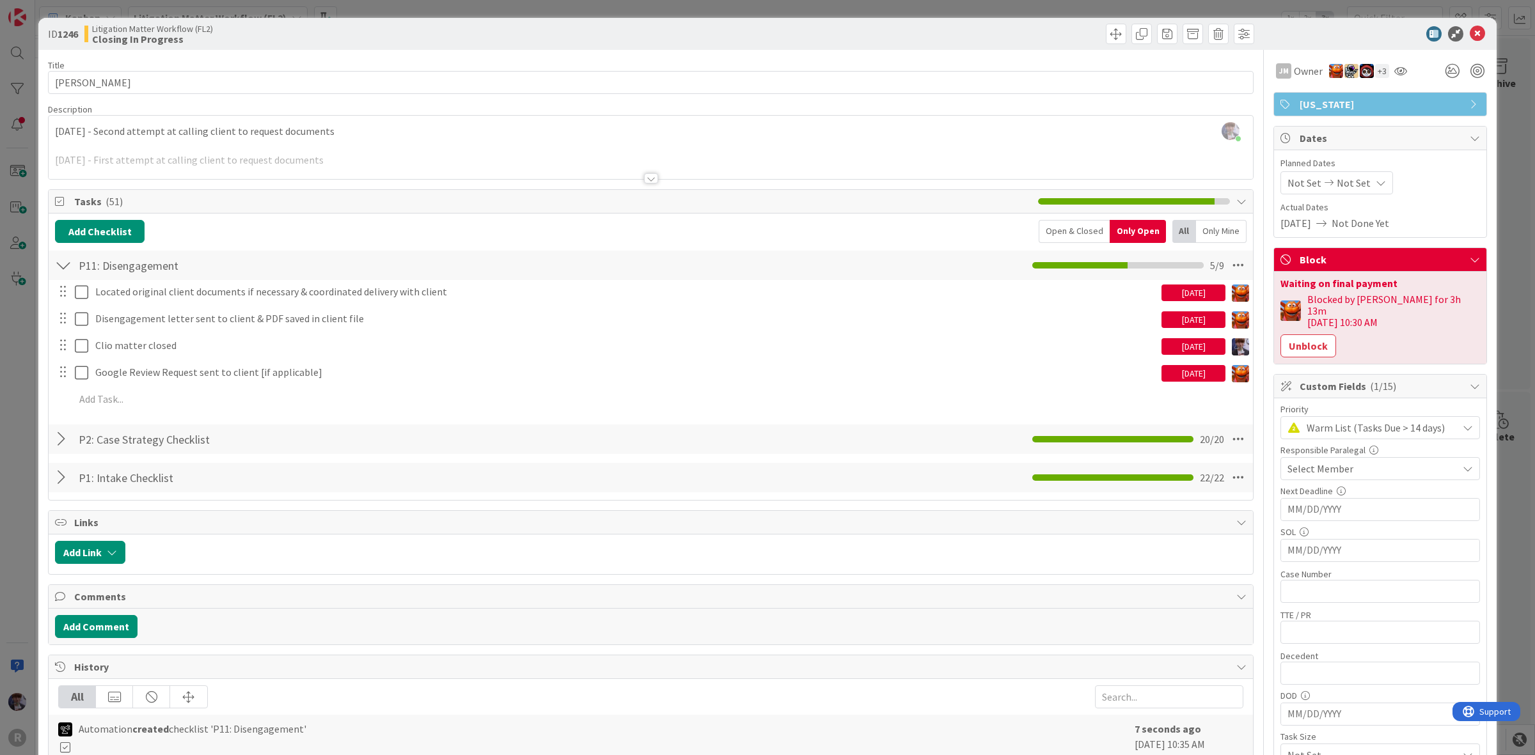
click at [16, 376] on div "ID 1246 Litigation Matter Workflow (FL2) Closing In Progress Title 13 / 128 MAT…" at bounding box center [767, 377] width 1535 height 755
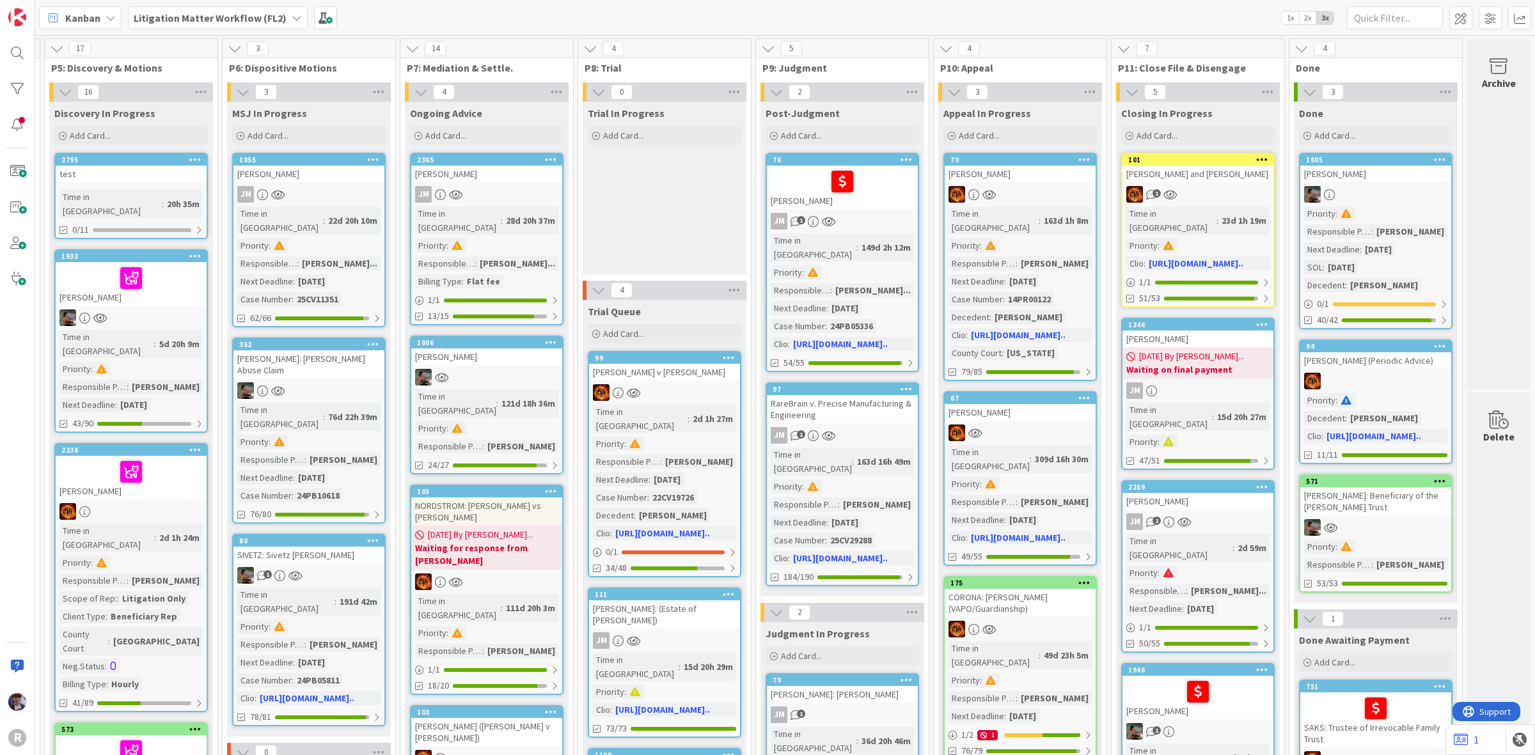
click at [1203, 331] on div "MATTSON, Doug" at bounding box center [1197, 339] width 151 height 17
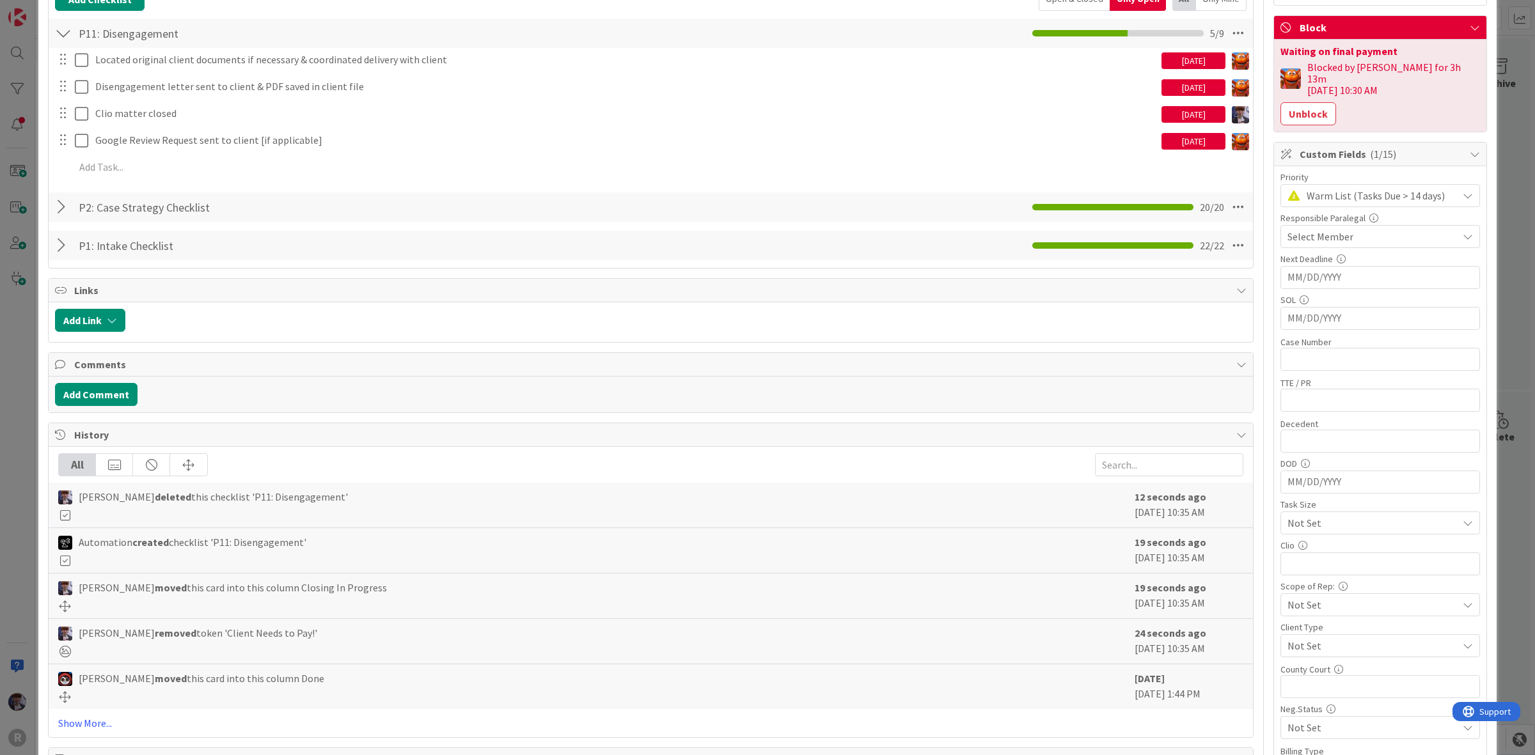
scroll to position [240, 0]
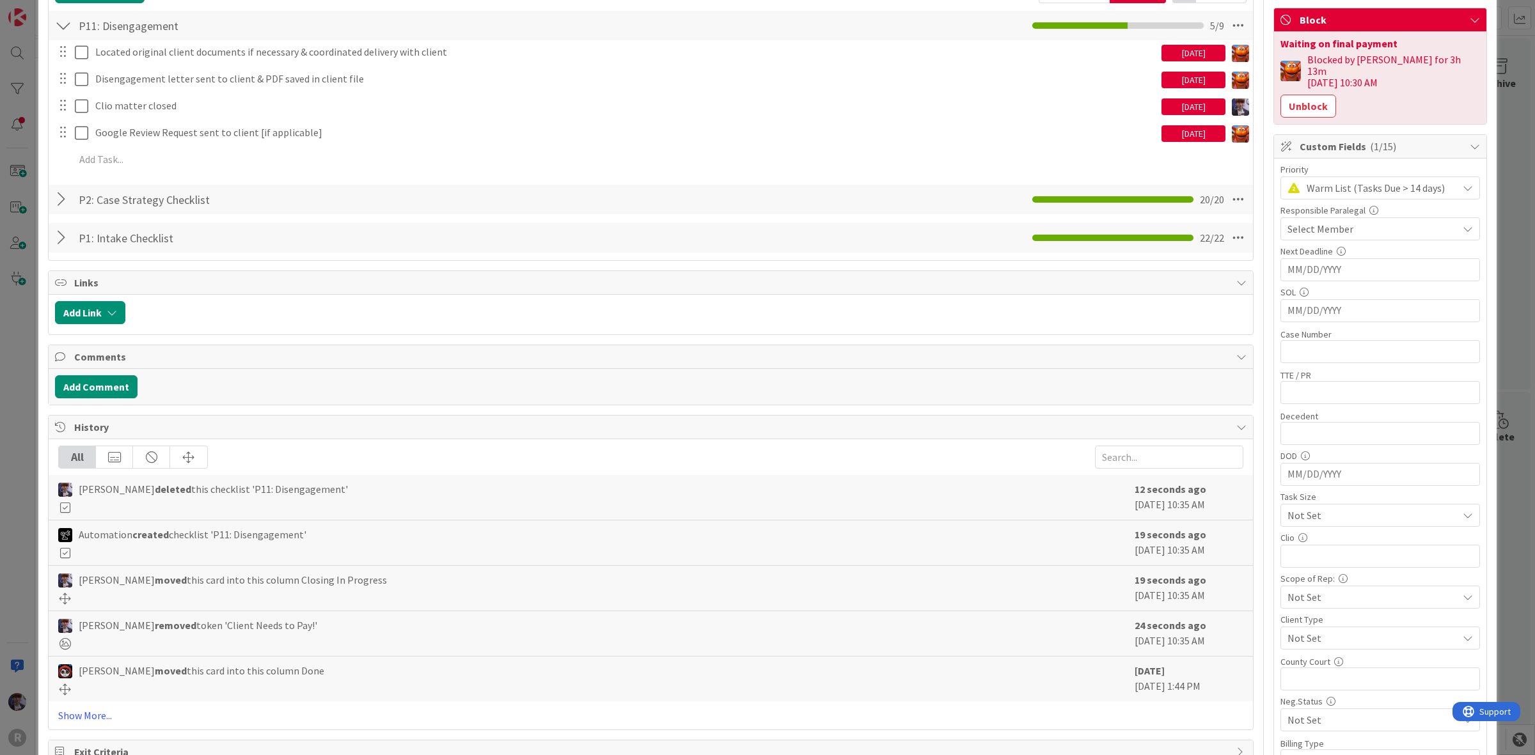
click at [13, 560] on div "ID 1246 Litigation Matter Workflow (FL2) Closing In Progress Title 13 / 128 MAT…" at bounding box center [767, 377] width 1535 height 755
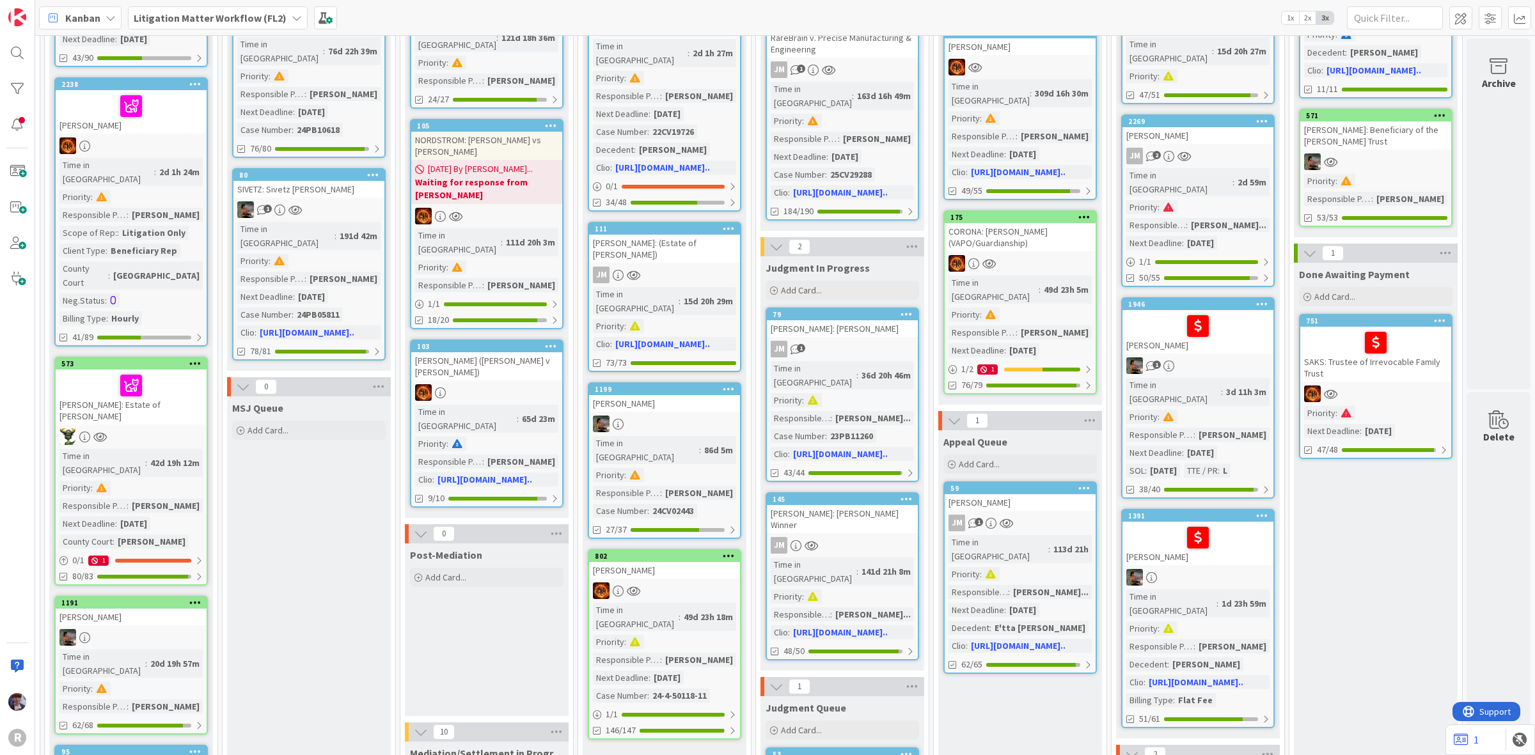
scroll to position [320, 889]
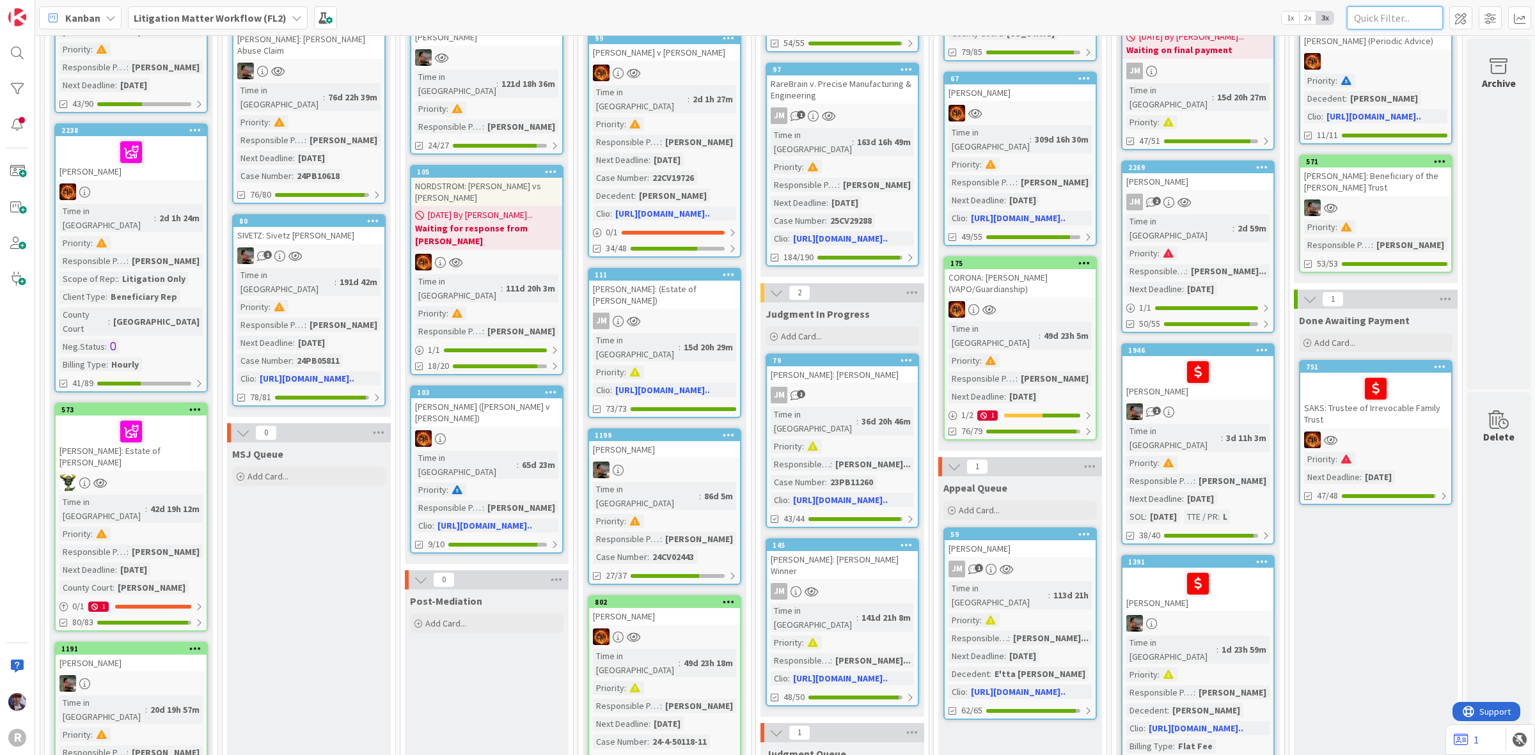
click at [1377, 16] on input "text" at bounding box center [1395, 17] width 96 height 23
type input "haga"
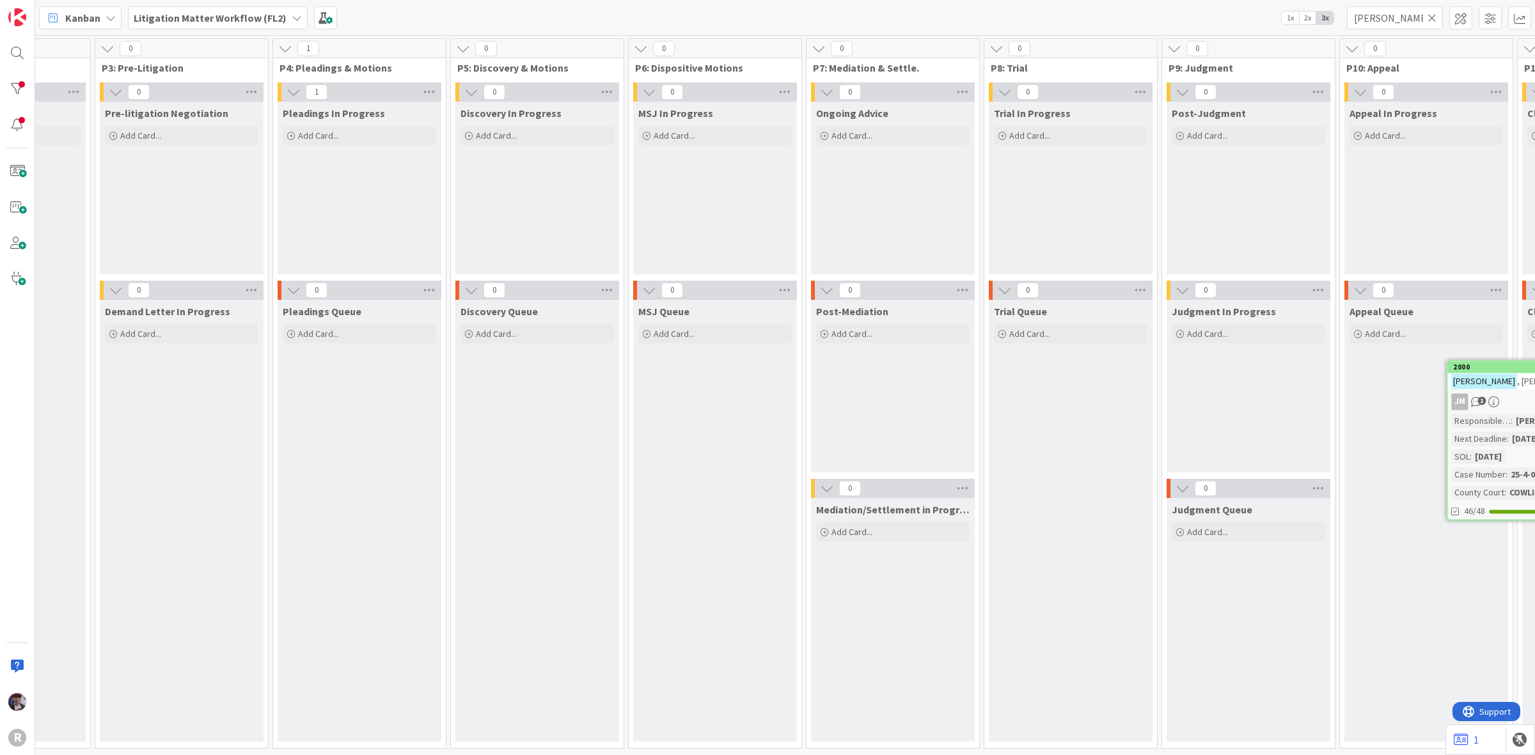
scroll to position [0, 889]
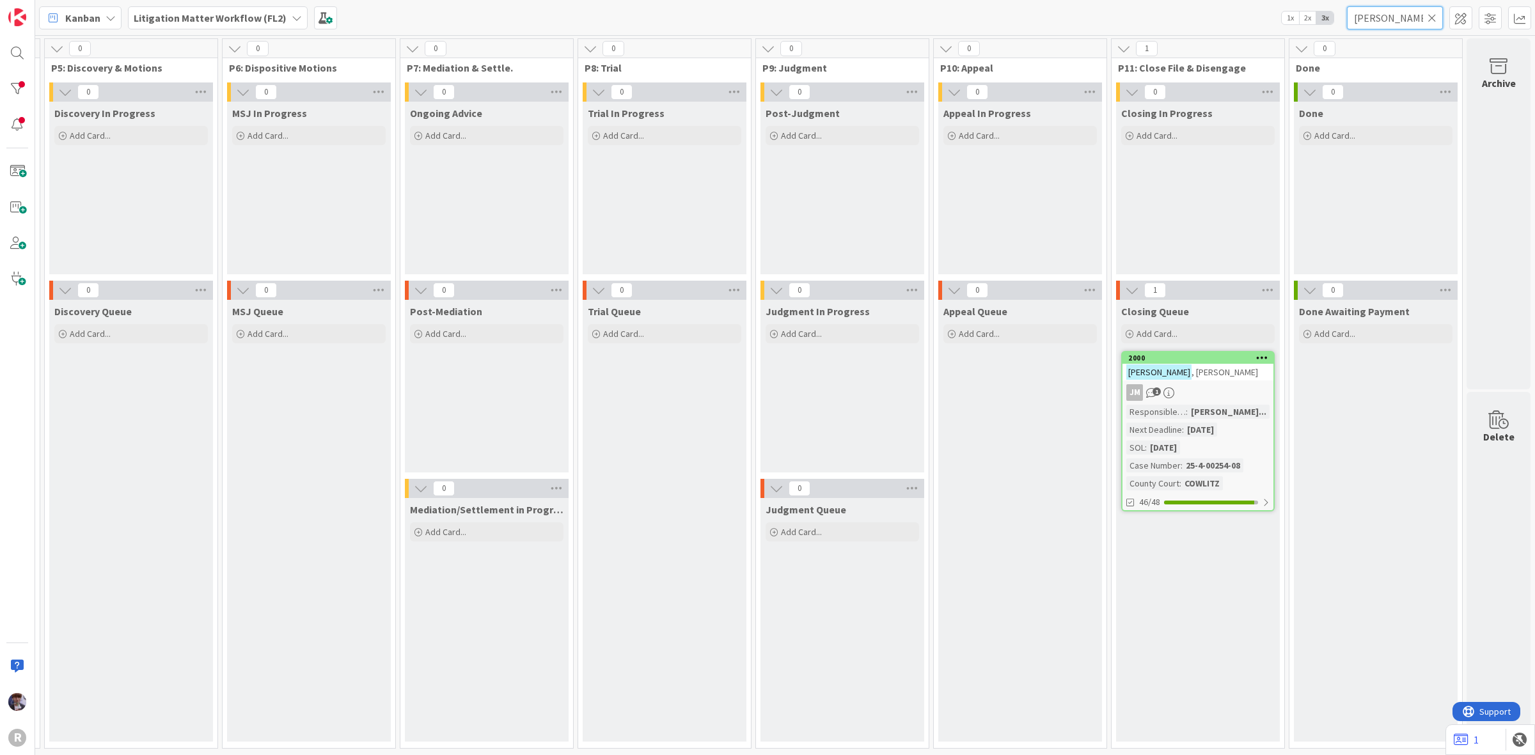
drag, startPoint x: 1383, startPoint y: 26, endPoint x: 1292, endPoint y: 36, distance: 91.4
click at [1292, 36] on div "Kanban My Zone Organization Select a single board Kanban List (Bulk Actions) Me…" at bounding box center [785, 377] width 1500 height 755
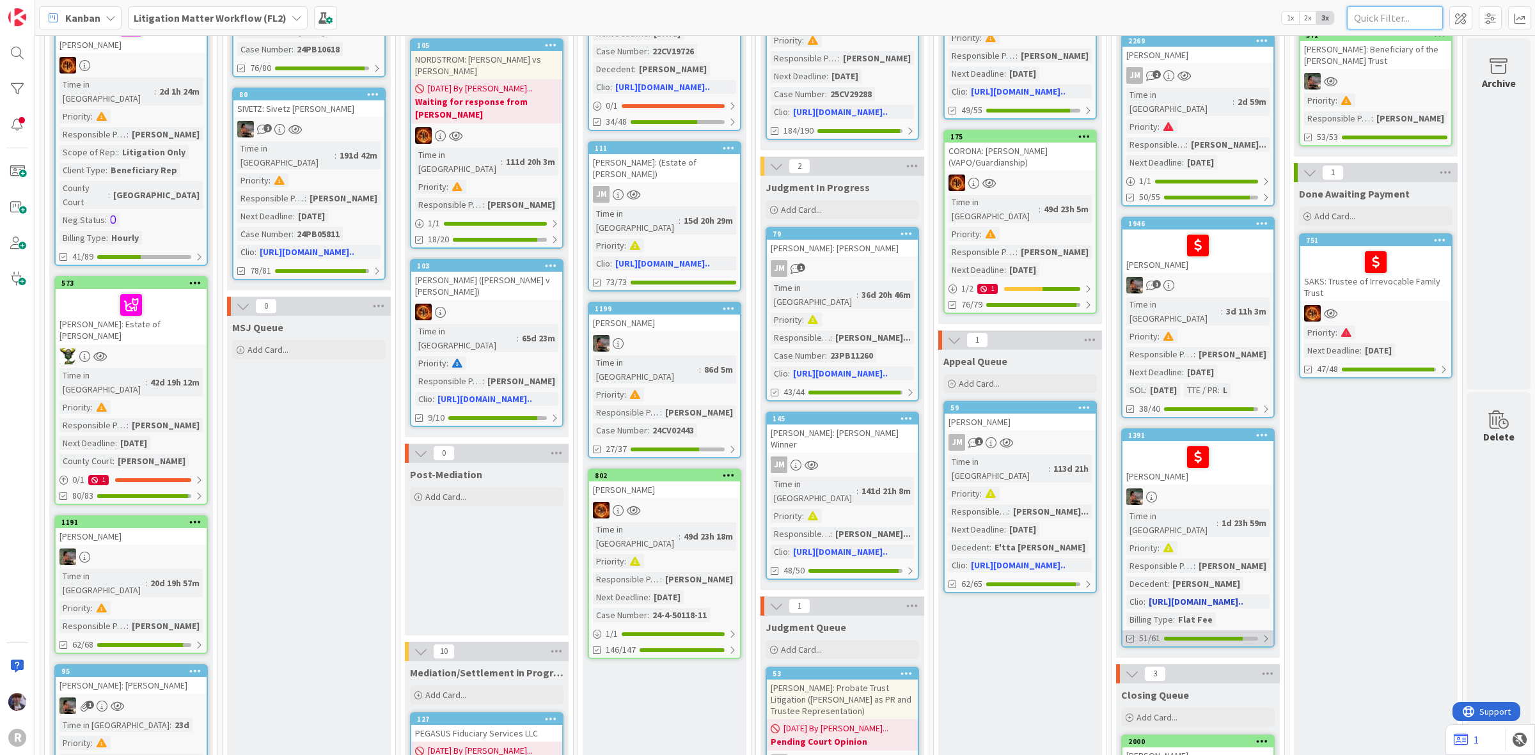
scroll to position [639, 889]
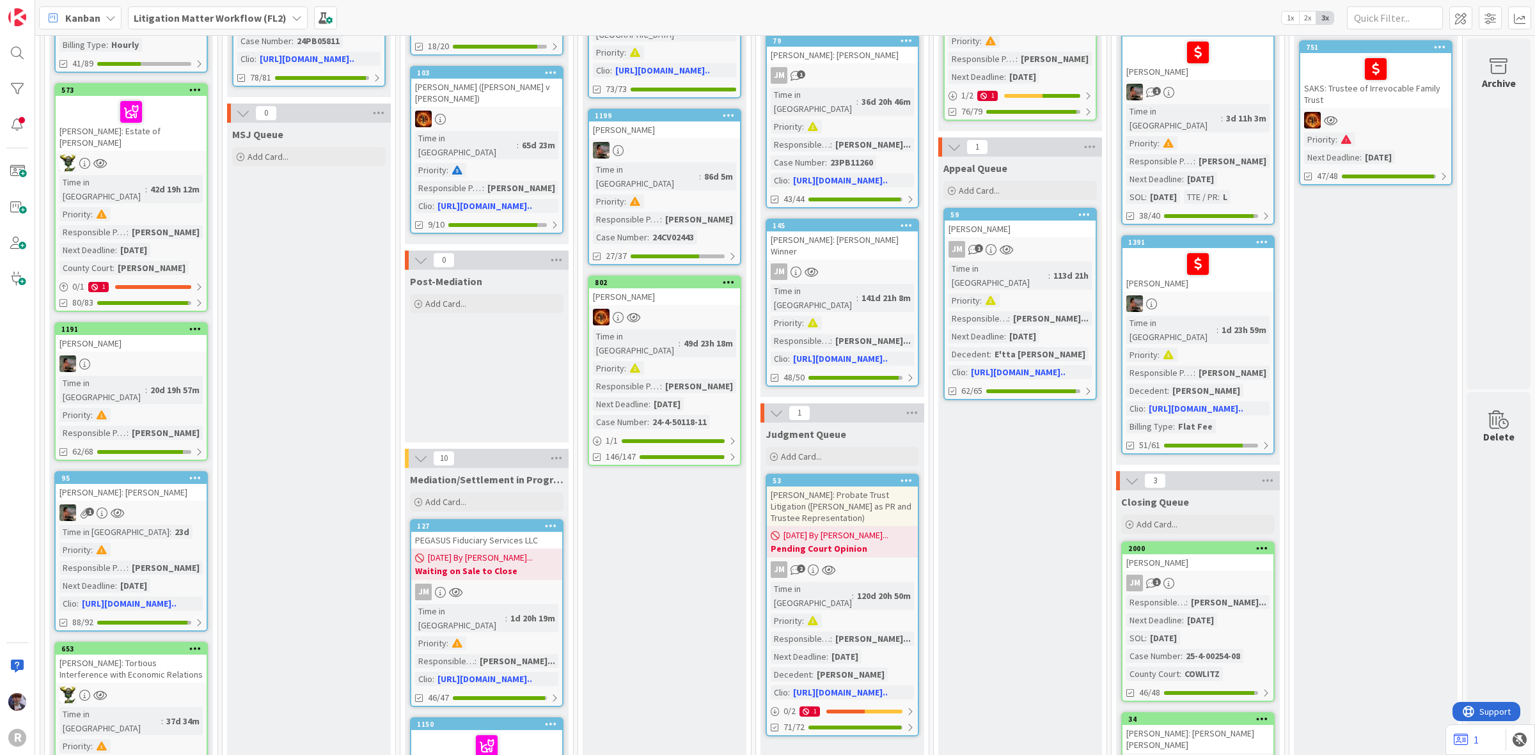
click at [1210, 554] on div "HAGA, Patricia" at bounding box center [1197, 562] width 151 height 17
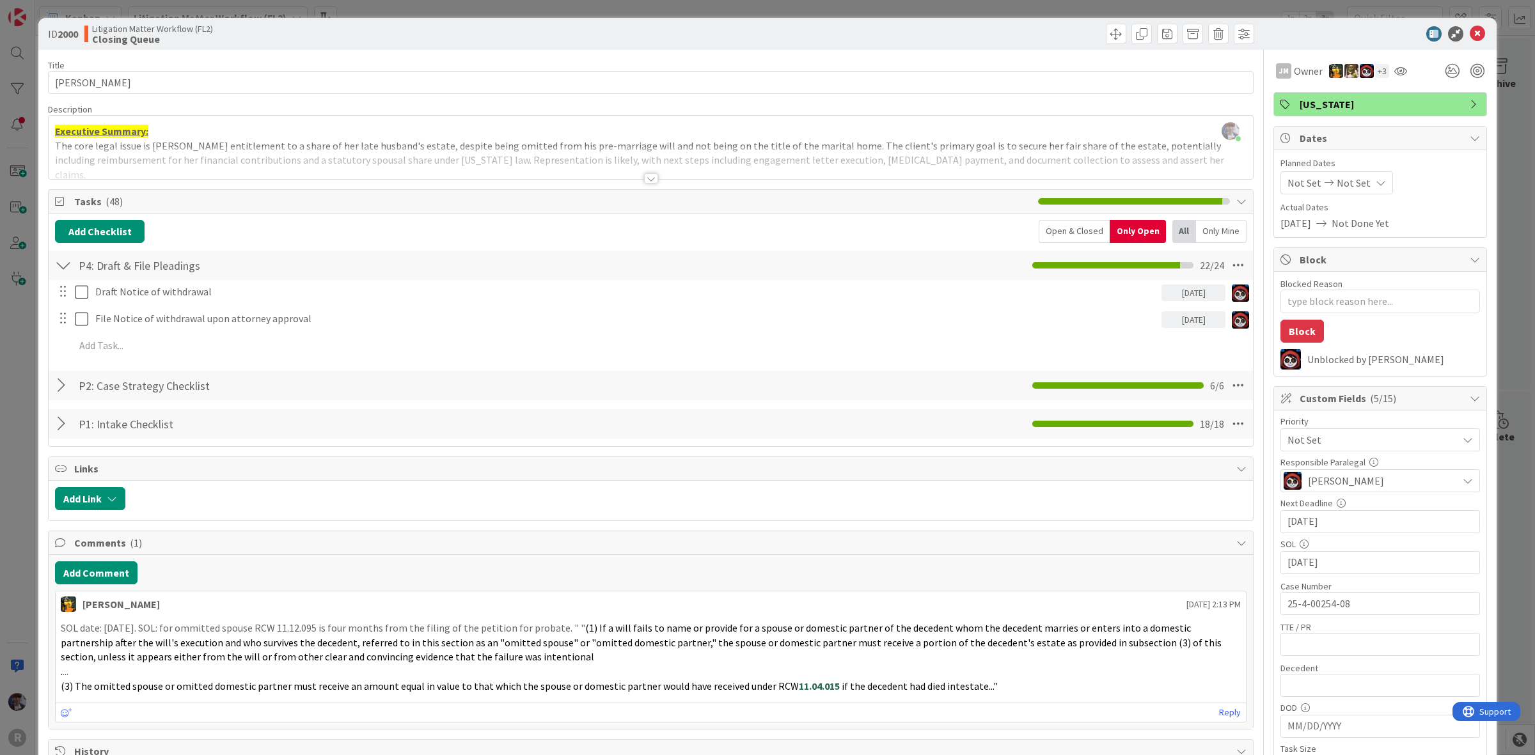
click at [1382, 424] on div "Priority" at bounding box center [1380, 421] width 200 height 9
click at [1381, 436] on span "Not Set" at bounding box center [1369, 440] width 164 height 18
click at [1393, 528] on link "Hot List (Tasks Due < 7 days)" at bounding box center [1379, 516] width 197 height 23
click at [1494, 460] on div "ID 2000 Litigation Matter Workflow (FL2) Closing Queue Title 14 / 128 HAGA, Pat…" at bounding box center [767, 377] width 1535 height 755
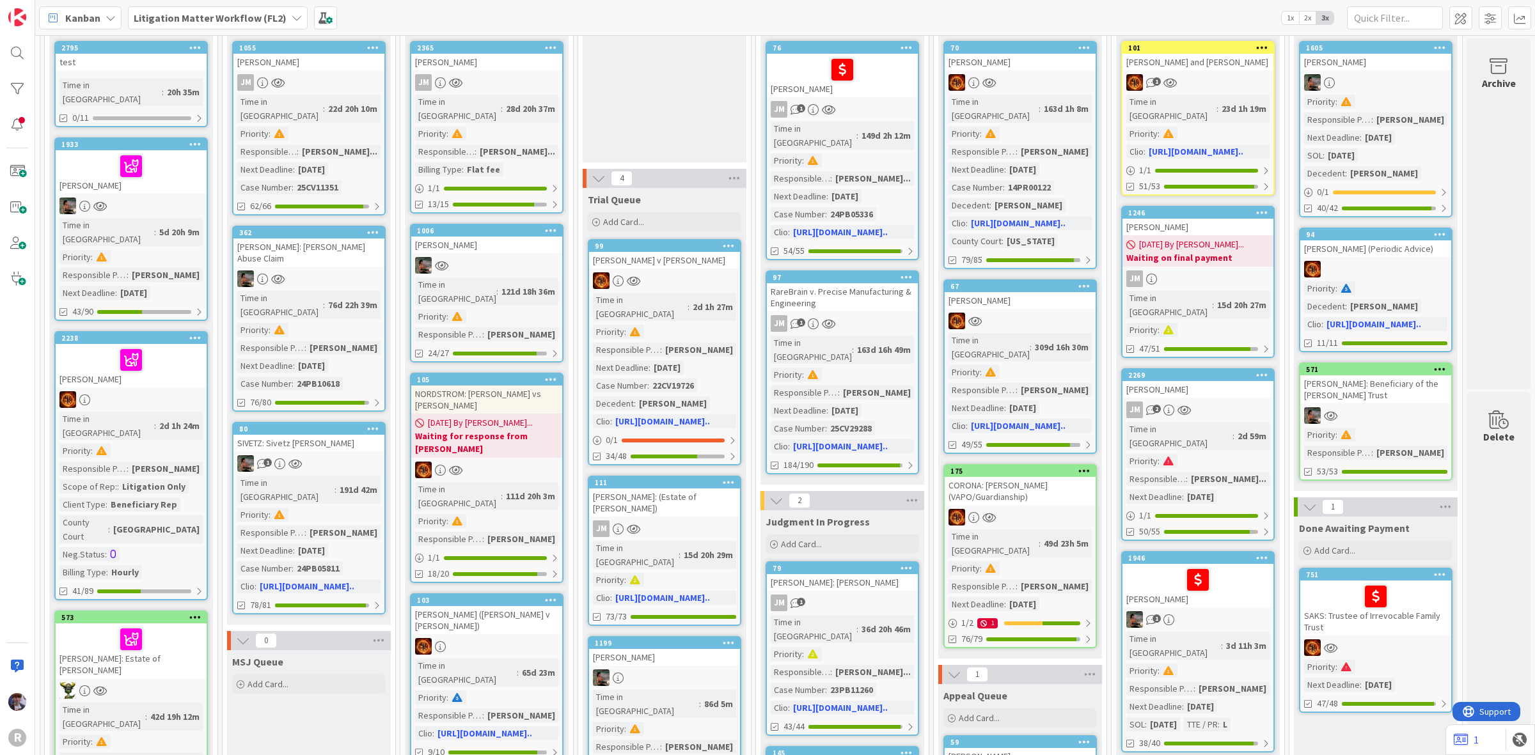
scroll to position [0, 889]
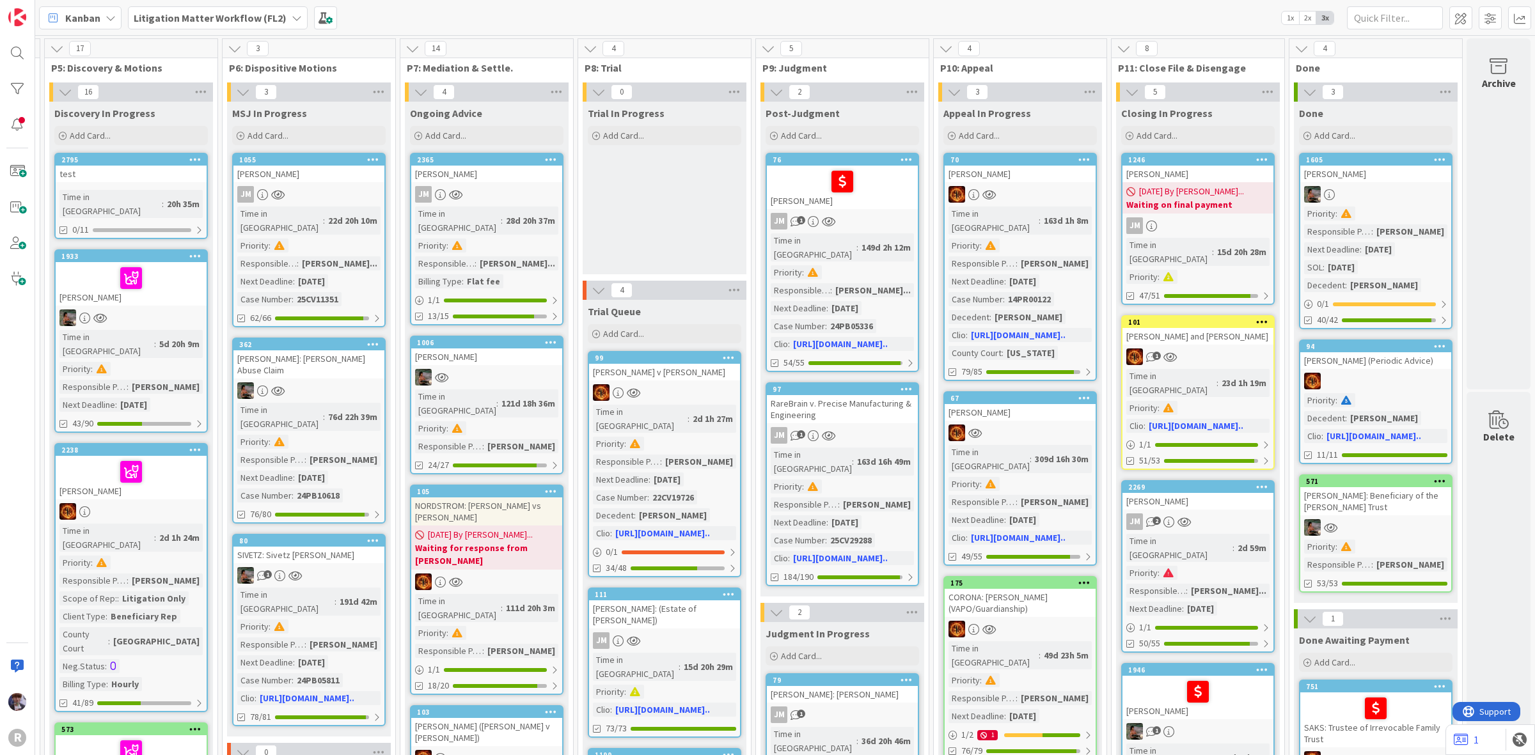
click at [1196, 176] on div "MATTSON, Doug" at bounding box center [1197, 174] width 151 height 17
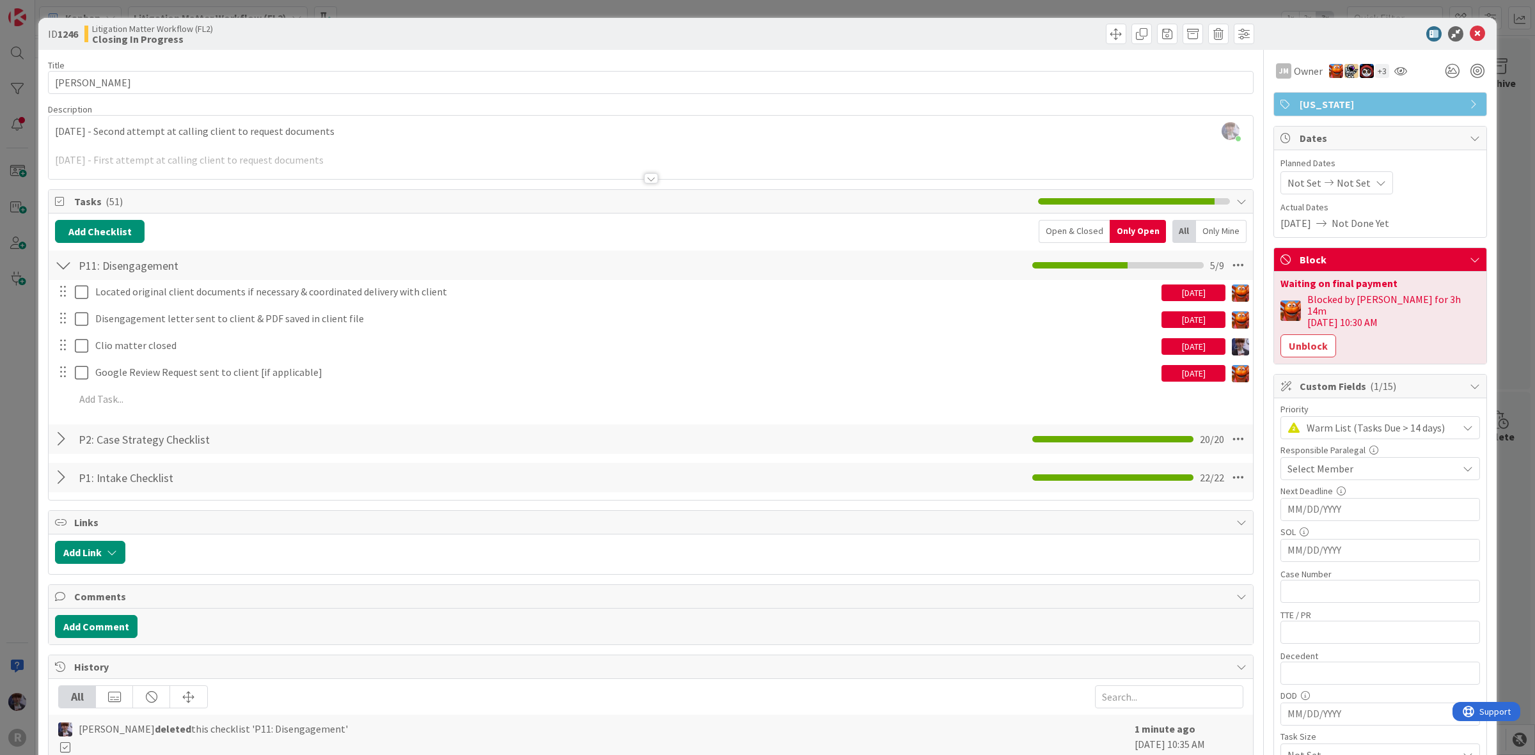
click at [13, 420] on div "ID 1246 Litigation Matter Workflow (FL2) Closing In Progress Title 13 / 128 MAT…" at bounding box center [767, 377] width 1535 height 755
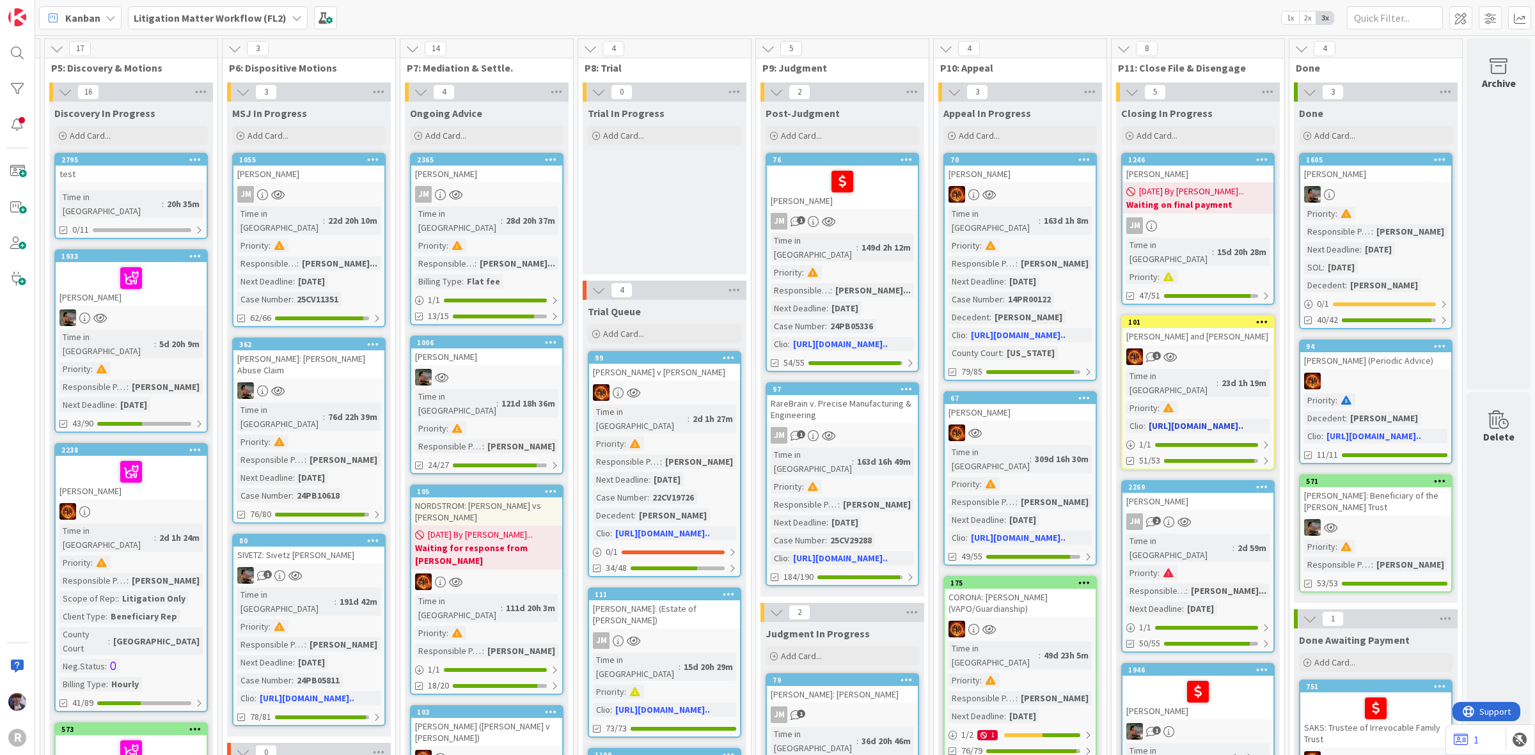
click at [1191, 328] on div "SHAW, Patti and Bob" at bounding box center [1197, 336] width 151 height 17
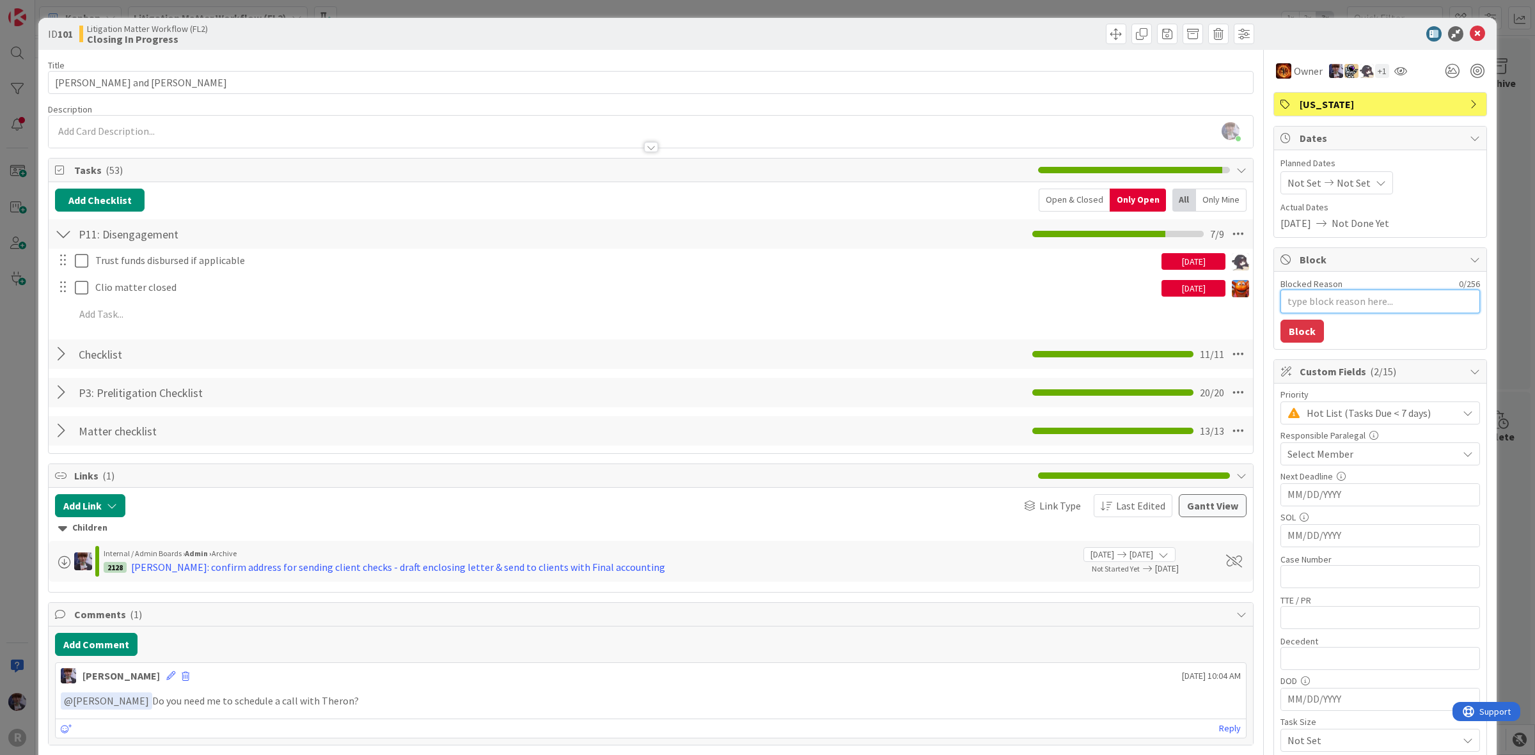
click at [1348, 304] on textarea "Blocked Reason" at bounding box center [1380, 302] width 200 height 24
type textarea "x"
type textarea "w"
type textarea "x"
type textarea "wai"
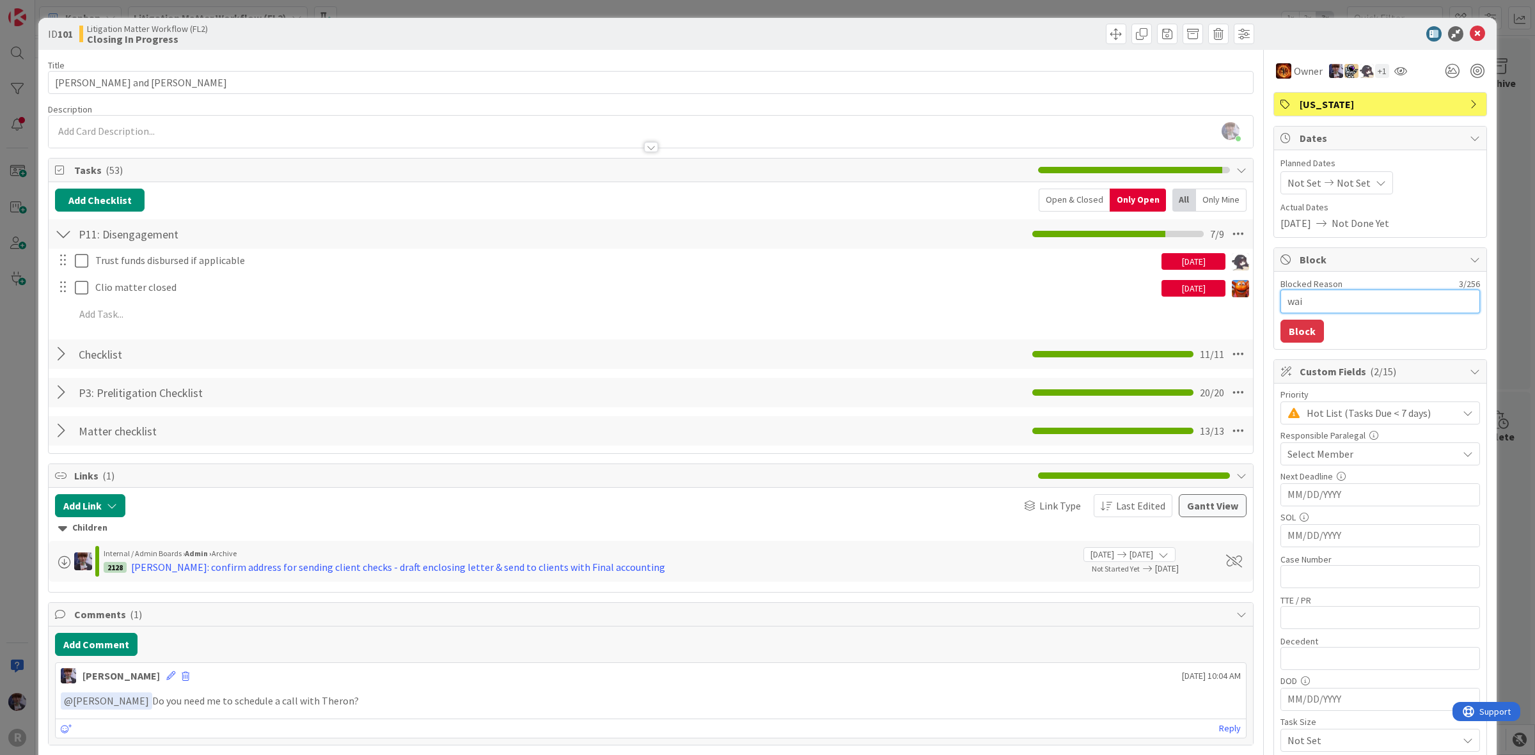
type textarea "x"
type textarea "wait"
type textarea "x"
type textarea "waiti"
type textarea "x"
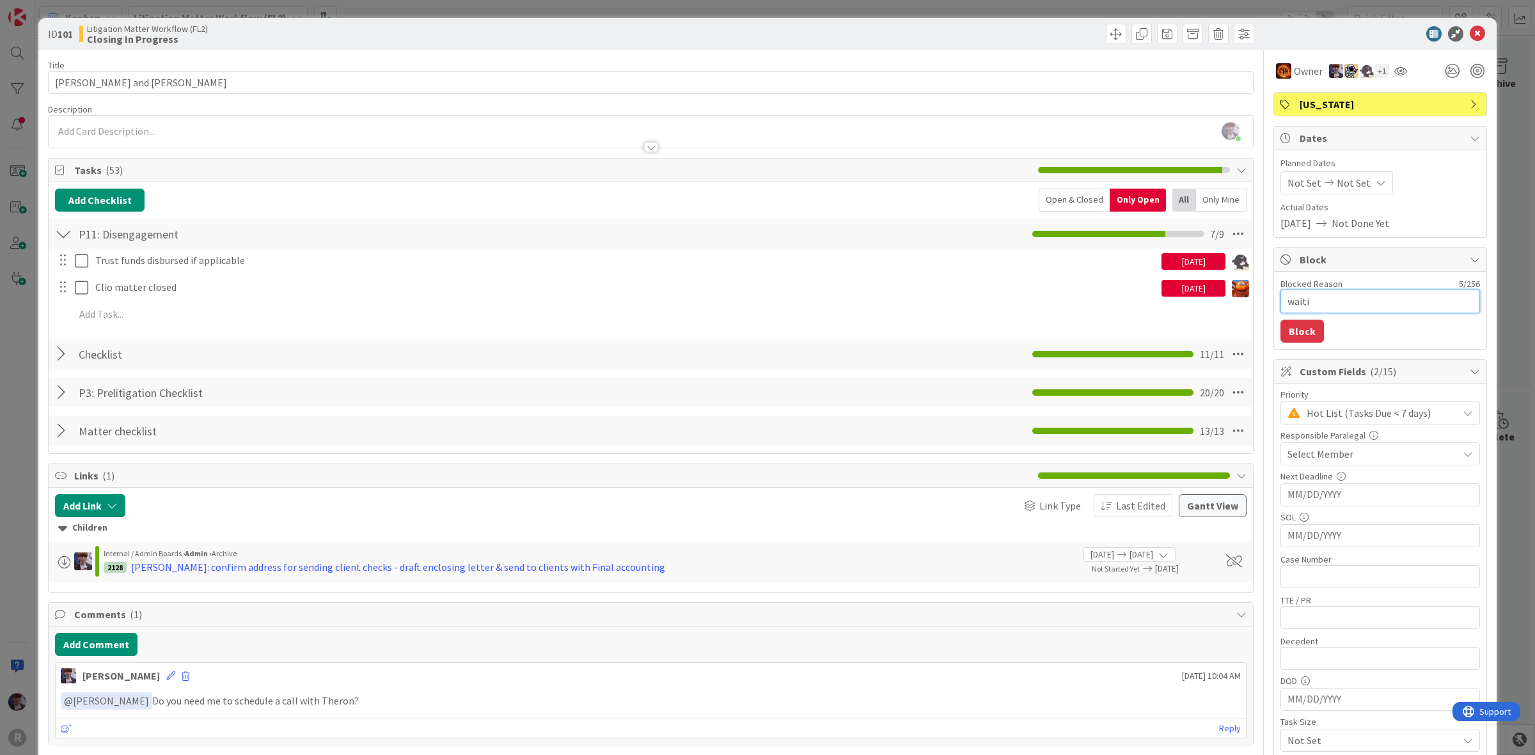
type textarea "waitin"
type textarea "x"
type textarea "waiting"
type textarea "x"
type textarea "waiting"
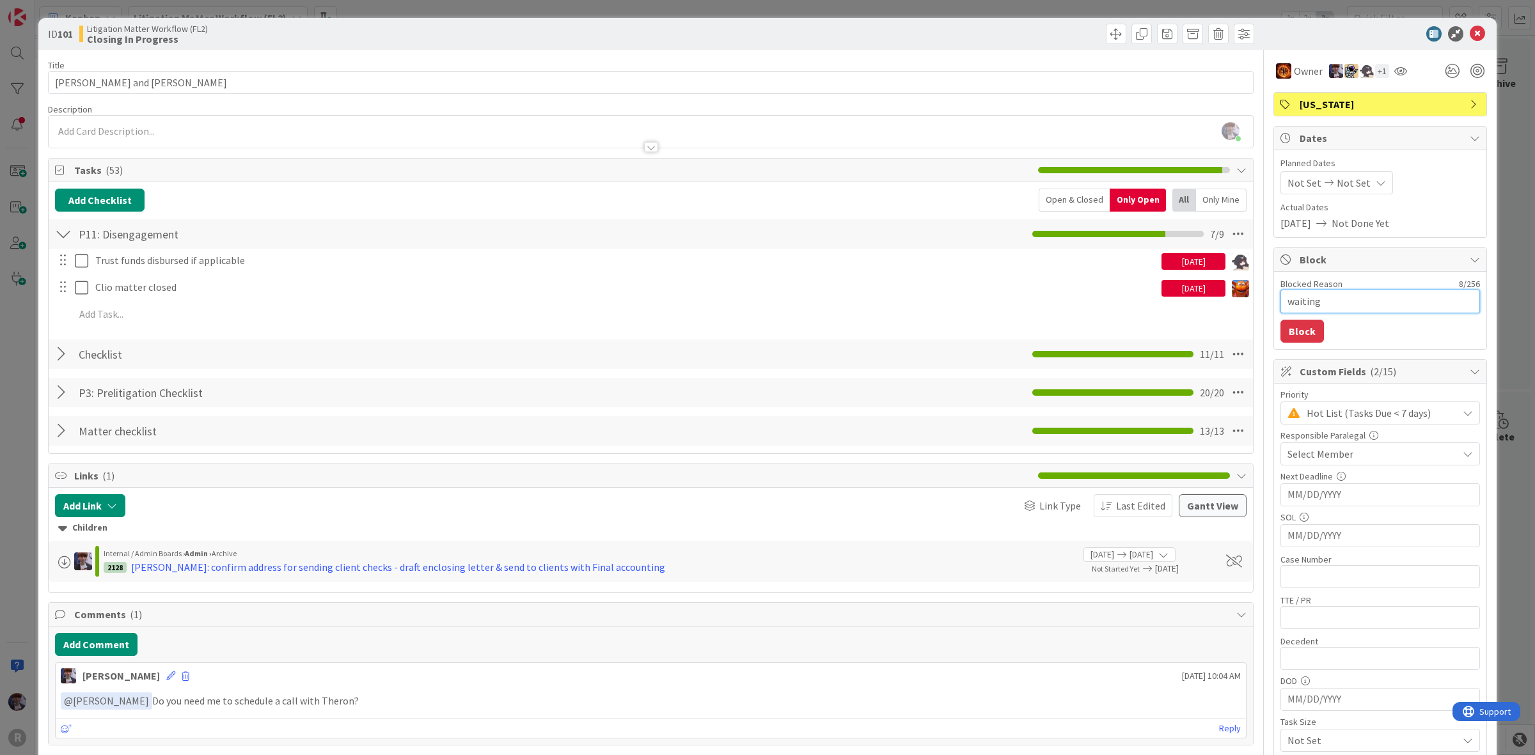
type textarea "x"
type textarea "waiting o"
type textarea "x"
type textarea "waiting on"
type textarea "x"
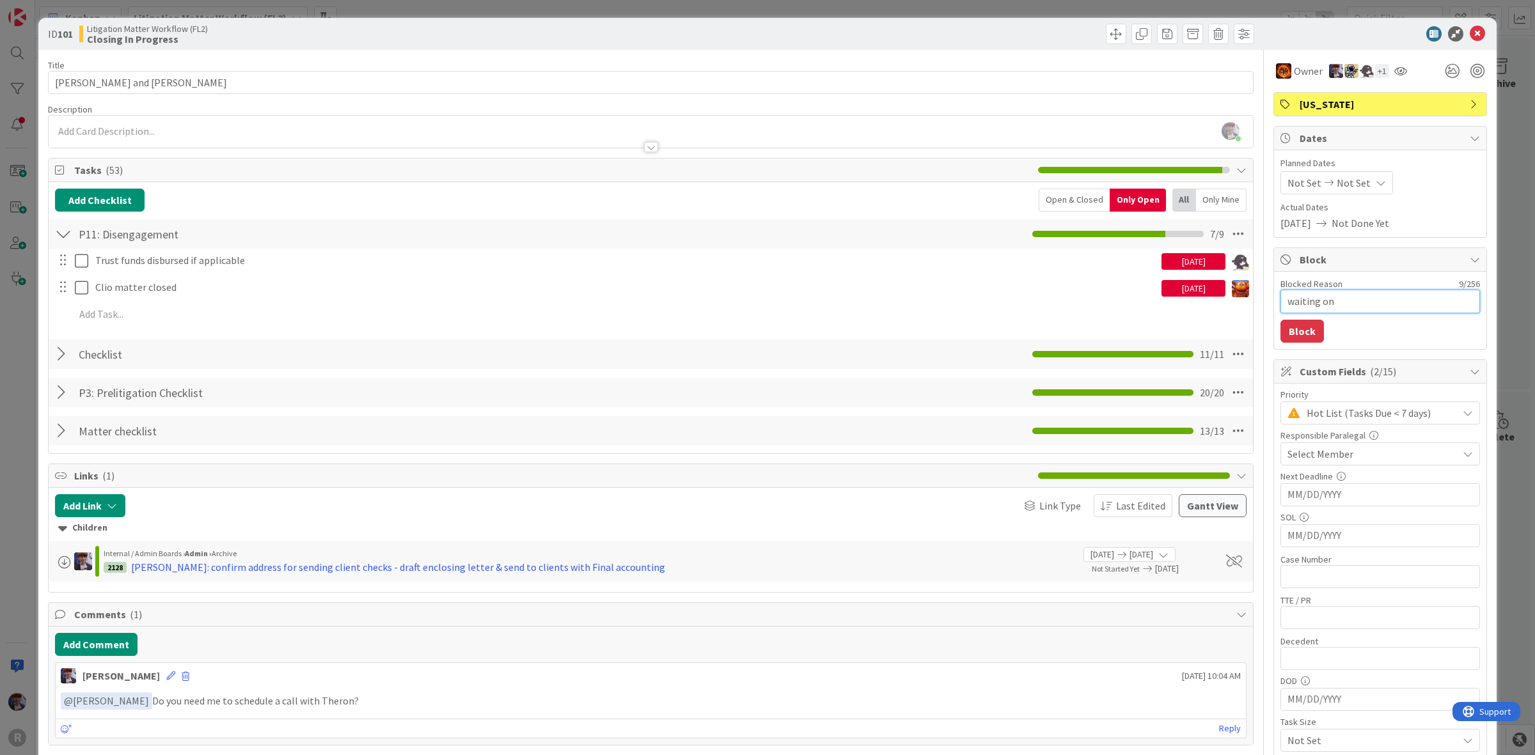
type textarea "waiting on"
type textarea "x"
type textarea "waiting on c"
type textarea "x"
type textarea "waiting on cl"
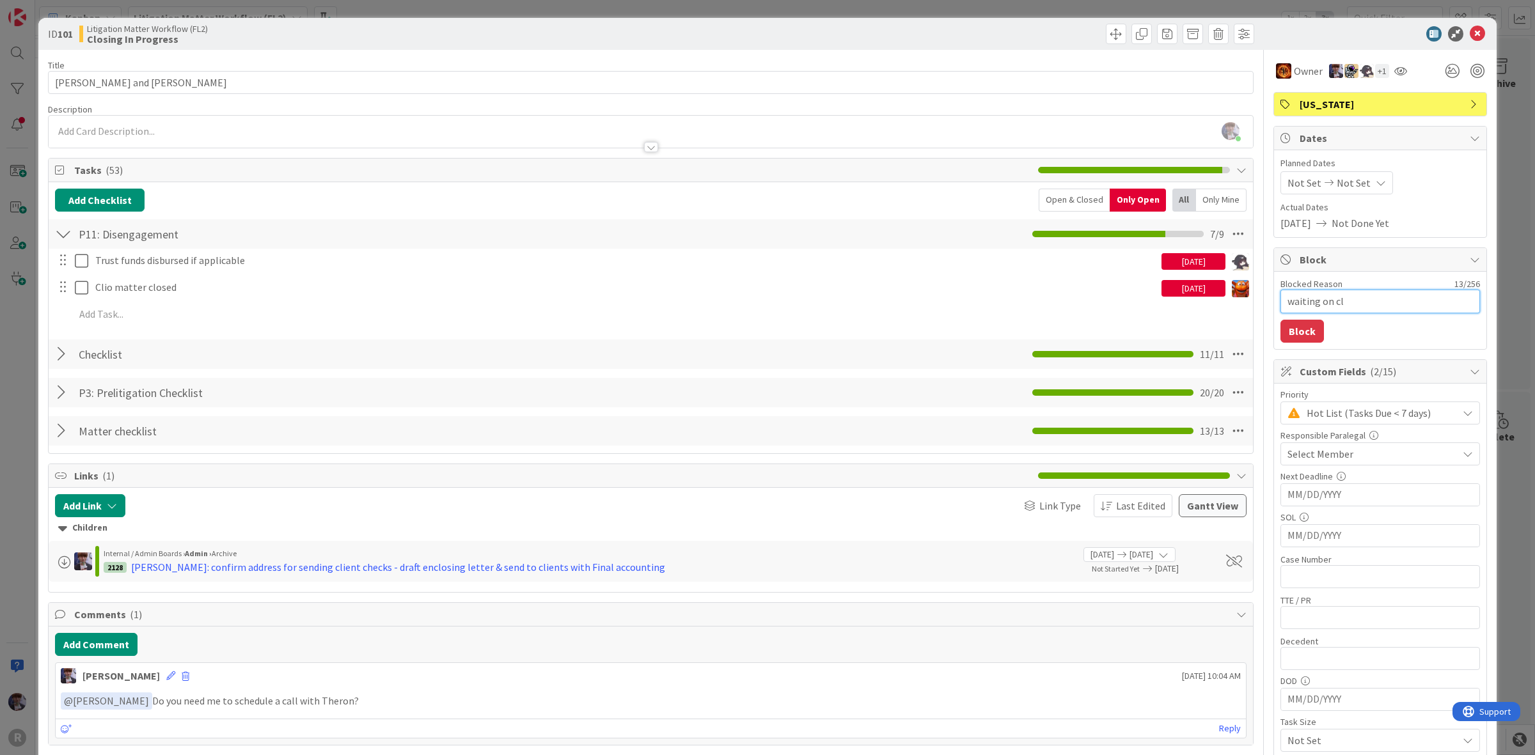
type textarea "x"
type textarea "waiting on cli"
type textarea "x"
type textarea "waiting on clie"
type textarea "x"
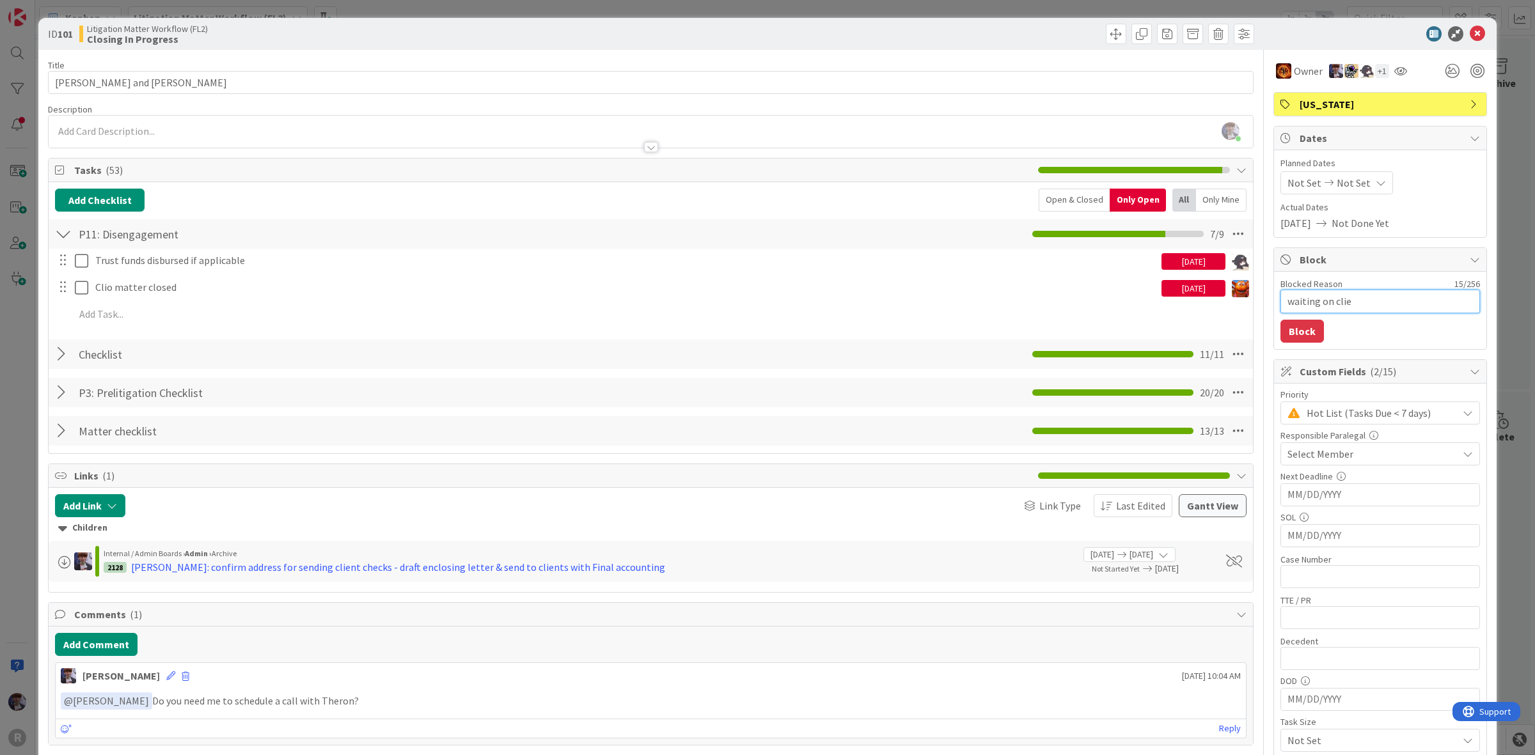
type textarea "waiting on clien"
type textarea "x"
type textarea "waiting on client"
type textarea "x"
type textarea "waiting on client"
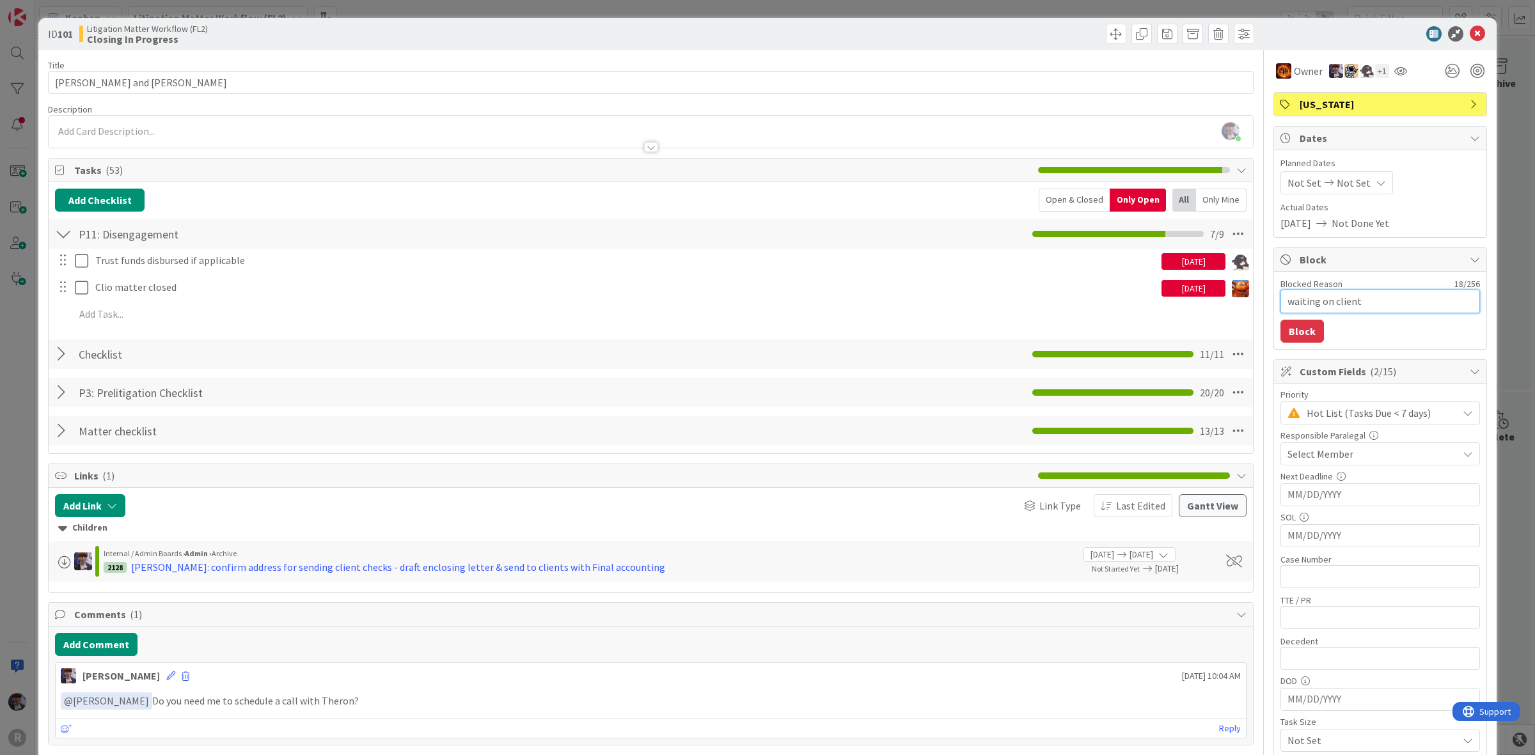
type textarea "x"
type textarea "waiting on client r"
type textarea "x"
type textarea "waiting on client re"
type textarea "x"
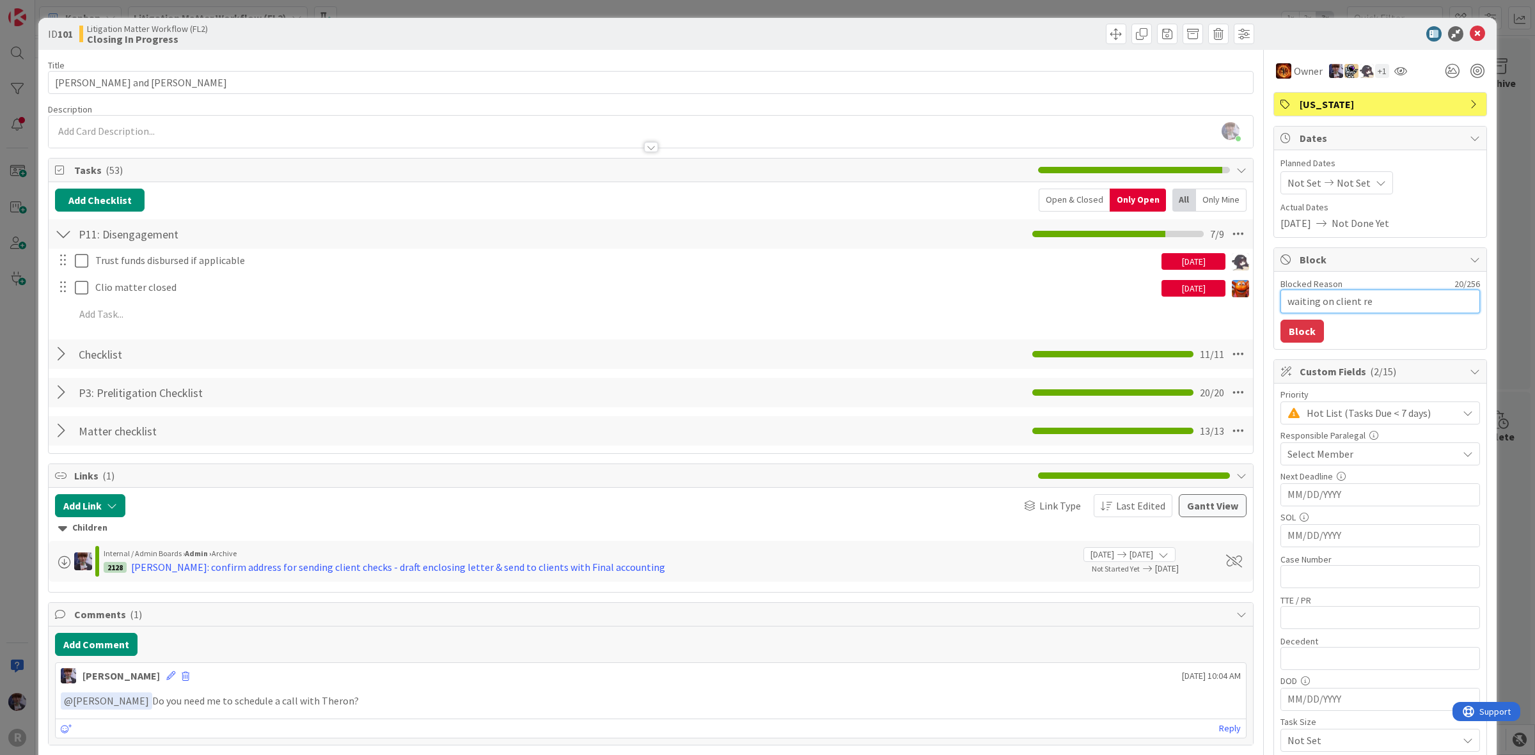
type textarea "waiting on client res"
type textarea "x"
type textarea "waiting on client resp"
type textarea "x"
type textarea "waiting on client respo"
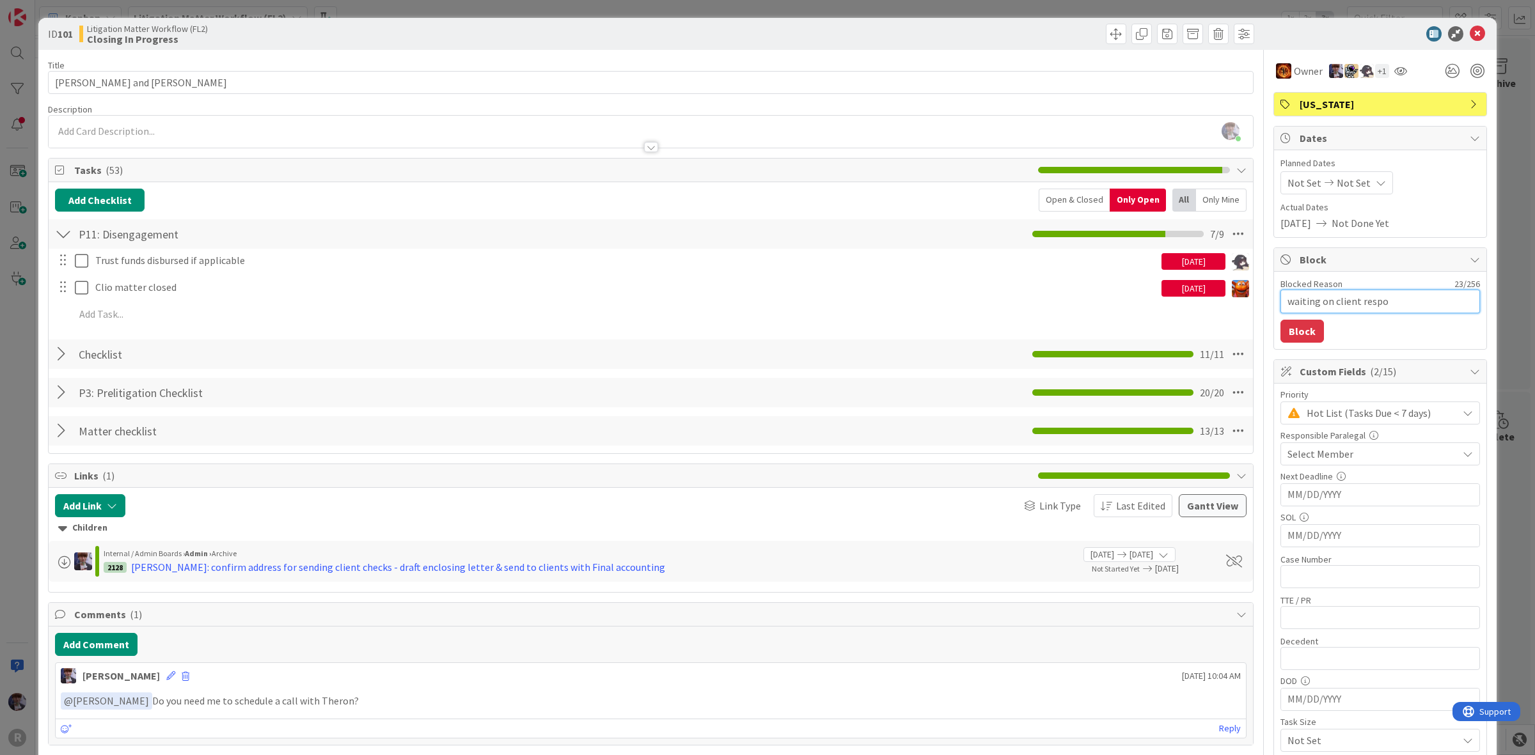
type textarea "x"
type textarea "waiting on client respon"
type textarea "x"
type textarea "waiting on client respons"
type textarea "x"
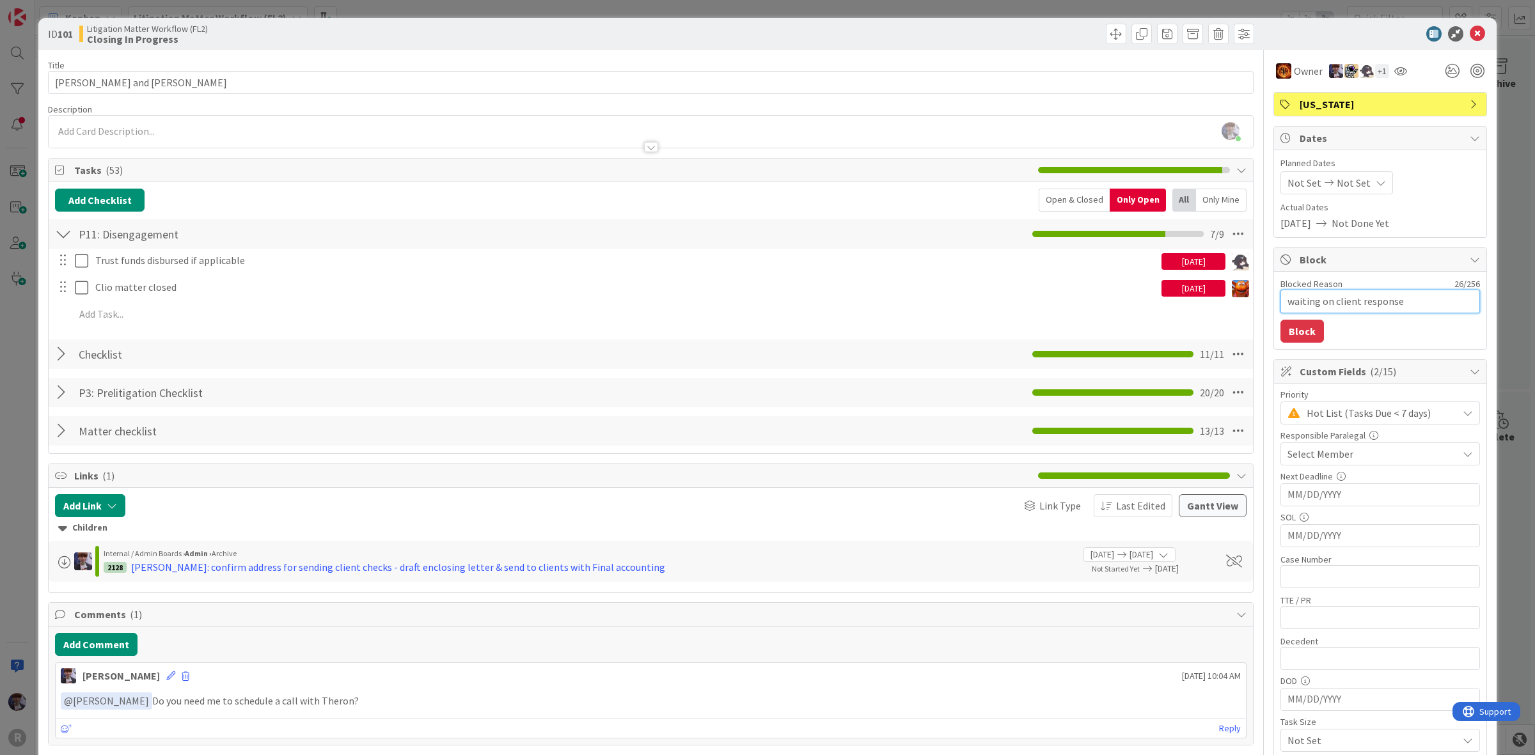
type textarea "waiting on client response"
type textarea "x"
type textarea "waiting on client response r"
type textarea "x"
type textarea "waiting on client response re"
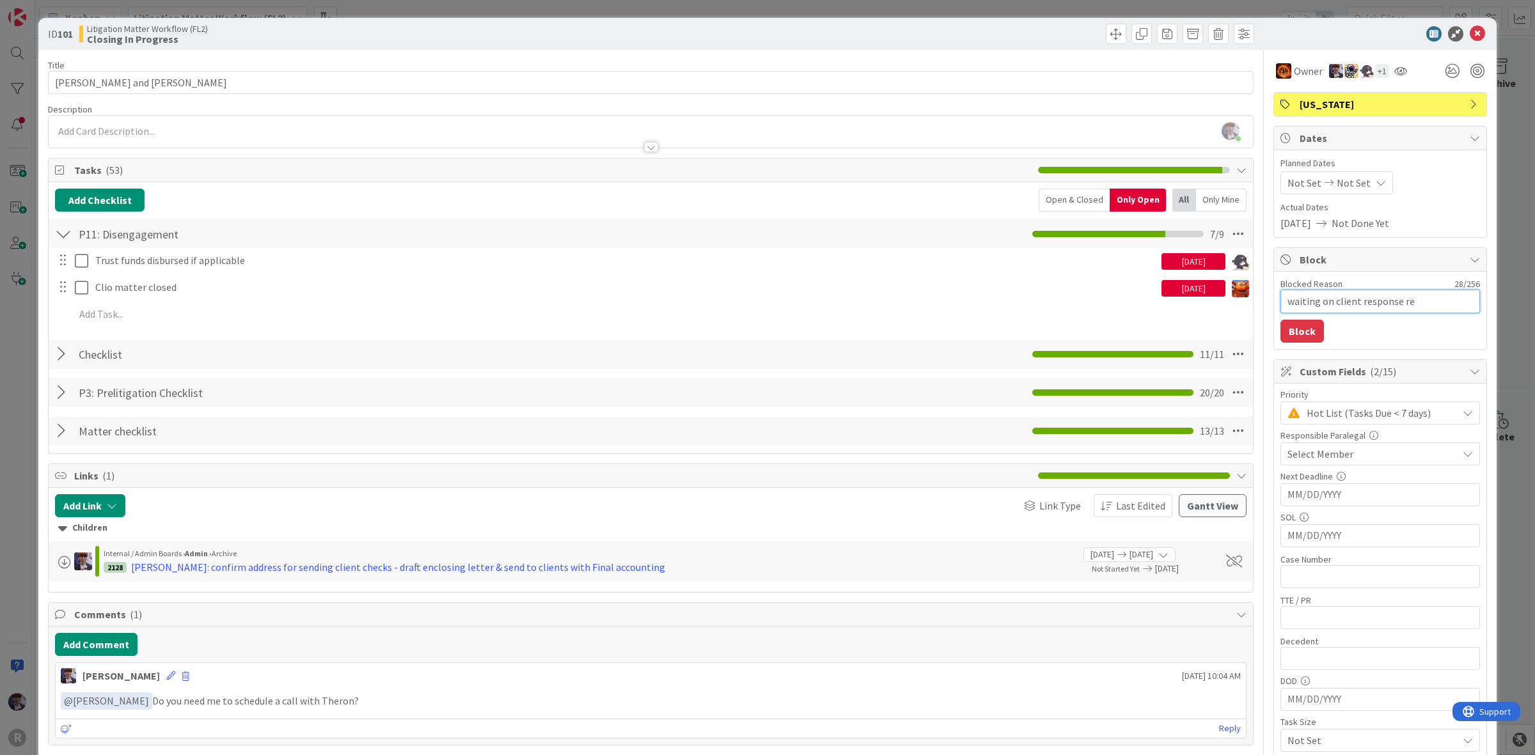
type textarea "x"
type textarea "waiting on client response re"
type textarea "x"
type textarea "waiting on client response re t"
type textarea "x"
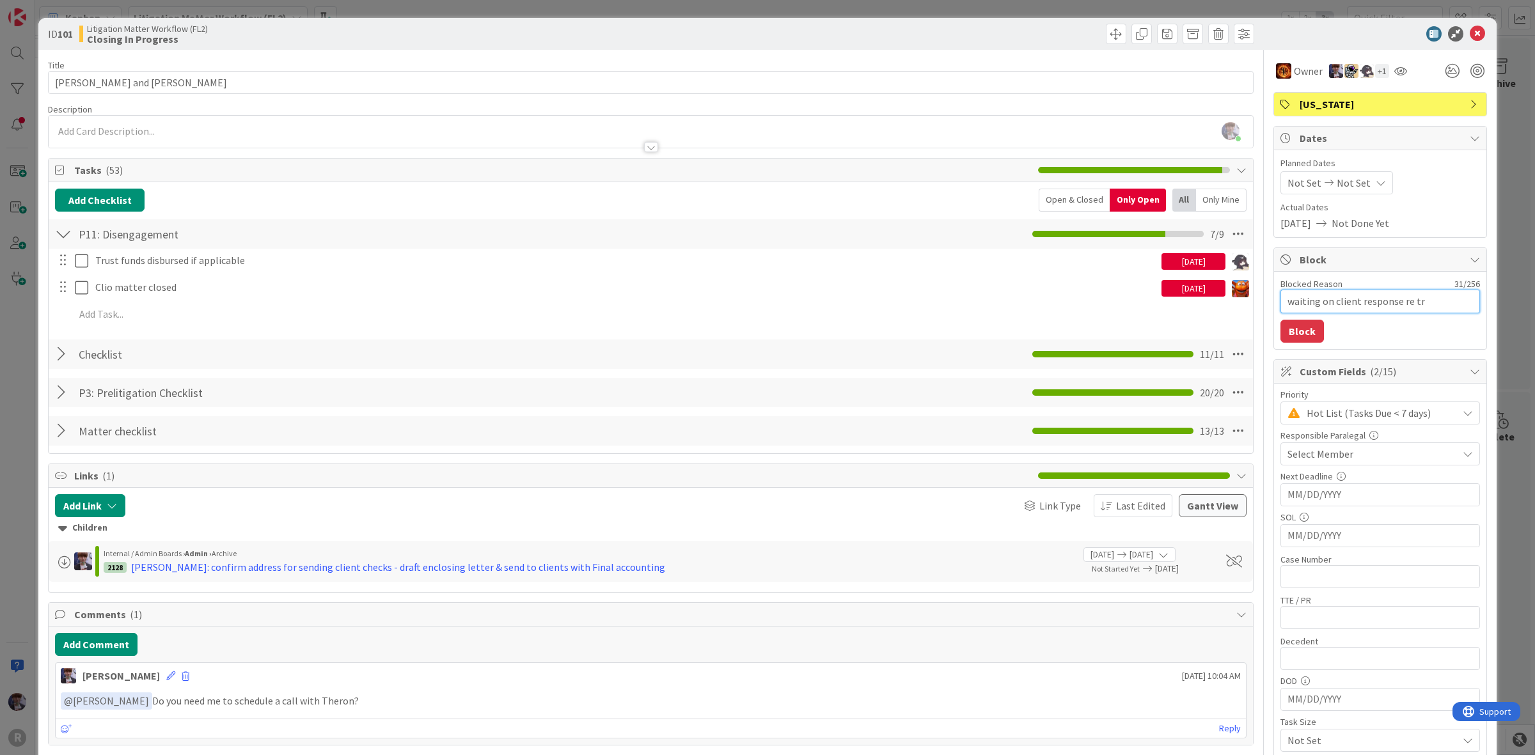
type textarea "waiting on client response re tru"
type textarea "x"
type textarea "waiting on client response re trus"
type textarea "x"
type textarea "waiting on client response re trust"
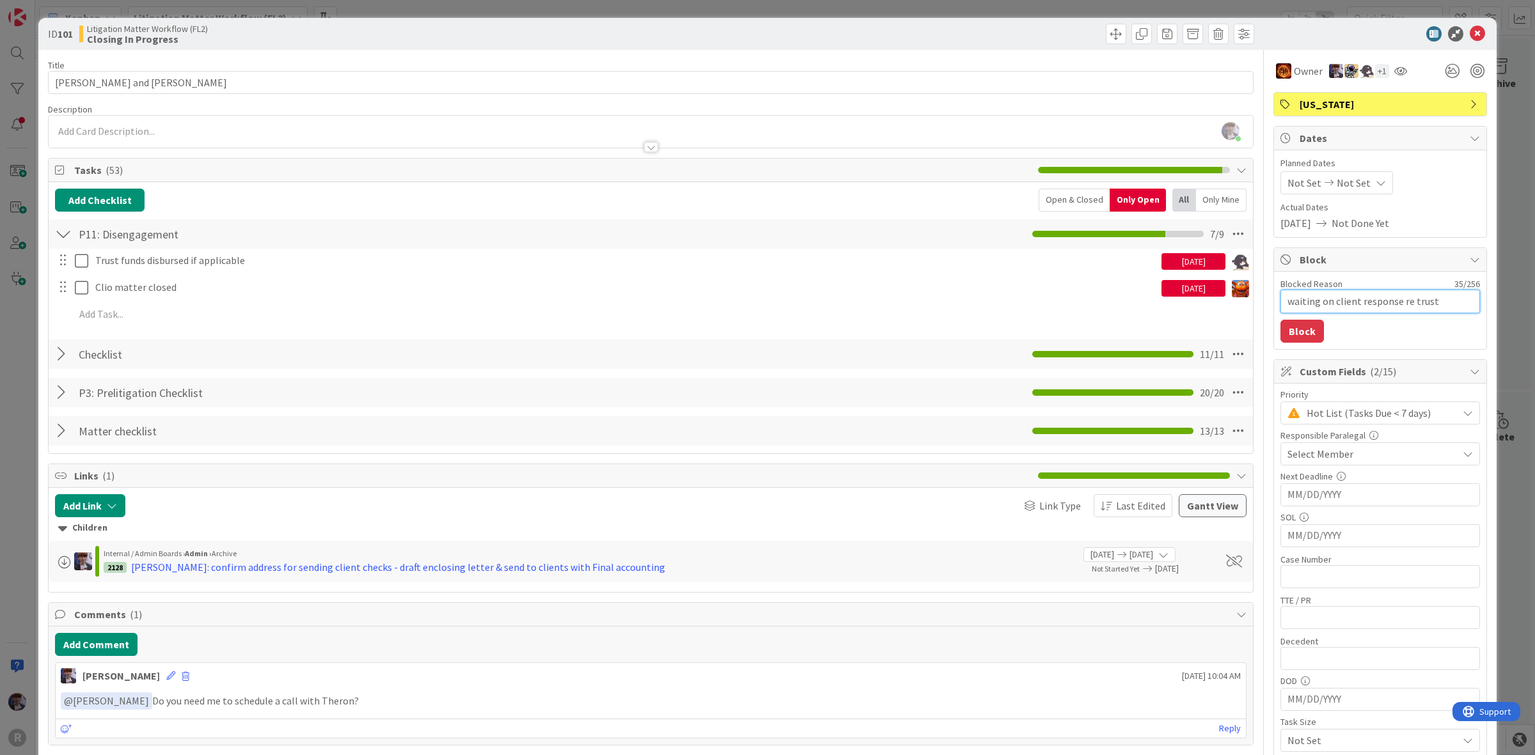
type textarea "x"
type textarea "waiting on client response re trust"
type textarea "x"
type textarea "waiting on client response re trust d"
type textarea "x"
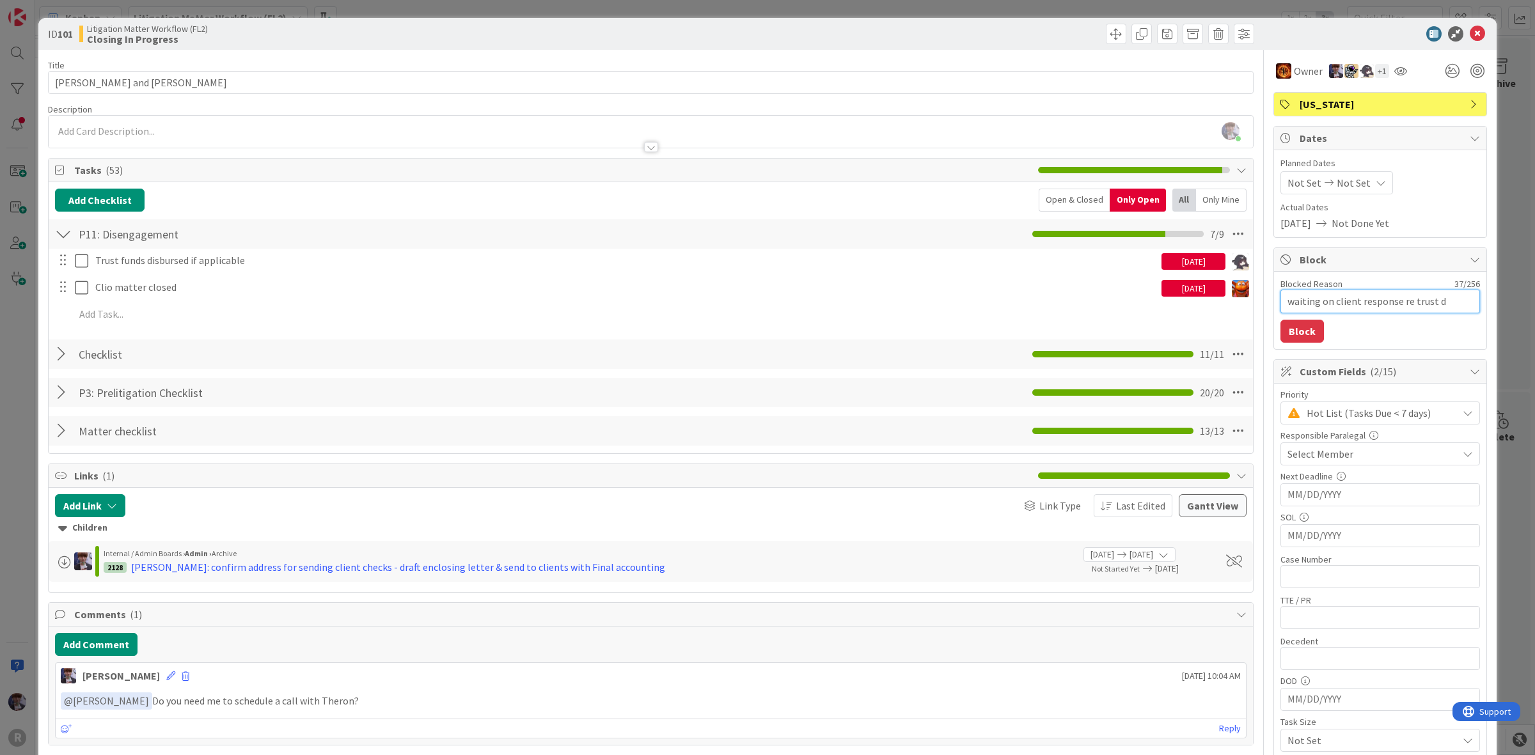
type textarea "waiting on client response re trust di"
type textarea "x"
type textarea "waiting on client response re trust dis"
type textarea "x"
type textarea "waiting on client response re trust disb"
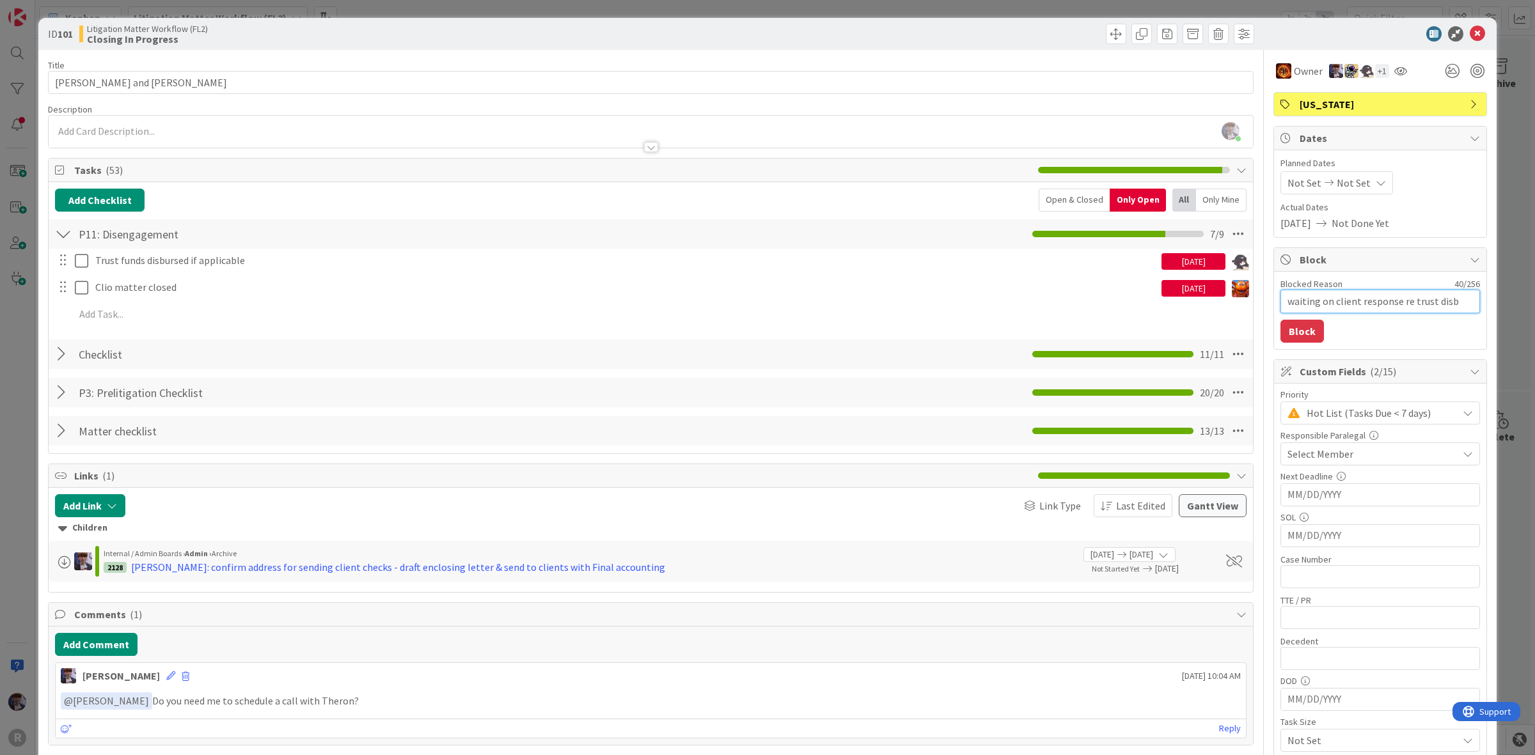
type textarea "x"
type textarea "waiting on client response re trust disbu"
type textarea "x"
type textarea "waiting on client response re trust disbur"
type textarea "x"
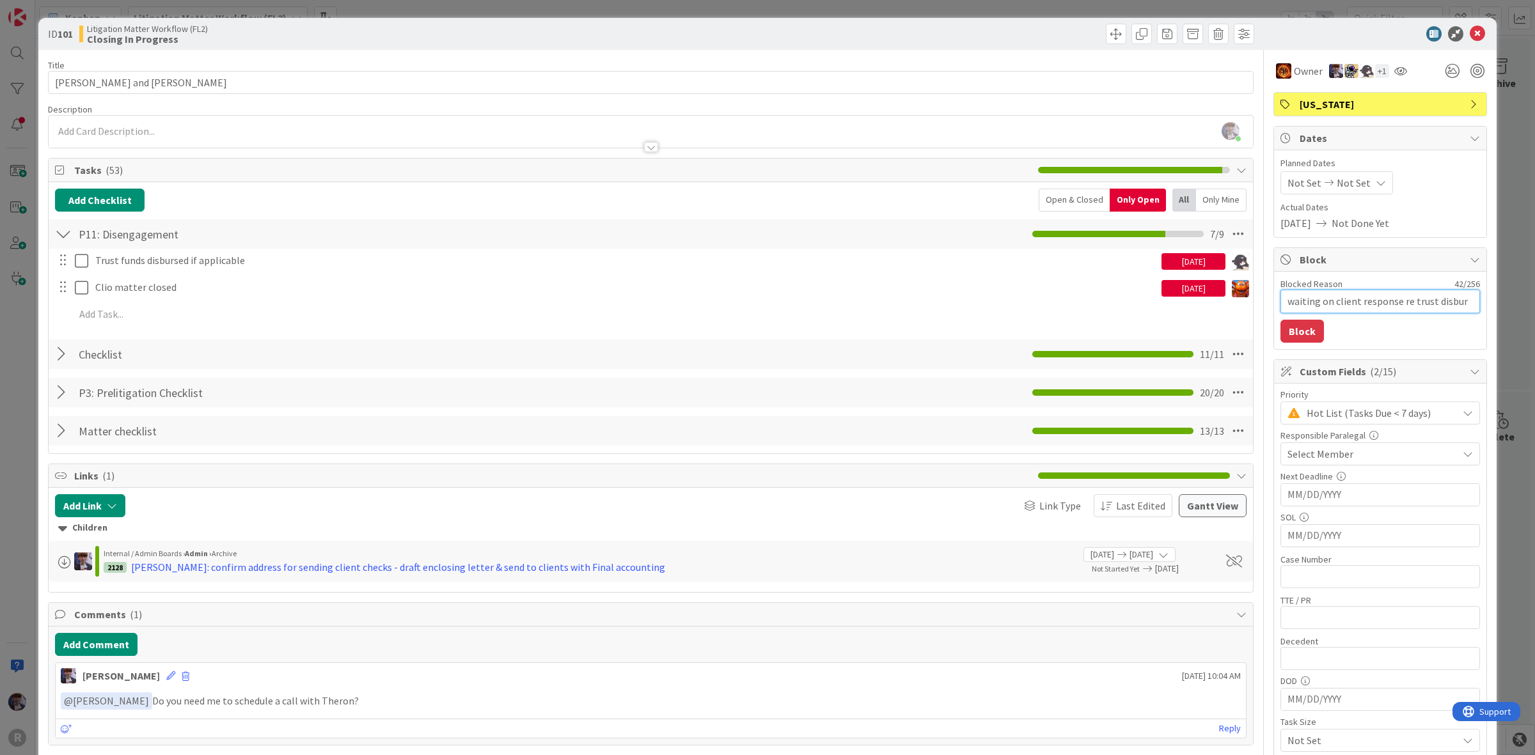
type textarea "waiting on client response re trust disburs"
type textarea "x"
type textarea "waiting on client response re trust disburse"
type textarea "x"
type textarea "waiting on client response re trust disbursem"
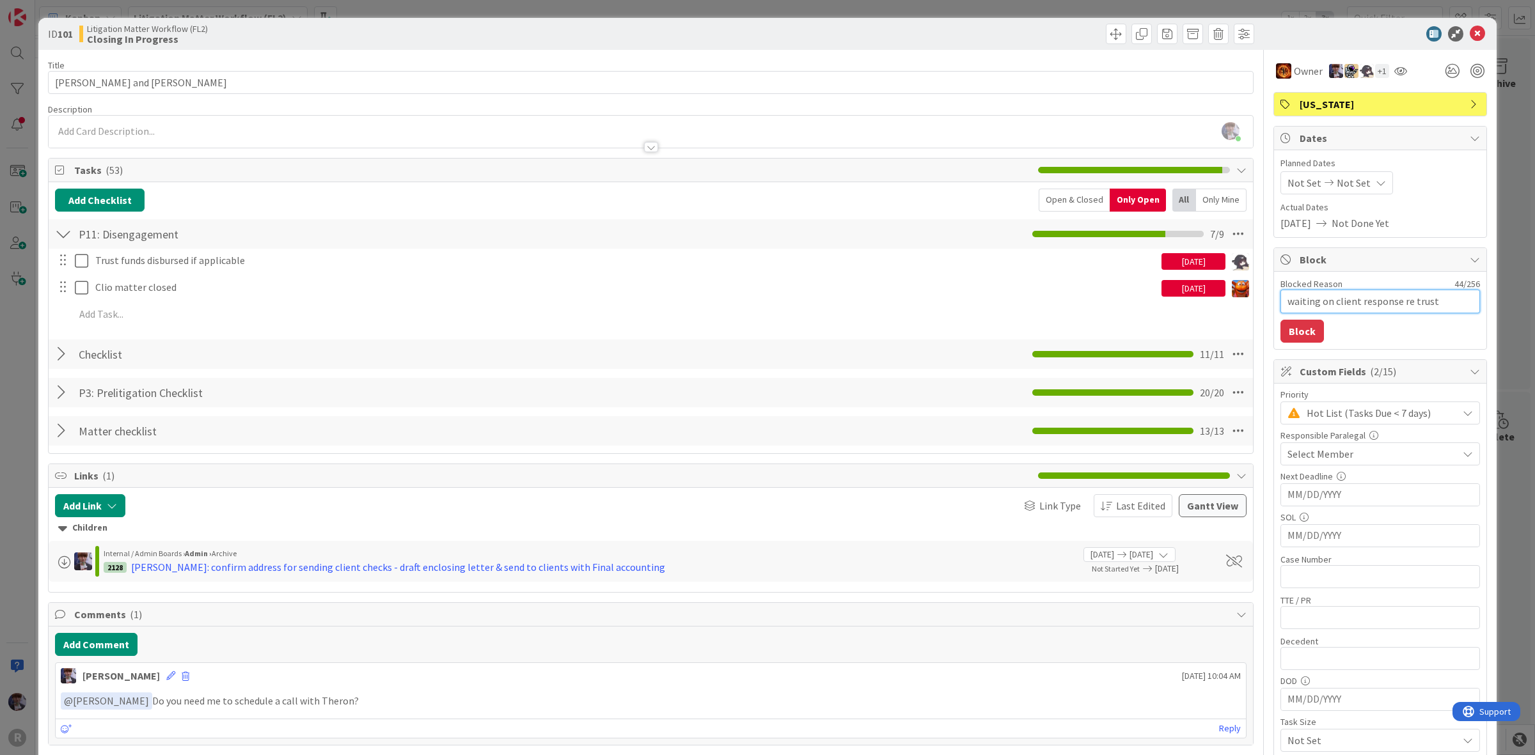
type textarea "x"
type textarea "waiting on client response re trust disbursemen"
type textarea "x"
type textarea "waiting on client response re trust disbursement"
type textarea "x"
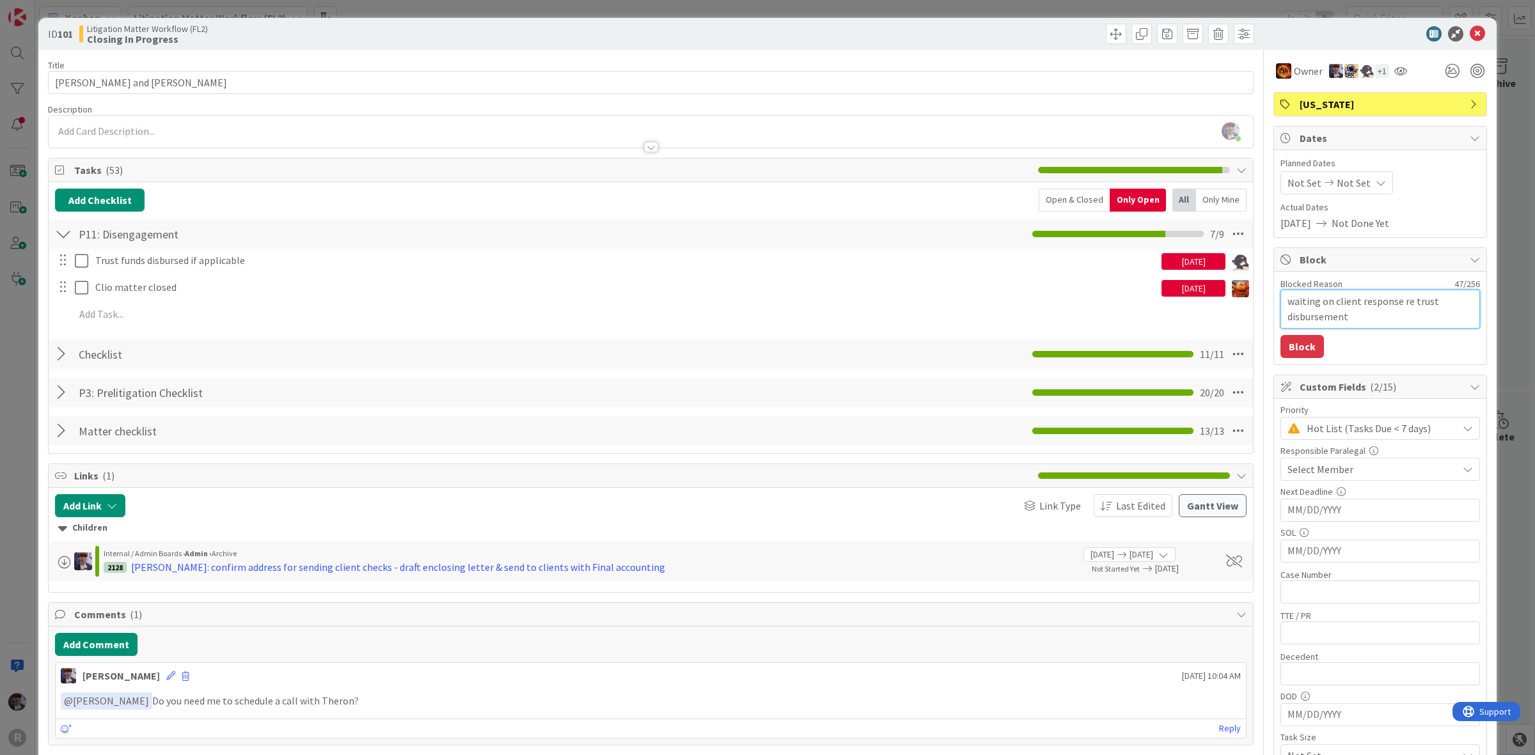
type textarea "waiting on client response re trust disbursement"
type textarea "x"
type textarea "waiting on client response re trust disbursement ch"
type textarea "x"
type textarea "waiting on client response re trust disbursement che"
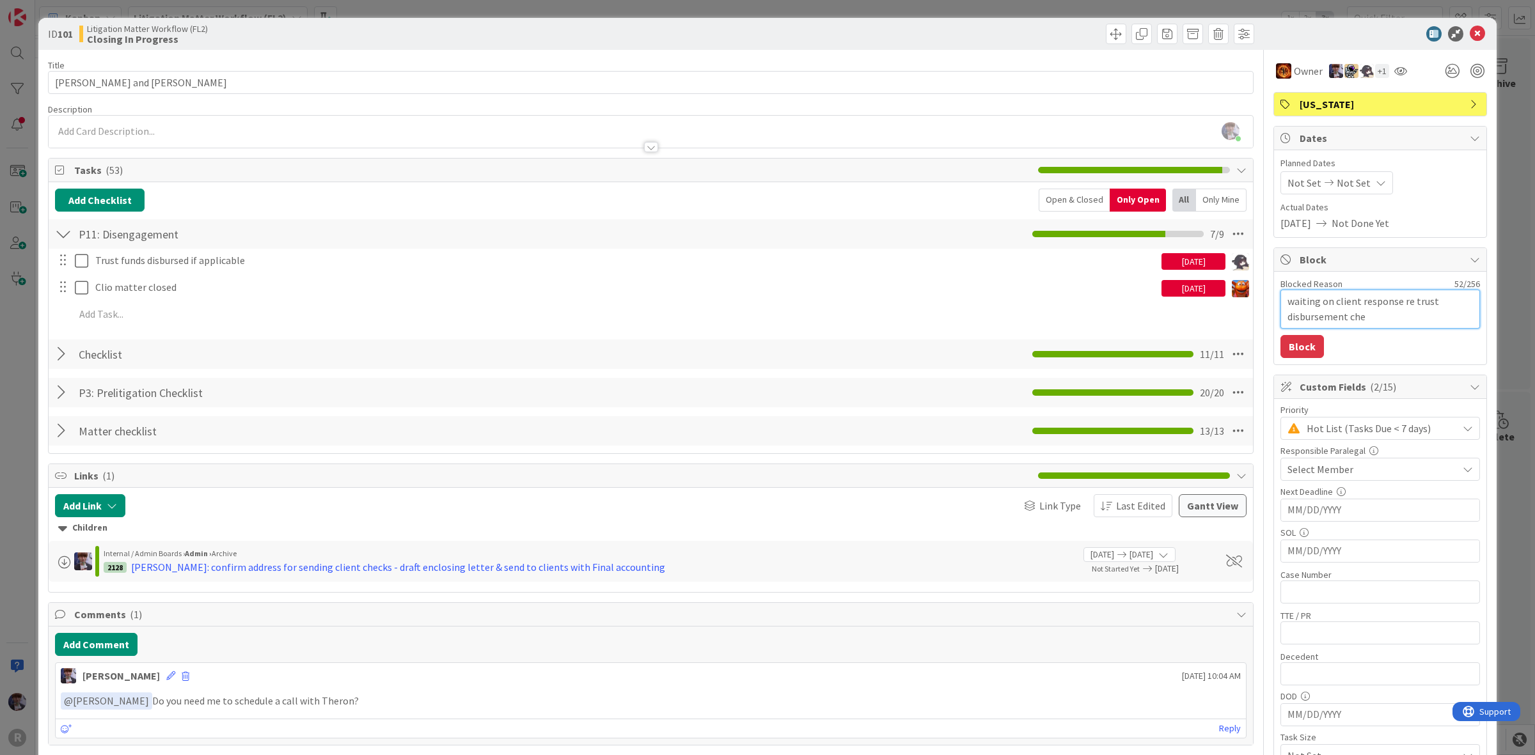
type textarea "x"
type textarea "waiting on client response re trust disbursement chec"
type textarea "x"
type textarea "waiting on client response re trust disbursement check"
type textarea "x"
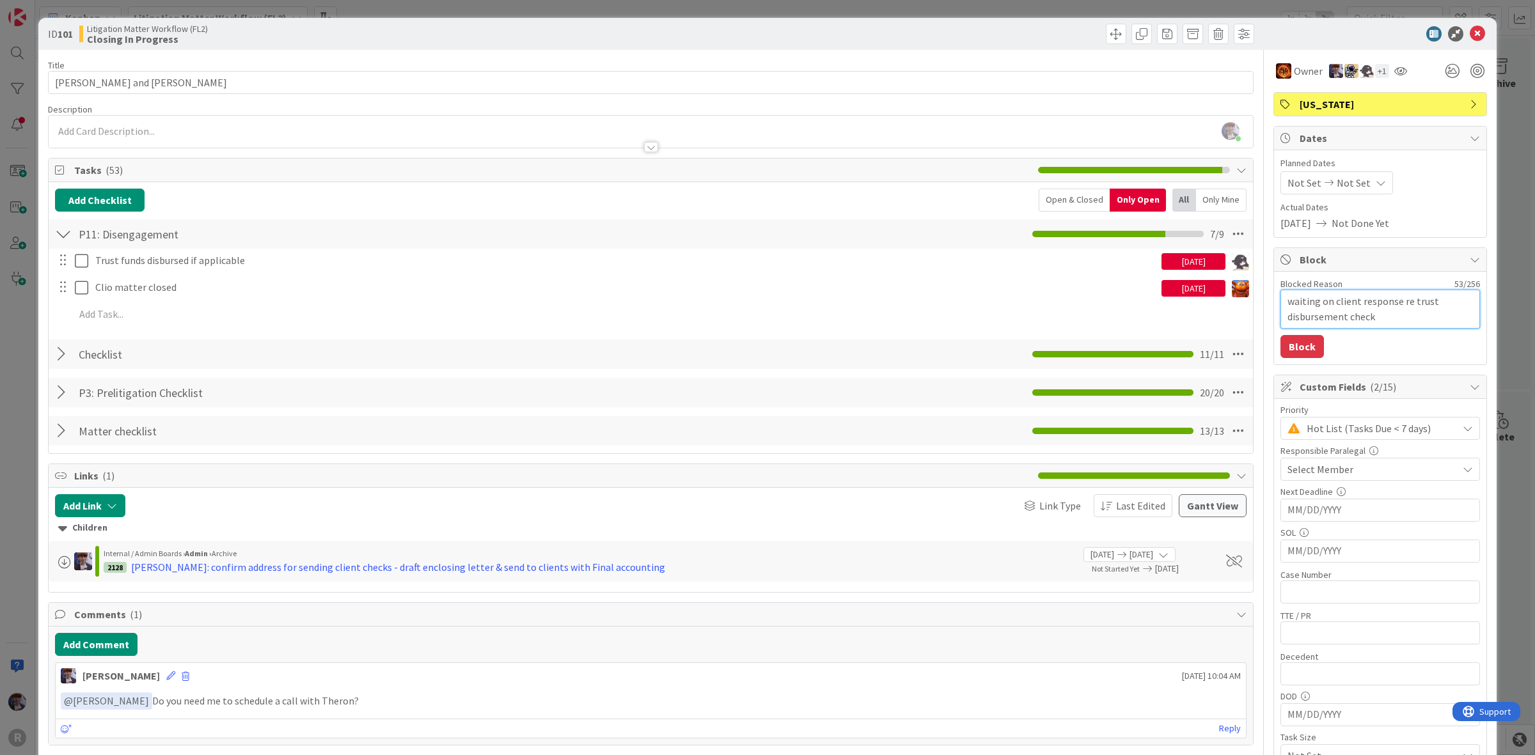
type textarea "waiting on client response re trust disbursement check"
type textarea "x"
type textarea "waiting on client response re trust disbursement check d"
type textarea "x"
type textarea "waiting on client response re trust disbursement check de"
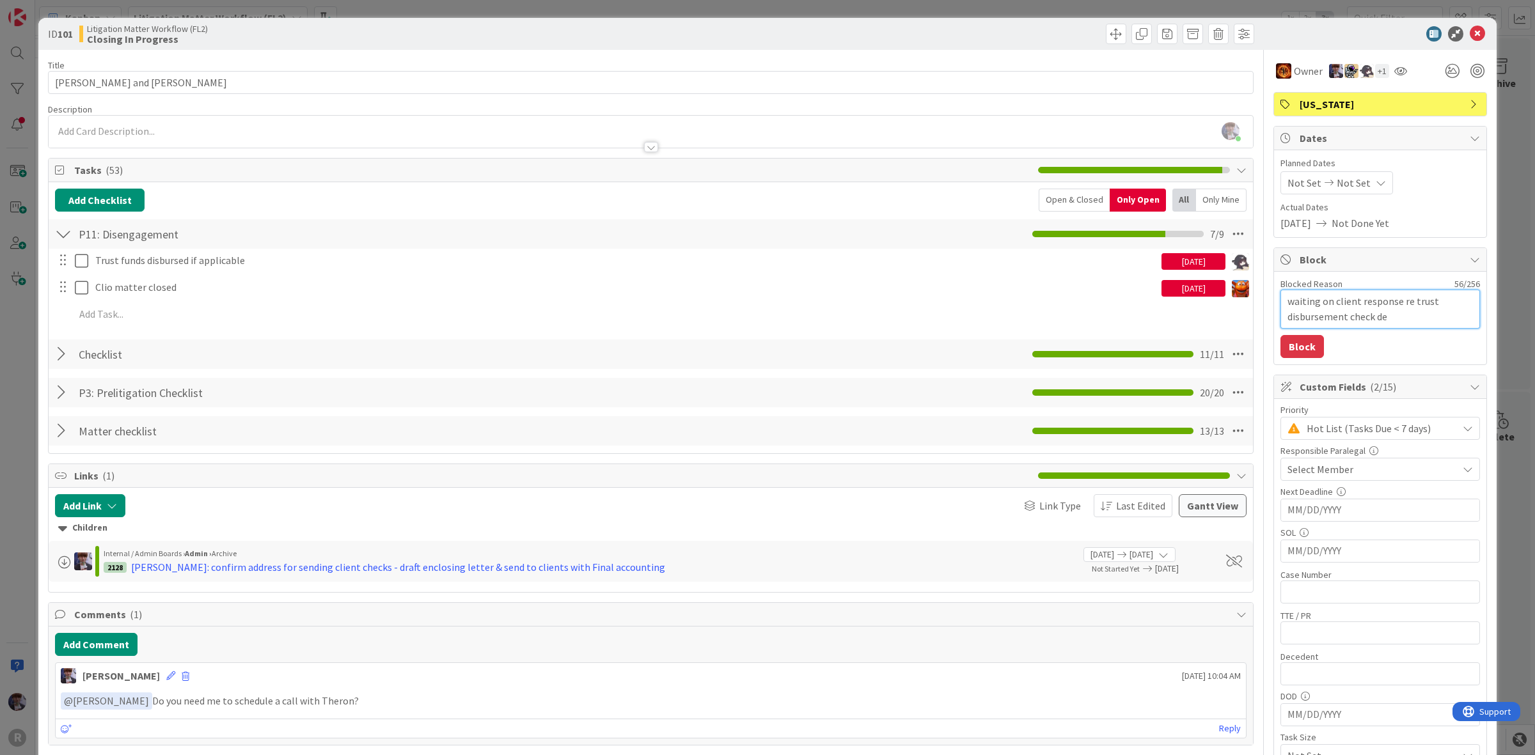
type textarea "x"
type textarea "waiting on client response re trust disbursement check del"
type textarea "x"
type textarea "waiting on client response re trust disbursement check deli"
type textarea "x"
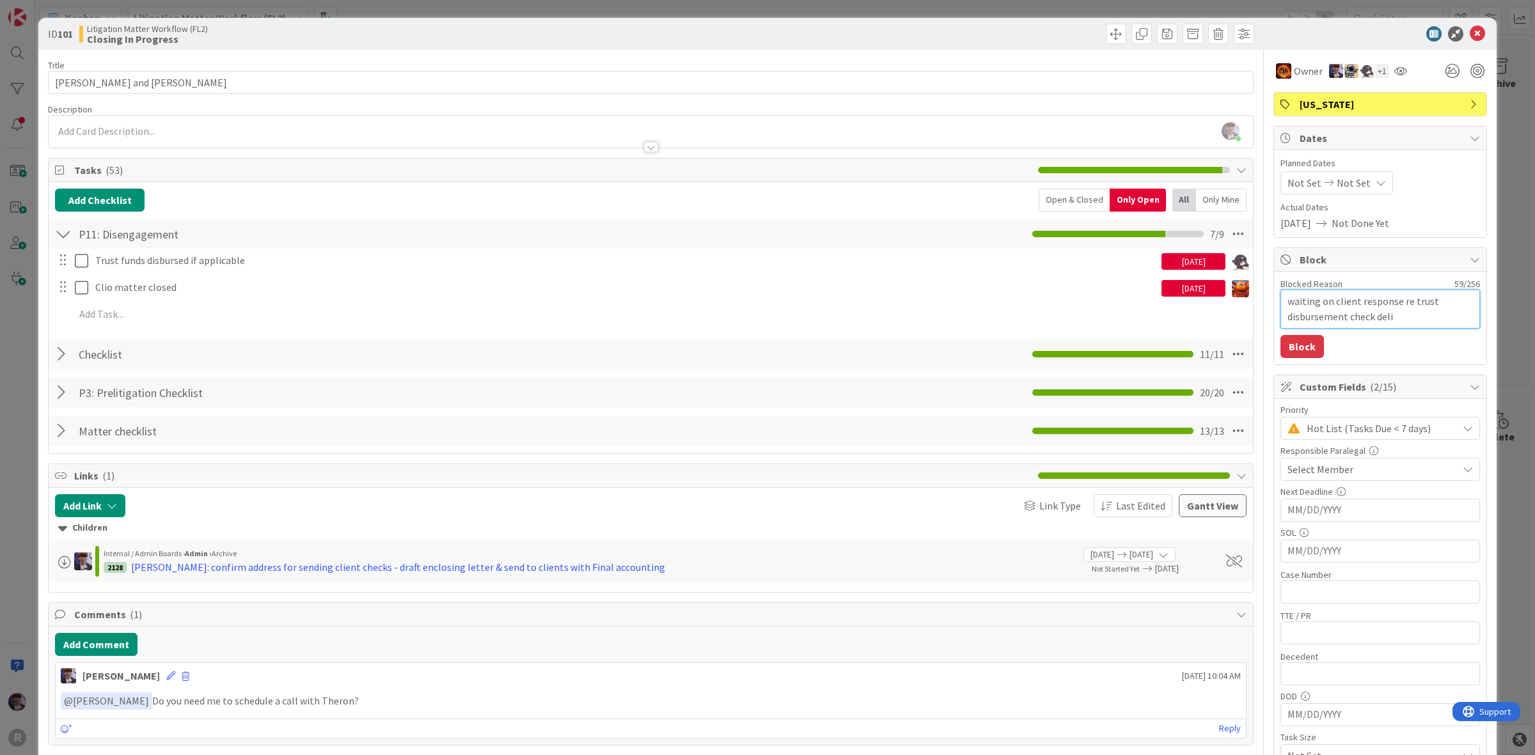
type textarea "waiting on client response re trust disbursement check deliv"
type textarea "x"
type textarea "waiting on client response re trust disbursement check delive"
type textarea "x"
type textarea "waiting on client response re trust disbursement check deliver"
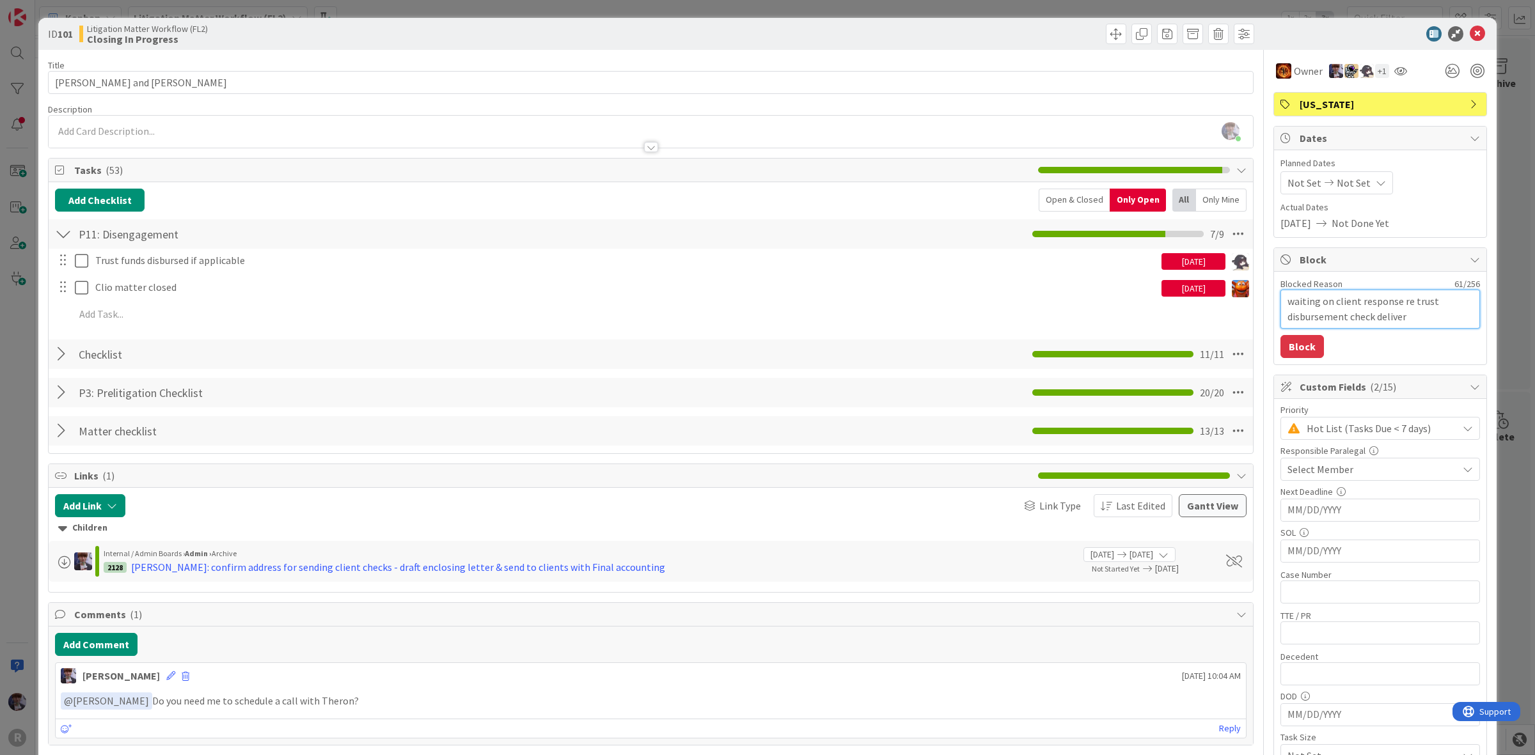
type textarea "x"
type textarea "waiting on client response re trust disbursement check delivery"
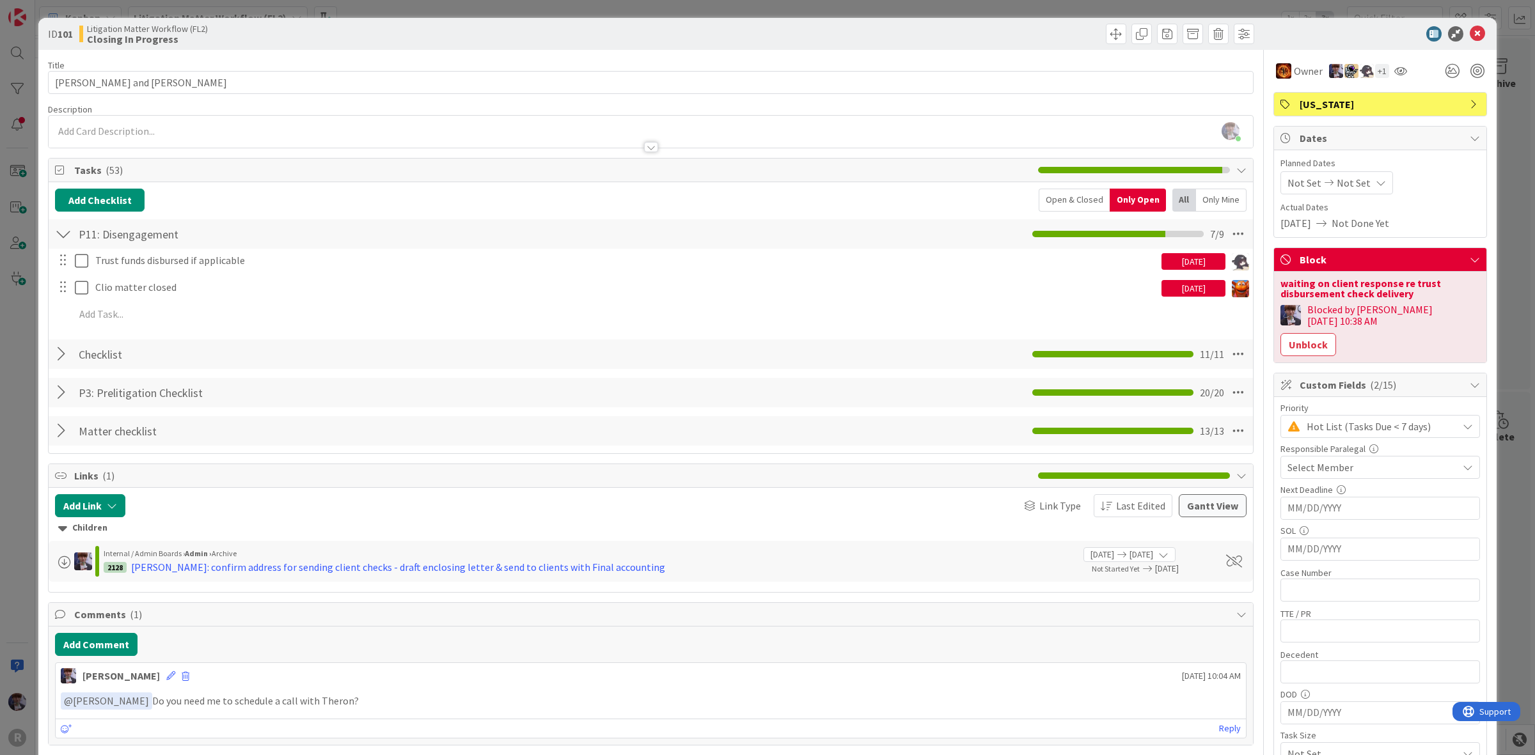
click at [1494, 247] on div "ID 101 Litigation Matter Workflow (FL2) Closing In Progress Title 19 / 128 SHAW…" at bounding box center [767, 377] width 1535 height 755
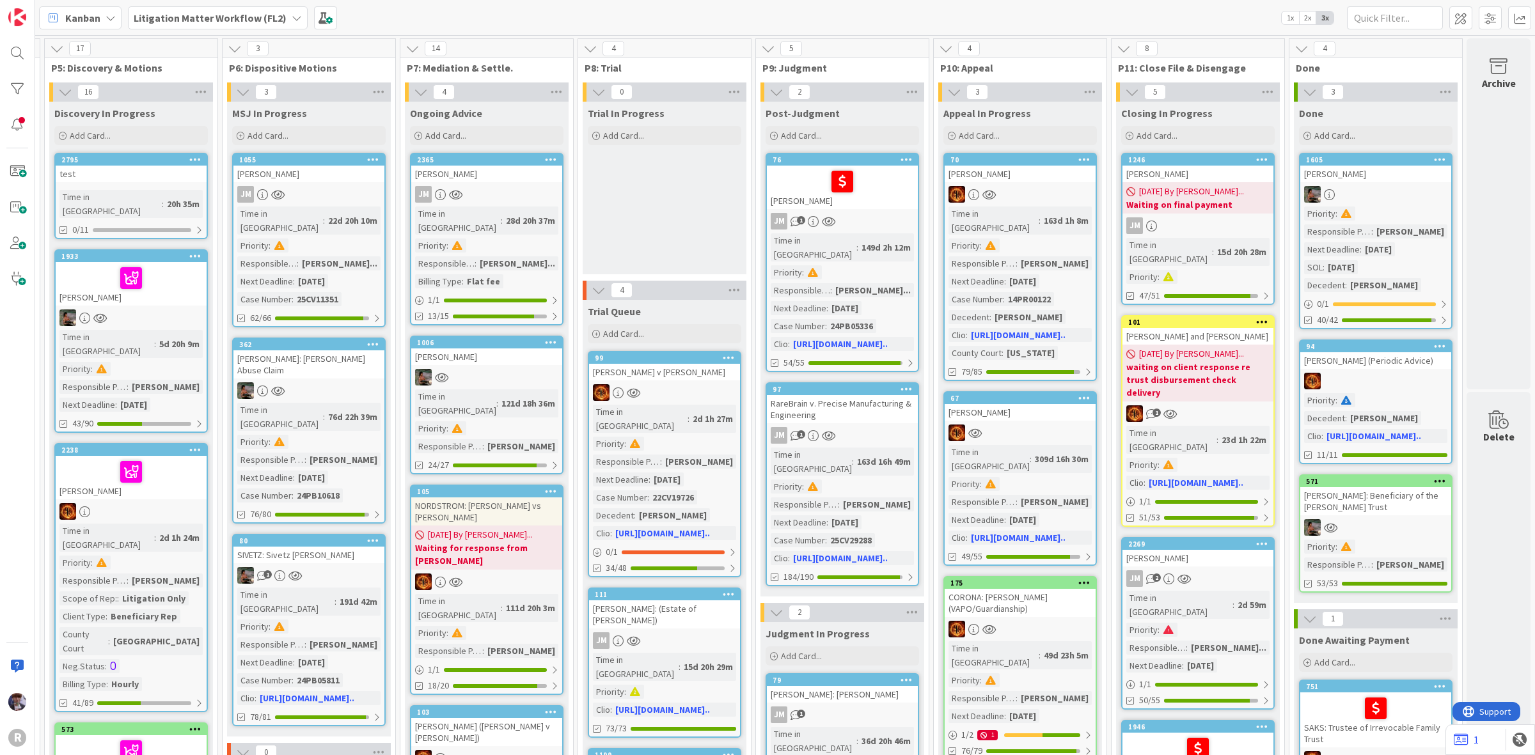
click at [1167, 207] on b "Waiting on final payment" at bounding box center [1197, 204] width 143 height 13
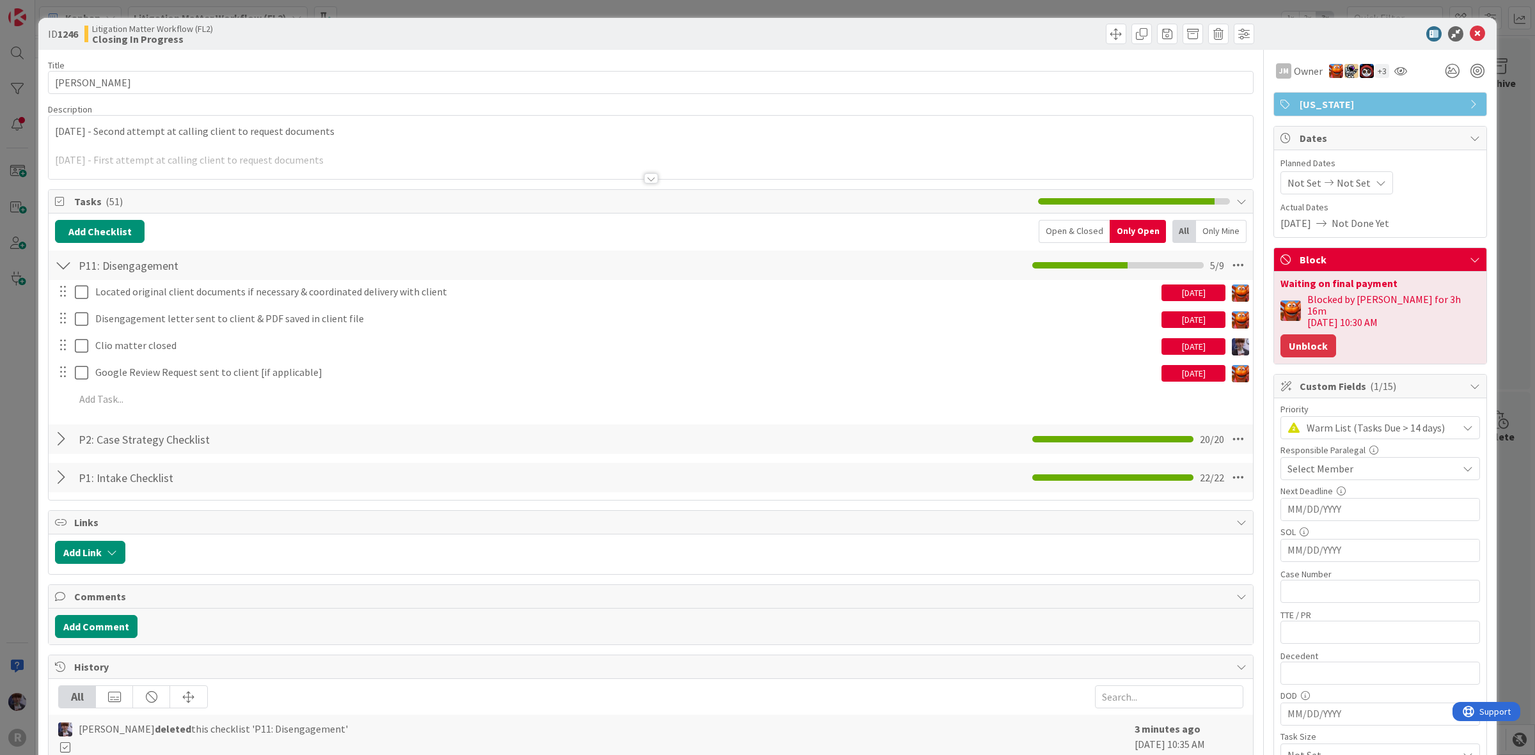
click at [1308, 334] on button "Unblock" at bounding box center [1308, 345] width 56 height 23
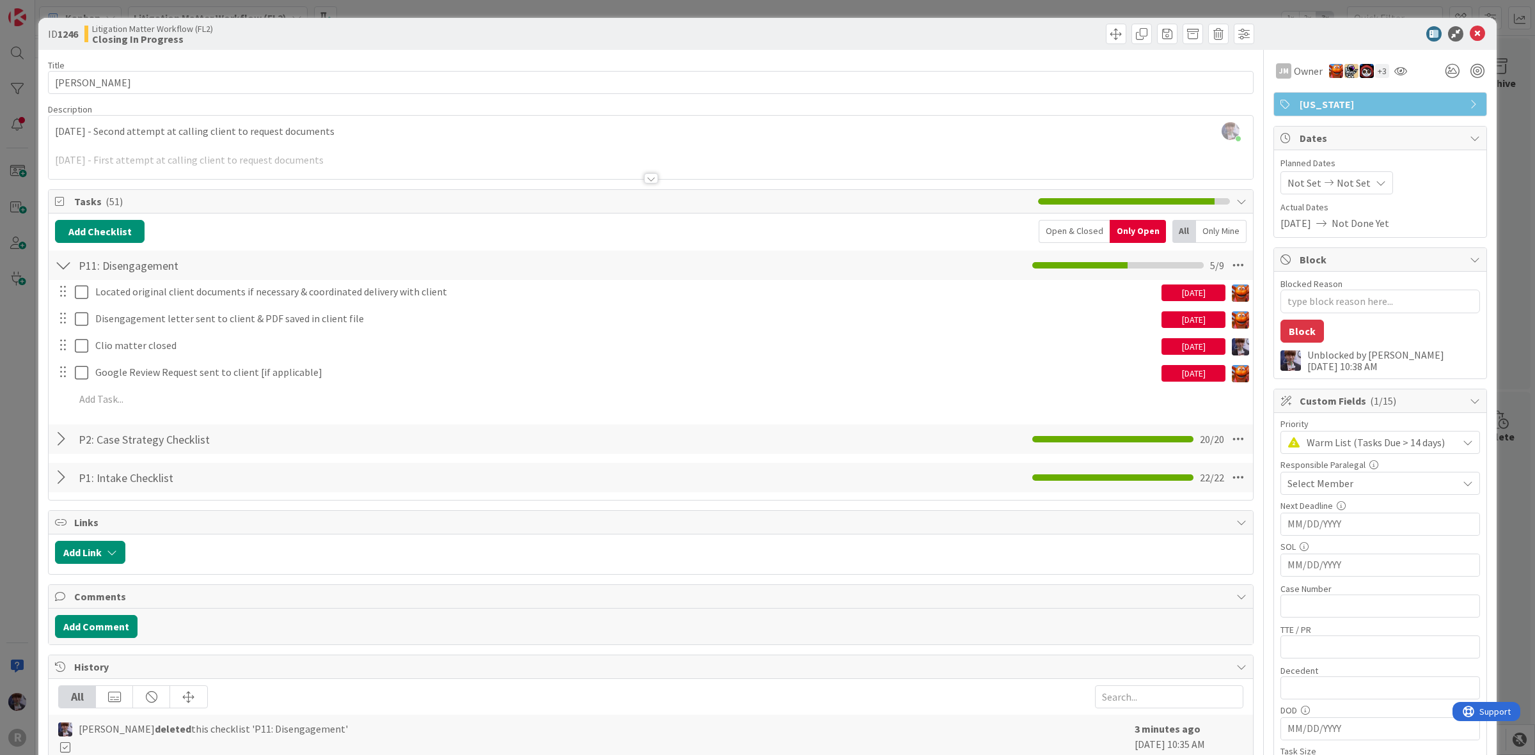
click at [1506, 186] on div "ID 1246 Litigation Matter Workflow (FL2) Closing In Progress Title 13 / 128 MAT…" at bounding box center [767, 377] width 1535 height 755
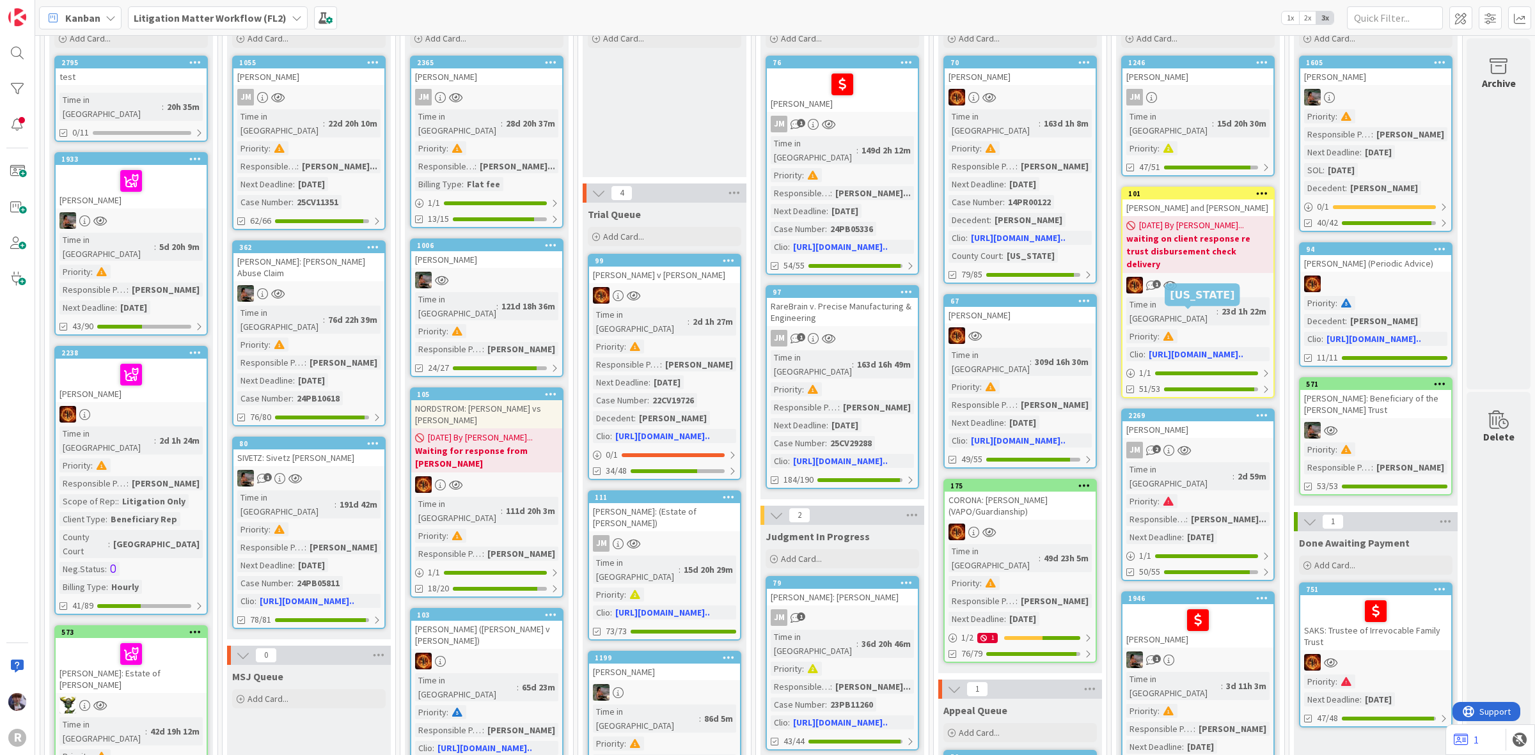
scroll to position [240, 889]
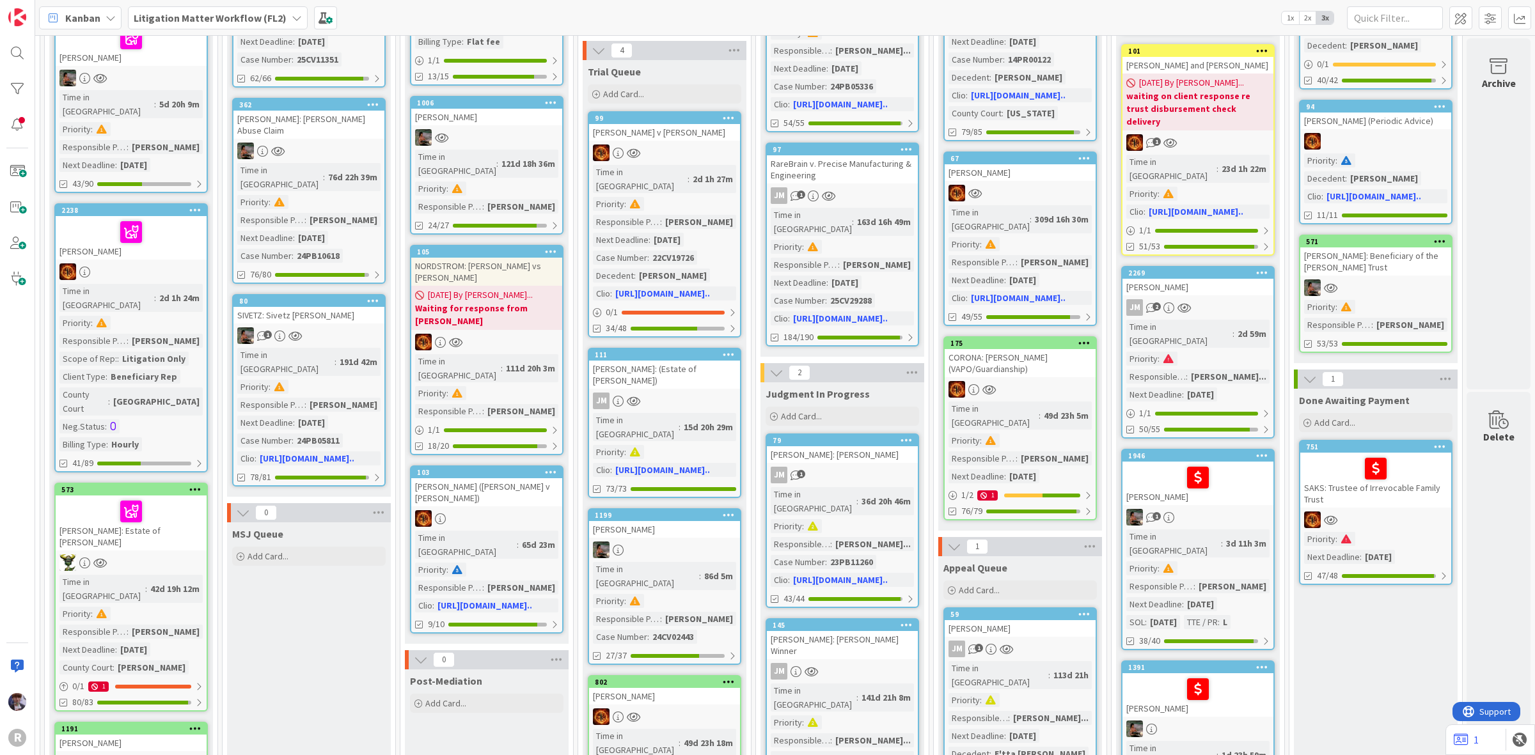
click at [1209, 279] on div "TISIOT, Sandra" at bounding box center [1197, 287] width 151 height 17
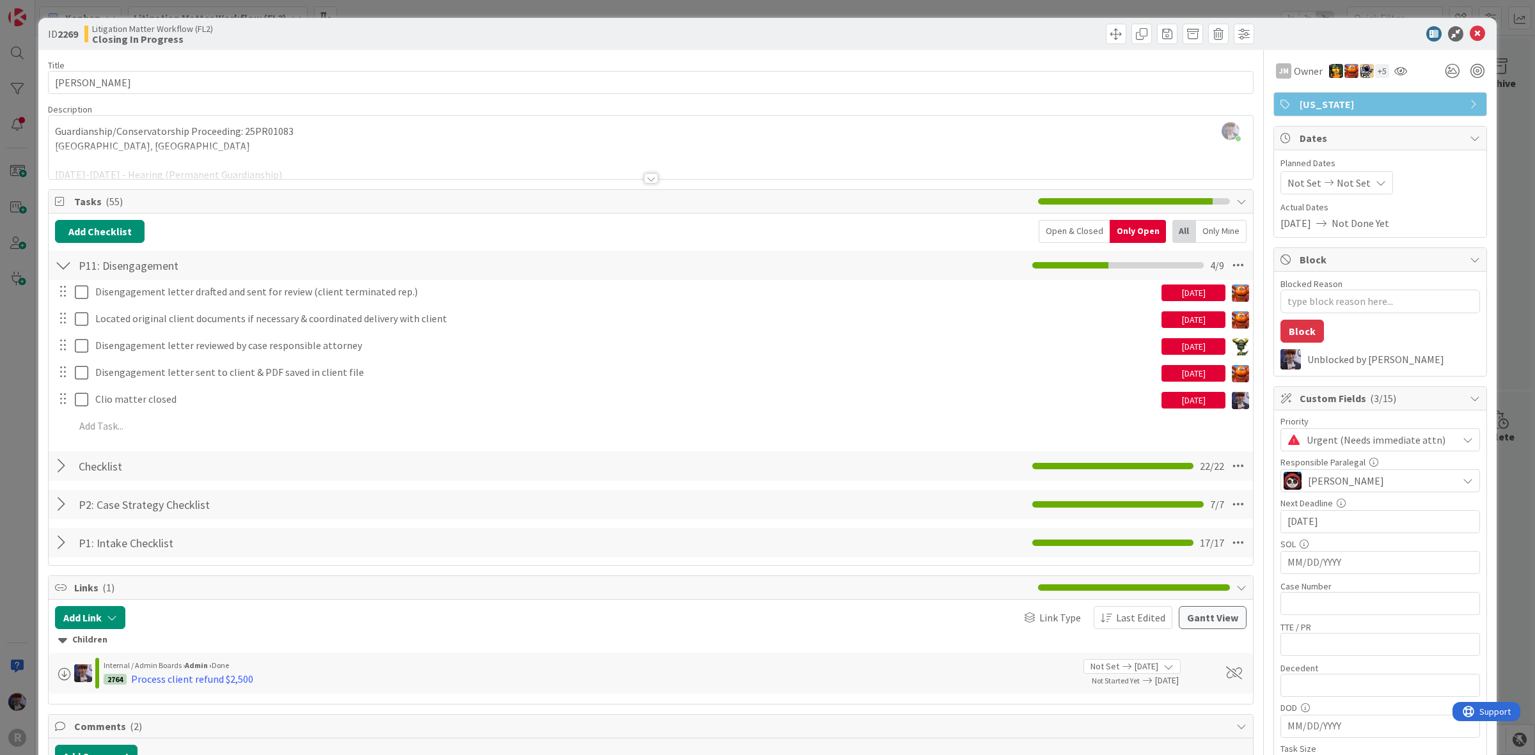
click at [20, 400] on div "ID 2269 Litigation Matter Workflow (FL2) Closing In Progress Title 14 / 128 TIS…" at bounding box center [767, 377] width 1535 height 755
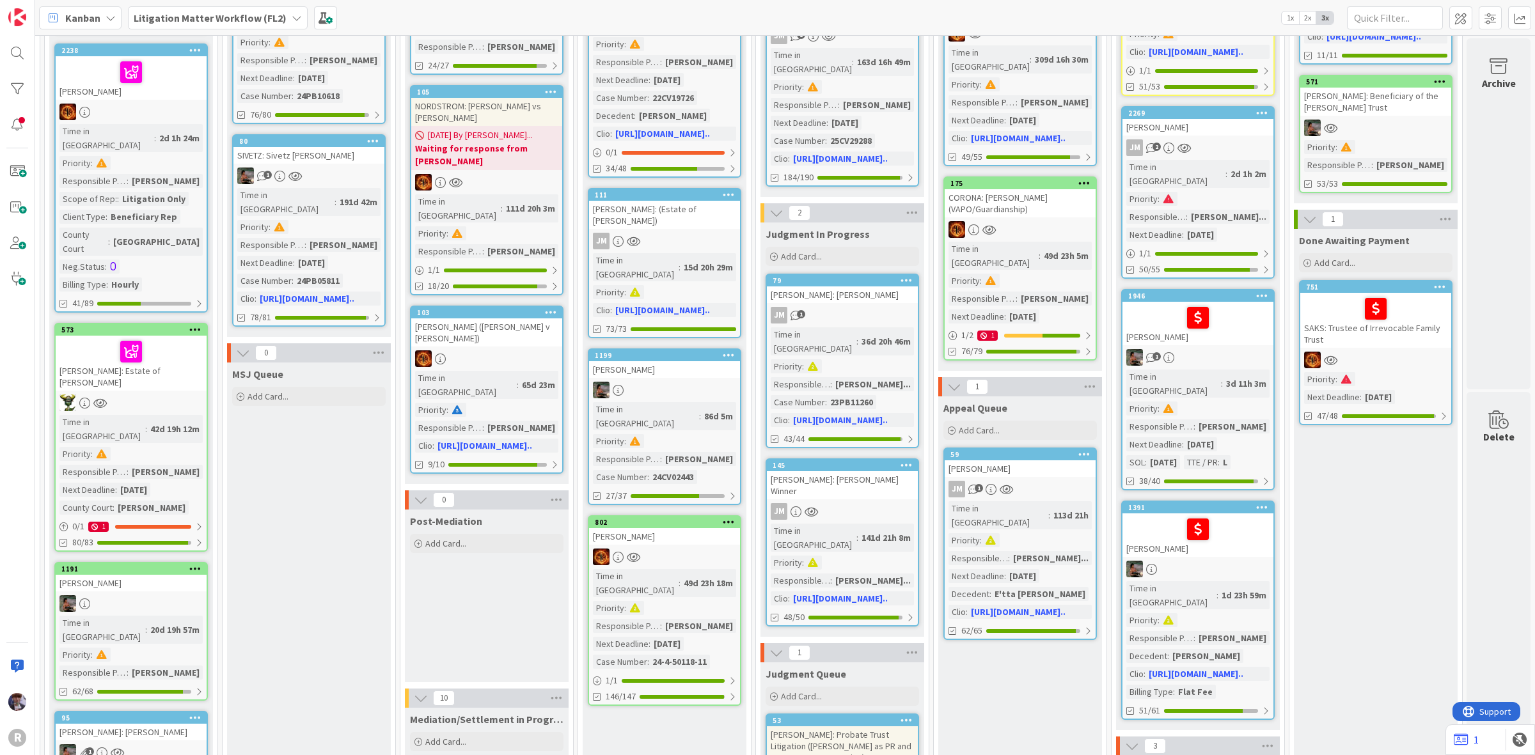
click at [1249, 302] on div "GANNON, Bennett" at bounding box center [1197, 323] width 151 height 43
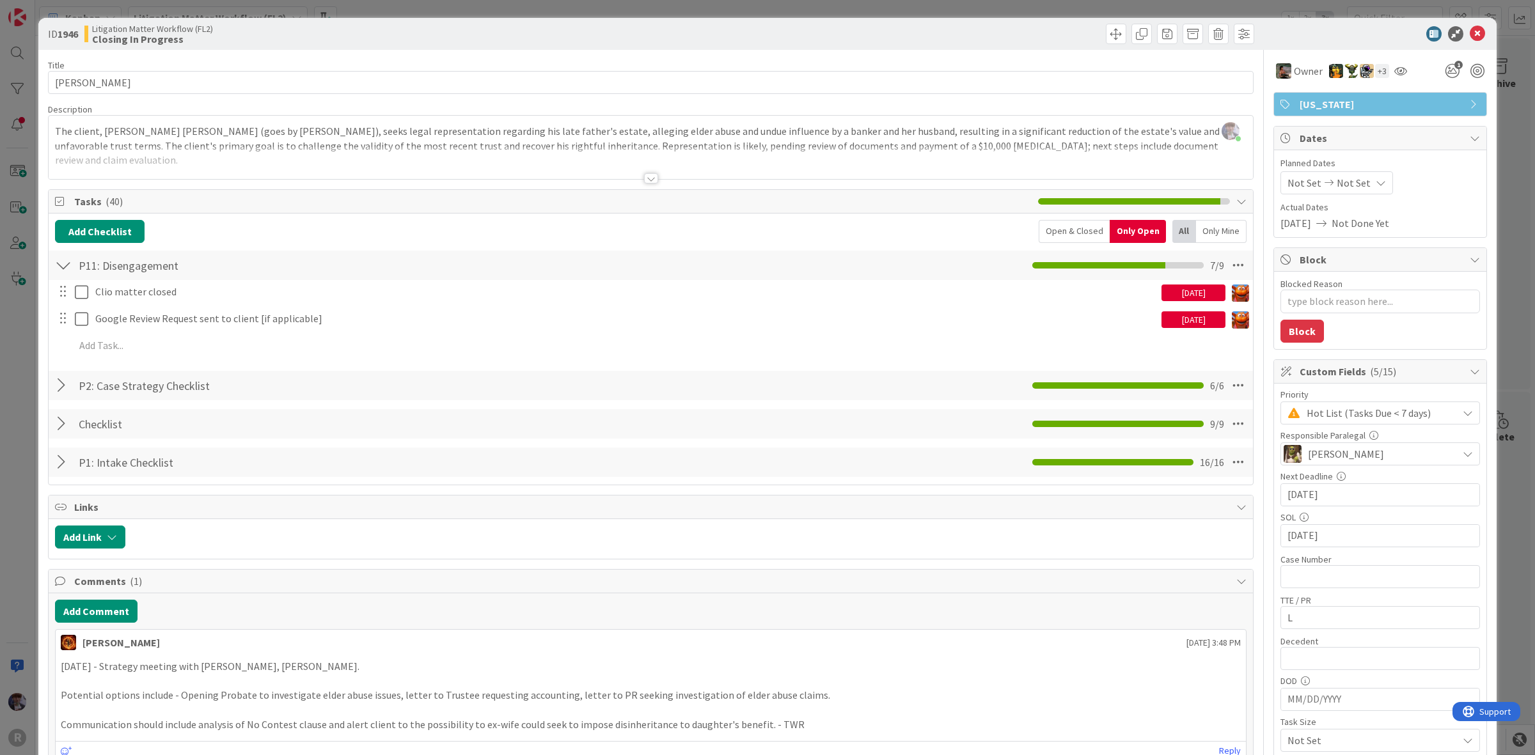
click at [4, 388] on div "ID 1946 Litigation Matter Workflow (FL2) Closing In Progress Title 15 / 128 GAN…" at bounding box center [767, 377] width 1535 height 755
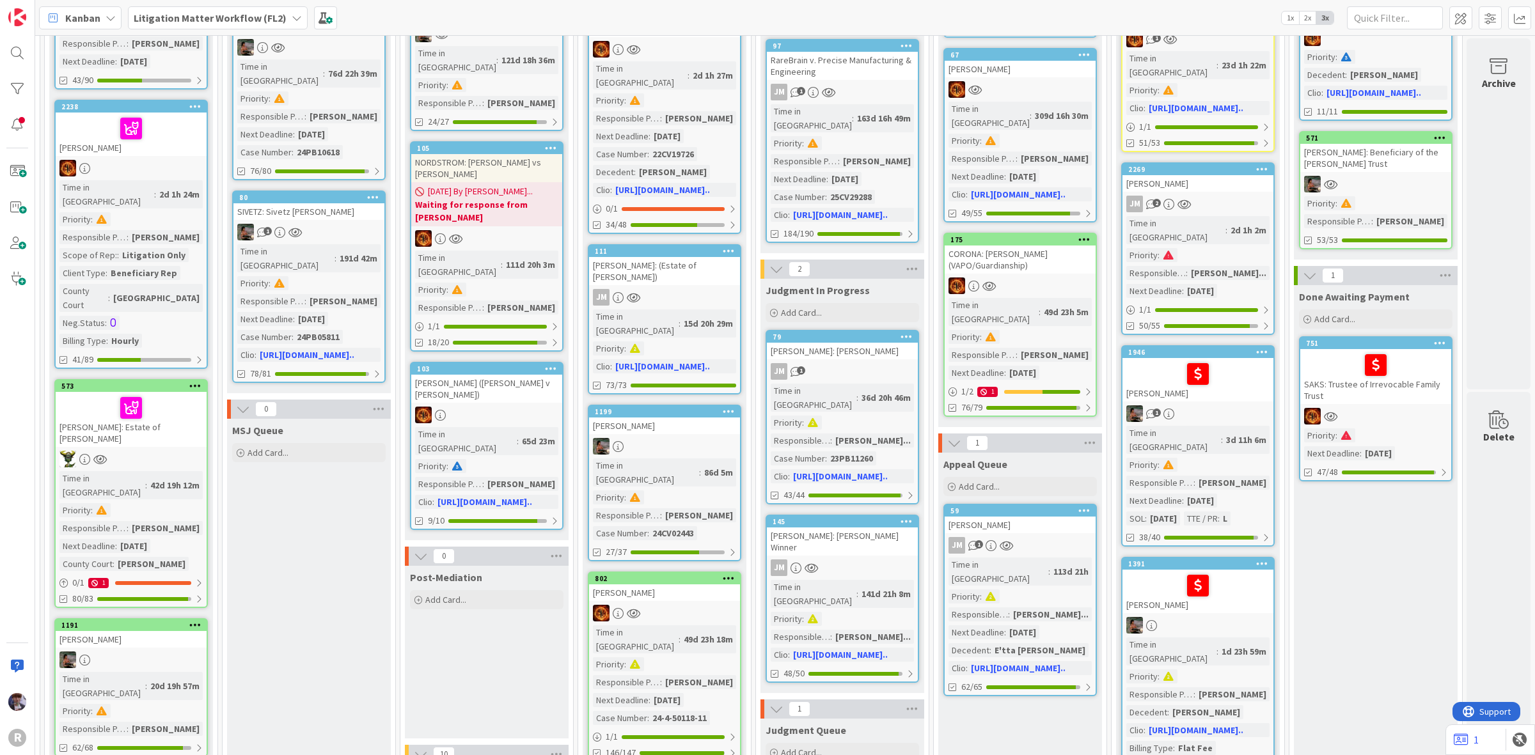
scroll to position [0, 889]
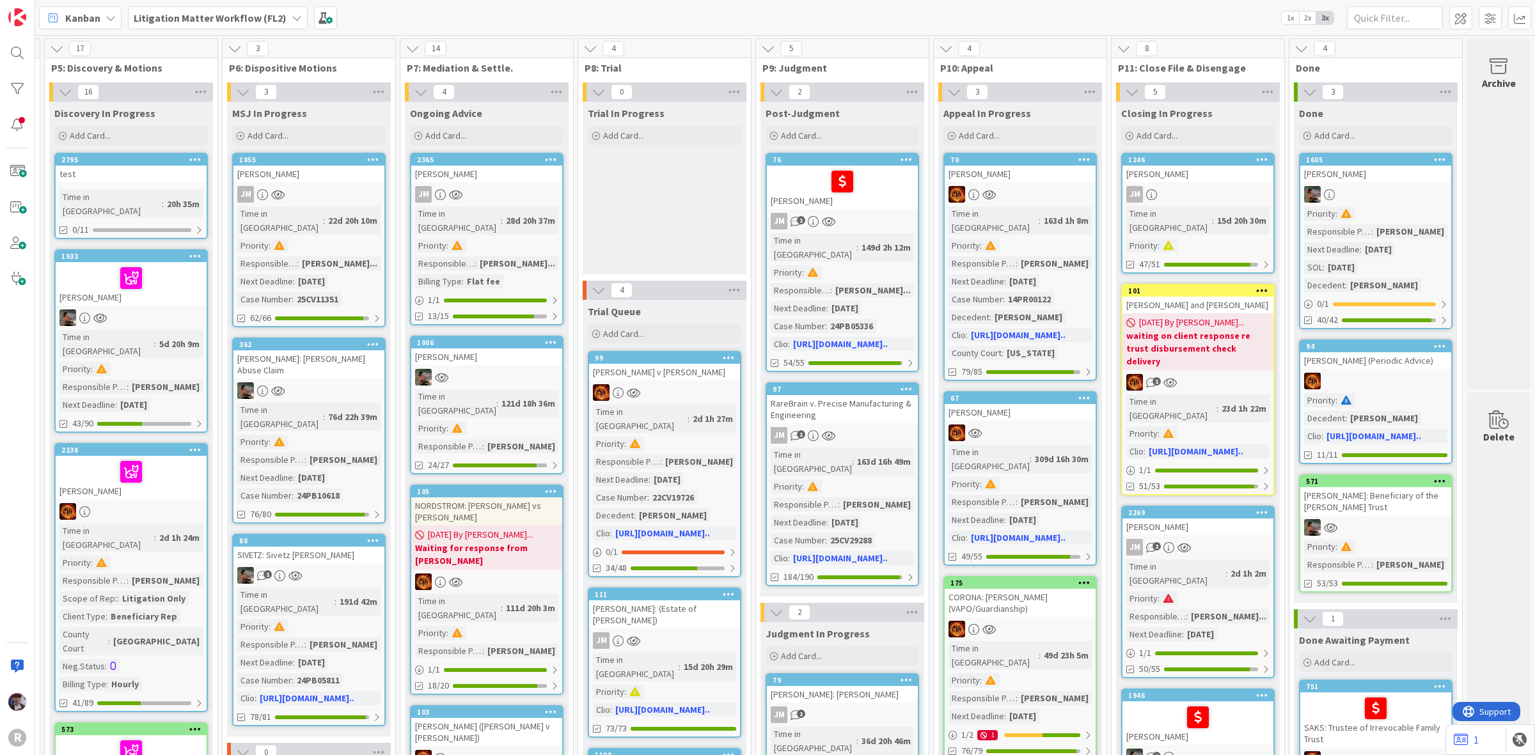
click at [1235, 539] on div "JM 2" at bounding box center [1197, 547] width 151 height 17
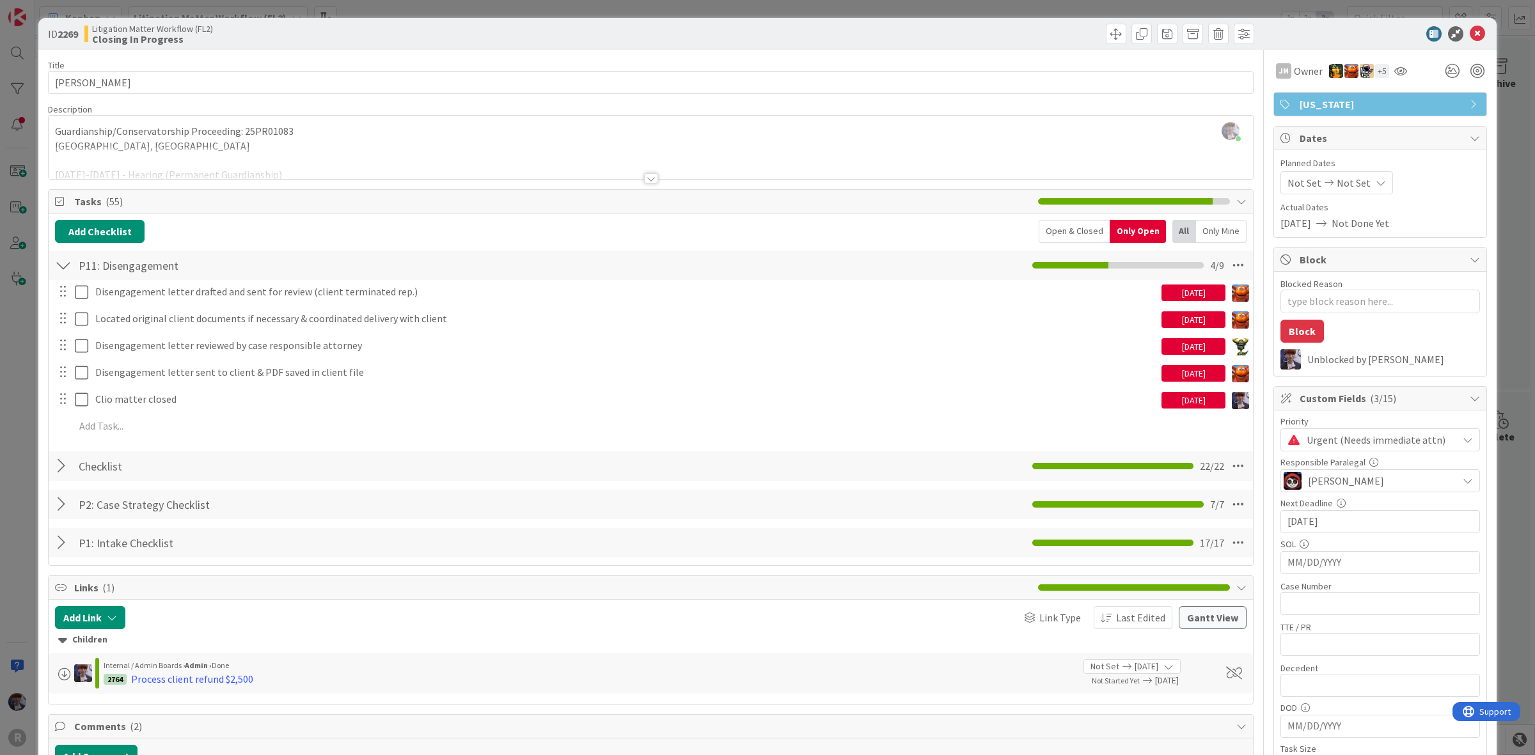
click at [1057, 225] on div "Open & Closed" at bounding box center [1073, 231] width 71 height 23
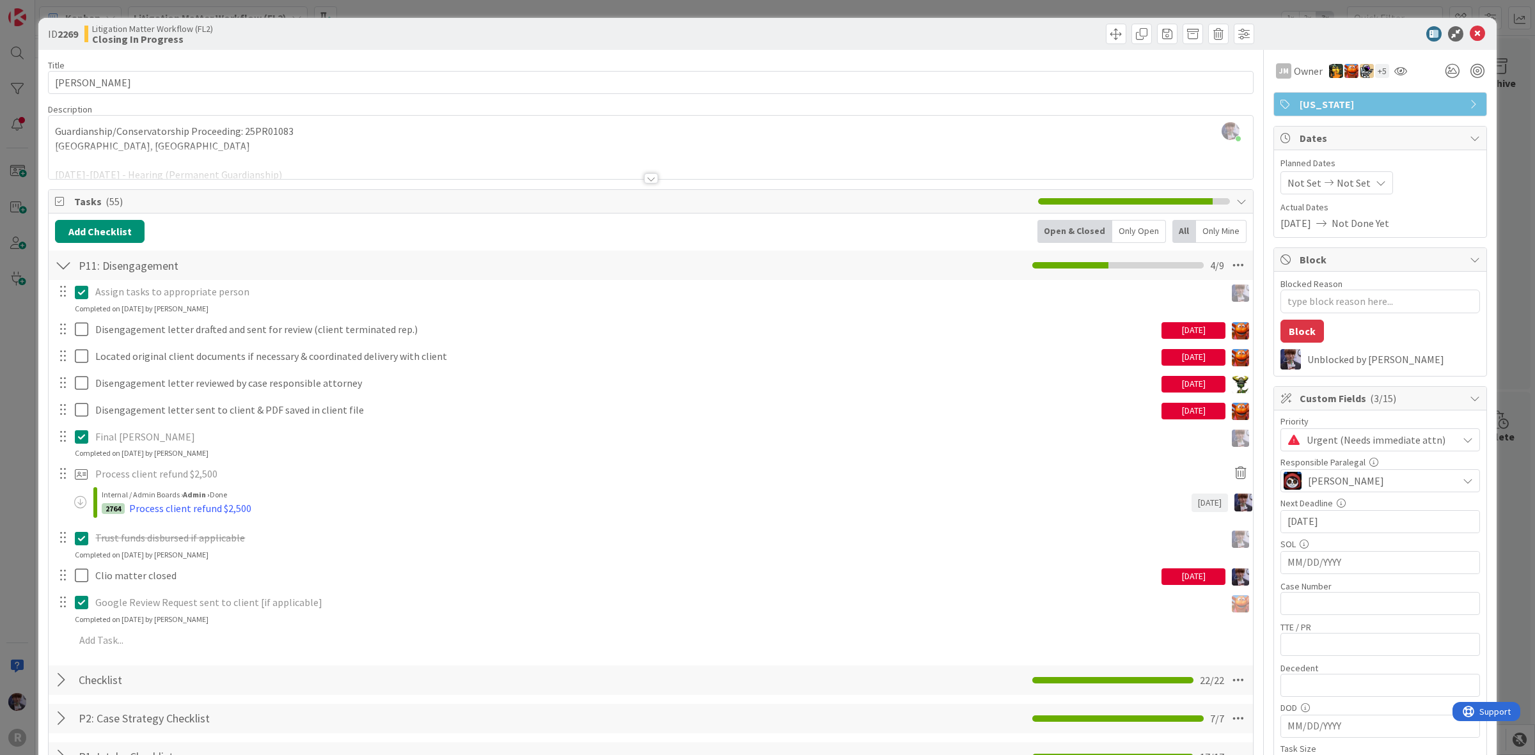
click at [1057, 225] on div "Open & Closed" at bounding box center [1074, 231] width 75 height 23
click at [1129, 226] on div "Only Open" at bounding box center [1139, 231] width 54 height 23
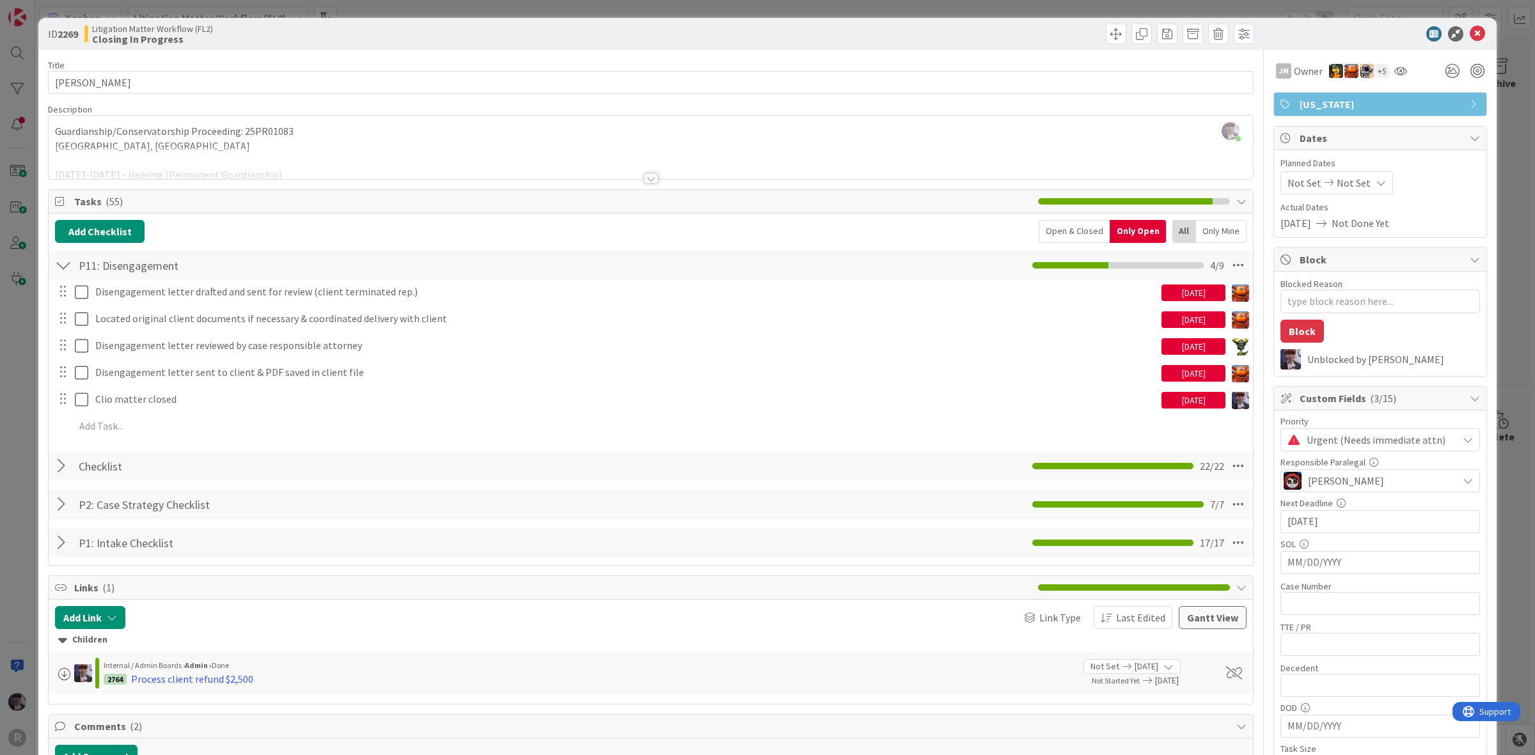
drag, startPoint x: 14, startPoint y: 388, endPoint x: 20, endPoint y: 388, distance: 6.4
click at [14, 388] on div "ID 2269 Litigation Matter Workflow (FL2) Closing In Progress Title 14 / 128 TIS…" at bounding box center [767, 377] width 1535 height 755
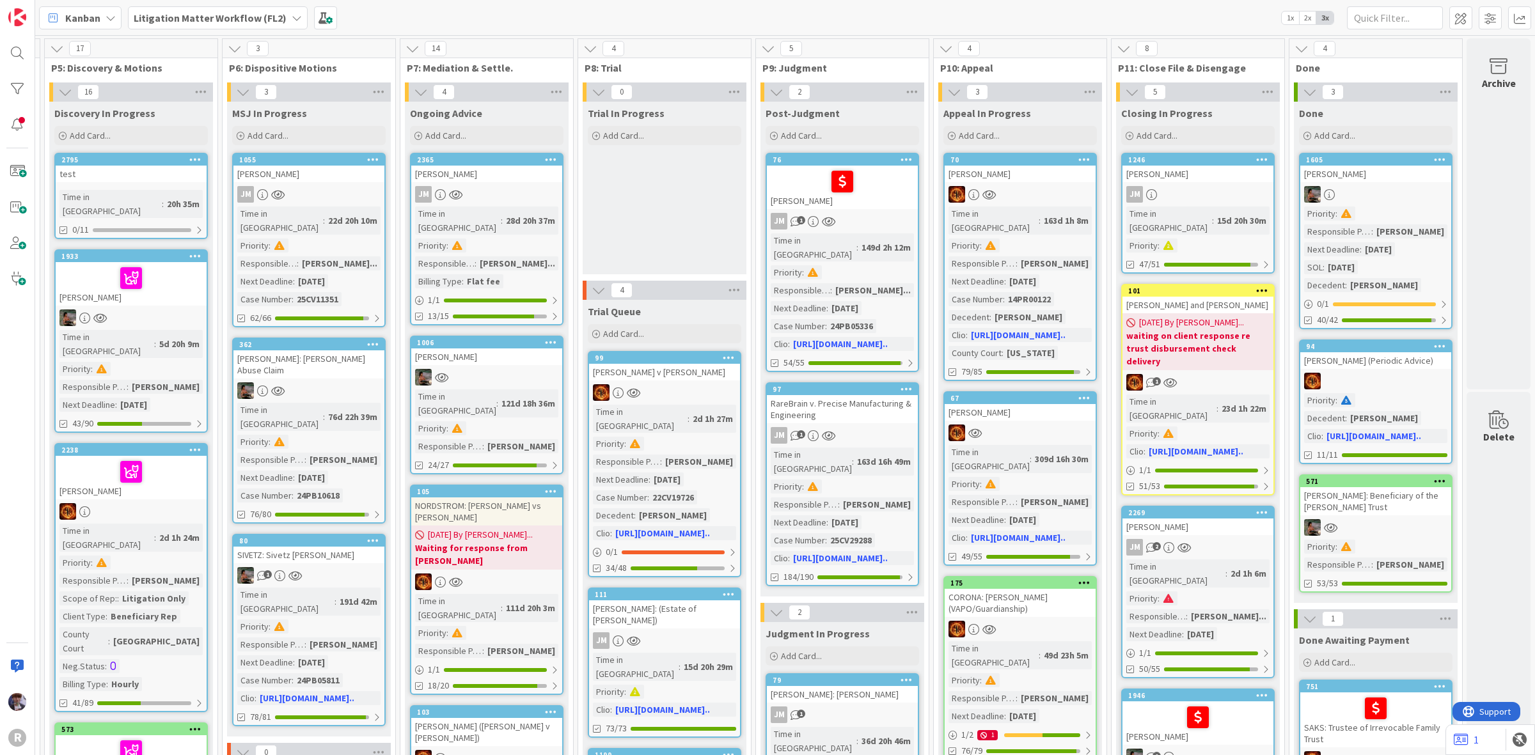
click at [1206, 519] on div "TISIOT, Sandra" at bounding box center [1197, 527] width 151 height 17
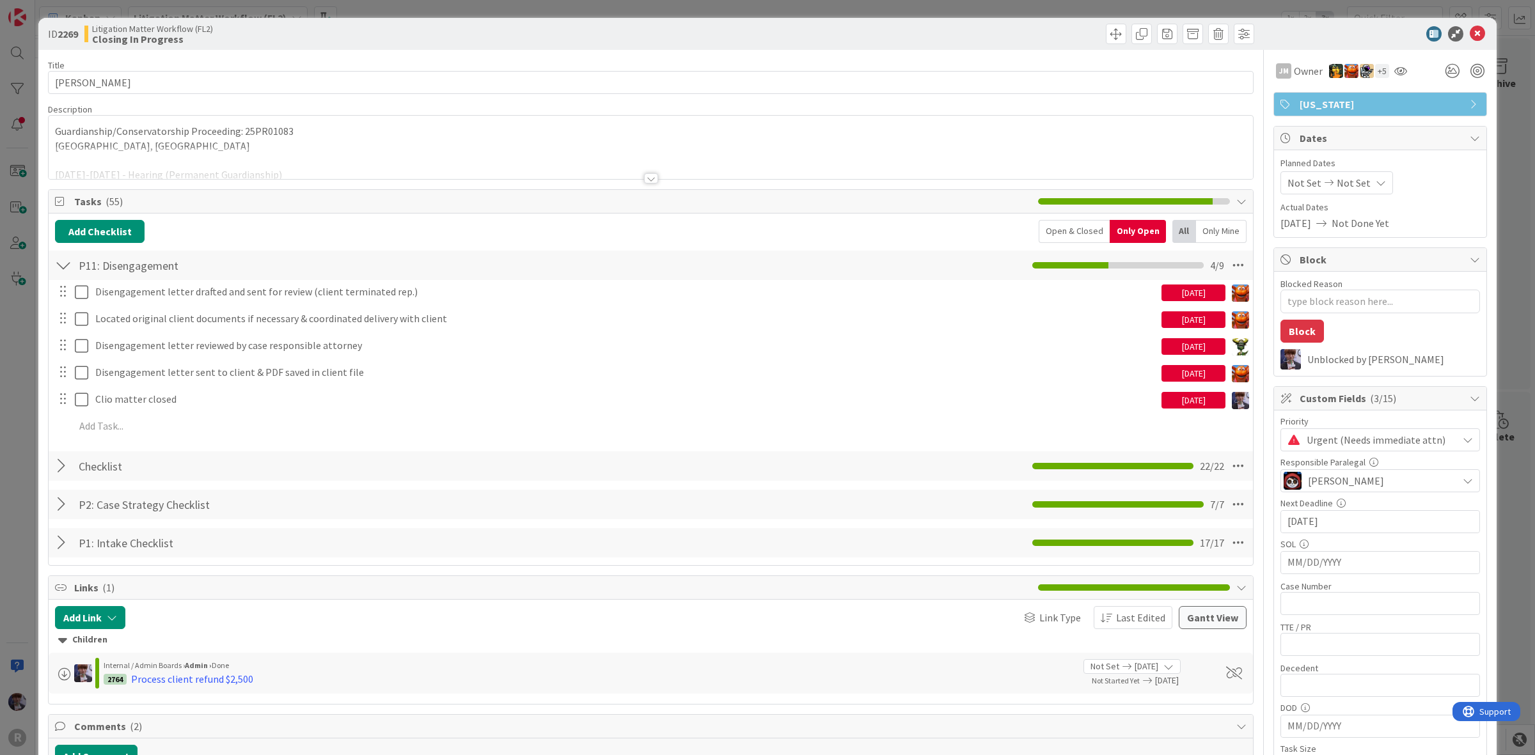
type textarea "x"
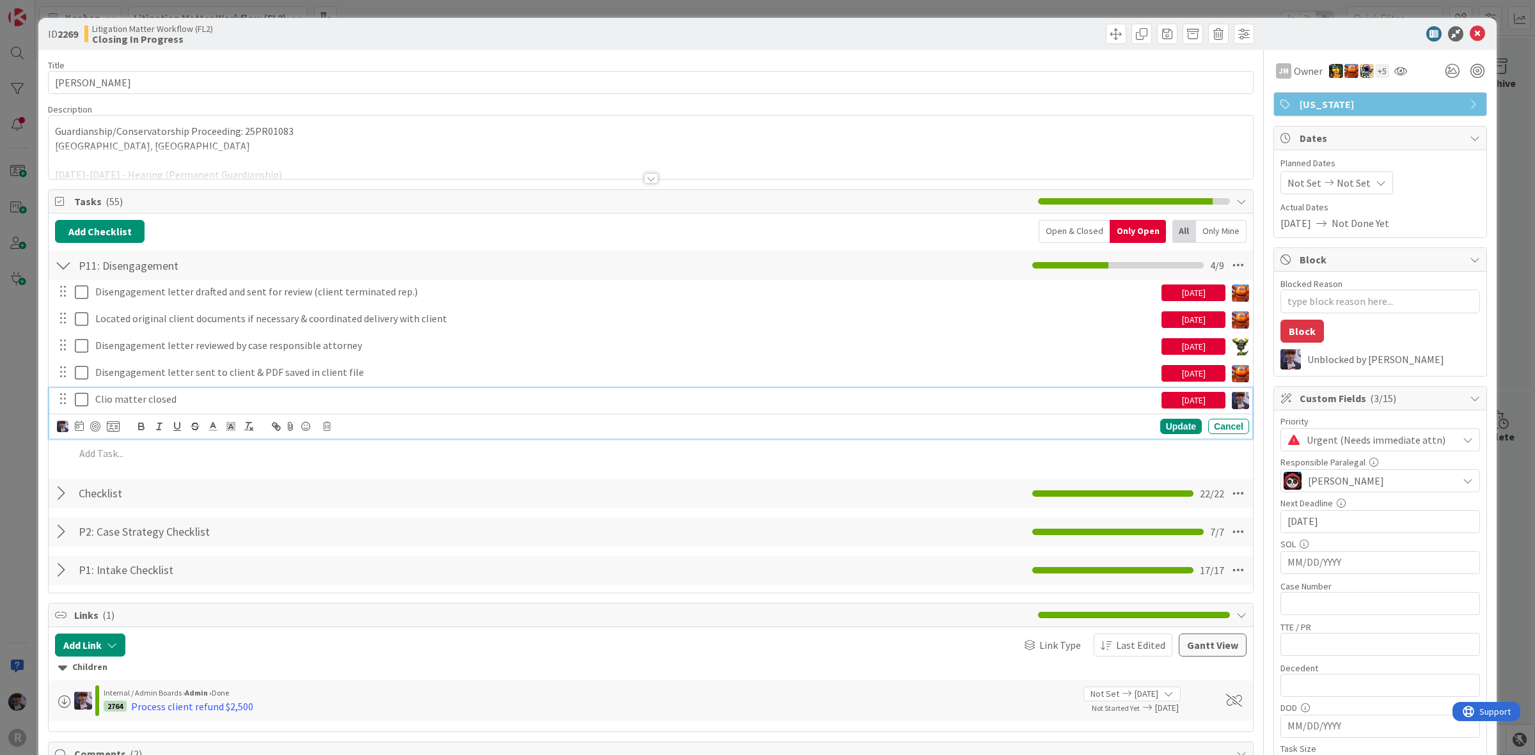
click at [164, 407] on p "Clio matter closed" at bounding box center [625, 399] width 1061 height 15
click at [82, 422] on div at bounding box center [79, 426] width 9 height 15
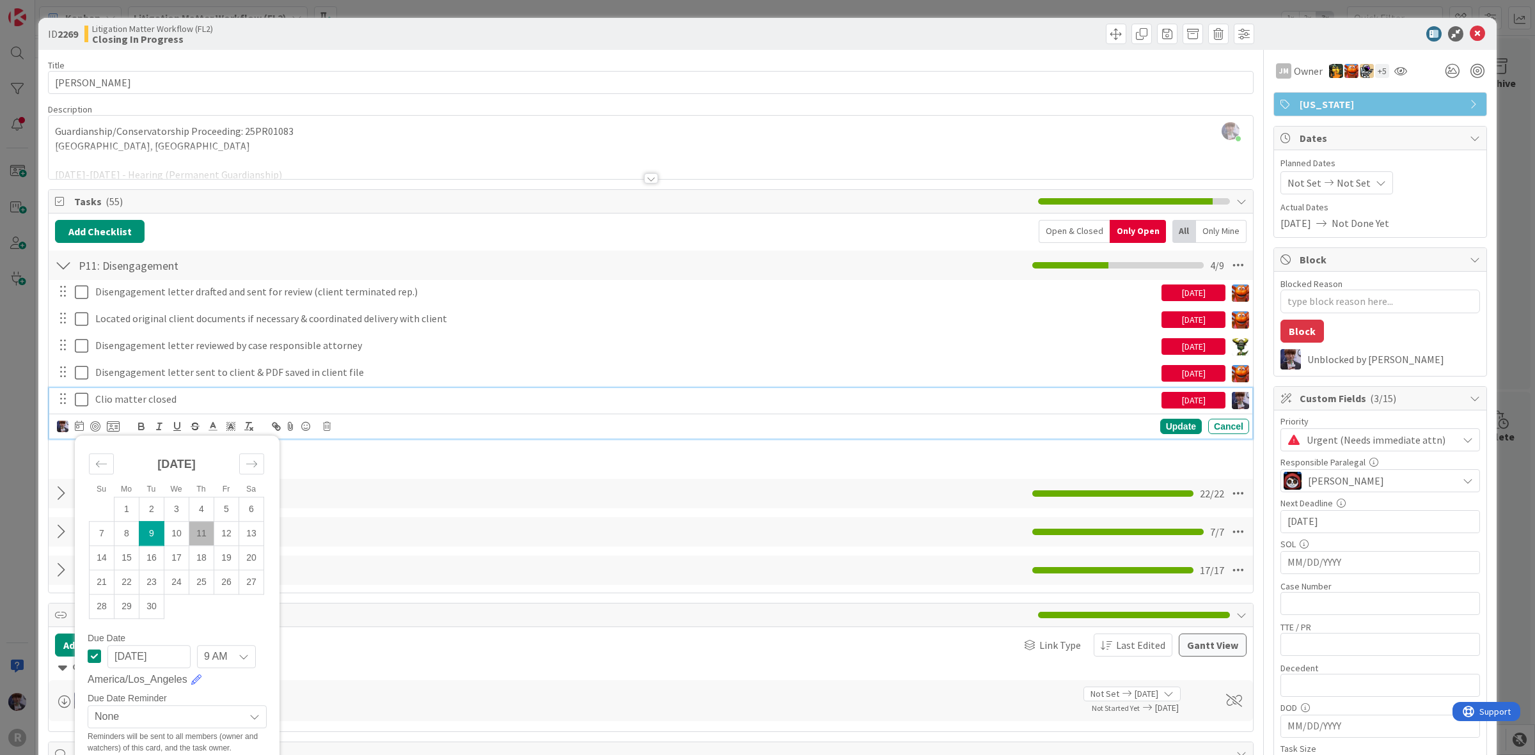
click at [205, 529] on td "11" at bounding box center [201, 533] width 25 height 24
type input "[DATE]"
type textarea "x"
click at [1169, 425] on div "Update" at bounding box center [1181, 426] width 42 height 15
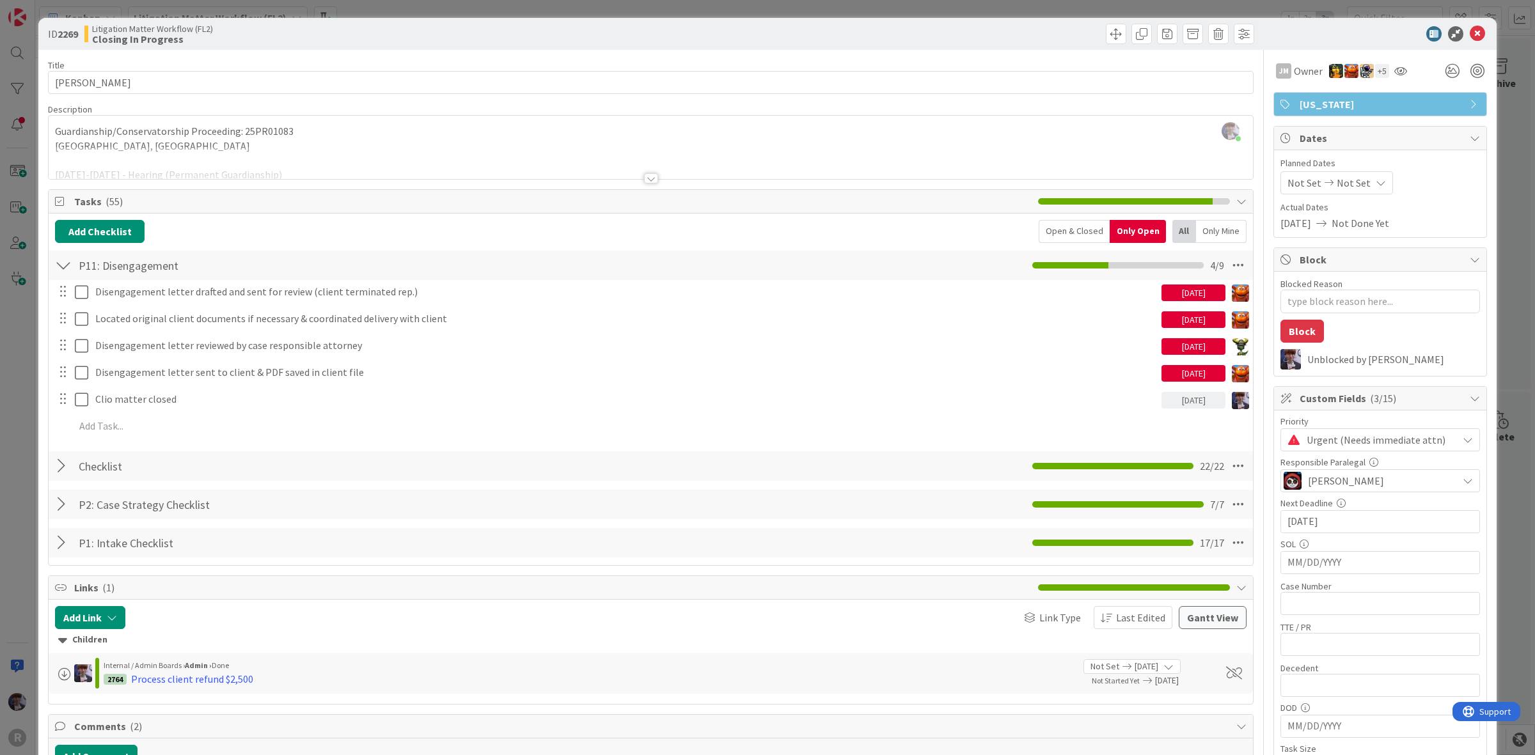
click at [1500, 325] on div "ID 2269 Litigation Matter Workflow (FL2) Closing In Progress Title 14 / 128 TIS…" at bounding box center [767, 377] width 1535 height 755
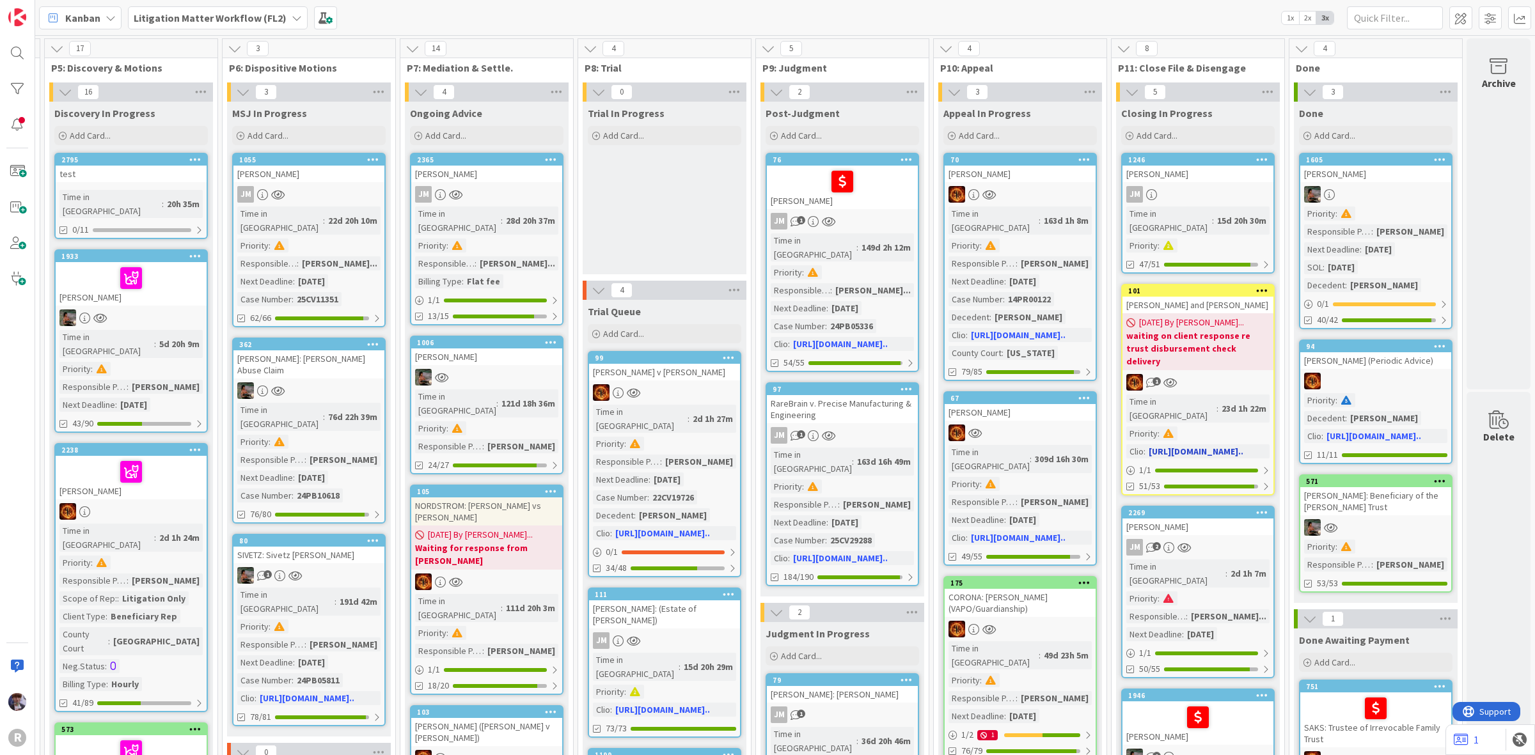
click at [1214, 313] on div "09/11/2025 By Minka... waiting on client response re trust disbursement check d…" at bounding box center [1197, 341] width 151 height 57
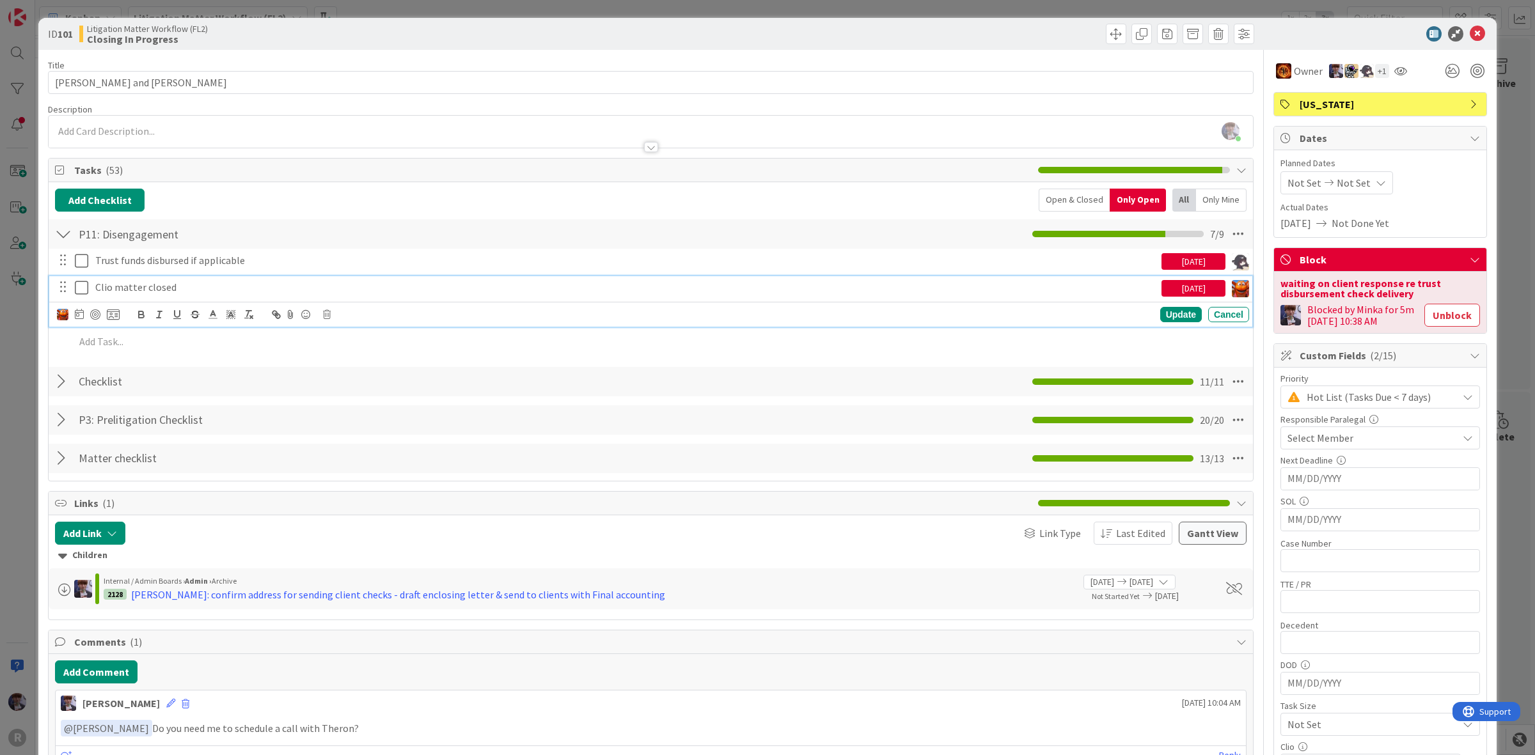
click at [130, 295] on p "Clio matter closed" at bounding box center [625, 287] width 1061 height 15
click at [61, 315] on img at bounding box center [63, 315] width 12 height 12
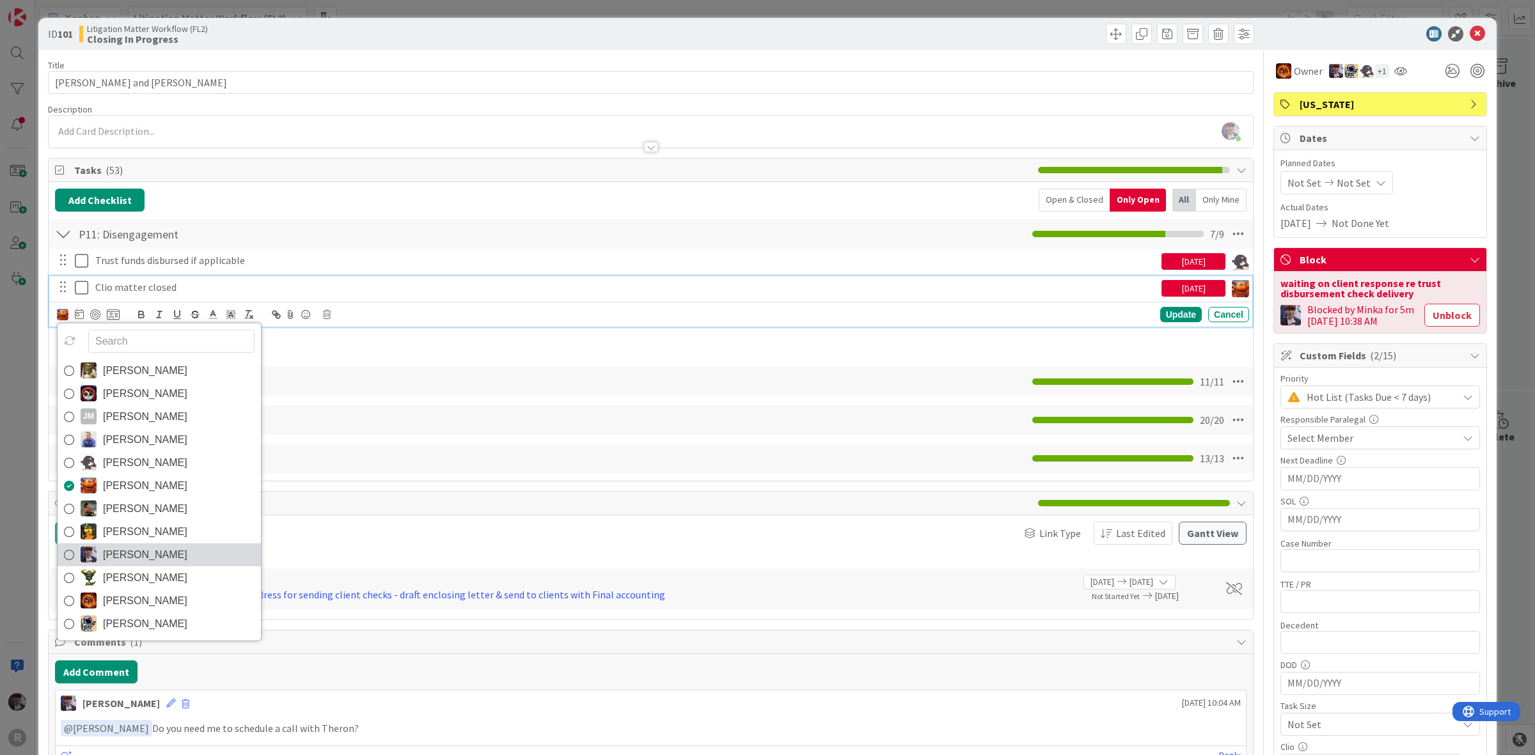
click at [143, 561] on span "[PERSON_NAME]" at bounding box center [145, 554] width 84 height 19
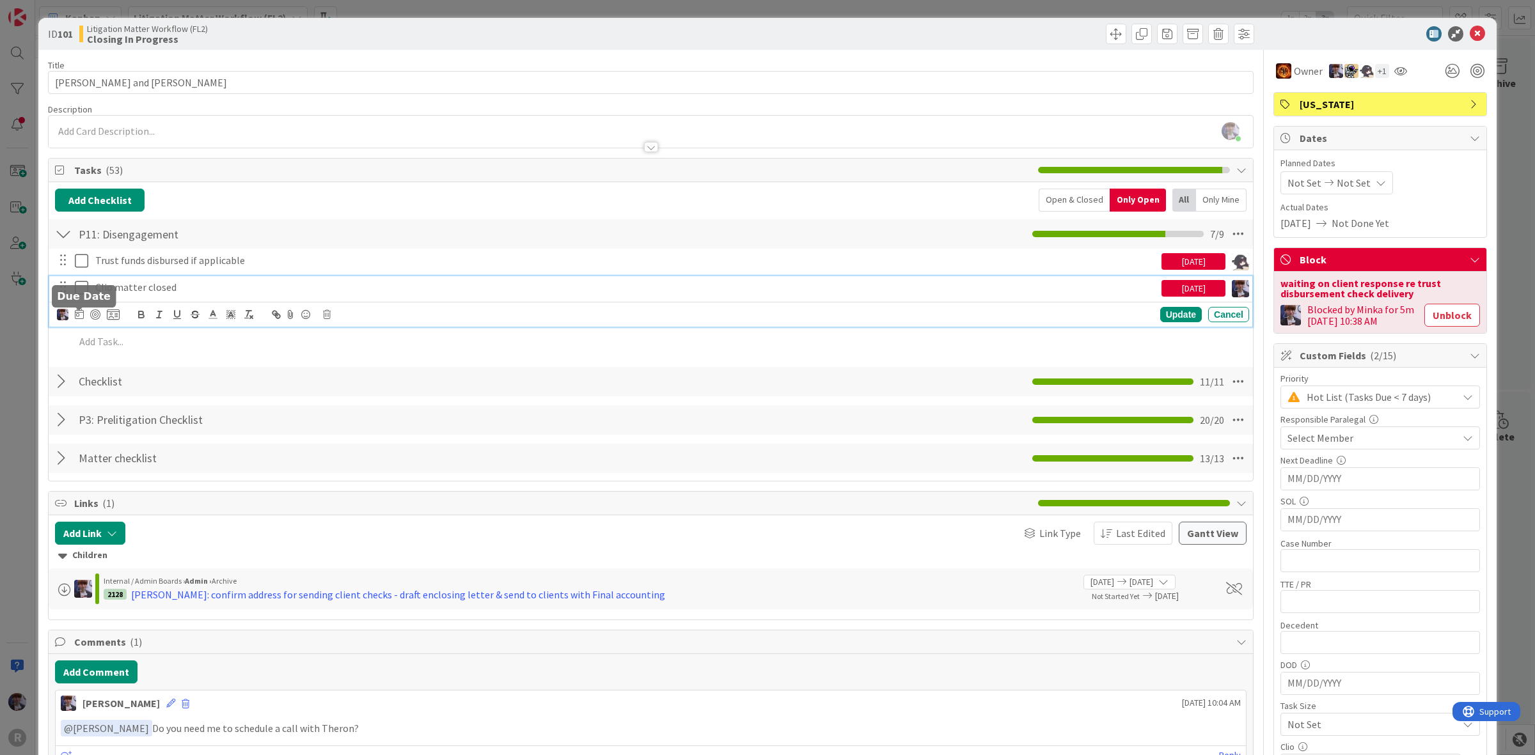
click at [77, 319] on icon at bounding box center [79, 314] width 9 height 10
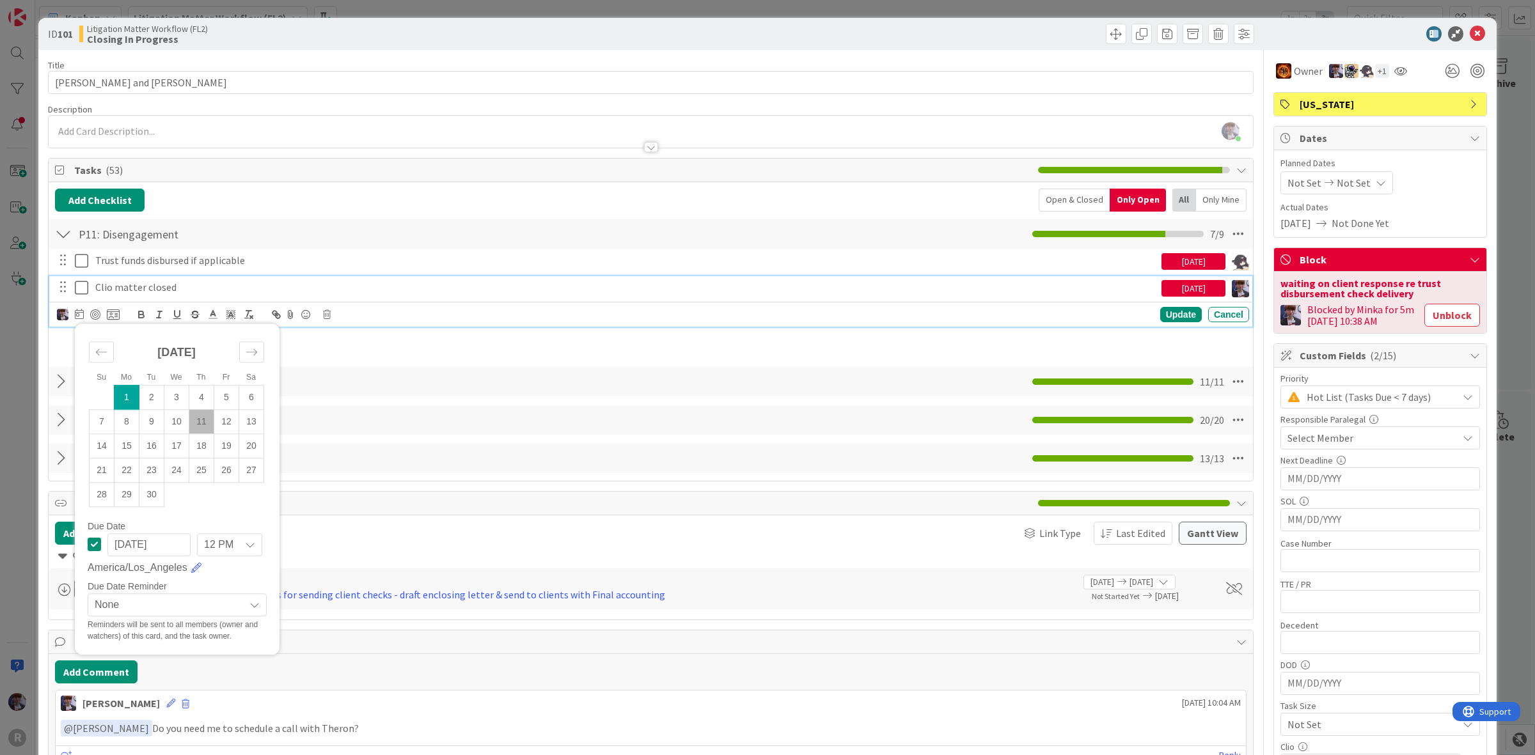
click at [202, 426] on td "11" at bounding box center [201, 421] width 25 height 24
click at [233, 424] on td "12" at bounding box center [226, 421] width 25 height 24
type input "09/12/2025"
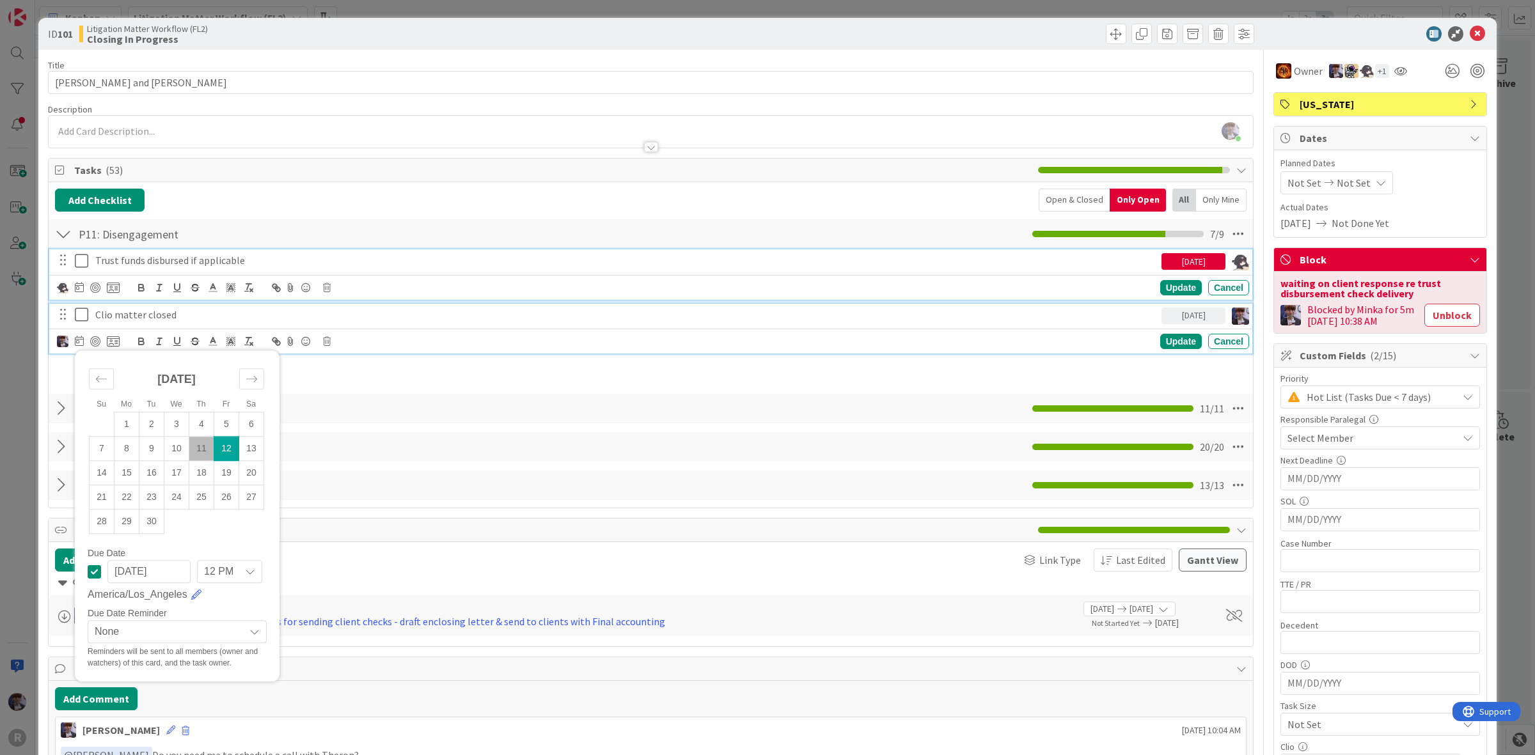
click at [125, 263] on p "Trust funds disbursed if applicable" at bounding box center [625, 260] width 1061 height 15
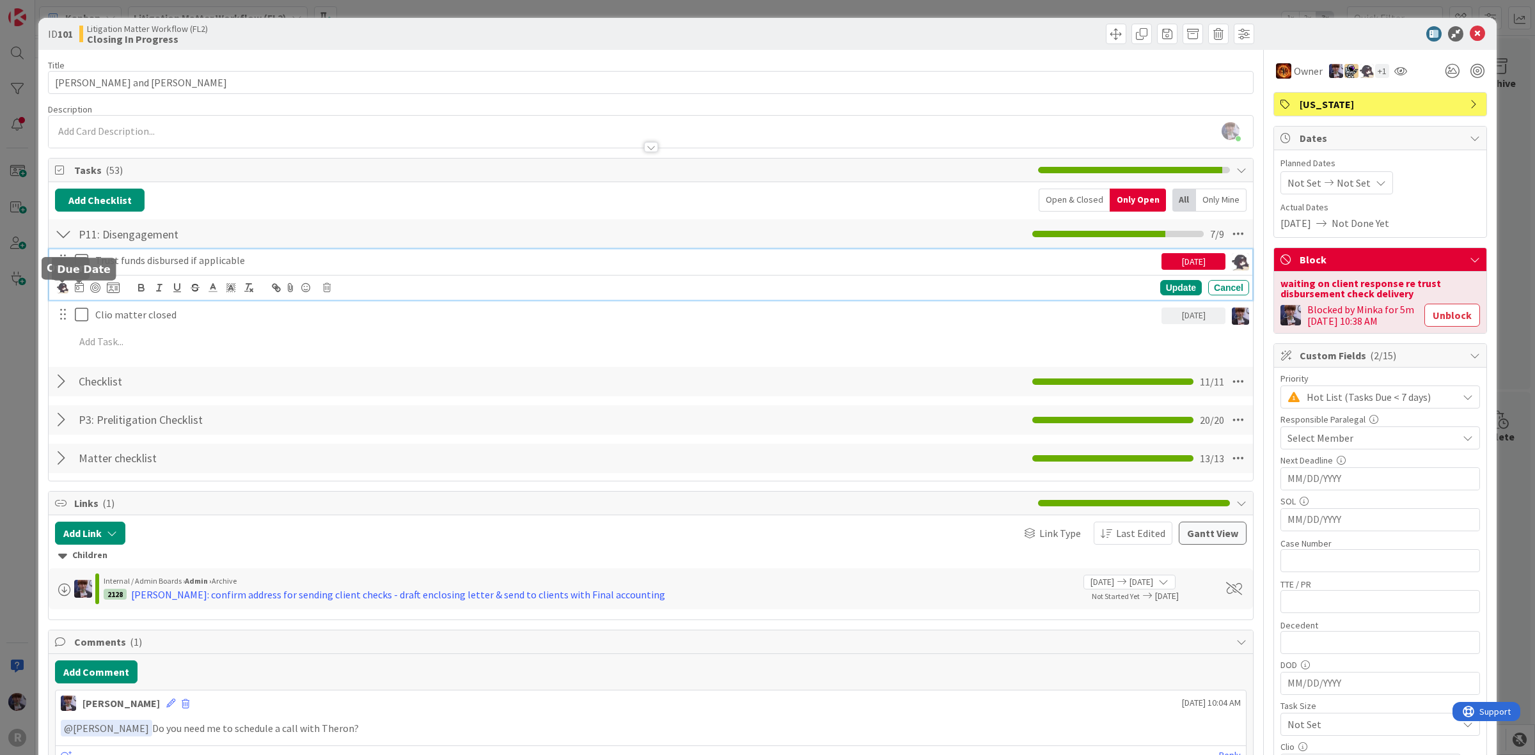
click at [78, 285] on icon at bounding box center [79, 287] width 9 height 10
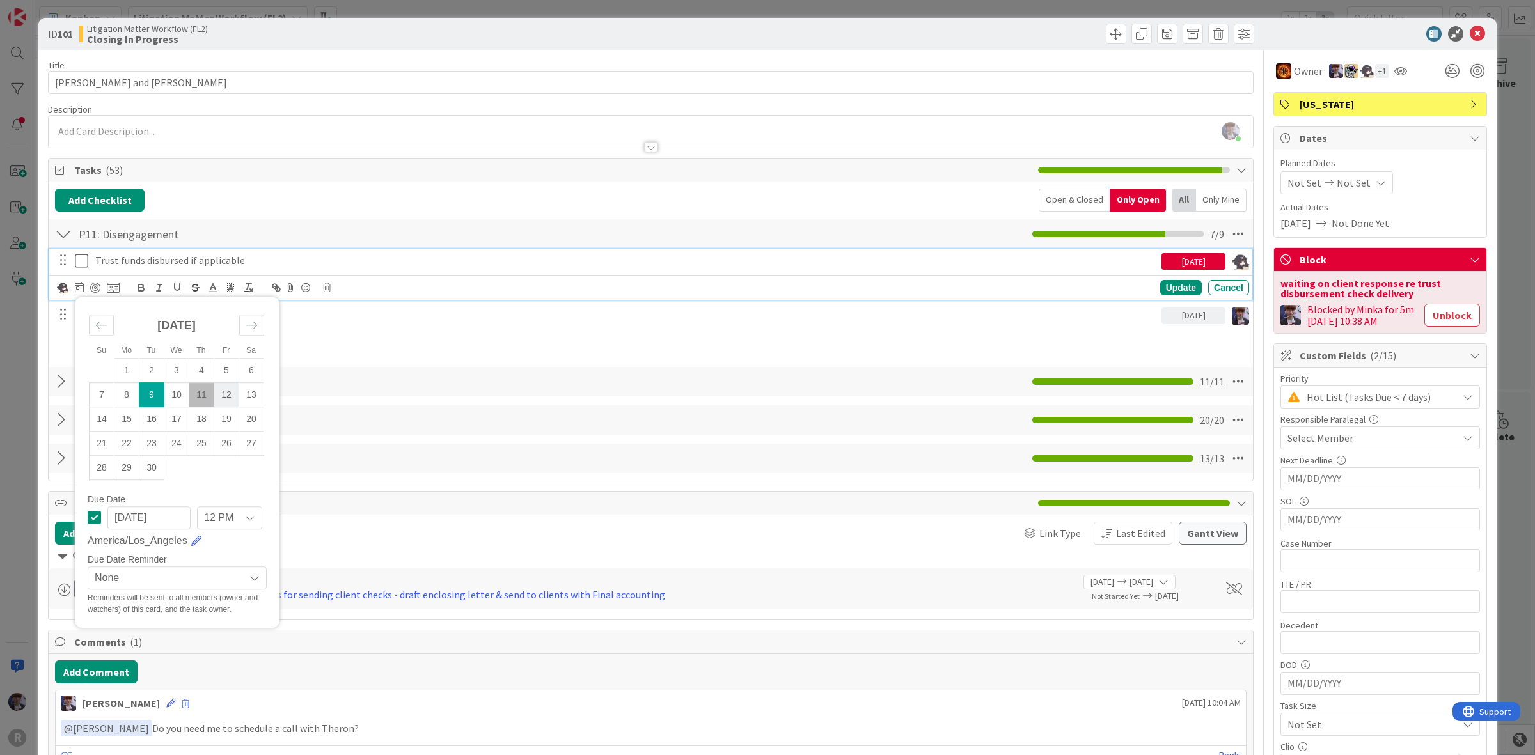
click at [234, 398] on td "12" at bounding box center [226, 394] width 25 height 24
type input "09/12/2025"
click at [1167, 293] on div "Update" at bounding box center [1181, 287] width 42 height 15
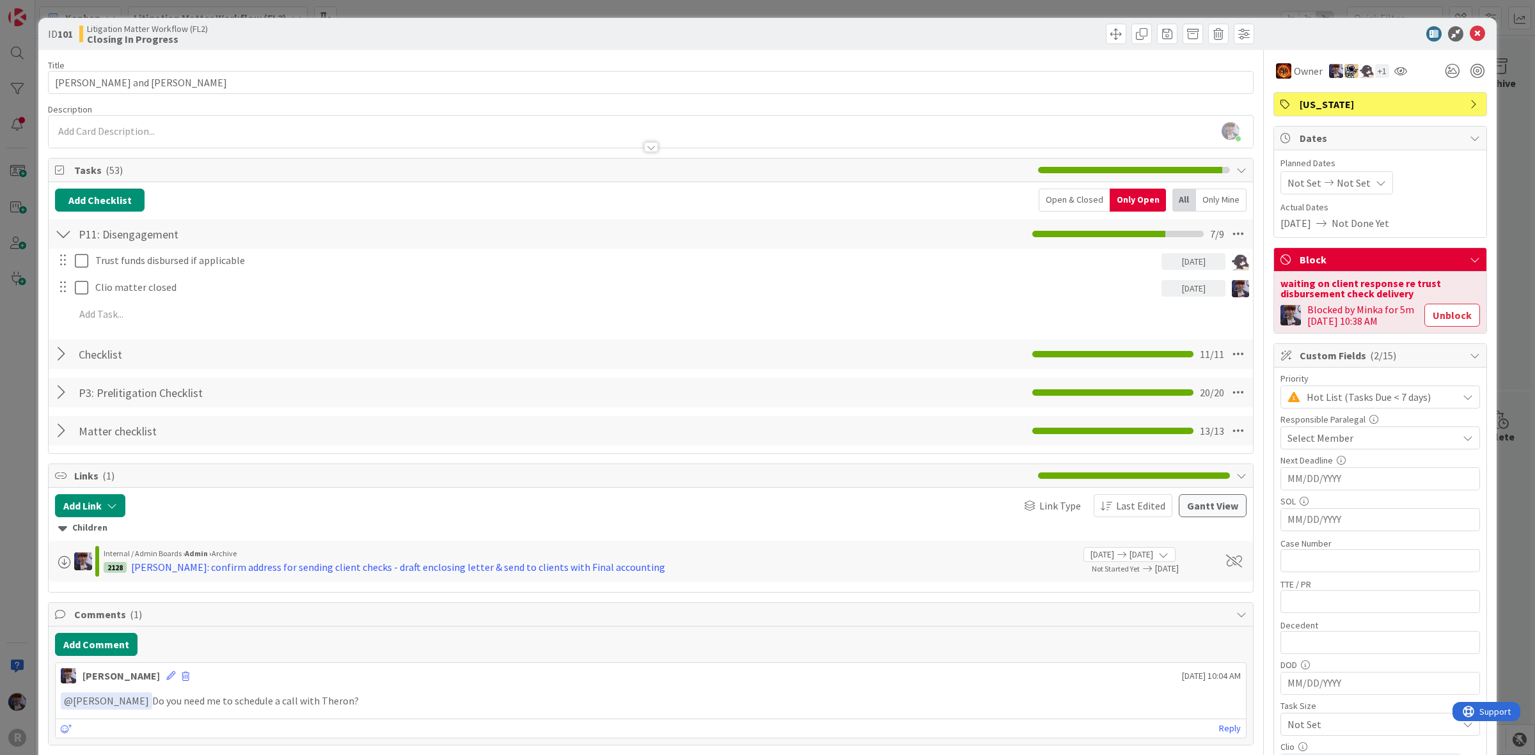
click at [1498, 171] on div "ID 101 Litigation Matter Workflow (FL2) Closing In Progress Title 19 / 128 SHAW…" at bounding box center [767, 377] width 1535 height 755
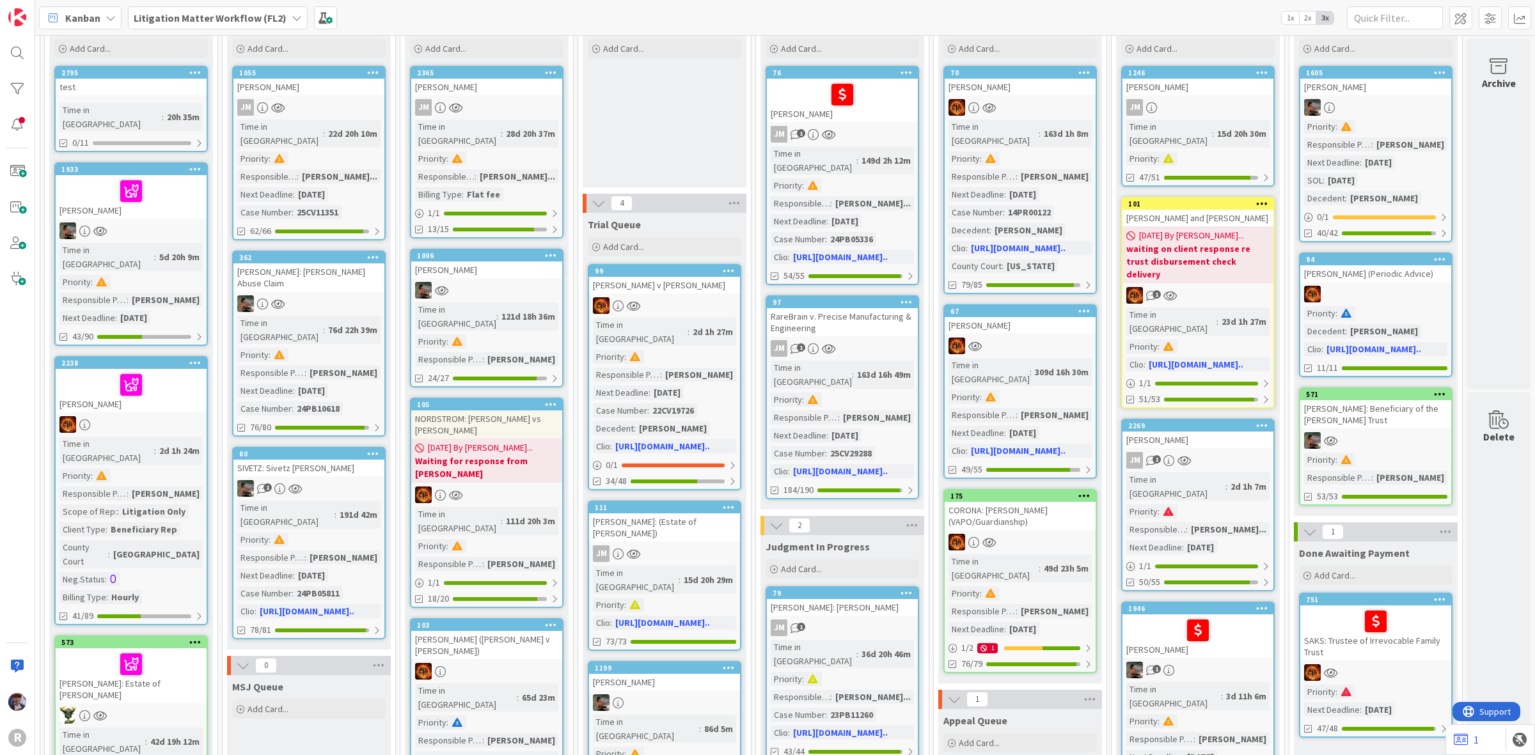
scroll to position [240, 889]
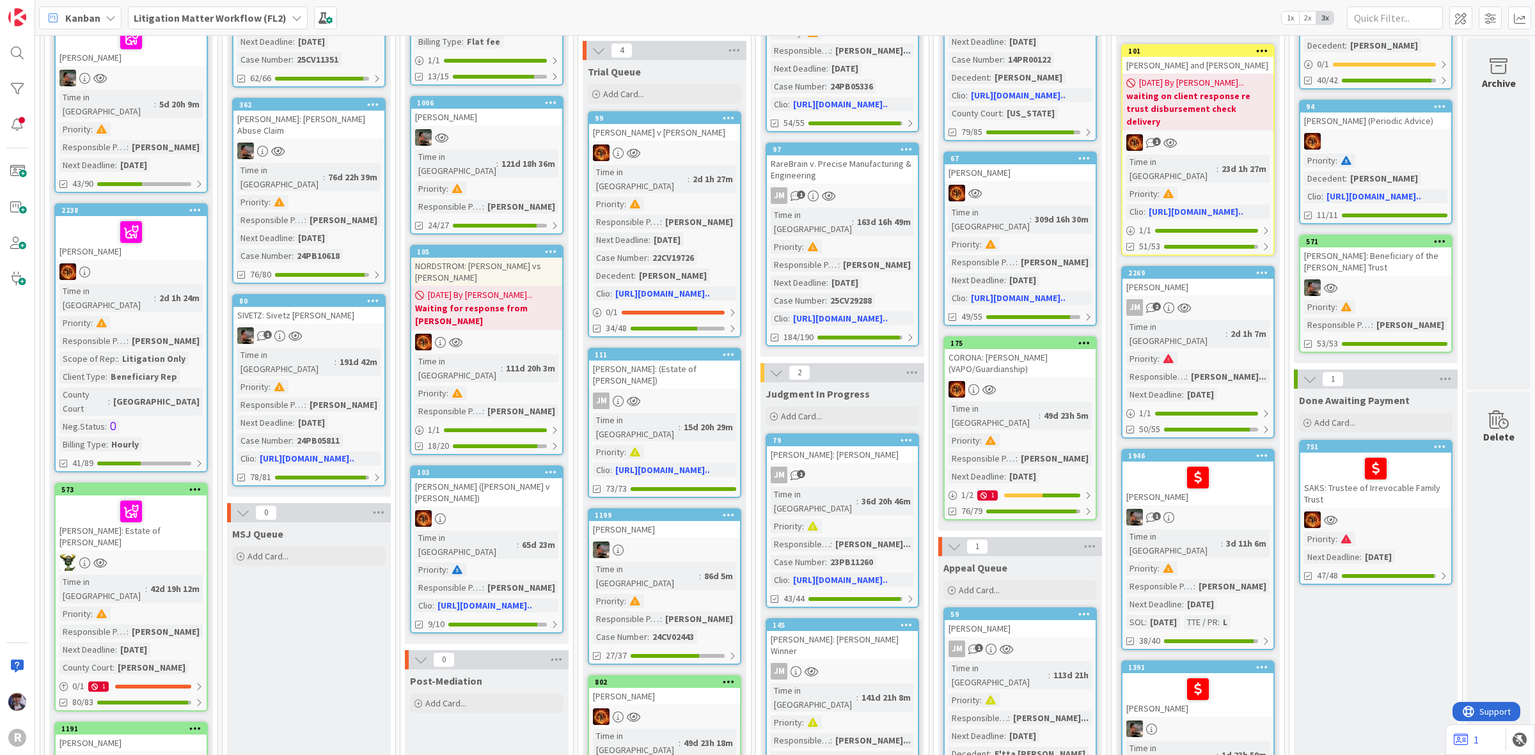
click at [1209, 464] on div at bounding box center [1197, 477] width 143 height 27
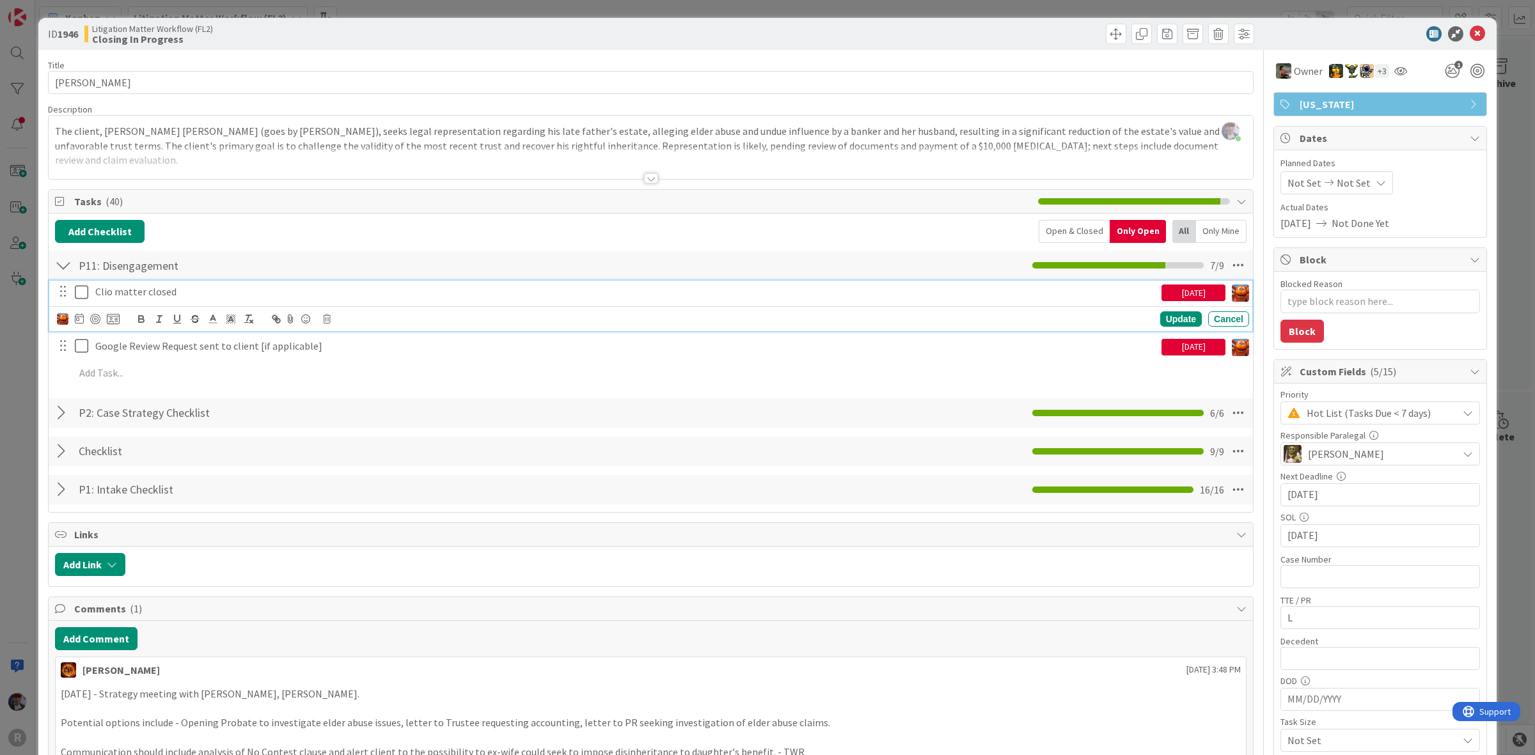
click at [149, 295] on p "Clio matter closed" at bounding box center [625, 292] width 1061 height 15
click at [77, 327] on div at bounding box center [79, 318] width 9 height 15
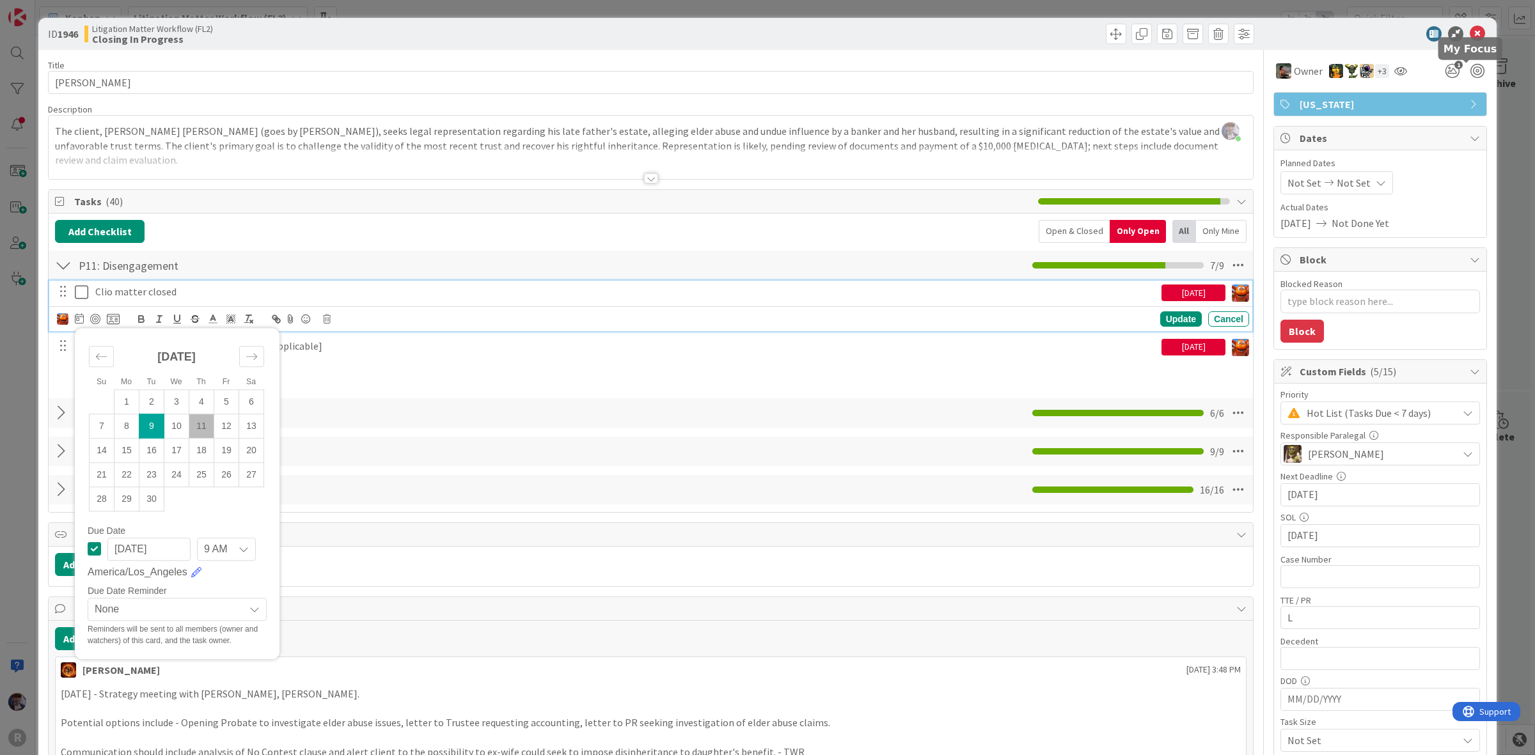
click at [1495, 106] on div "ID 1946 Litigation Matter Workflow (FL2) Closing In Progress Title 15 / 128 GAN…" at bounding box center [767, 377] width 1535 height 755
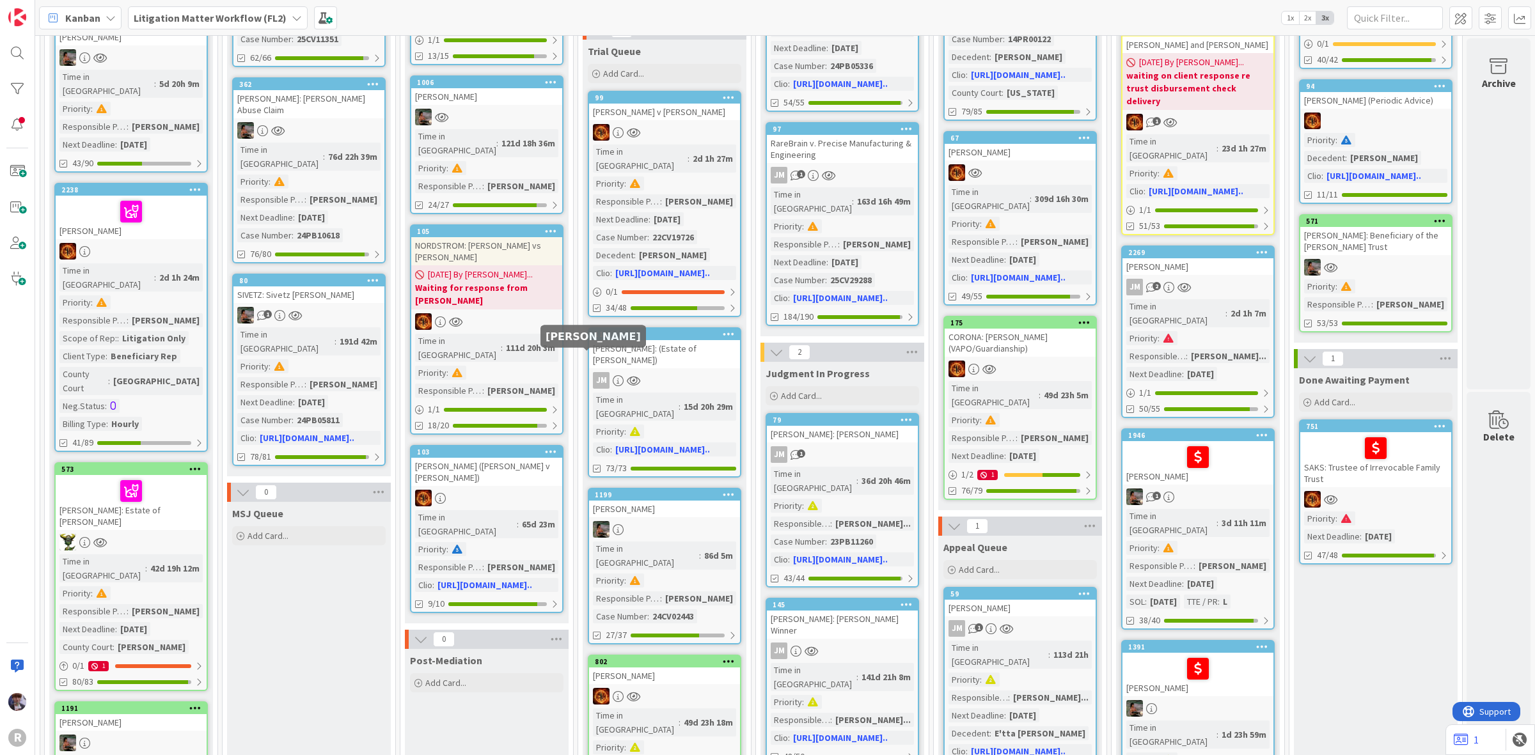
scroll to position [80, 889]
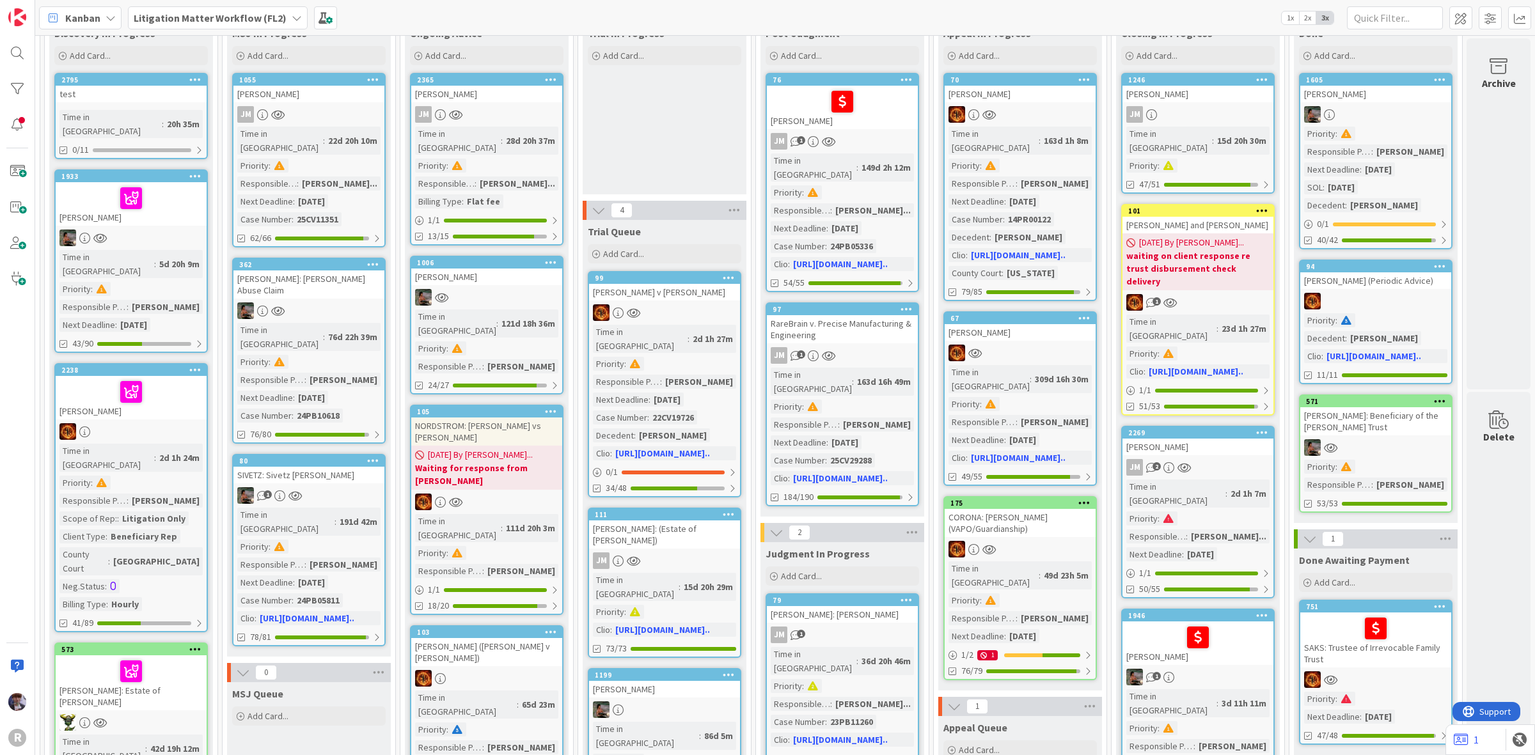
click at [1153, 93] on div "MATTSON, Doug" at bounding box center [1197, 94] width 151 height 17
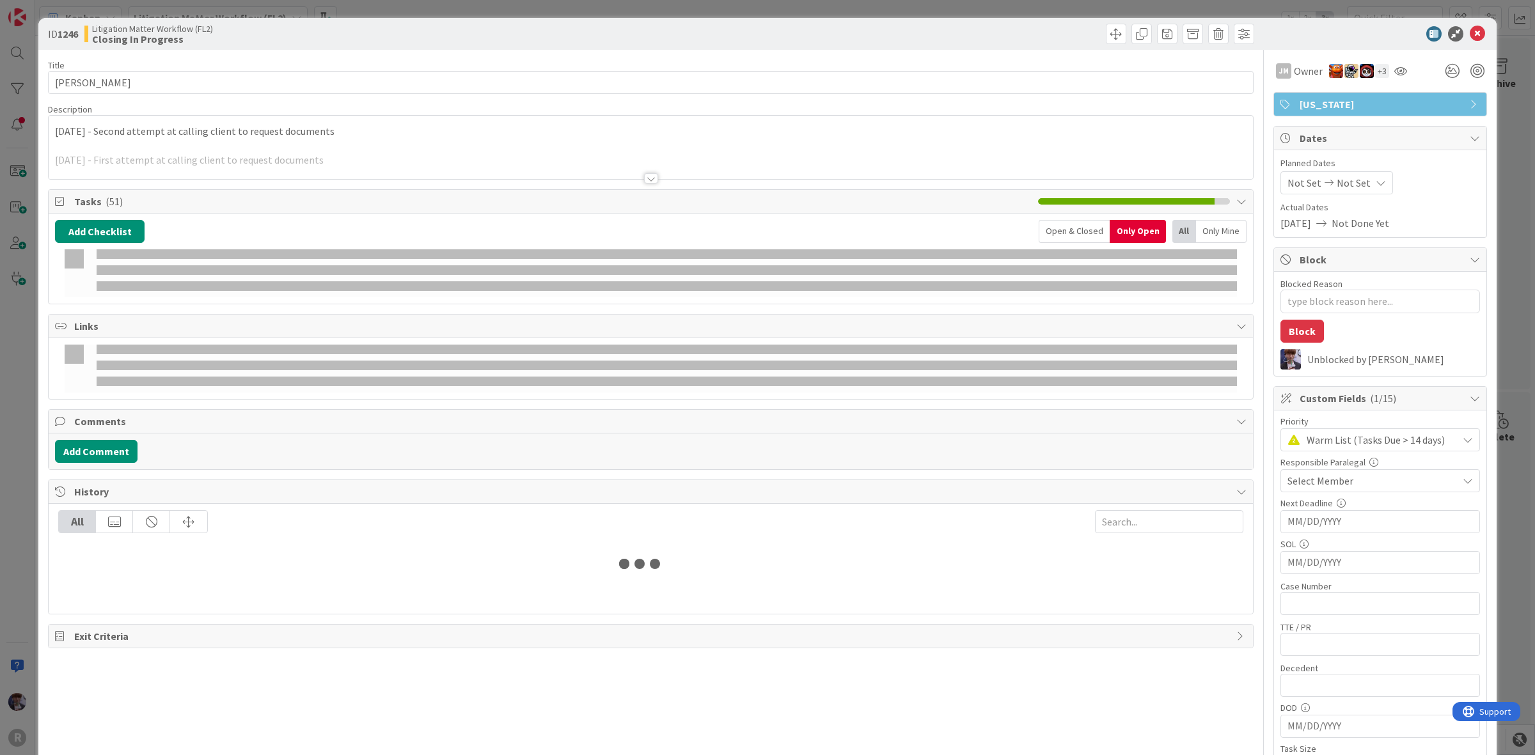
type textarea "x"
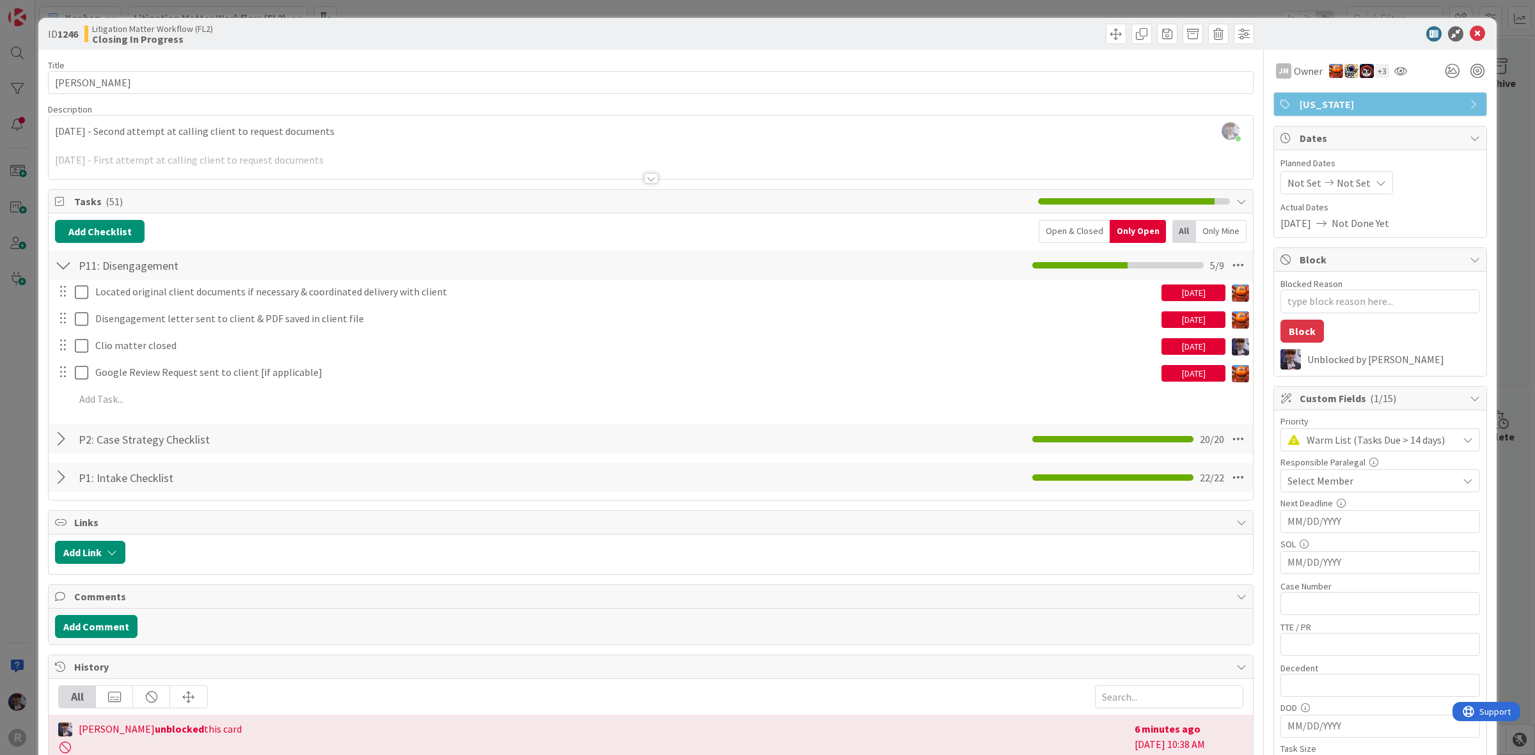
click at [17, 427] on div "ID 1246 Litigation Matter Workflow (FL2) Closing In Progress Title 13 / 128 MAT…" at bounding box center [767, 377] width 1535 height 755
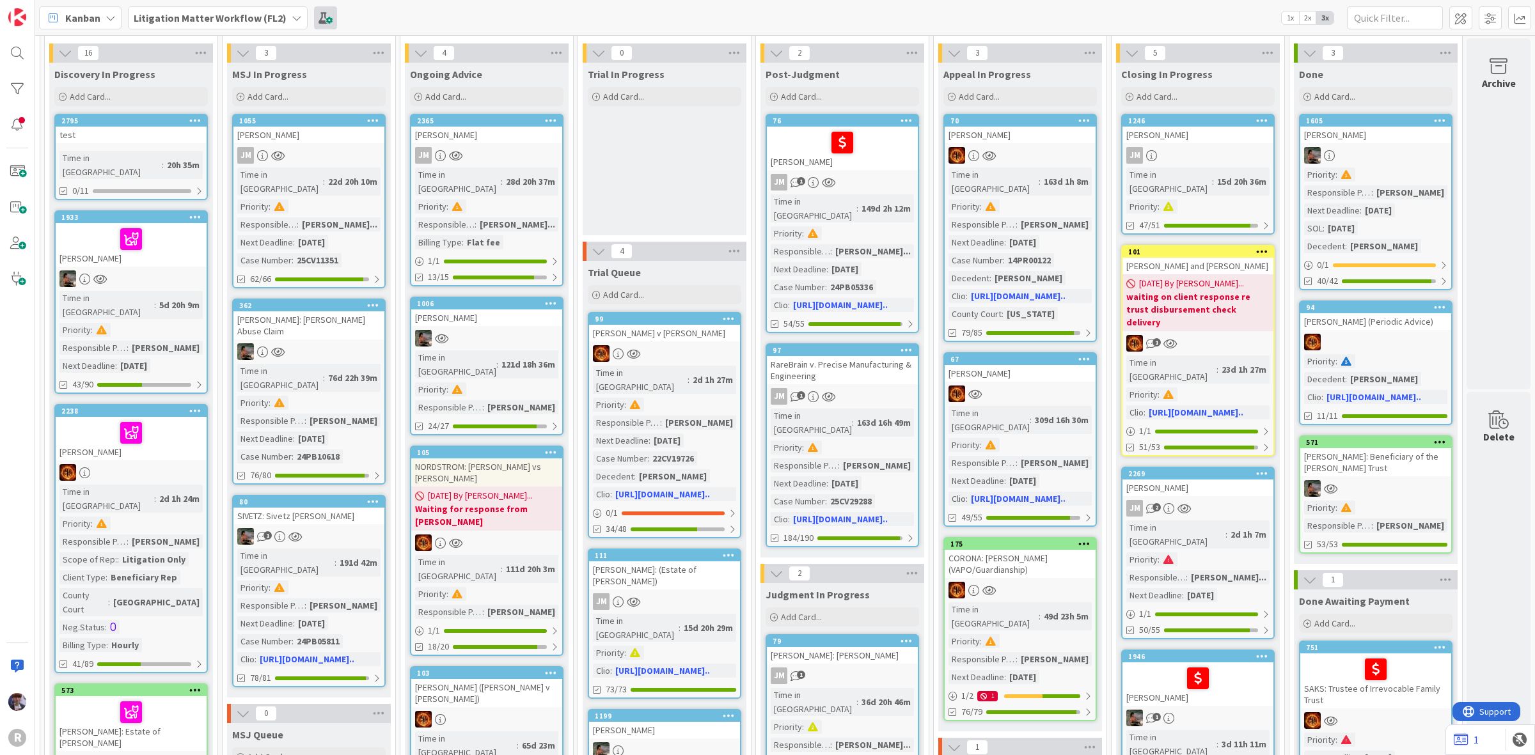
scroll to position [0, 889]
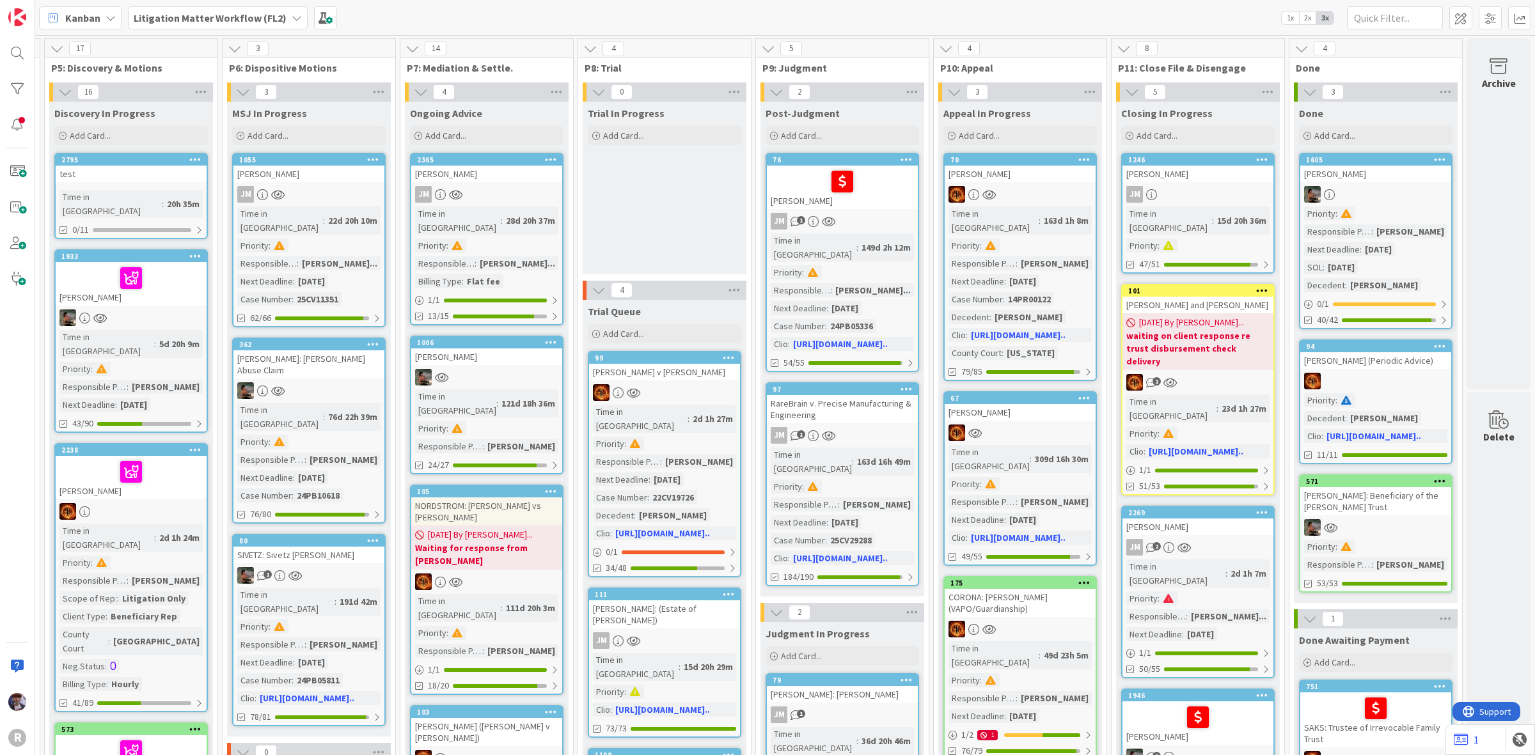
click at [173, 17] on b "Litigation Matter Workflow (FL2)" at bounding box center [210, 18] width 153 height 13
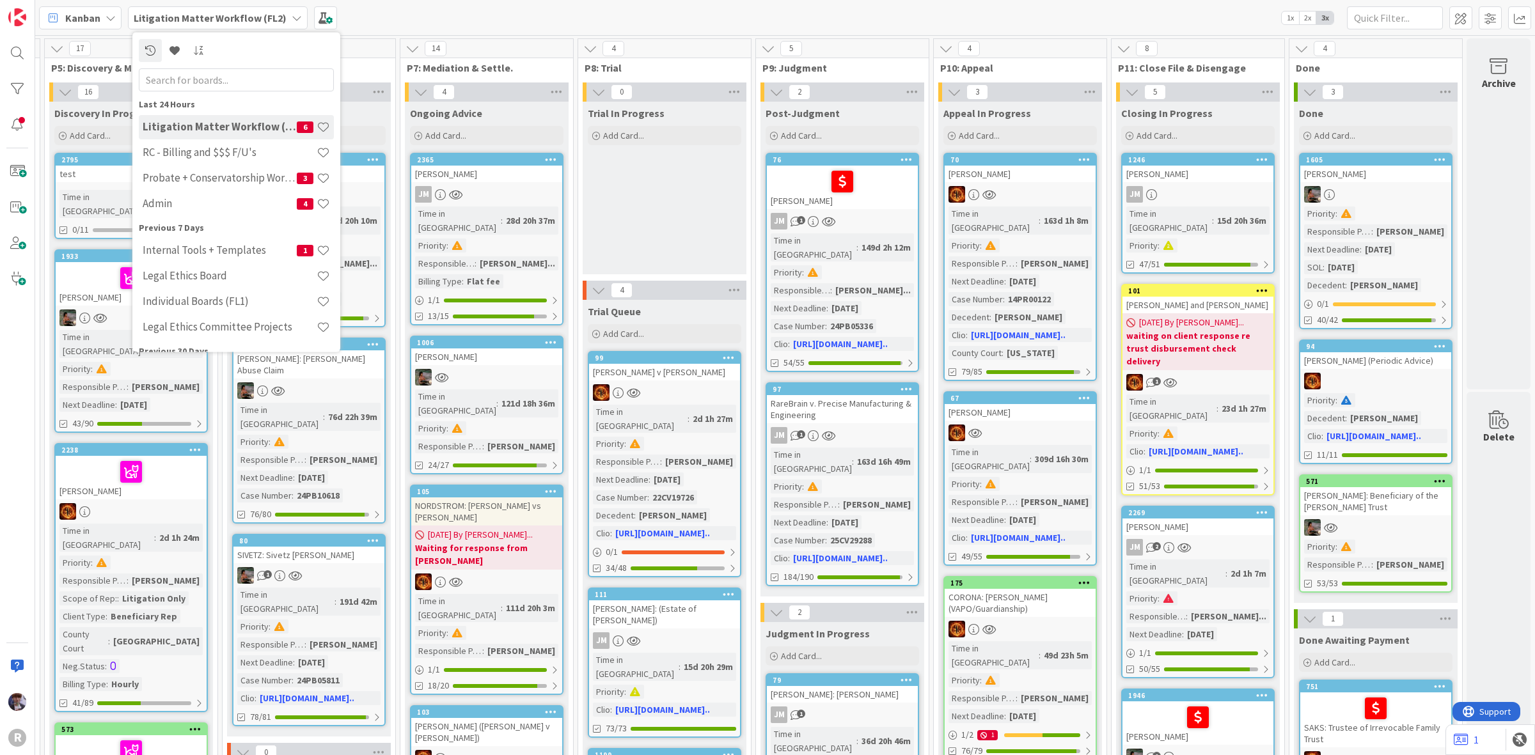
click at [480, 8] on div "Kanban My Zone Organization Select a single board Kanban List (Bulk Actions) Me…" at bounding box center [785, 17] width 1500 height 35
